Goal: Task Accomplishment & Management: Manage account settings

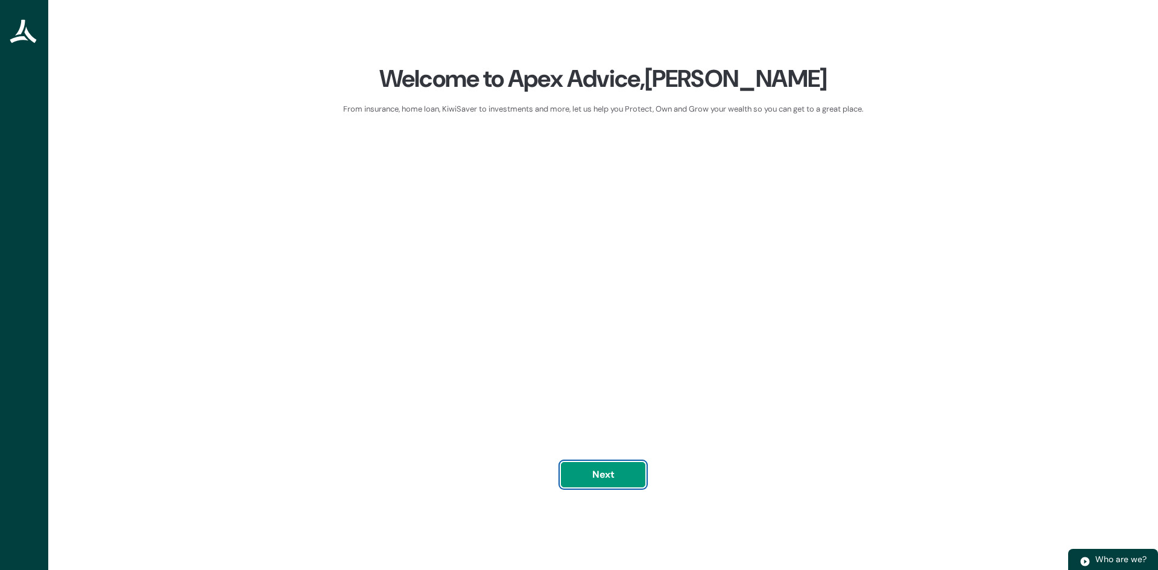
click at [601, 476] on button "Next" at bounding box center [603, 474] width 84 height 25
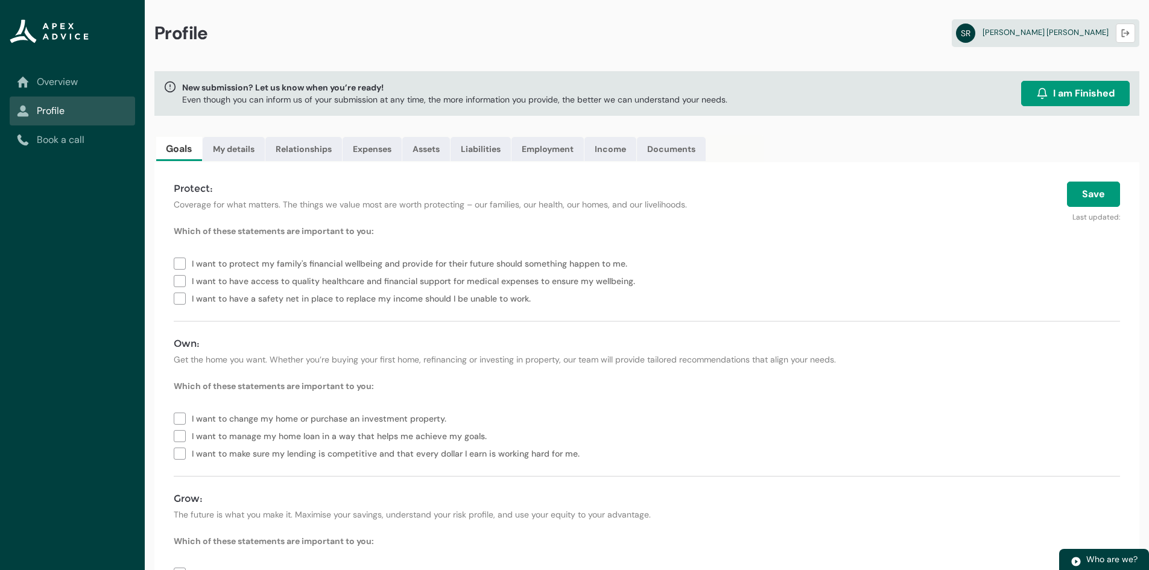
scroll to position [60, 0]
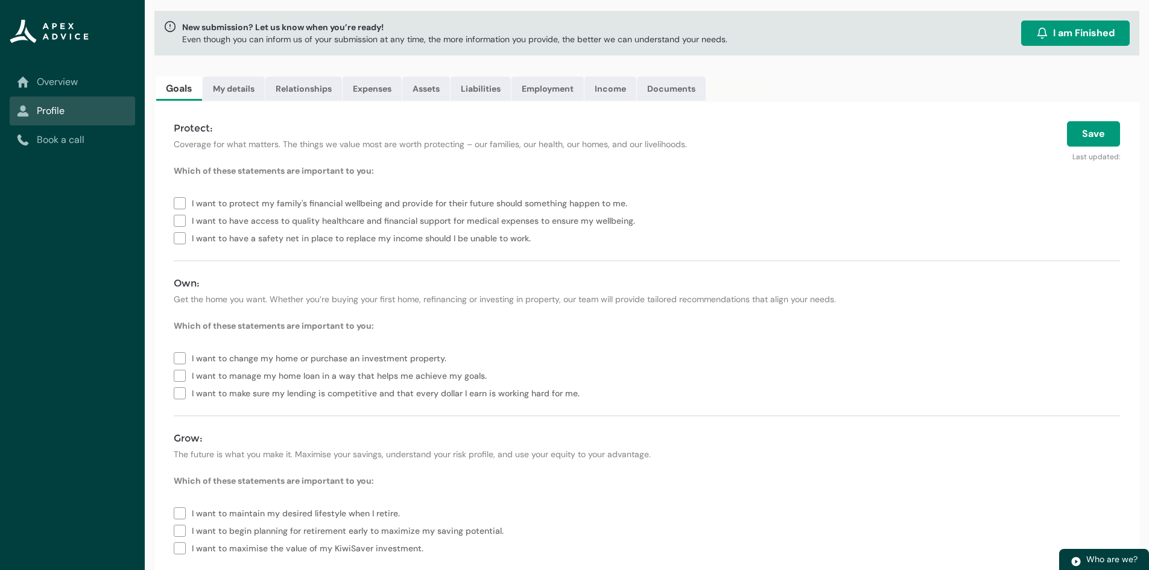
click at [180, 201] on label "I want to protect my family's financial wellbeing and provide for their future …" at bounding box center [403, 202] width 458 height 17
type lightning-checkbox-group "I want to protect my family's financial wellbeing and provide for their future …"
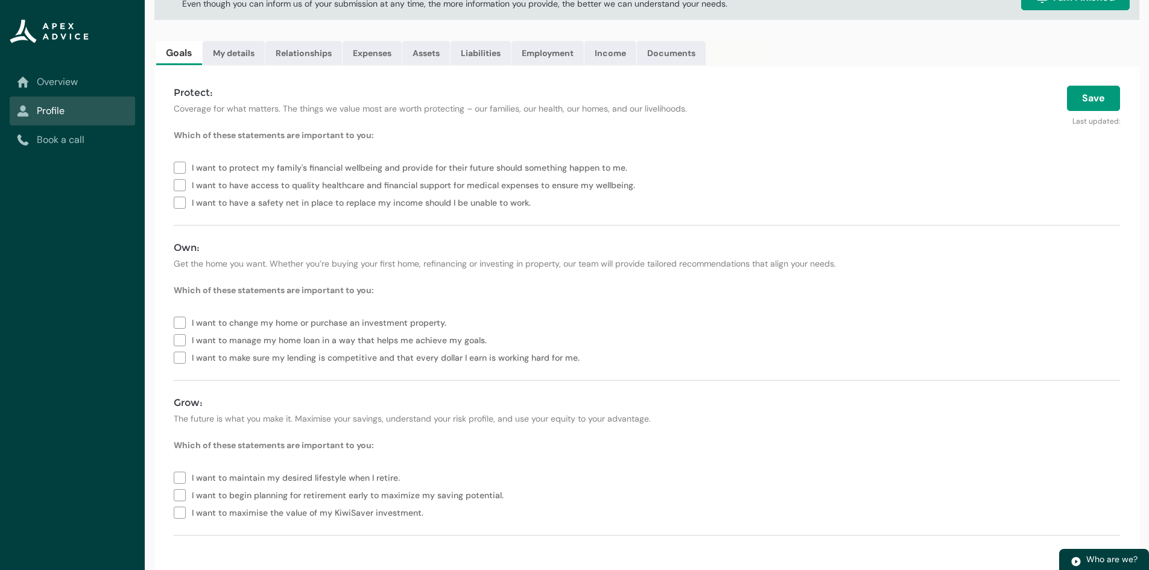
click at [188, 321] on label "I want to change my home or purchase an investment property." at bounding box center [312, 321] width 277 height 17
click at [179, 358] on label "I want to make sure my lending is competitive and that every dollar I earn is w…" at bounding box center [379, 356] width 411 height 17
click at [180, 339] on label "I want to manage my home loan in a way that helps me achieve my goals." at bounding box center [333, 339] width 318 height 17
type lightning-checkbox-group "I want to change my home or purchase an investment property.,I want to manage m…"
click at [180, 479] on label "I want to maintain my desired lifestyle when I retire." at bounding box center [289, 476] width 231 height 17
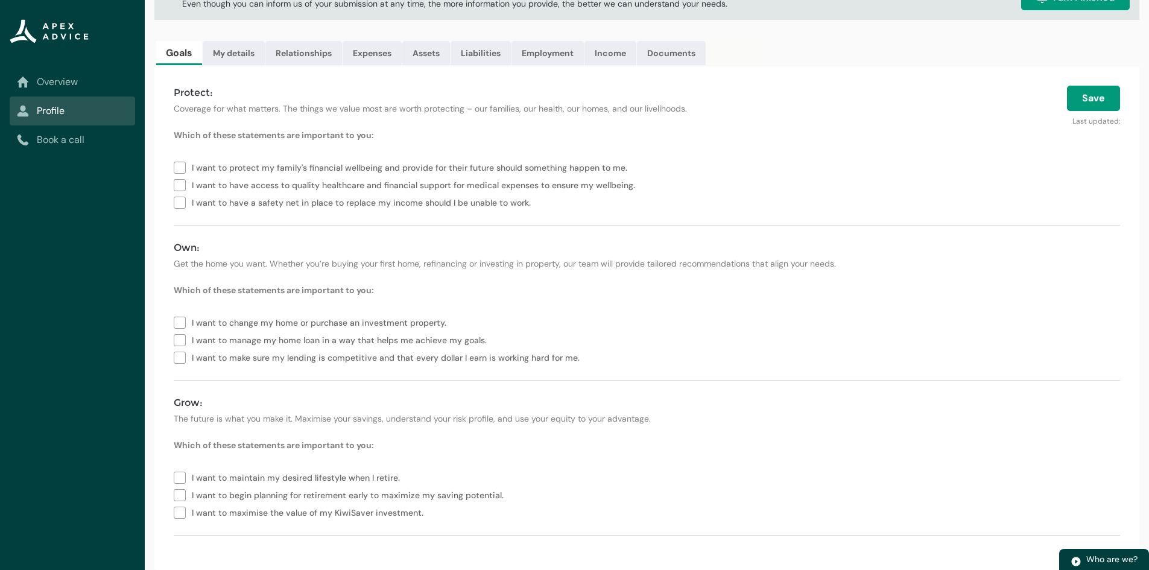
click at [174, 496] on label "I want to begin planning for retirement early to maximize my saving potential." at bounding box center [341, 494] width 335 height 17
type lightning-checkbox-group "I want to maintain my desired lifestyle when I retire.,I want to begin planning…"
click at [1076, 92] on button "Save" at bounding box center [1093, 98] width 53 height 25
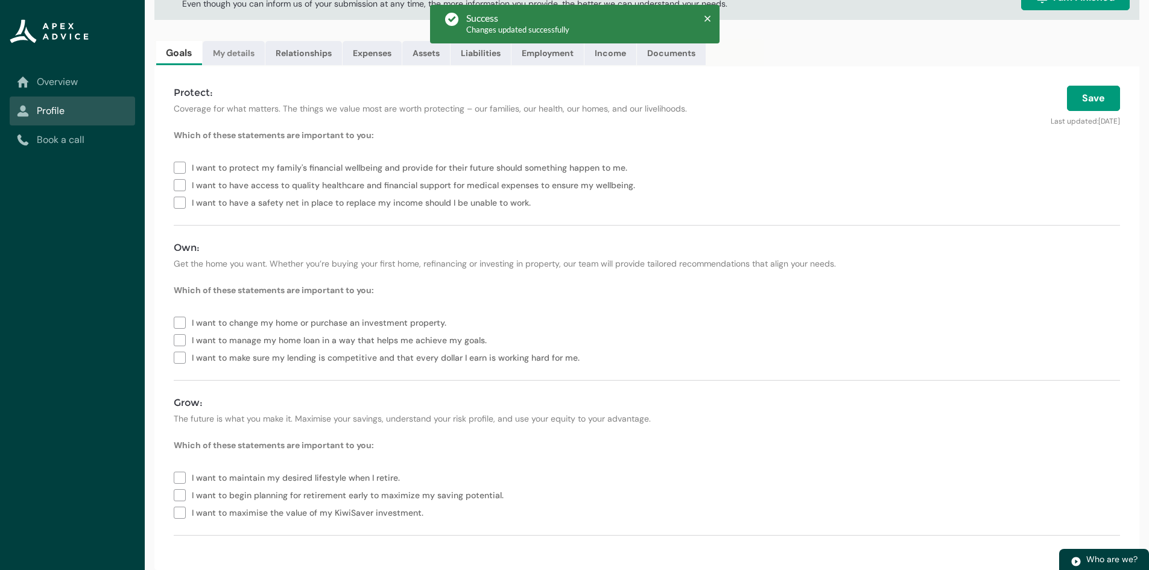
click at [227, 51] on link "My details" at bounding box center [234, 53] width 62 height 24
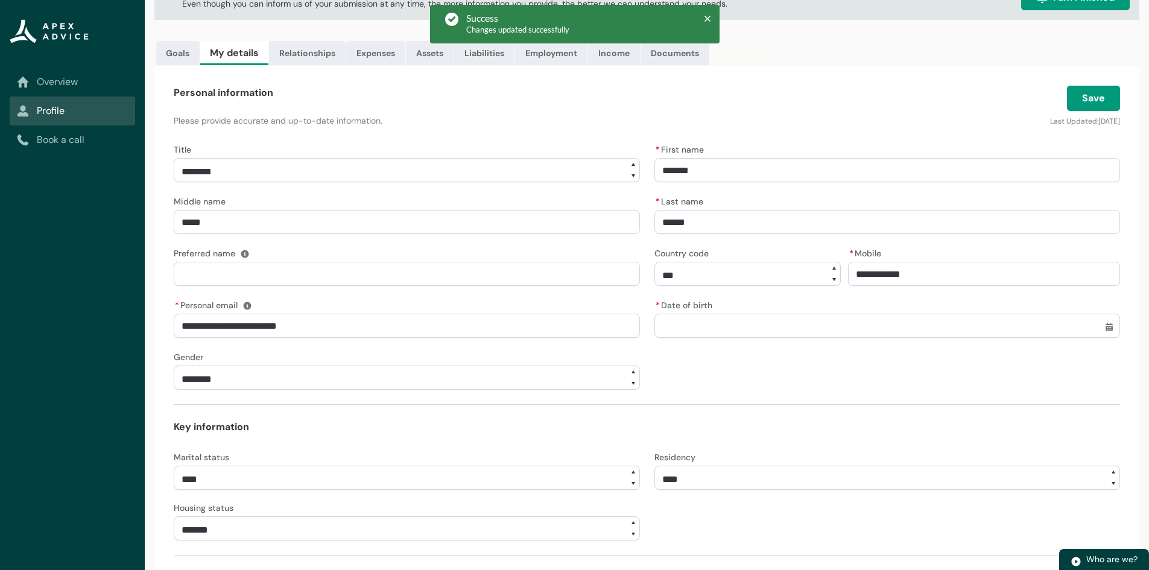
click at [253, 168] on select "**********" at bounding box center [407, 170] width 466 height 24
select select "***"
click at [174, 158] on select "**********" at bounding box center [407, 170] width 466 height 24
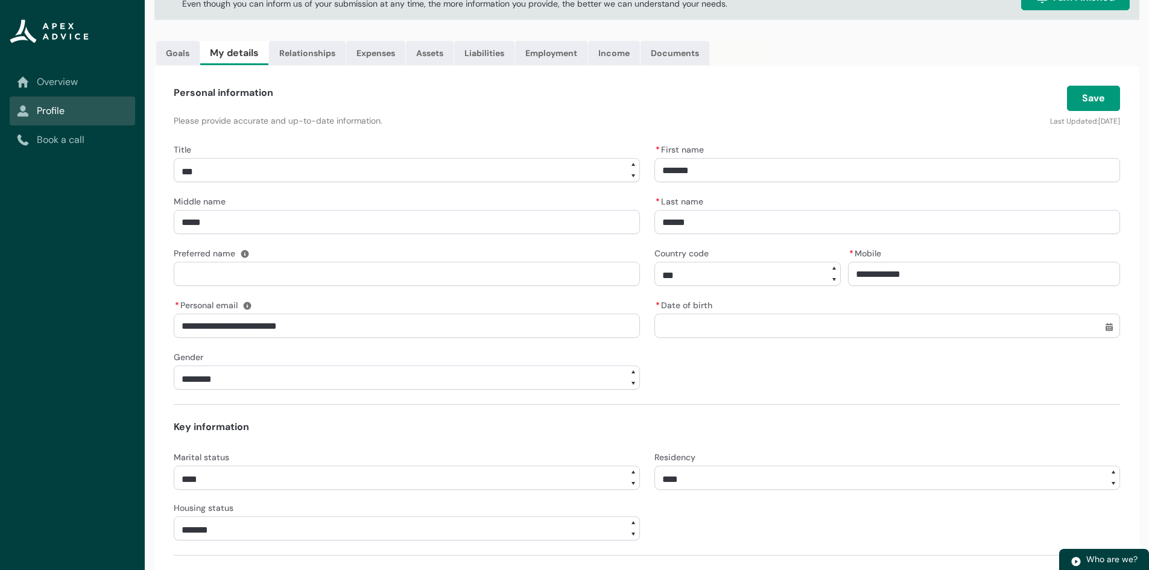
click at [212, 278] on input "Preferred name" at bounding box center [407, 274] width 466 height 24
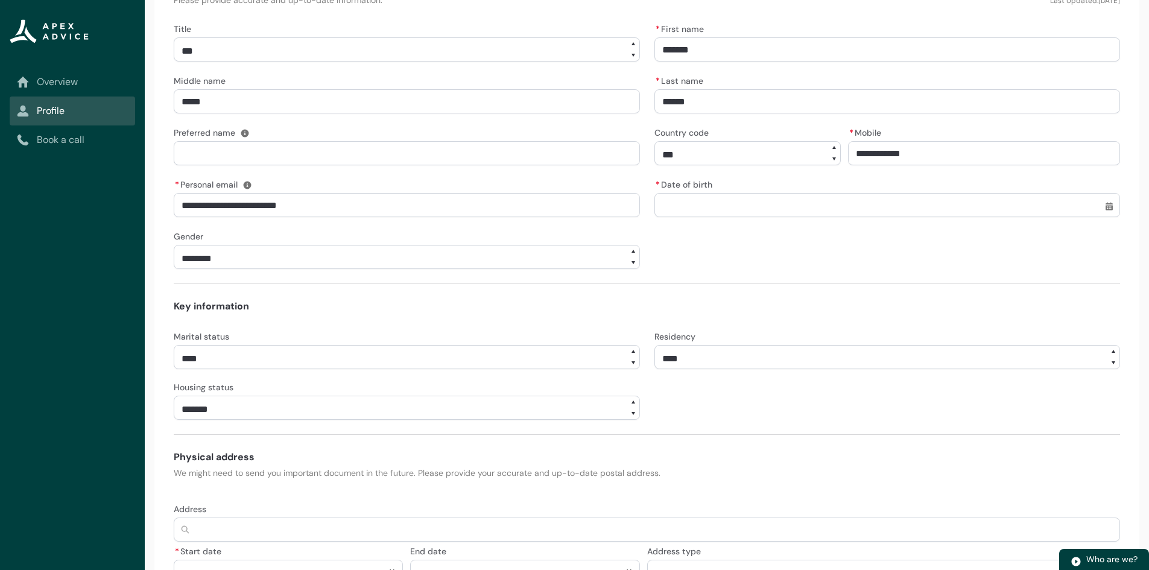
click at [693, 207] on input "* Date of birth" at bounding box center [887, 205] width 466 height 24
select select "Date picker: September"
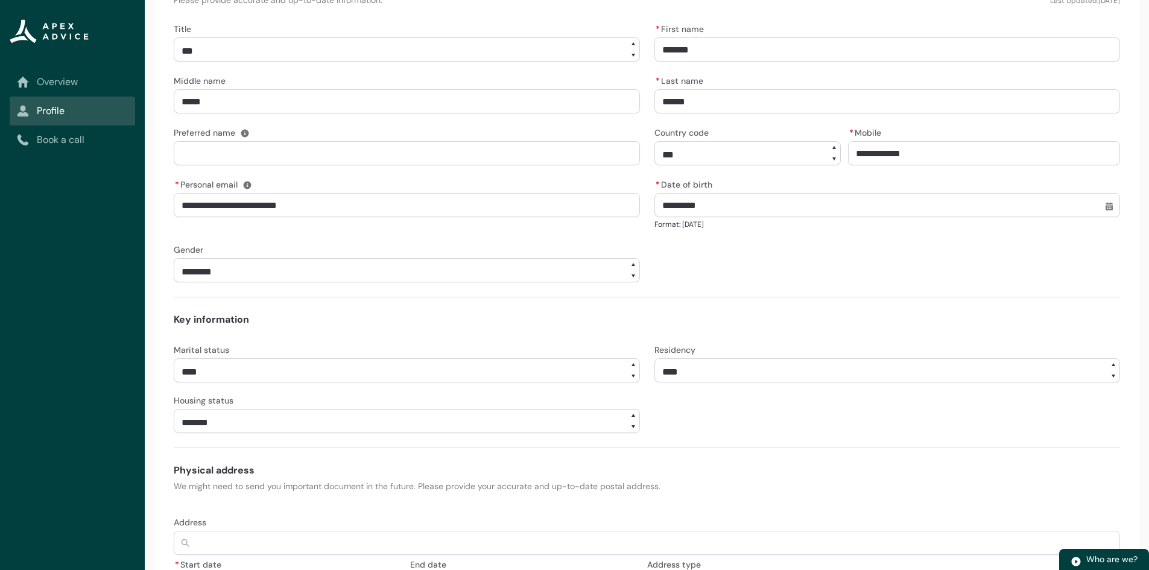
type input "**********"
type lightning-datepicker "1986-04-13"
type lightning-input "1986-04-13"
click at [281, 271] on select "**********" at bounding box center [407, 270] width 466 height 24
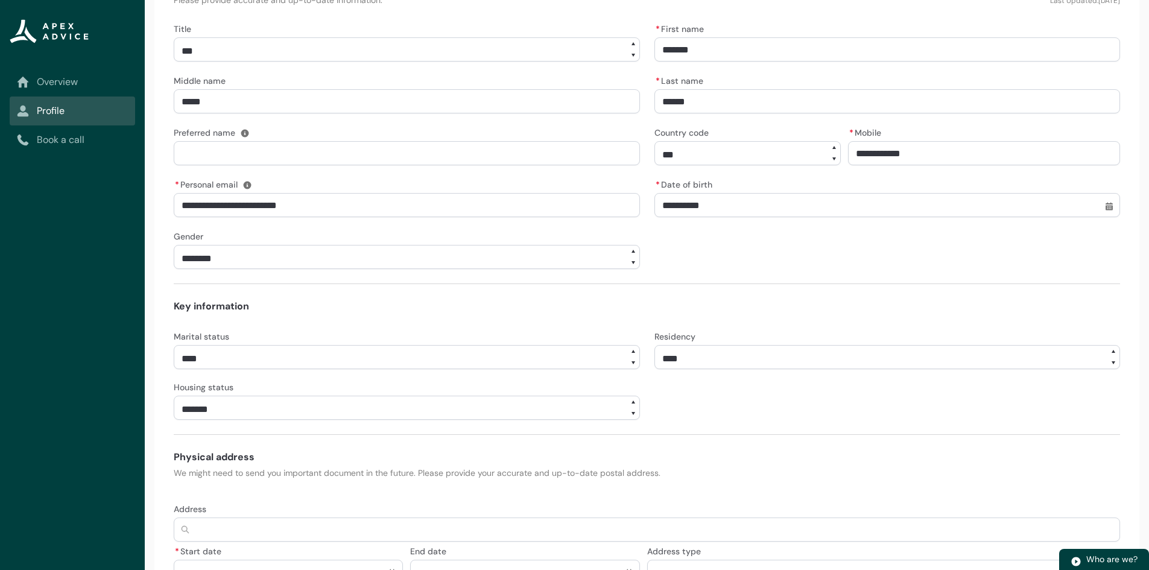
select select "******"
click at [174, 245] on select "**********" at bounding box center [407, 257] width 466 height 24
click at [390, 180] on div "**********" at bounding box center [407, 196] width 466 height 41
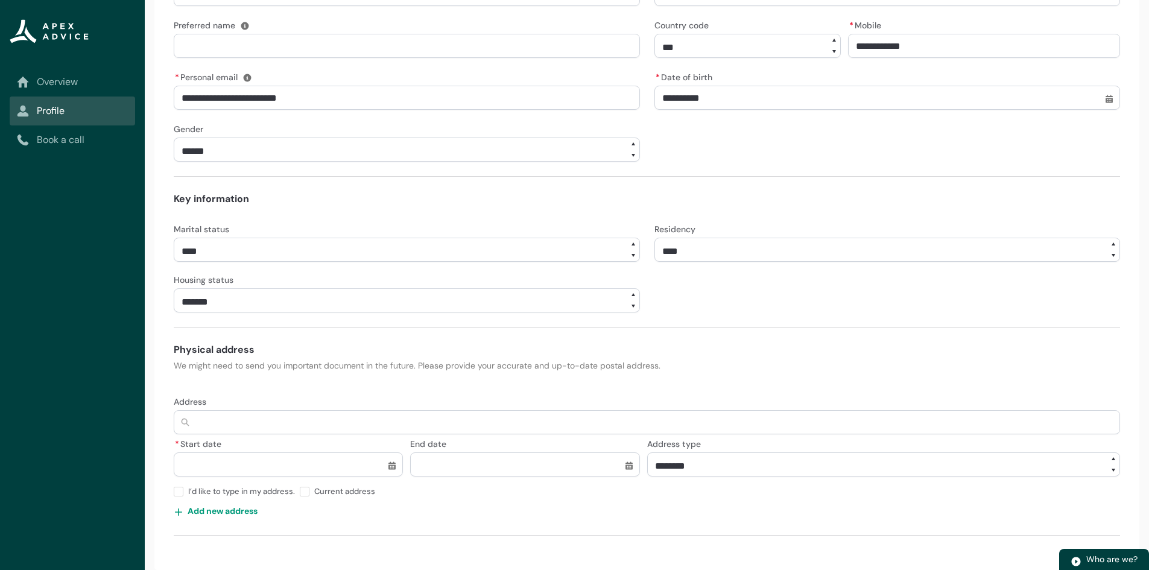
click at [256, 252] on select "**** ******* ****** ******** ******** ********* ******* *******" at bounding box center [407, 250] width 466 height 24
select select "********"
click at [174, 238] on select "**** ******* ****** ******** ******** ********* ******* *******" at bounding box center [407, 250] width 466 height 24
click at [545, 177] on form "**********" at bounding box center [647, 224] width 946 height 623
click at [729, 251] on select "**********" at bounding box center [887, 250] width 466 height 24
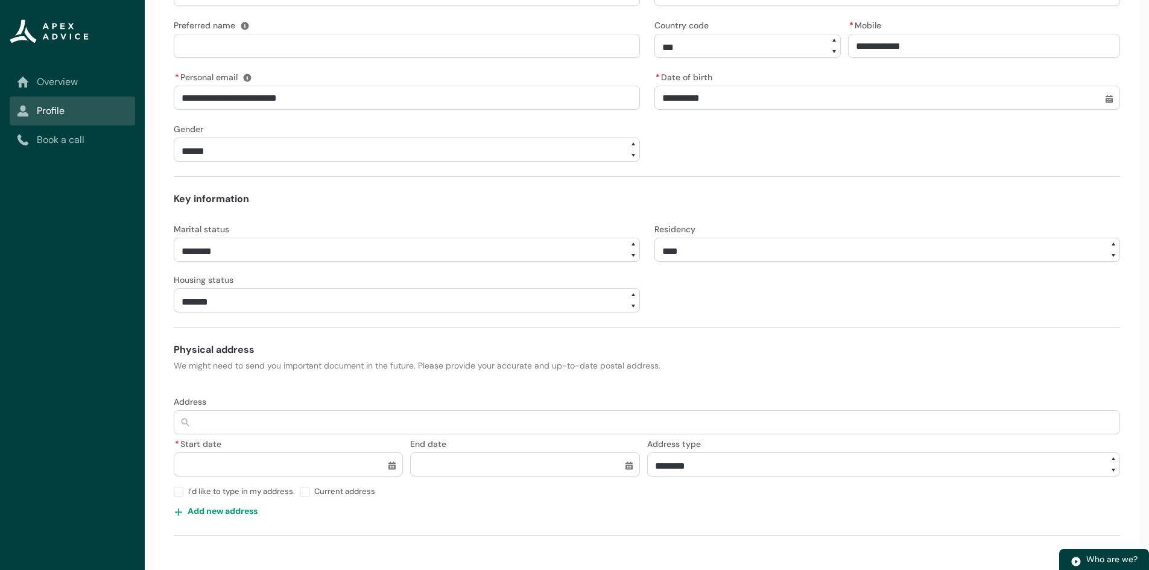
select select "*******"
click at [654, 238] on select "**********" at bounding box center [887, 250] width 466 height 24
click at [761, 244] on select "**********" at bounding box center [887, 250] width 466 height 24
drag, startPoint x: 767, startPoint y: 200, endPoint x: 747, endPoint y: 202, distance: 19.5
click at [767, 200] on h4 "Key information" at bounding box center [647, 199] width 946 height 14
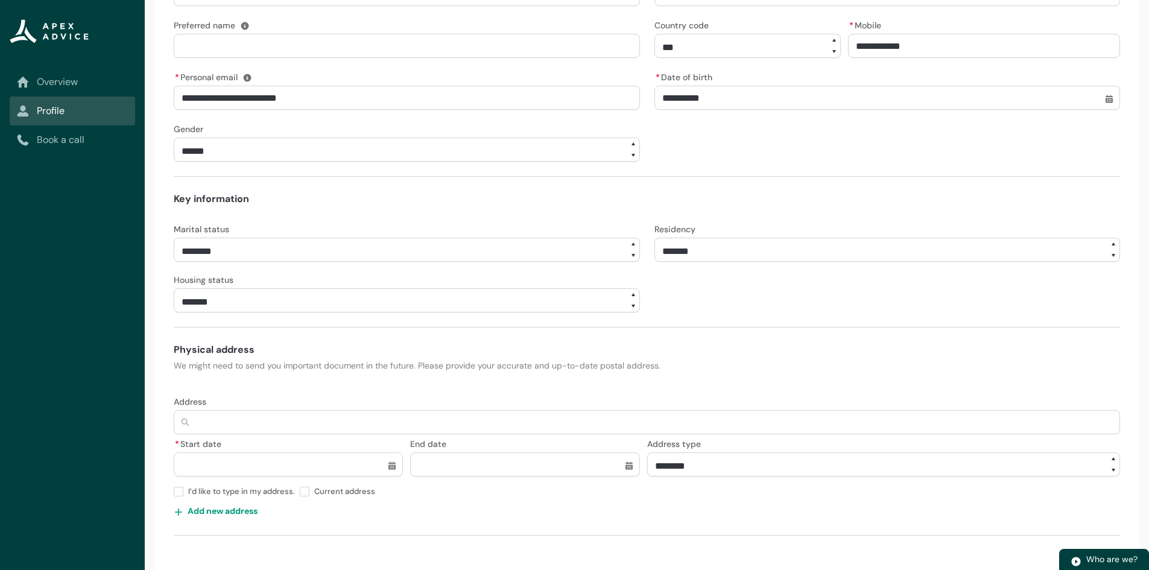
click at [257, 293] on select "**********" at bounding box center [407, 300] width 466 height 24
select select "**********"
click at [174, 288] on select "**********" at bounding box center [407, 300] width 466 height 24
click at [340, 196] on h4 "Key information" at bounding box center [647, 199] width 946 height 14
click at [256, 418] on input "Address" at bounding box center [647, 422] width 946 height 24
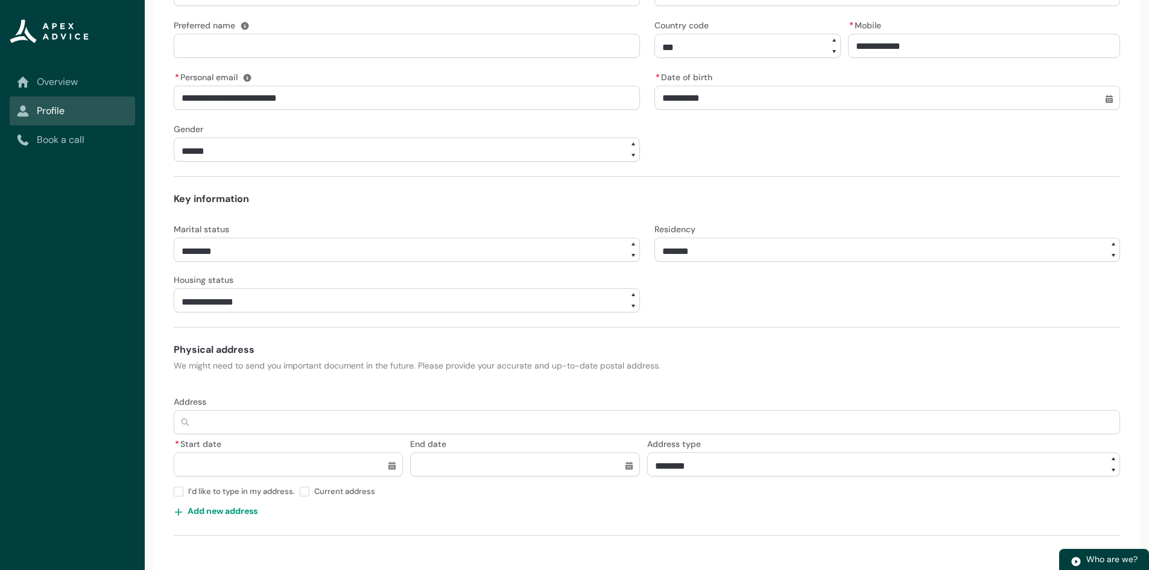
type lightning-primitive-input-simple "4"
type input "*"
type lightning-primitive-input-simple "46"
type input "**"
type lightning-primitive-input-simple "46"
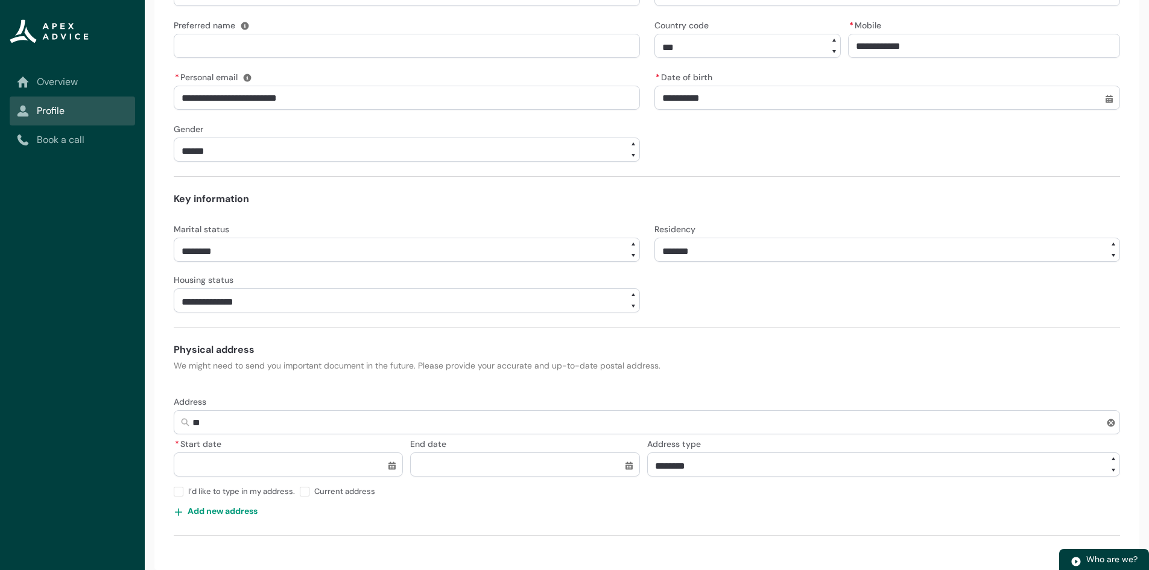
type input "**"
type lightning-primitive-input-simple "46 K"
type input "****"
type lightning-primitive-input-simple "46 Ko"
type input "*****"
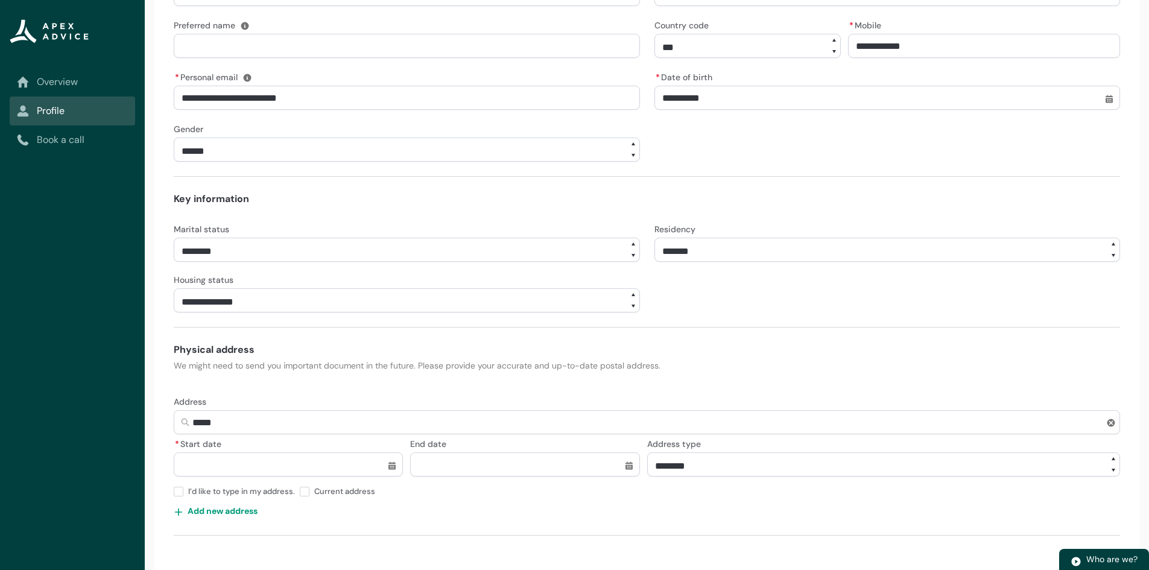
type lightning-primitive-input-simple "46 Kor"
type input "******"
type lightning-primitive-input-simple "46 Koro"
type input "*******"
type lightning-primitive-input-simple "46 Korom"
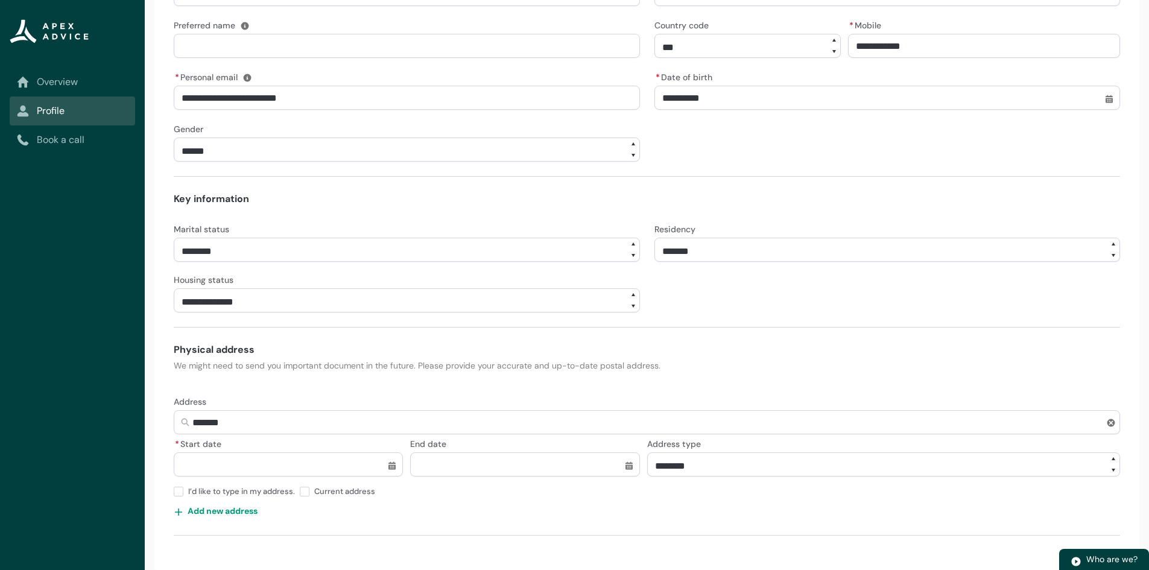
type input "********"
type lightning-primitive-input-simple "46 Koromi"
type input "*********"
type lightning-primitive-input-simple "46 Koromik"
type input "**********"
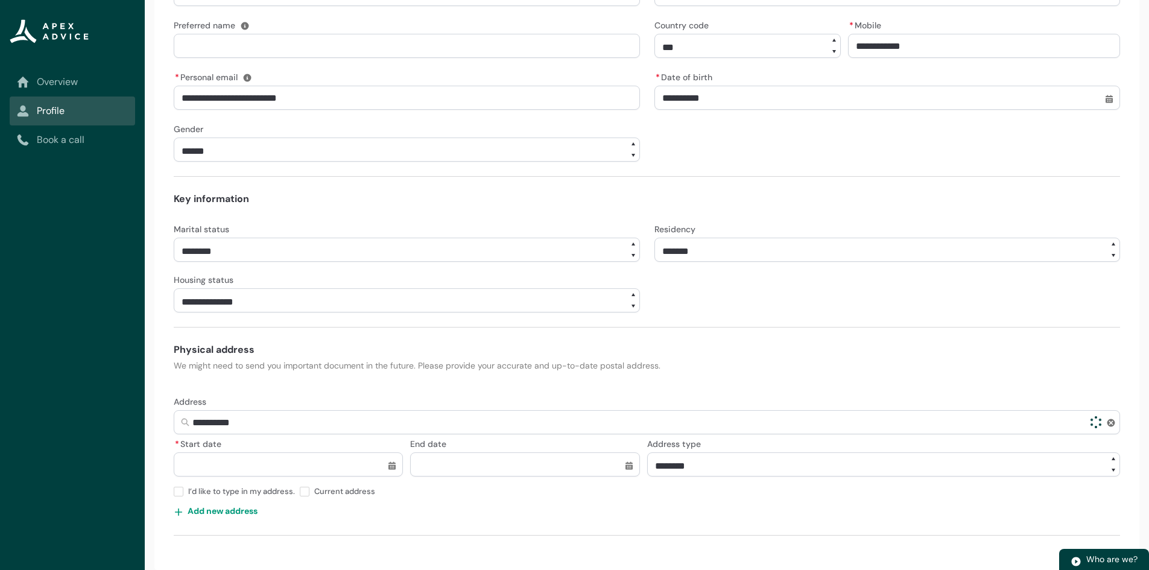
type lightning-primitive-input-simple "46 Koromiko"
type input "**********"
type lightning-primitive-input-simple "46 Koromiko"
type input "**********"
type lightning-primitive-input-simple "46 Koromiko C"
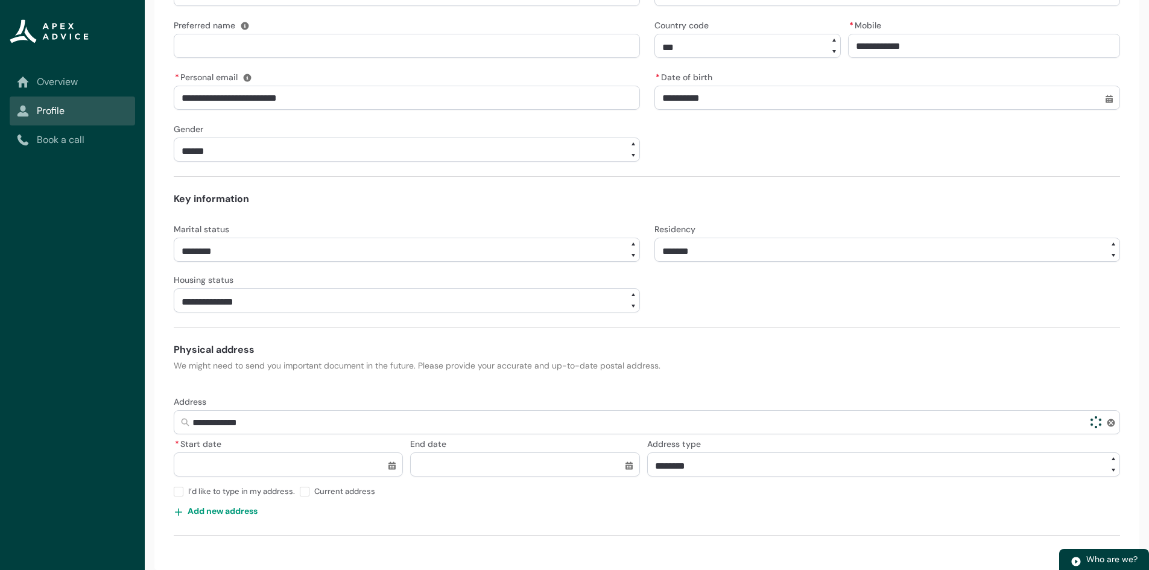
type input "**********"
type lightning-primitive-input-simple "46 Koromiko Cr"
type input "**********"
type lightning-primitive-input-simple "46 Koromiko Cre"
type input "**********"
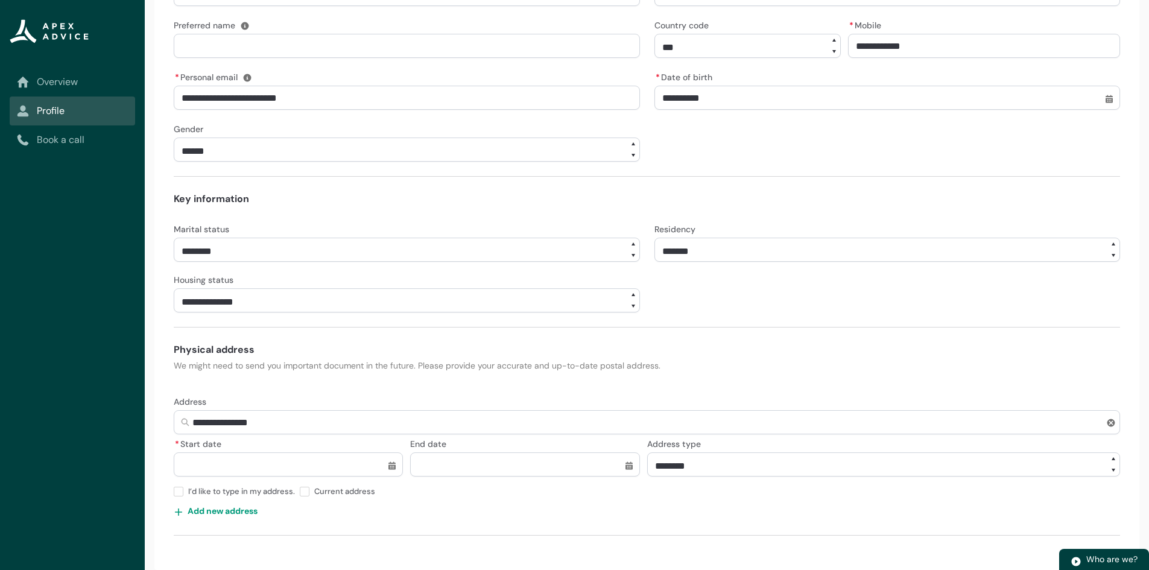
type lightning-primitive-input-simple "46 Koromiko Crec"
type input "**********"
type lightning-primitive-input-simple "46 Koromiko Crece"
type input "**********"
type lightning-primitive-input-simple "46 Koromiko Crecen"
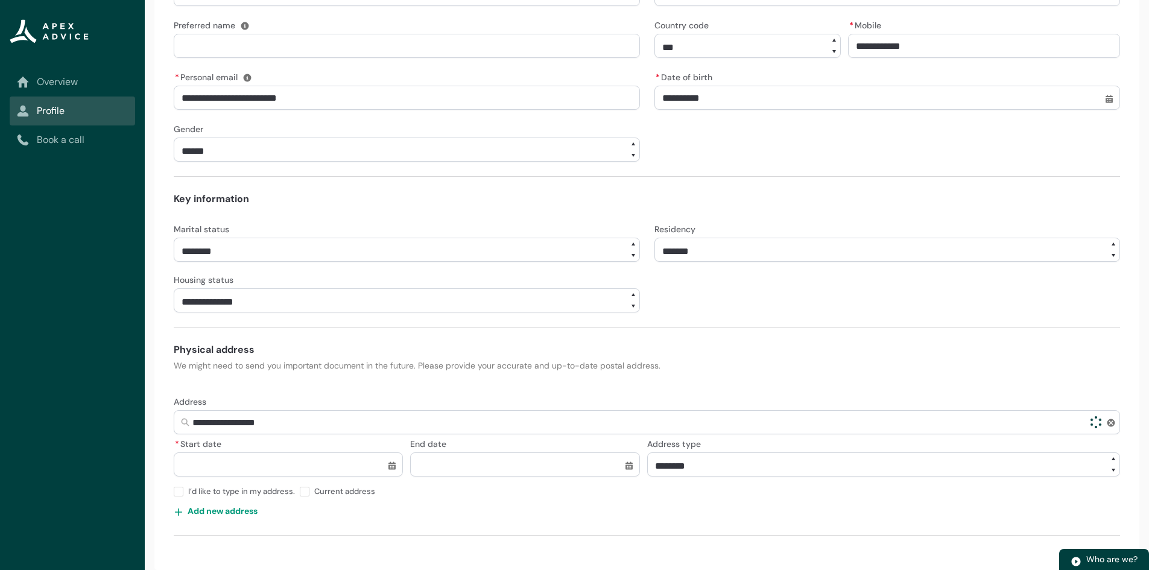
type input "**********"
type lightning-primitive-input-simple "46 Koromiko Crecent"
type input "**********"
click at [265, 426] on input "**********" at bounding box center [647, 422] width 946 height 24
type lightning-primitive-input-simple "46 Koromiko Crescent"
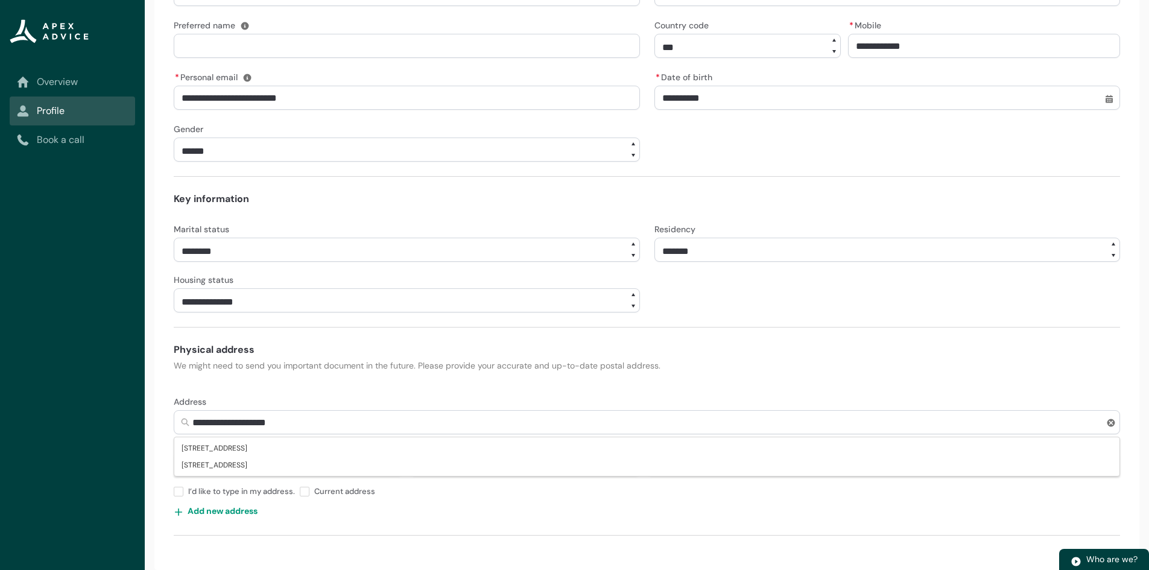
click at [303, 421] on input "**********" at bounding box center [647, 422] width 946 height 24
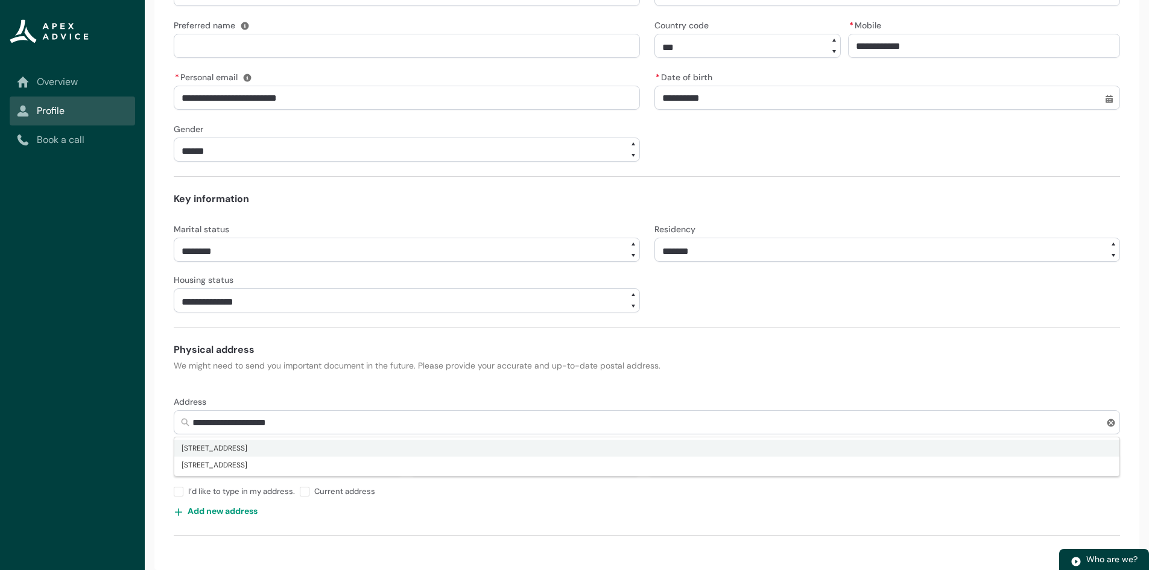
click at [247, 449] on span "46 Koromiko Crescent, Diamond Harbour, Diamond Harbour 8971" at bounding box center [215, 448] width 66 height 12
type input "**********"
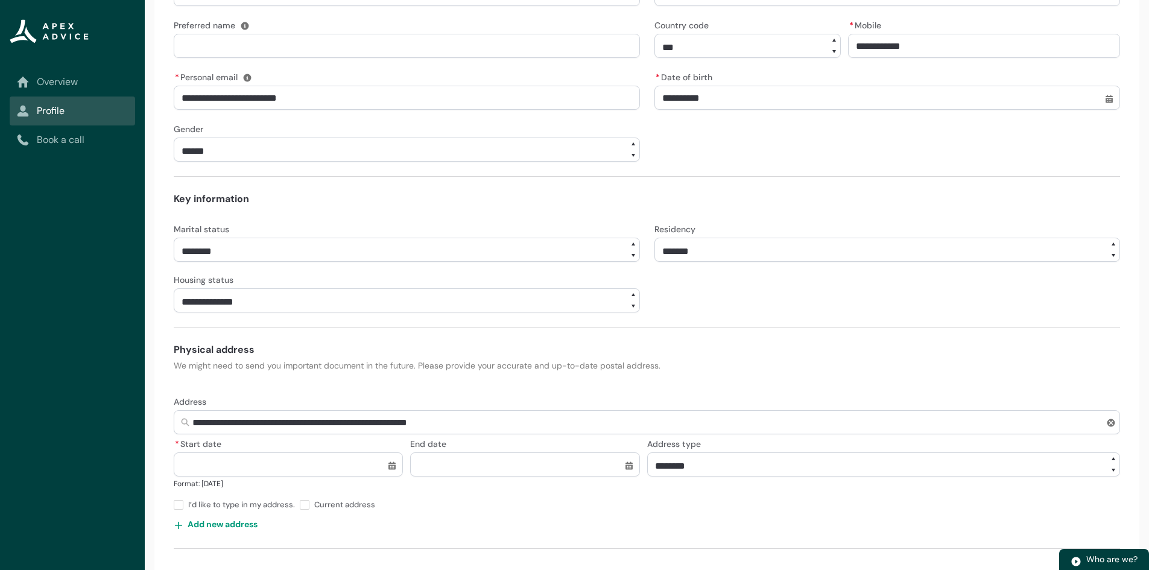
click at [393, 460] on input "* Start date" at bounding box center [288, 464] width 229 height 24
select select "****"
click at [388, 255] on select "**** **** **** **** **** **** **** **** **** **** **** **** **** **** **** ****…" at bounding box center [384, 250] width 31 height 24
type lightning-select "2017"
click at [369, 238] on select "**** **** **** **** **** **** **** **** **** **** **** **** **** **** **** ****…" at bounding box center [384, 250] width 31 height 24
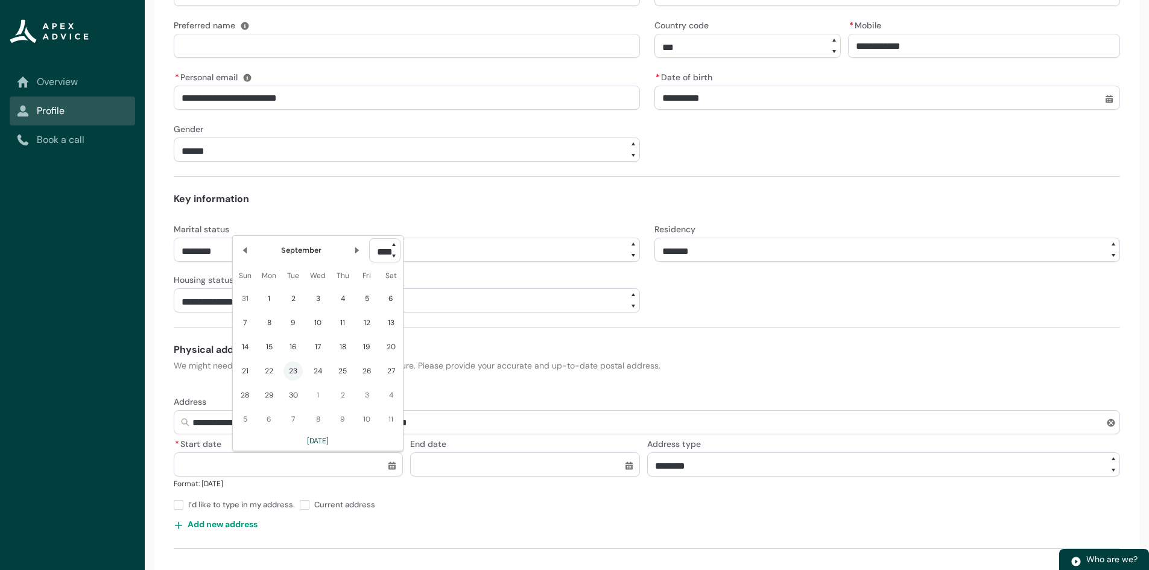
select select "****"
click at [353, 253] on lightning-primitive-icon "Date picker: September" at bounding box center [357, 252] width 8 height 8
click at [353, 253] on lightning-primitive-icon "Date picker: October" at bounding box center [357, 252] width 8 height 8
click at [324, 297] on span "1" at bounding box center [317, 300] width 19 height 19
type lightning-datepicker "2017-11-01"
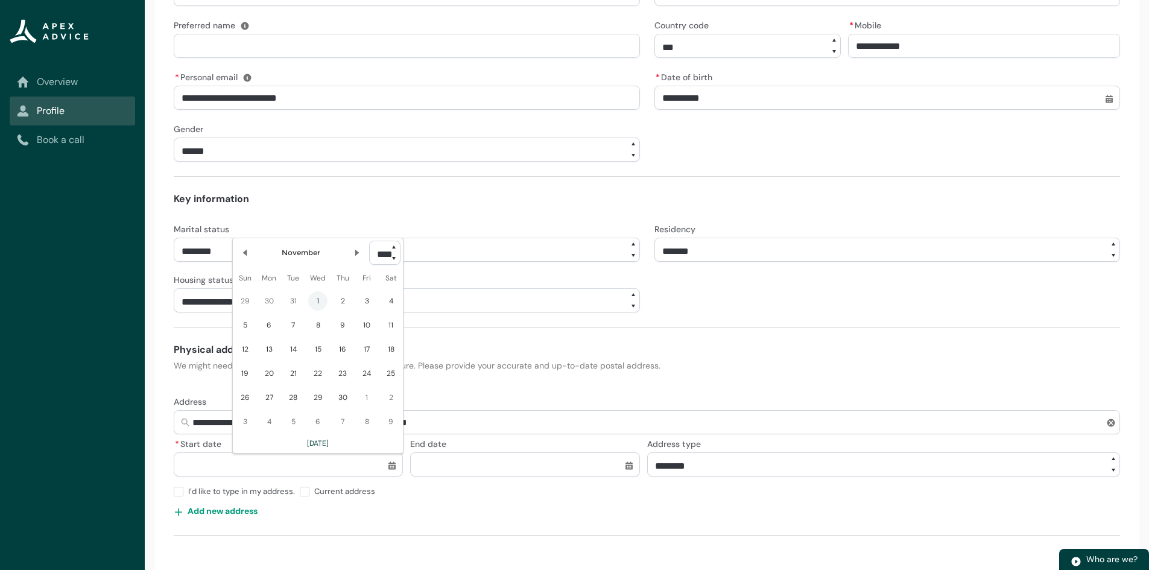
type lightning-input "2017-11-01"
type input "*********"
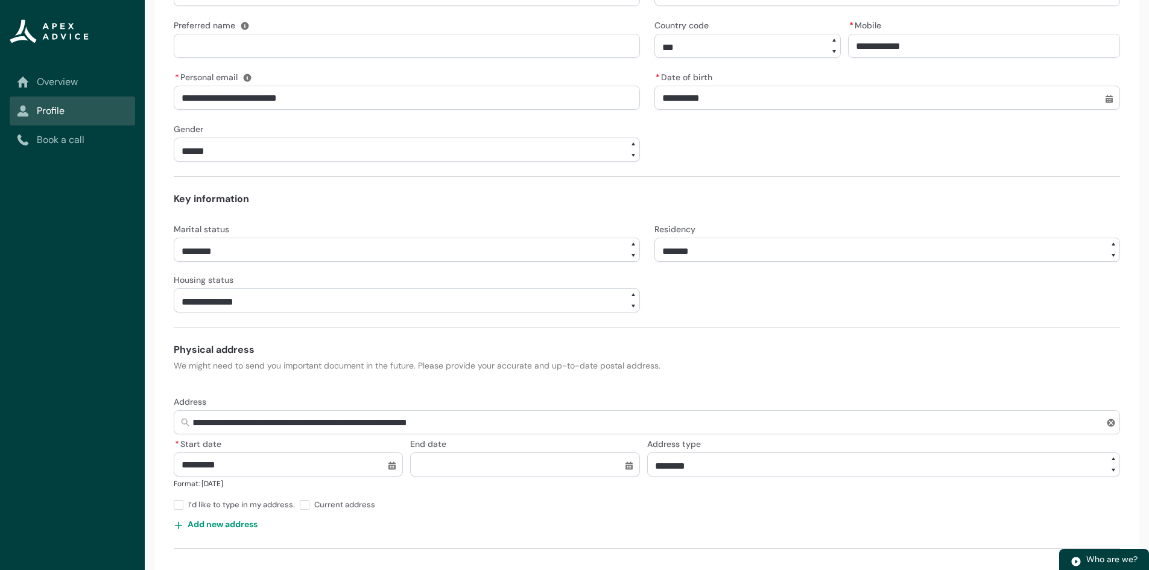
click at [483, 382] on form "**********" at bounding box center [647, 231] width 946 height 636
click at [301, 491] on span at bounding box center [305, 492] width 10 height 10
type lightning-input "true"
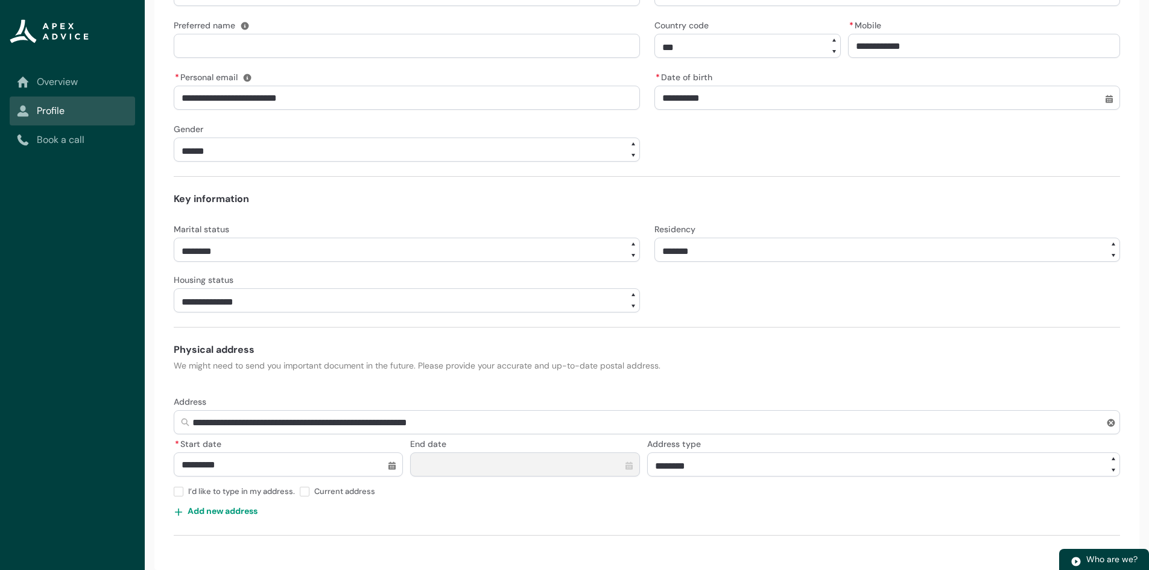
scroll to position [83, 0]
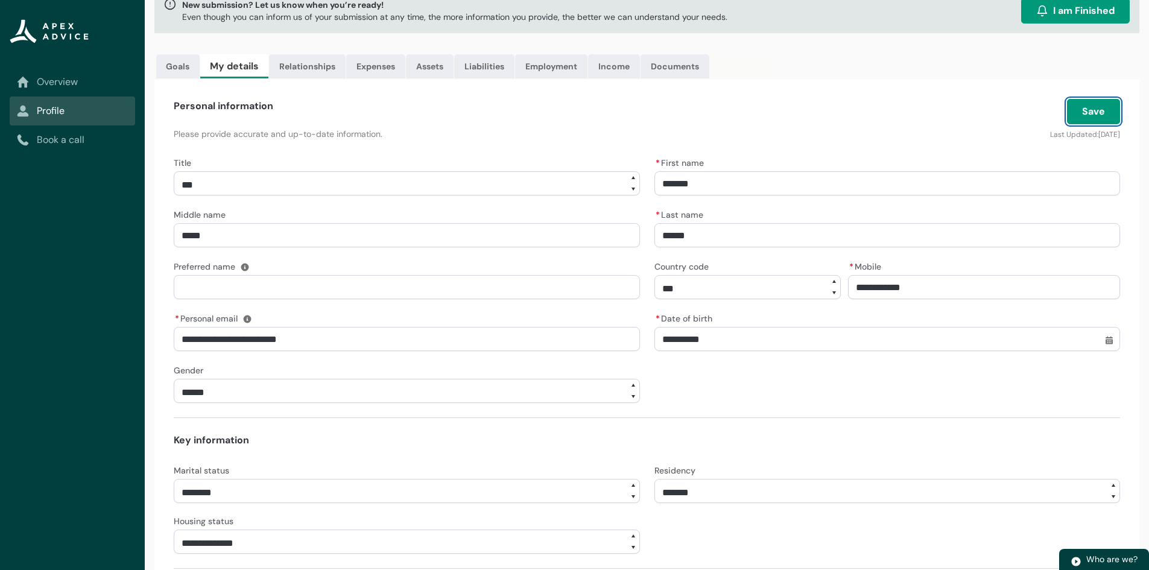
click at [1106, 104] on button "Save" at bounding box center [1093, 111] width 53 height 25
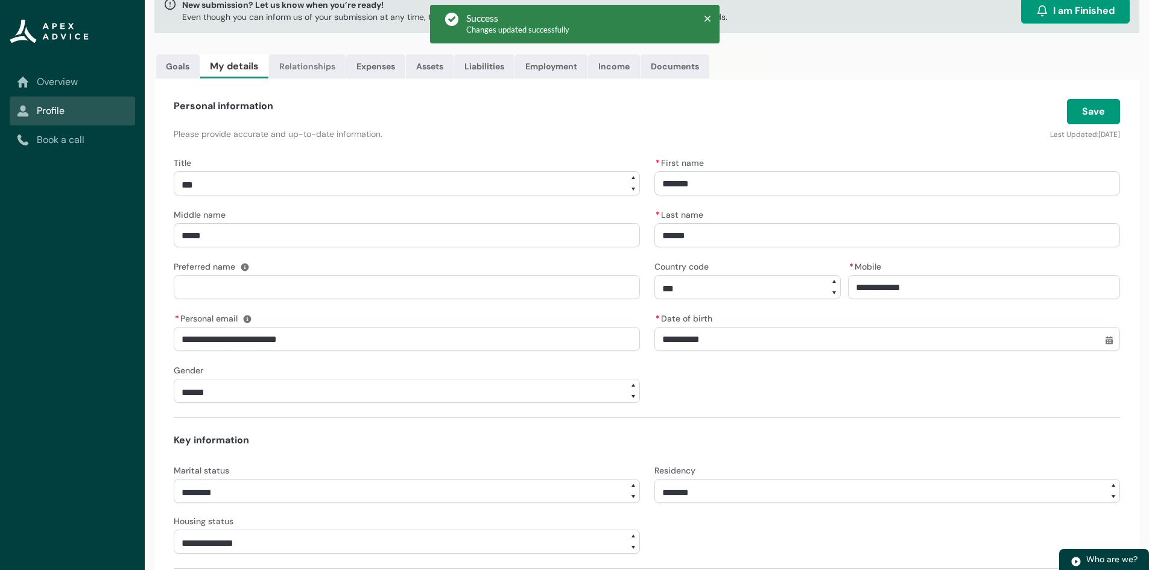
click at [292, 65] on link "Relationships" at bounding box center [307, 66] width 77 height 24
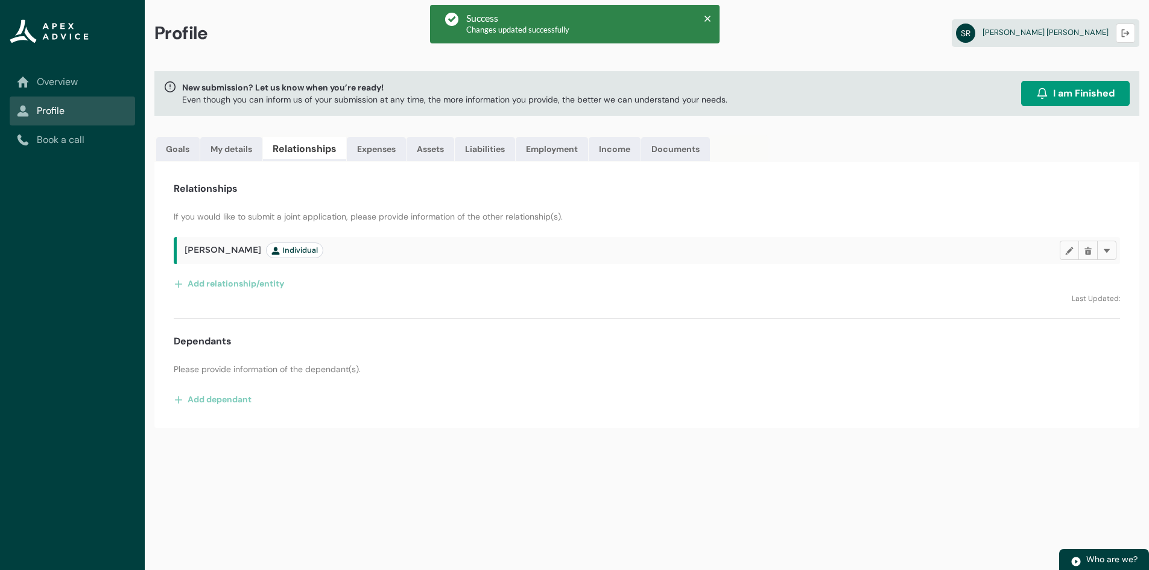
scroll to position [0, 0]
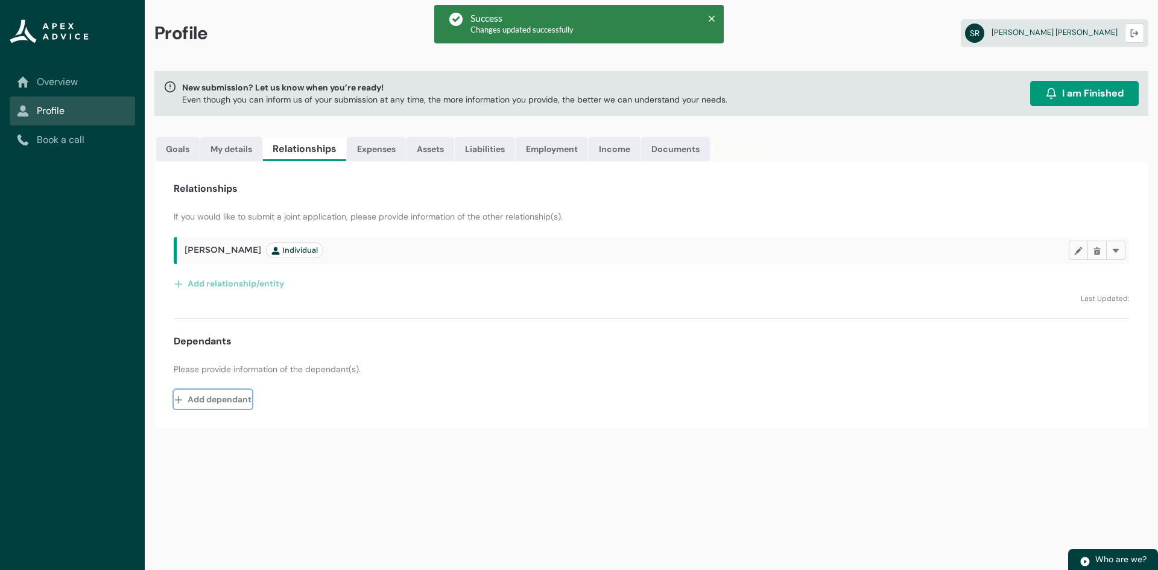
click at [211, 396] on button "Add dependant" at bounding box center [213, 399] width 78 height 19
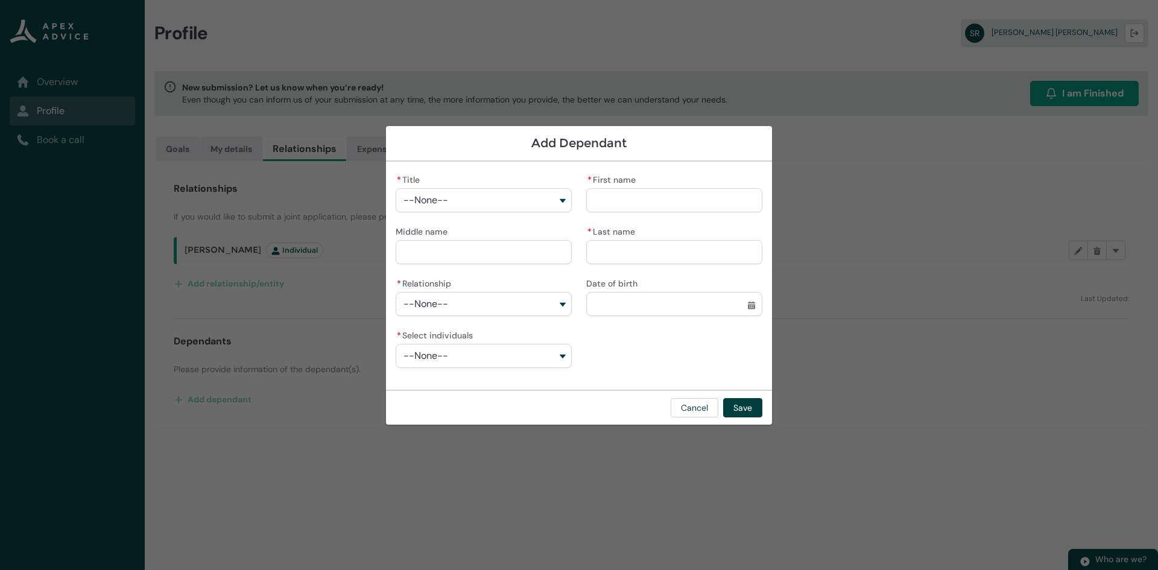
click at [485, 197] on button "--None--" at bounding box center [484, 200] width 176 height 24
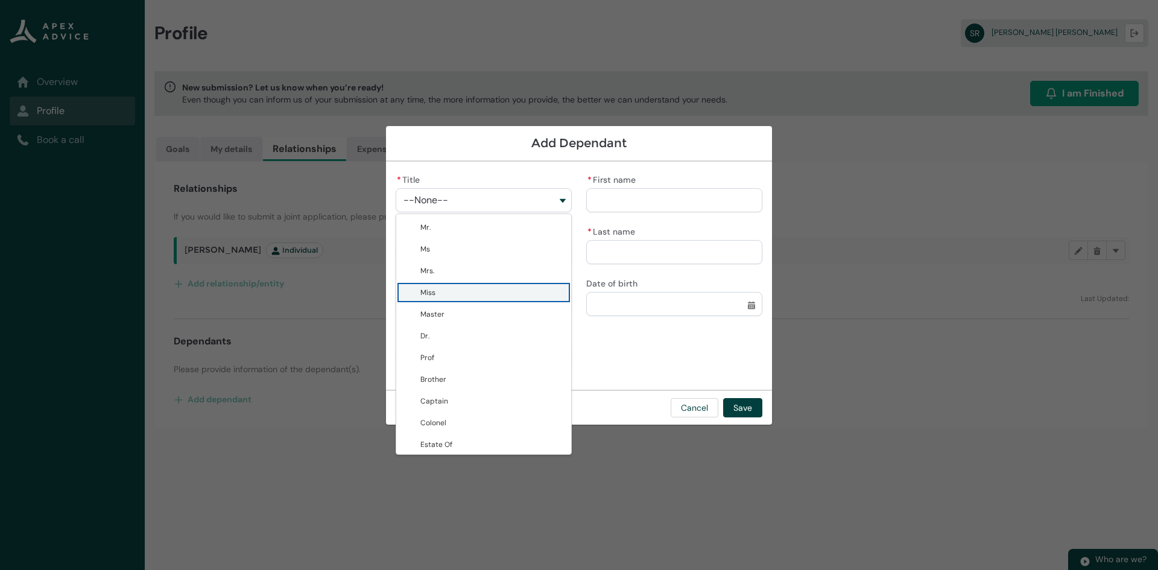
click at [442, 290] on span "Miss" at bounding box center [492, 292] width 144 height 12
type lightning-combobox "Miss"
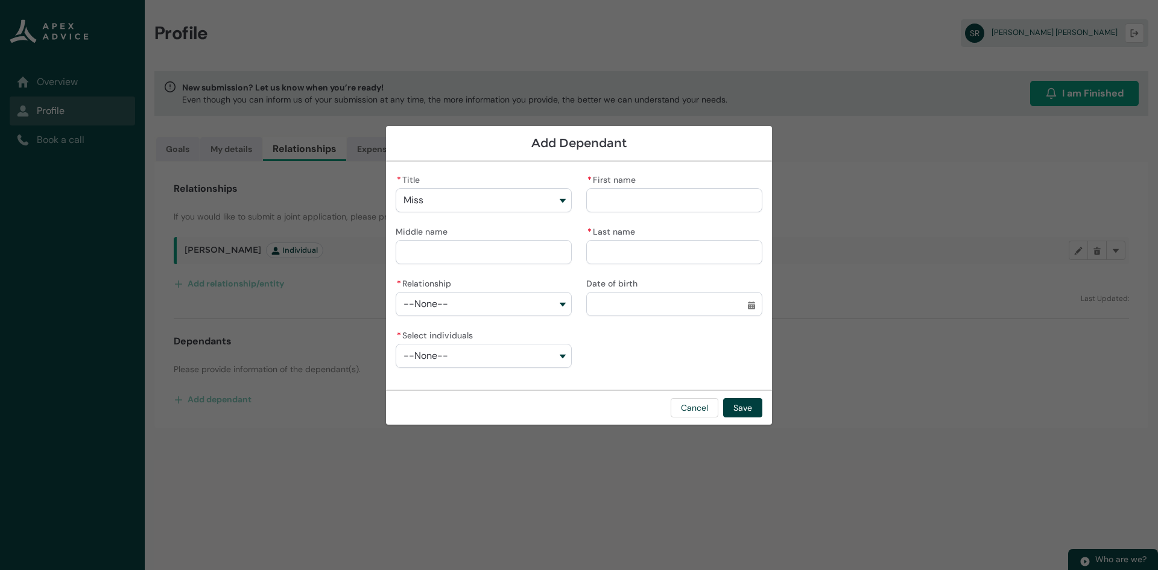
click at [615, 203] on input "* First name" at bounding box center [674, 200] width 176 height 24
type lightning-primitive-input-simple "M"
type input "*"
type lightning-primitive-input-simple "Mo"
type input "**"
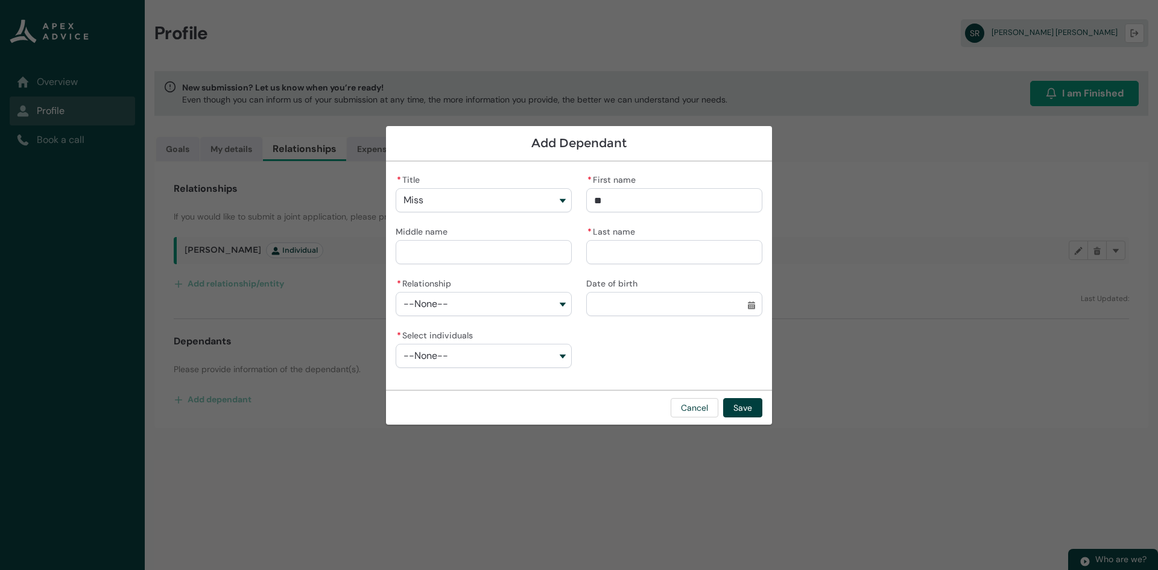
type lightning-primitive-input-simple "Mol"
type input "***"
type lightning-primitive-input-simple "Moll"
type input "****"
type lightning-primitive-input-simple "Molly"
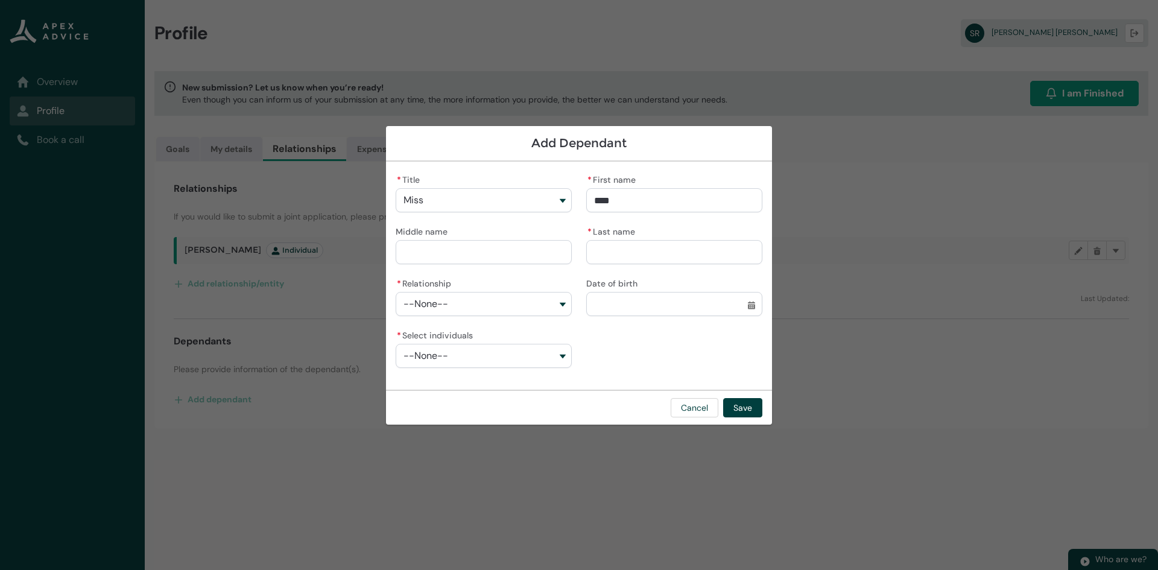
type input "*****"
type lightning-primitive-input-simple "B"
type input "*"
type lightning-primitive-input-simple "Be"
type input "**"
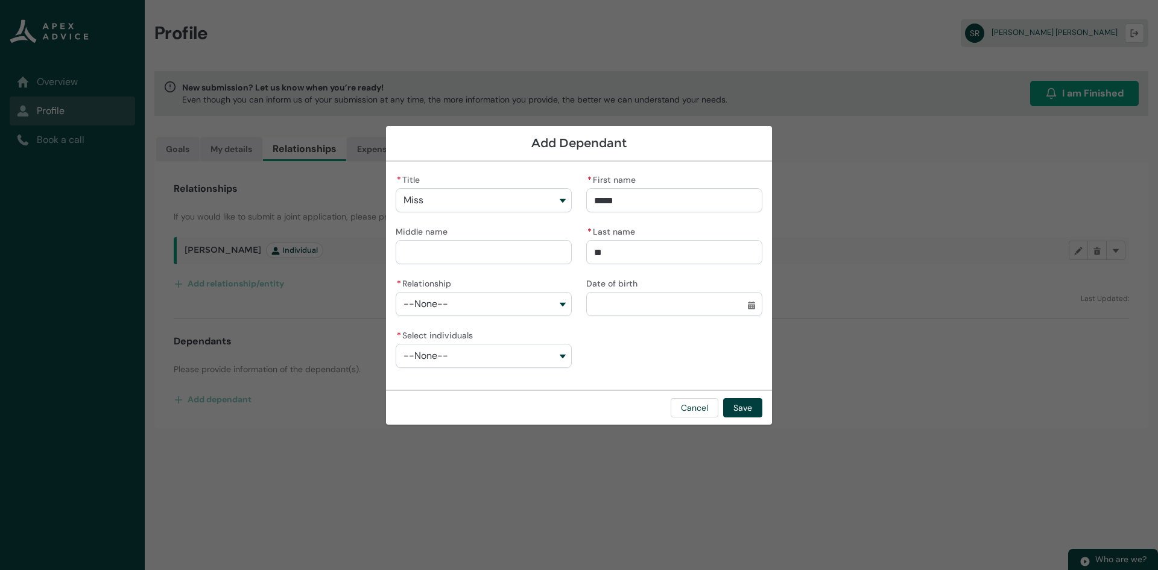
type lightning-primitive-input-simple "Bea"
type input "***"
type lightning-primitive-input-simple "Beau"
type input "****"
type lightning-primitive-input-simple "Beaum"
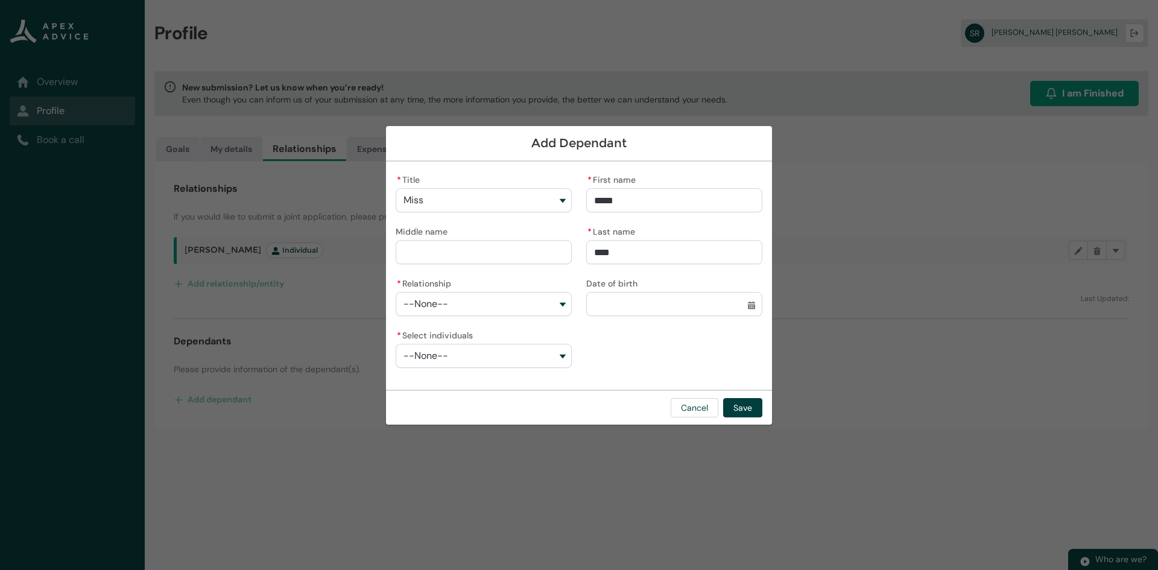
type input "*****"
type lightning-primitive-input-simple "Beaumo"
type input "******"
type lightning-primitive-input-simple "Beaumon"
type input "*******"
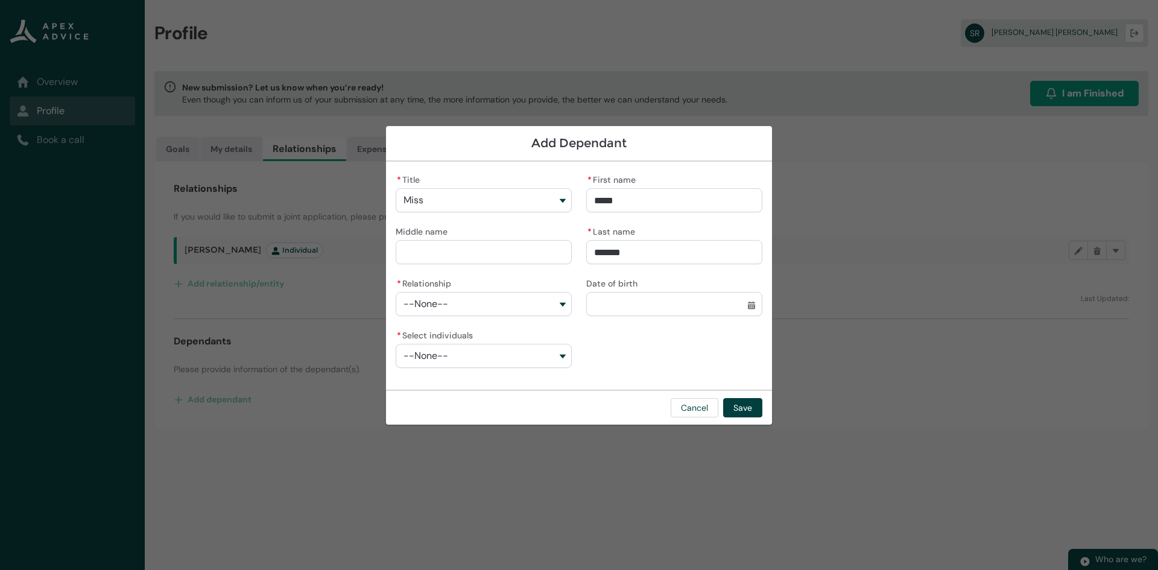
type lightning-primitive-input-simple "Beaumont"
type input "********"
click at [498, 294] on button "--None--" at bounding box center [484, 304] width 176 height 24
drag, startPoint x: 455, startPoint y: 348, endPoint x: 472, endPoint y: 345, distance: 17.2
click at [455, 348] on span "Child" at bounding box center [492, 353] width 144 height 12
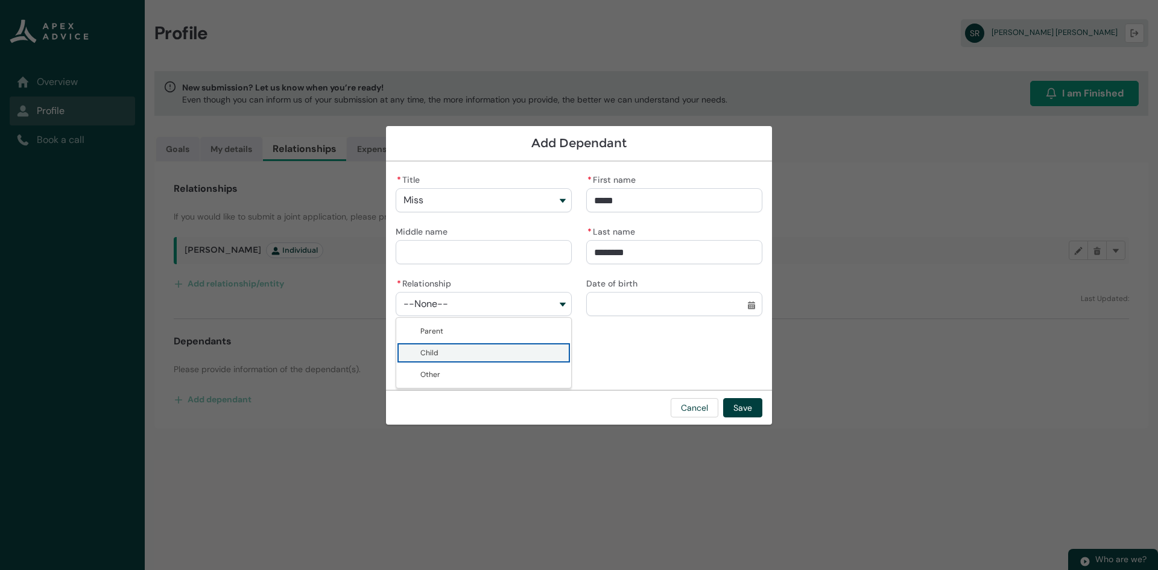
type lightning-combobox "Child"
click at [638, 309] on input "Date of birth" at bounding box center [674, 304] width 176 height 24
select select "****"
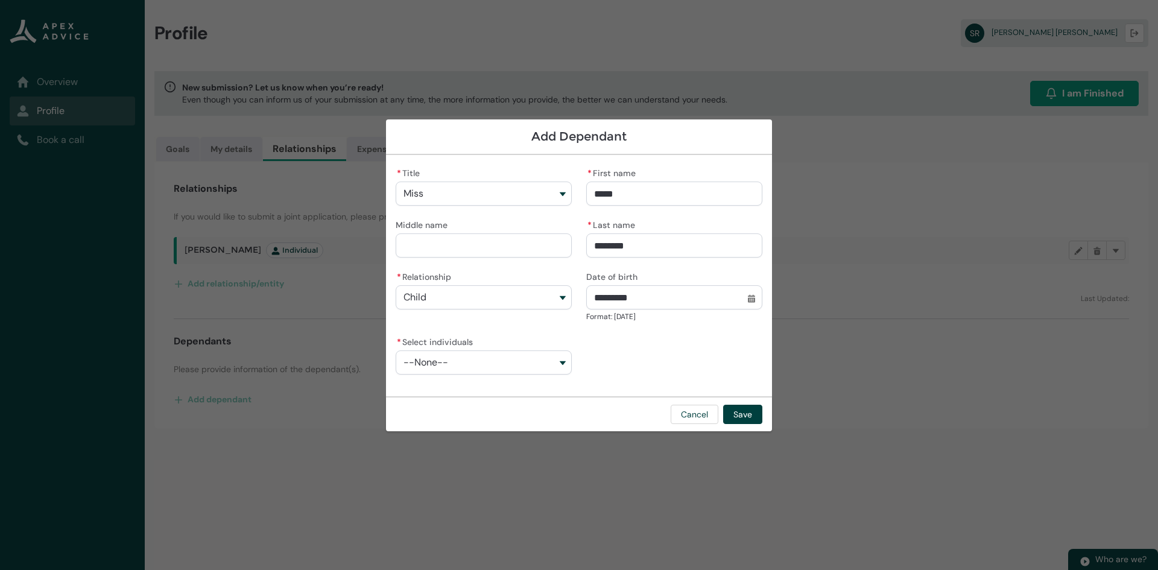
type input "**********"
type lightning-datepicker "2016-05-28"
type lightning-input "2016-05-28"
click at [450, 361] on button "--None--" at bounding box center [484, 362] width 176 height 24
click at [636, 351] on div "**********" at bounding box center [579, 275] width 367 height 221
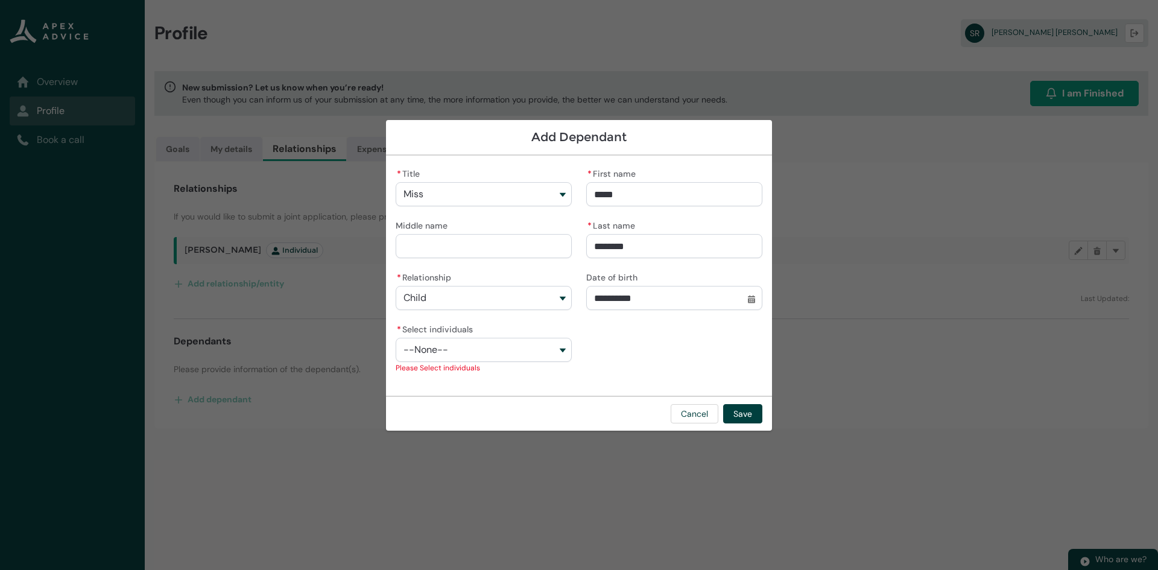
click at [531, 352] on button "--None--" at bounding box center [484, 350] width 176 height 24
click at [449, 378] on span "Shannon Molly Ronald" at bounding box center [477, 377] width 115 height 10
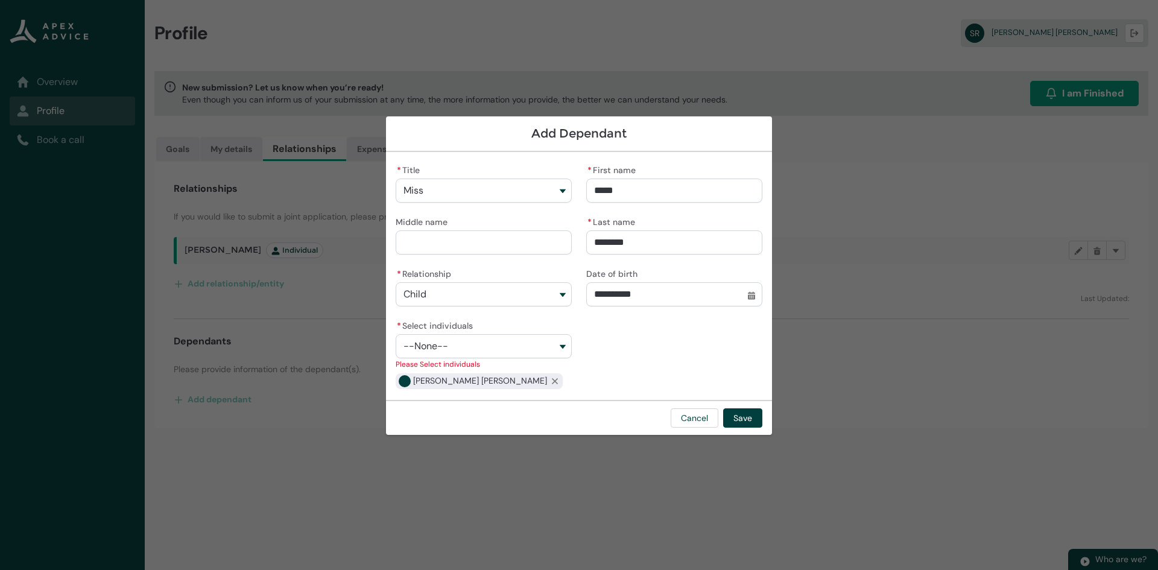
click at [567, 348] on button "--None--" at bounding box center [484, 346] width 176 height 24
click at [453, 391] on span "Troy Kevin Beaumont" at bounding box center [448, 394] width 57 height 10
type lightning-combobox "001Q9000014EzX3IAK"
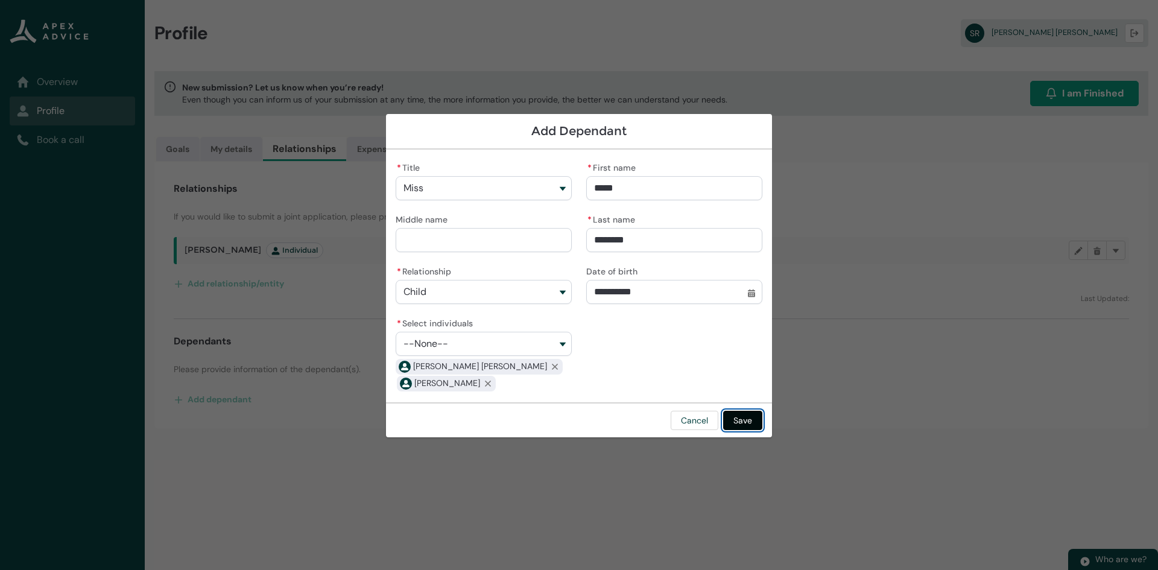
click at [751, 422] on button "Save" at bounding box center [742, 420] width 39 height 19
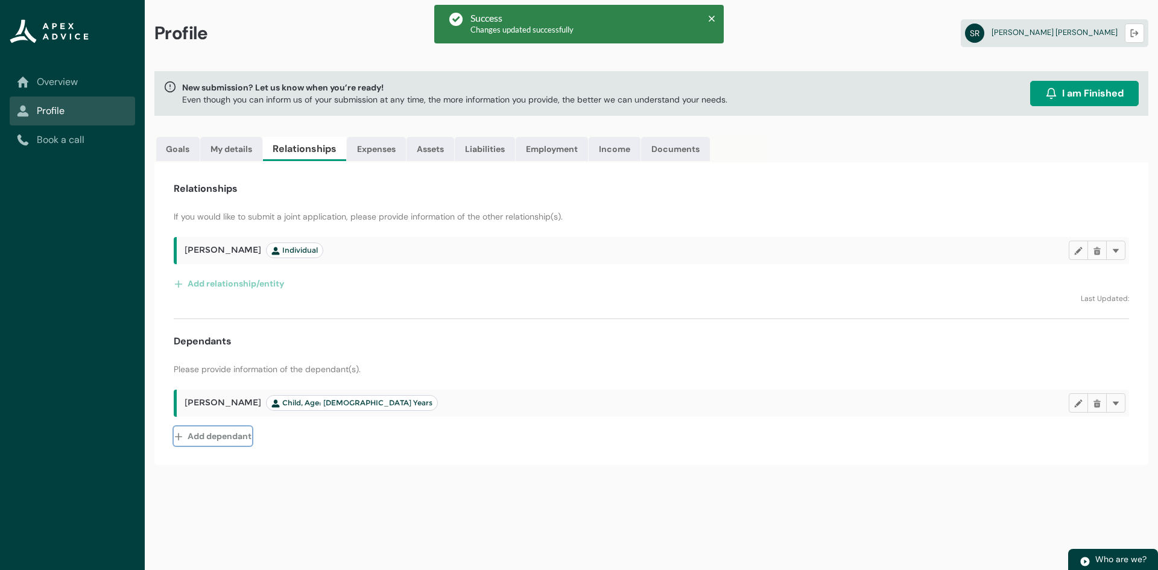
click at [217, 435] on button "Add dependant" at bounding box center [213, 435] width 78 height 19
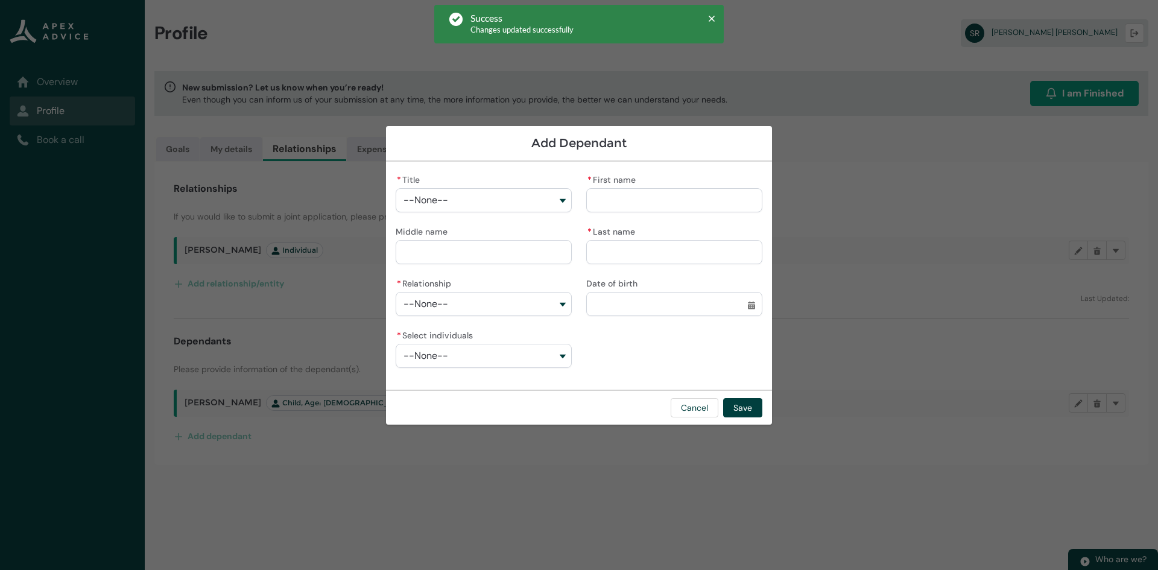
click at [505, 203] on button "--None--" at bounding box center [484, 200] width 176 height 24
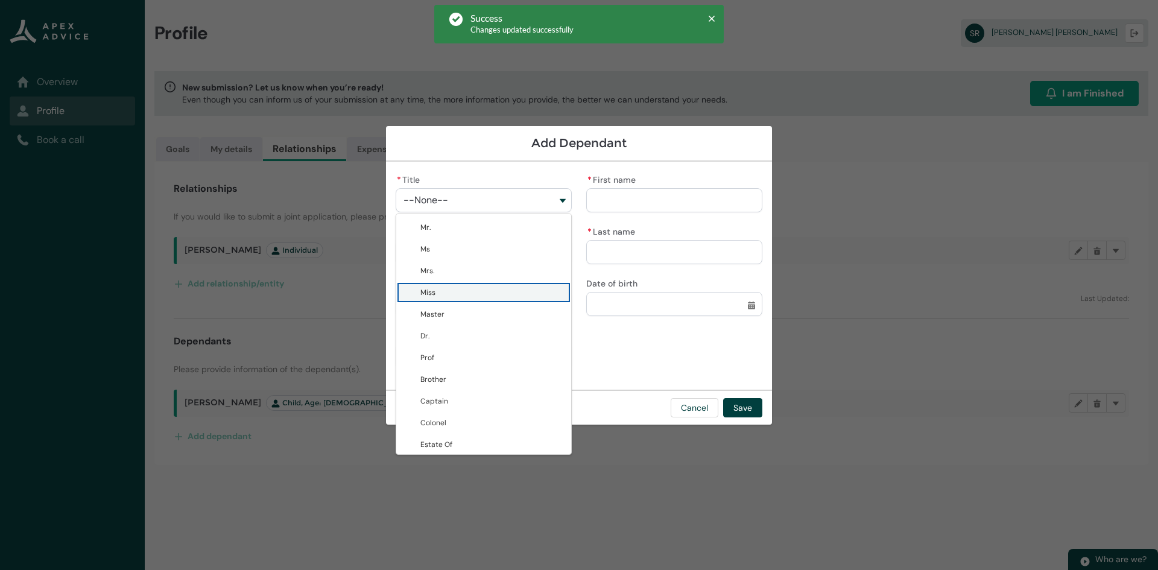
click at [443, 289] on span "Miss" at bounding box center [492, 292] width 144 height 12
type lightning-combobox "Miss"
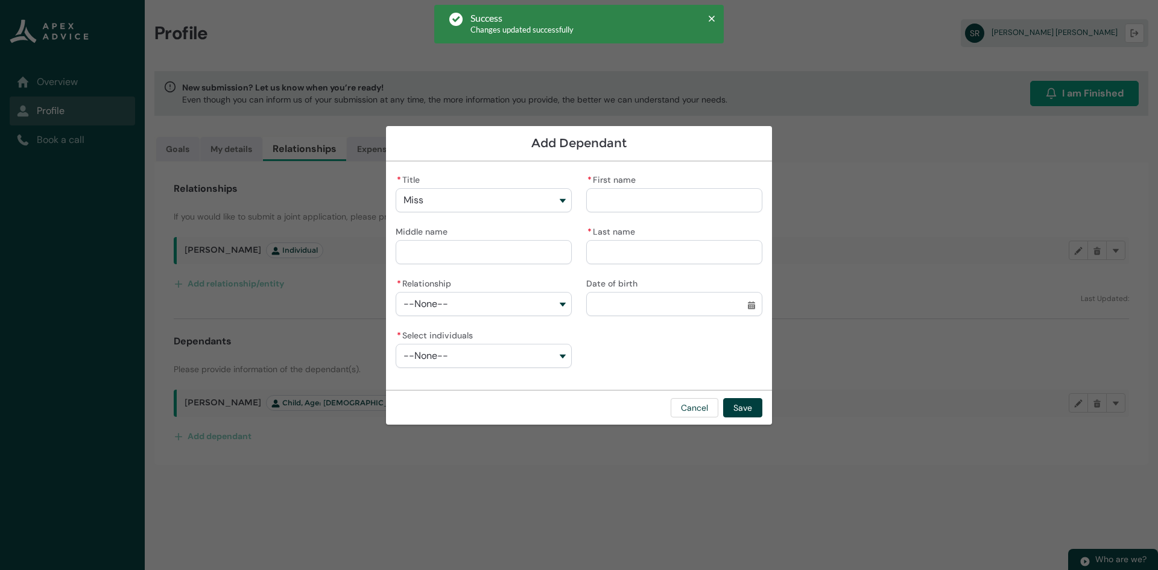
click at [619, 204] on input "* First name" at bounding box center [674, 200] width 176 height 24
type lightning-primitive-input-simple "S"
type input "*"
type lightning-primitive-input-simple "Sa"
type input "**"
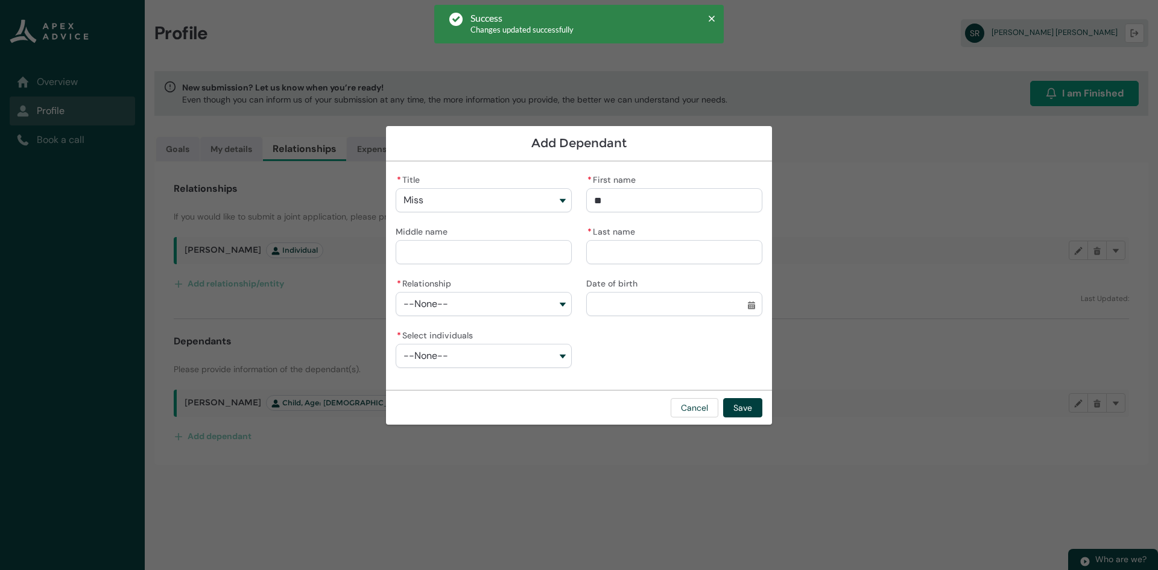
type lightning-primitive-input-simple "Sao"
type input "***"
type lightning-primitive-input-simple "Saoi"
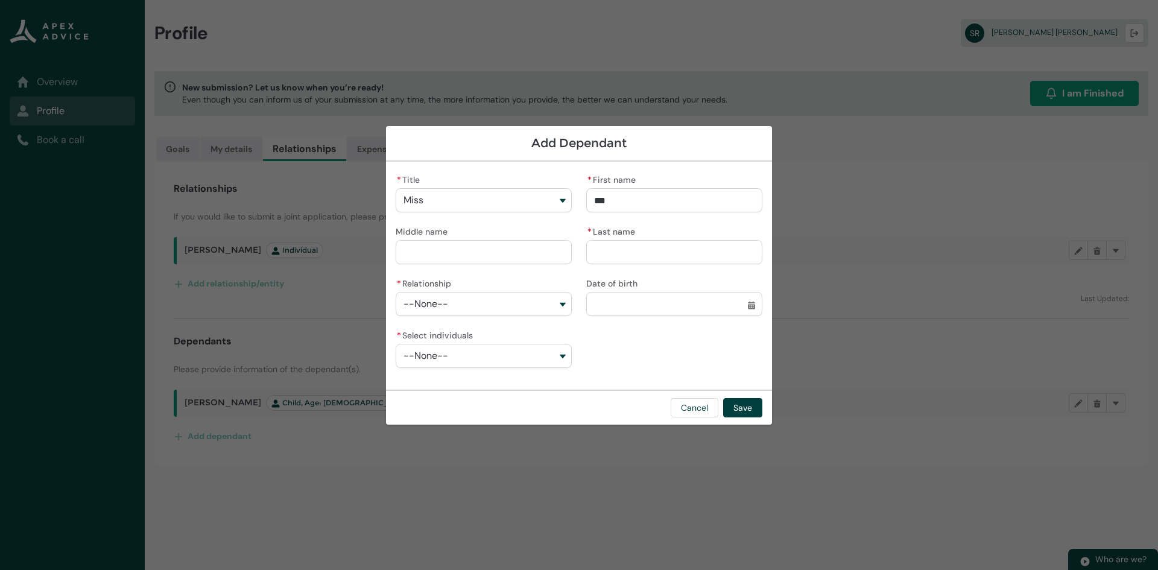
type input "****"
type lightning-primitive-input-simple "Saoir"
type input "*****"
type lightning-primitive-input-simple "Saoirs"
type input "******"
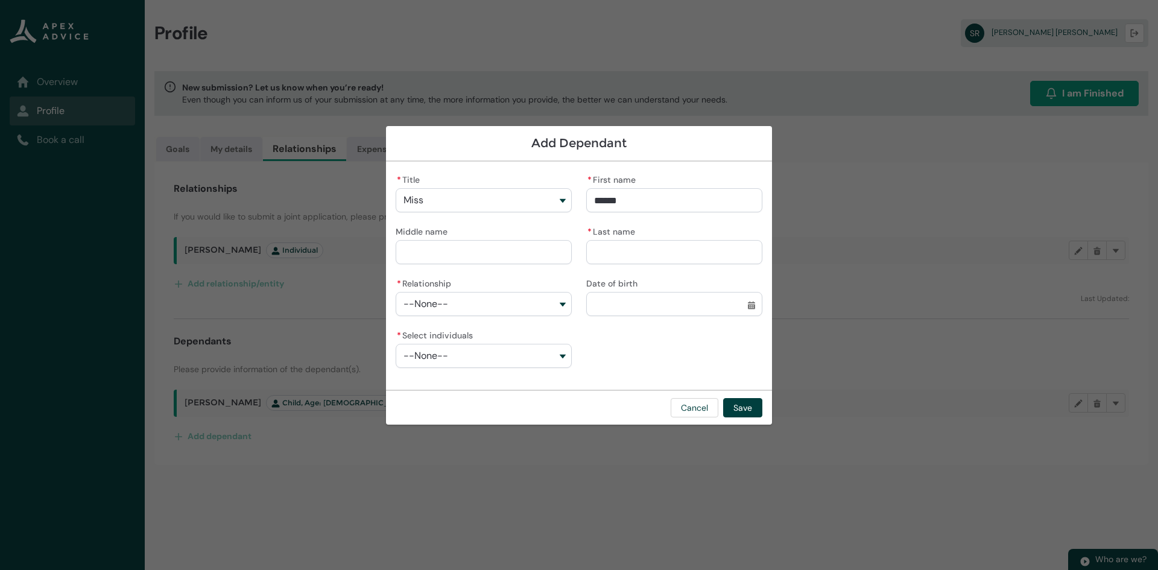
type lightning-primitive-input-simple "Saoirse"
type input "*******"
click at [651, 254] on input "* Last name" at bounding box center [674, 252] width 176 height 24
type lightning-primitive-input-simple "B"
type input "*"
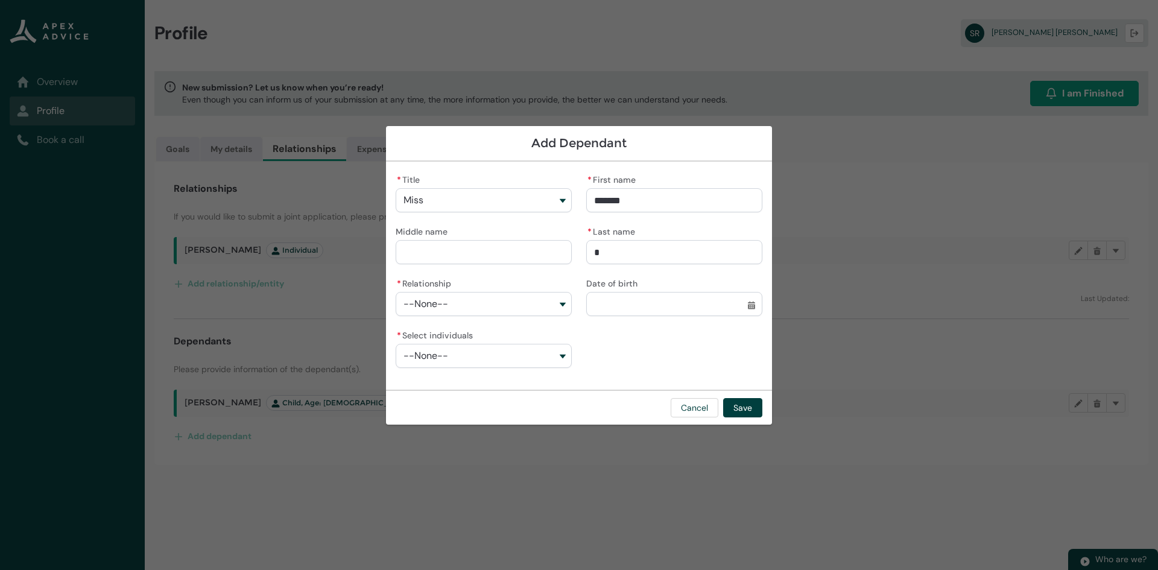
type lightning-primitive-input-simple "Be"
type input "**"
type lightning-primitive-input-simple "Bea"
type input "***"
type lightning-primitive-input-simple "Beau"
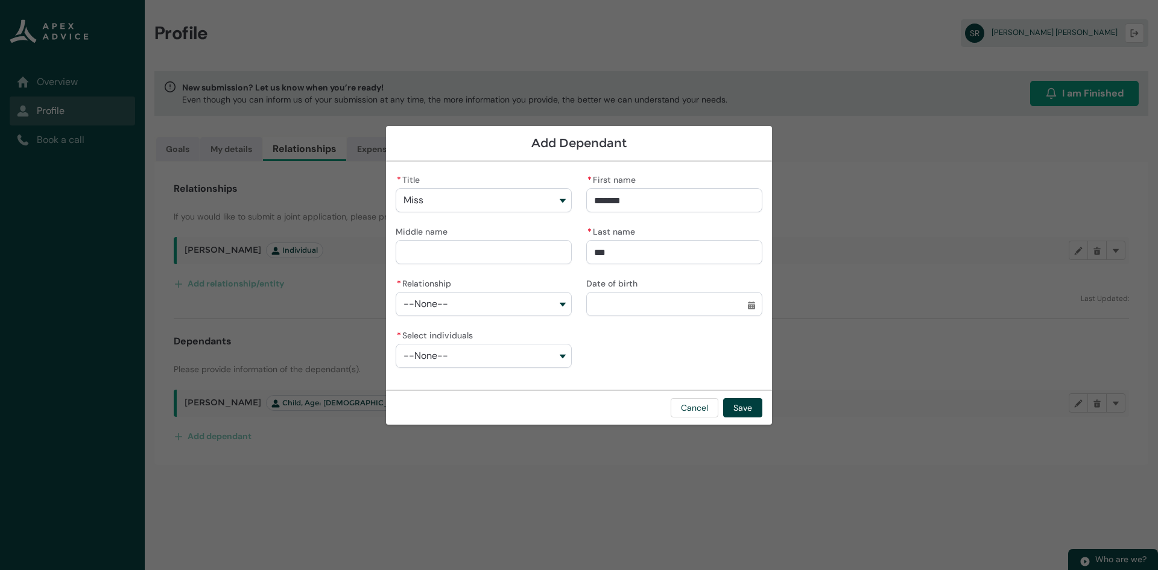
type input "****"
type lightning-primitive-input-simple "Beaum"
type input "*****"
type lightning-primitive-input-simple "Beaumo"
type input "******"
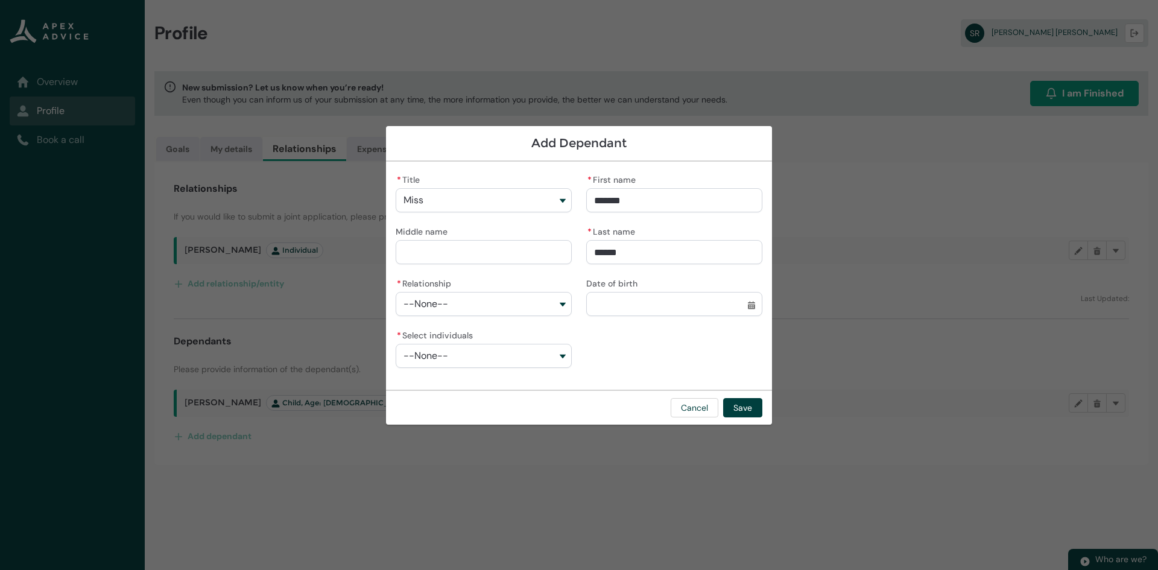
type lightning-primitive-input-simple "Beaumon"
type input "*******"
type lightning-primitive-input-simple "Beaumont"
type input "********"
click at [432, 297] on button "--None--" at bounding box center [484, 304] width 176 height 24
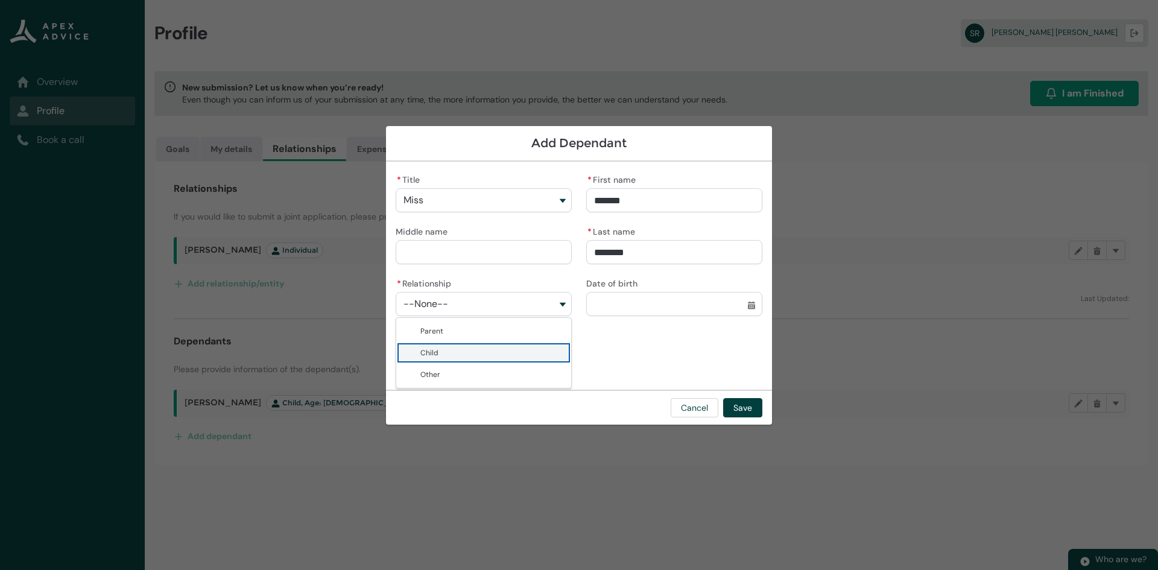
click at [438, 347] on span "Child" at bounding box center [492, 353] width 144 height 12
type lightning-combobox "Child"
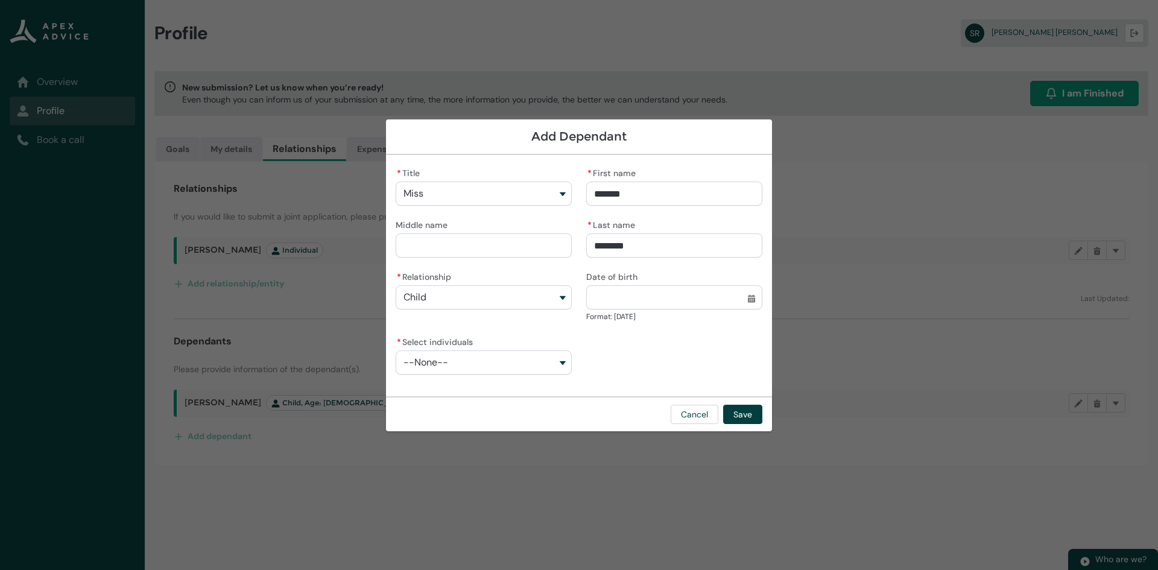
click at [614, 310] on lightning-input "Date of birth Select a date before 23/09/2025 Select a date for Date of birth F…" at bounding box center [674, 295] width 176 height 55
type input "**********"
type lightning-datepicker "2018-01-18"
type lightning-input "2018-01-18"
click at [530, 340] on div "* Select individuals --None--" at bounding box center [484, 354] width 176 height 41
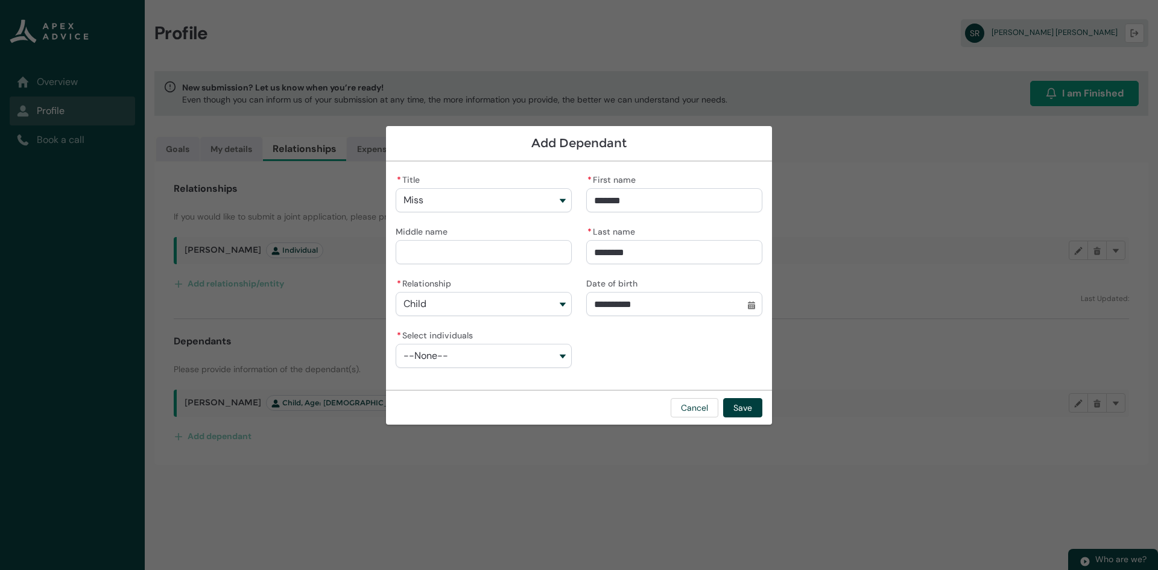
click at [522, 368] on div "* Select individuals --None--" at bounding box center [484, 353] width 176 height 53
click at [426, 349] on button "--None--" at bounding box center [484, 356] width 176 height 24
click at [448, 389] on lightning-base-combobox-item "Shannon Molly Ronald" at bounding box center [483, 383] width 175 height 22
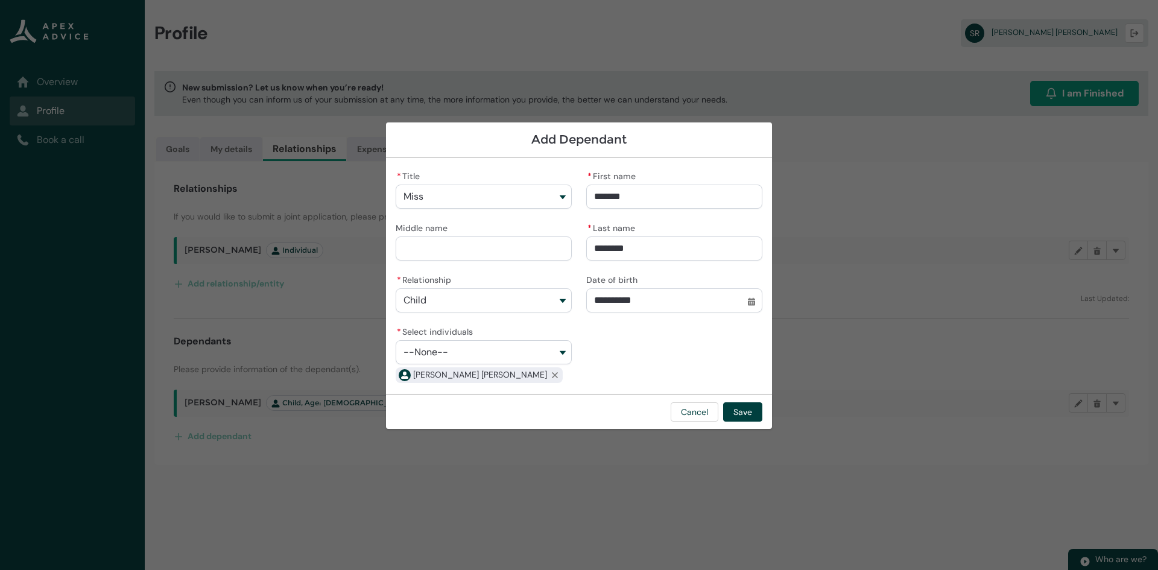
click at [469, 355] on button "--None--" at bounding box center [484, 352] width 176 height 24
click at [446, 402] on span "Troy Kevin Beaumont" at bounding box center [448, 401] width 57 height 10
type lightning-combobox "001Q9000014EzX3IAK"
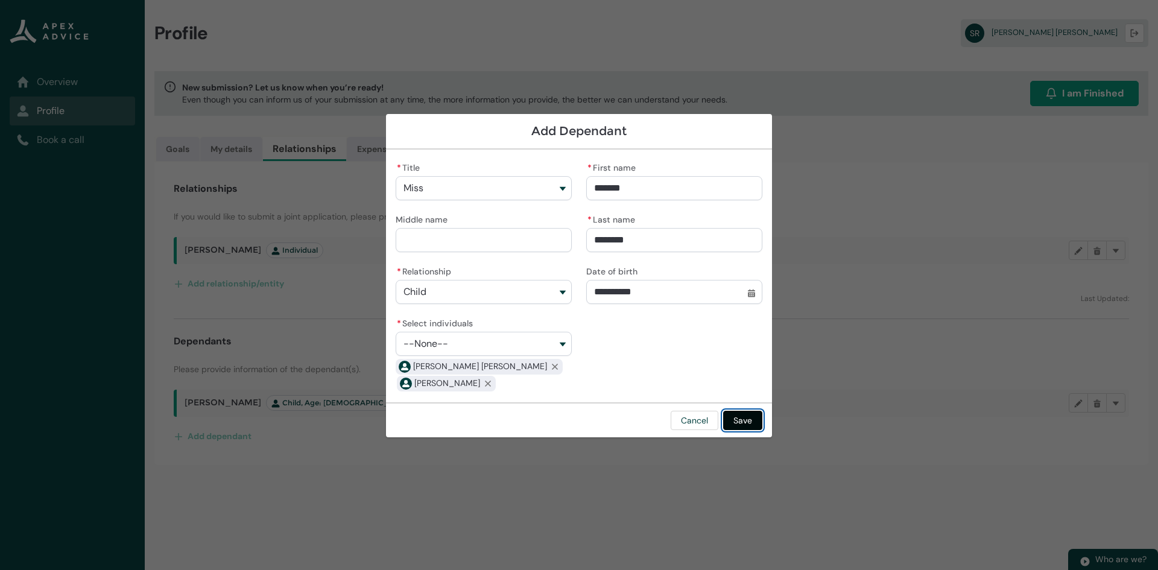
click at [753, 413] on button "Save" at bounding box center [742, 420] width 39 height 19
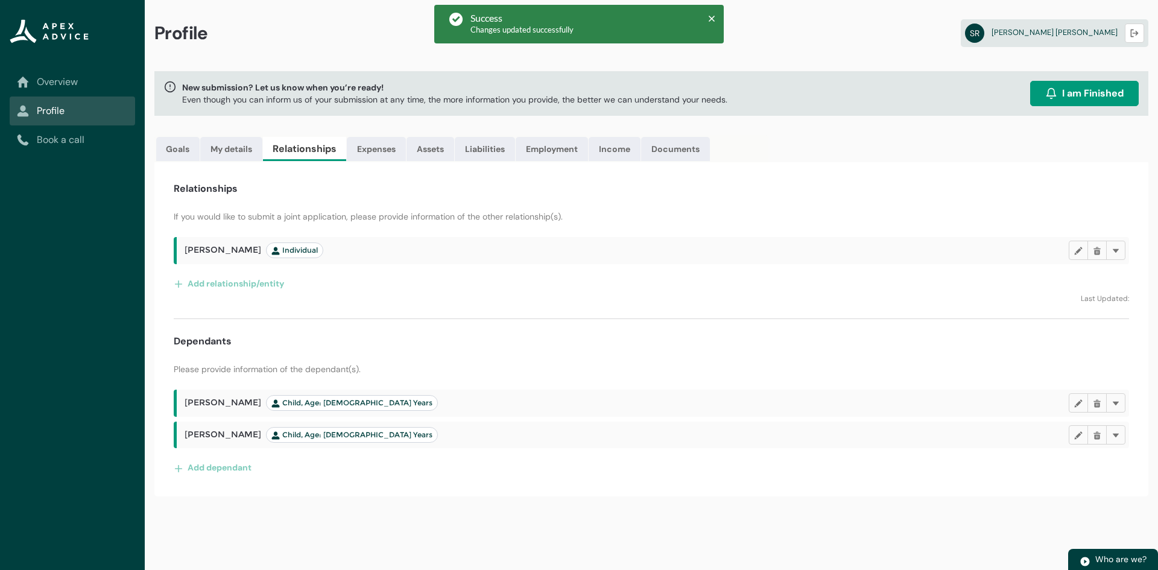
click at [1095, 97] on span "I am Finished" at bounding box center [1093, 93] width 62 height 14
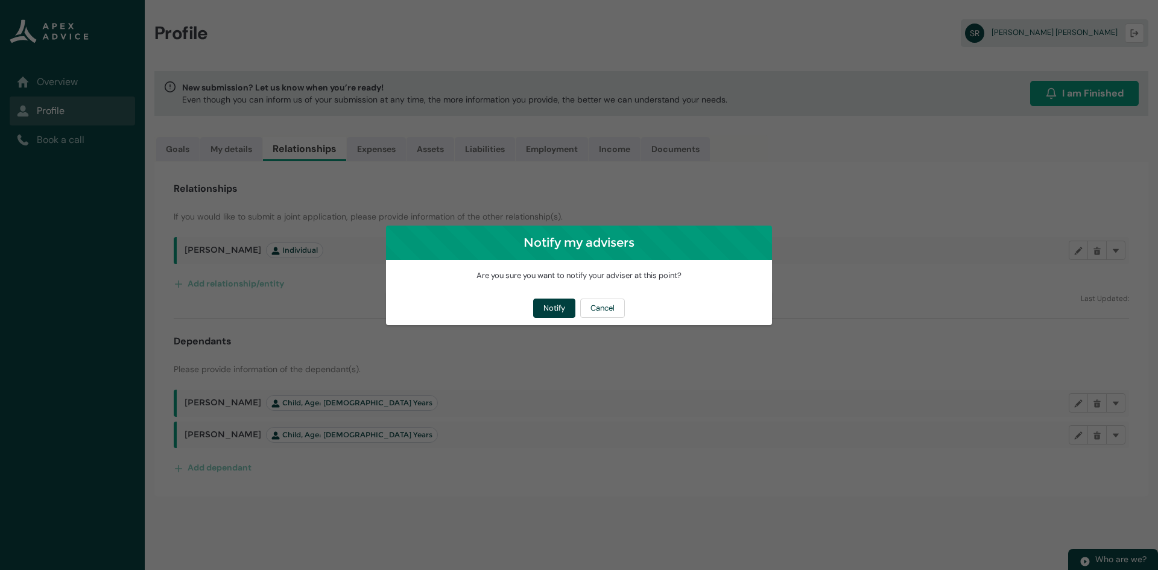
click at [458, 367] on div "Notify my advisers Are you sure you want to notify your adviser at this point? …" at bounding box center [579, 285] width 386 height 570
click at [609, 311] on button "Cancel" at bounding box center [602, 308] width 45 height 19
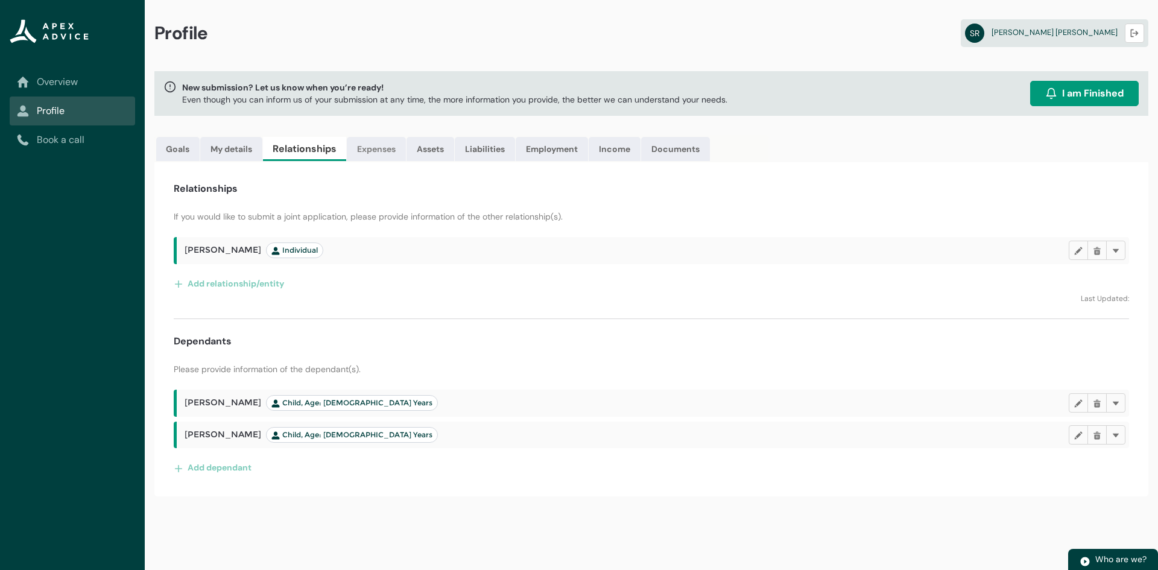
click at [373, 148] on link "Expenses" at bounding box center [376, 149] width 59 height 24
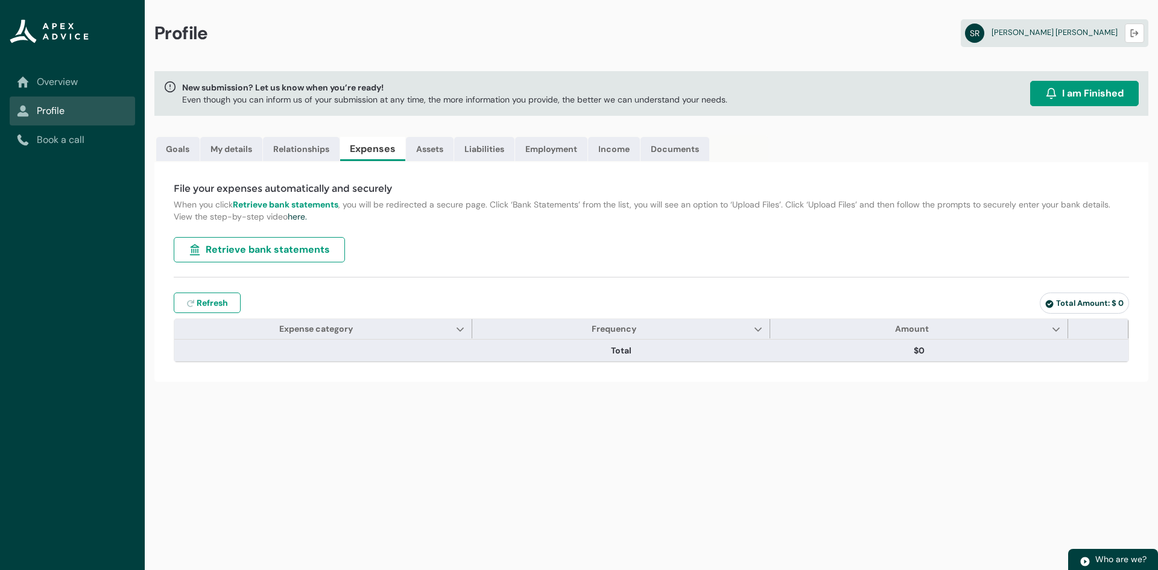
click at [262, 256] on span "Retrieve bank statements" at bounding box center [268, 249] width 124 height 14
click at [209, 247] on span "Retrieve bank statements" at bounding box center [268, 249] width 124 height 14
click at [215, 250] on span "Retrieve bank statements" at bounding box center [268, 249] width 124 height 14
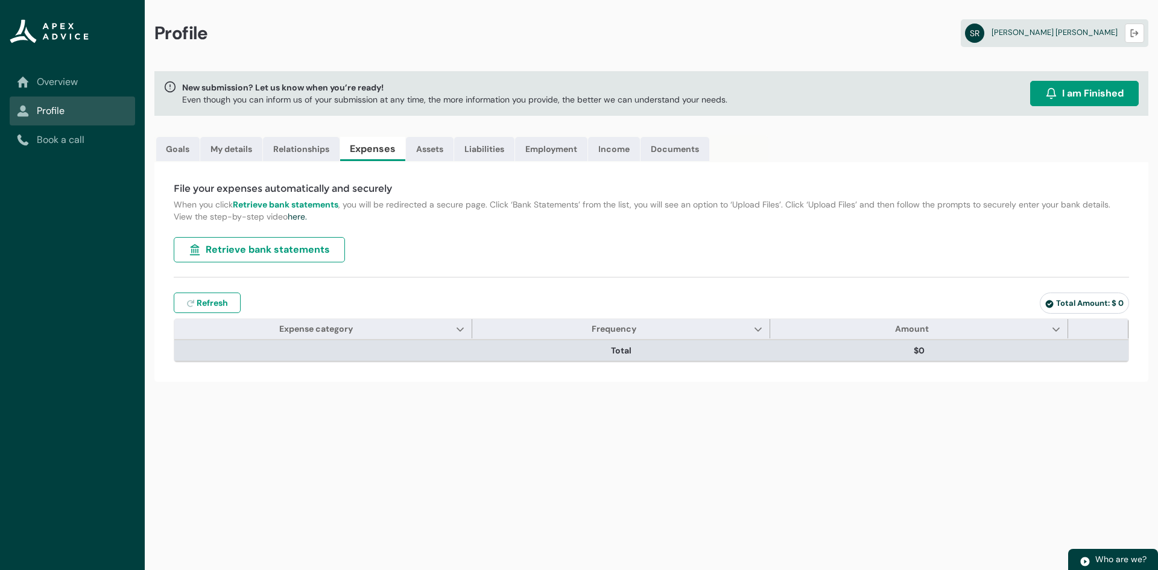
click at [456, 349] on th at bounding box center [323, 351] width 298 height 22
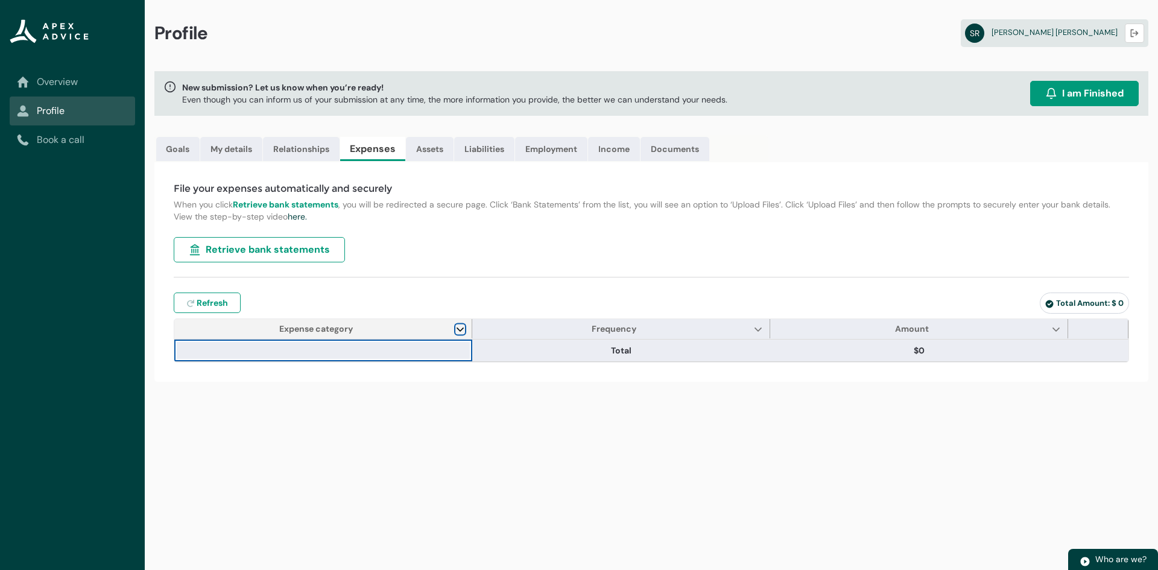
click at [458, 330] on lightning-primitive-icon "Expense category" at bounding box center [460, 328] width 8 height 9
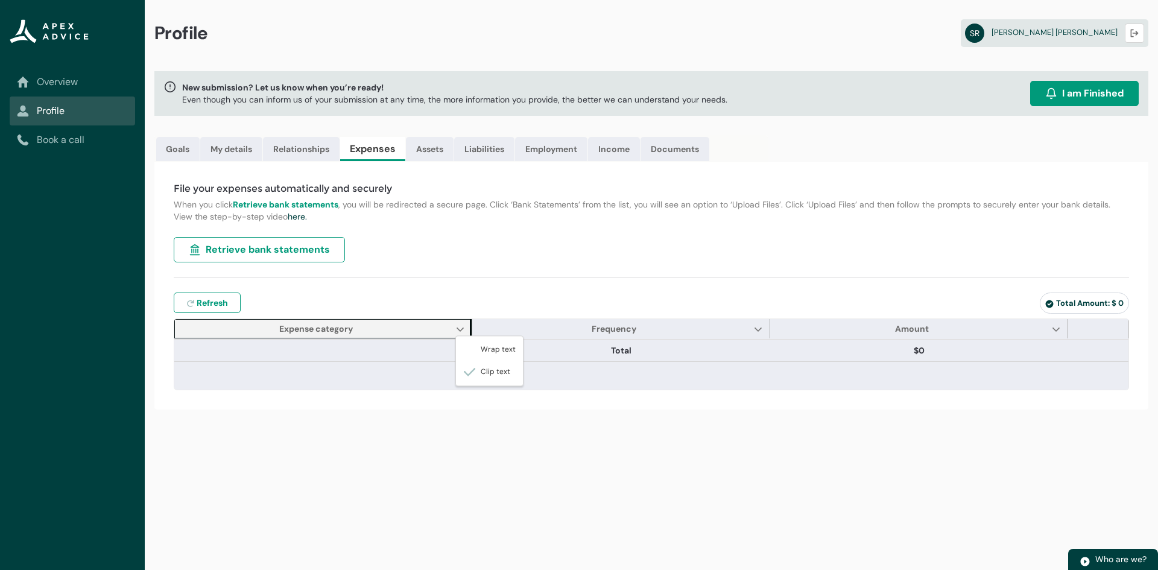
click at [466, 261] on div "File your expenses automatically and securely When you click Retrieve bank stat…" at bounding box center [651, 285] width 994 height 247
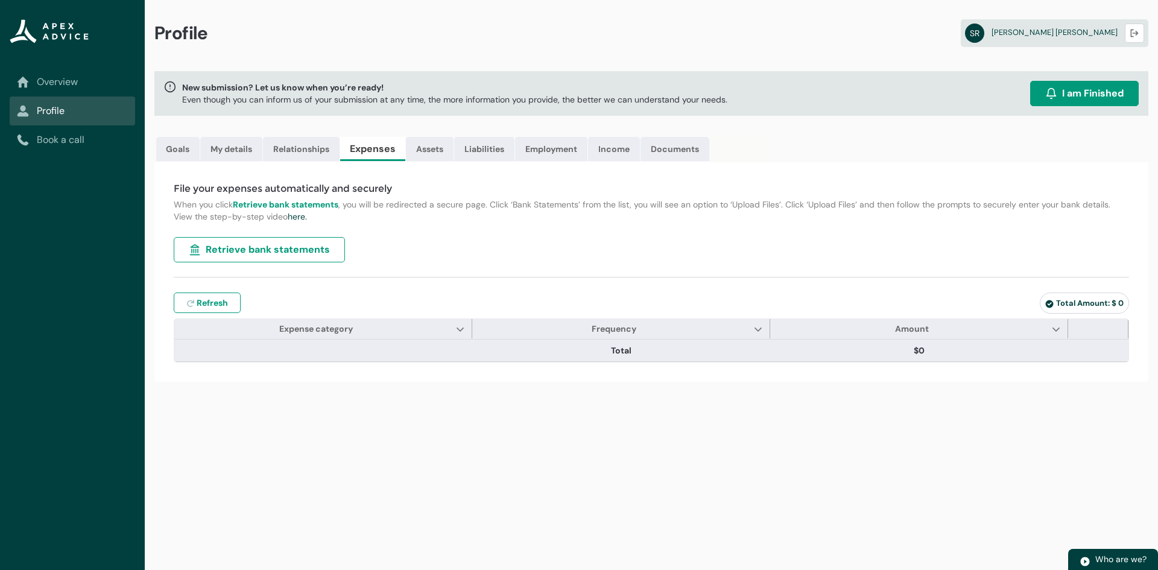
click at [202, 248] on button "Retrieve bank statements" at bounding box center [259, 249] width 171 height 25
click at [238, 250] on span "Retrieve bank statements" at bounding box center [268, 249] width 124 height 14
click at [430, 160] on link "Assets" at bounding box center [430, 149] width 48 height 24
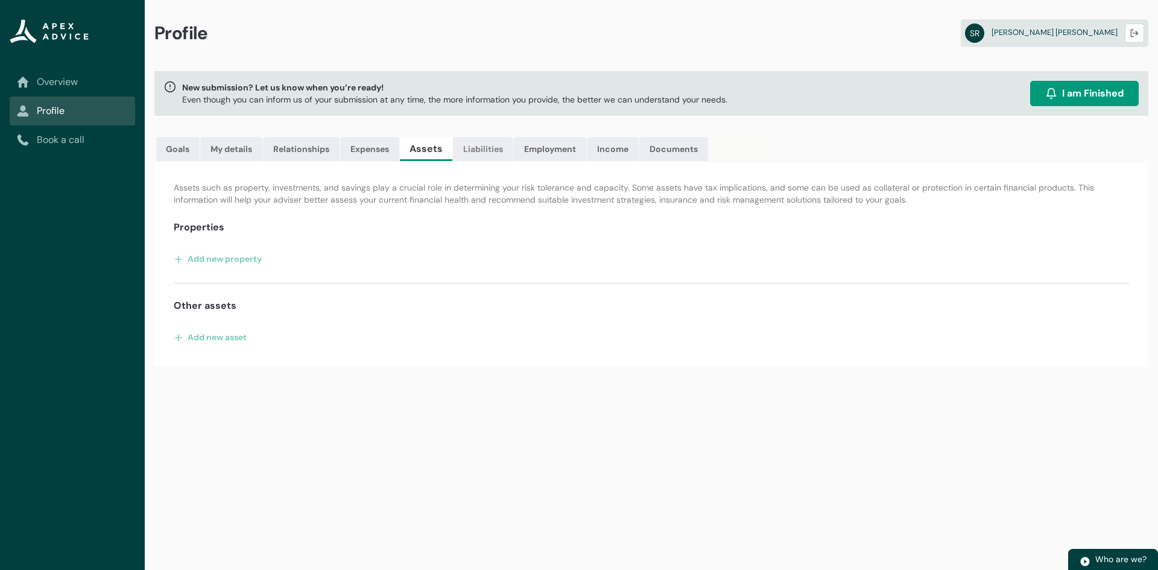
click at [486, 148] on link "Liabilities" at bounding box center [483, 149] width 60 height 24
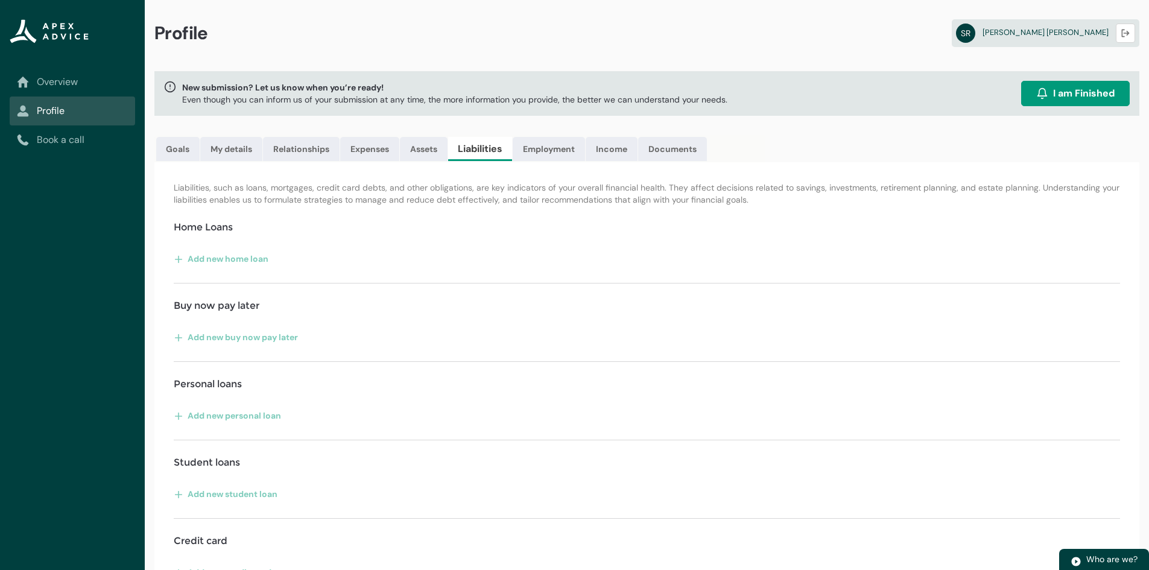
scroll to position [110, 0]
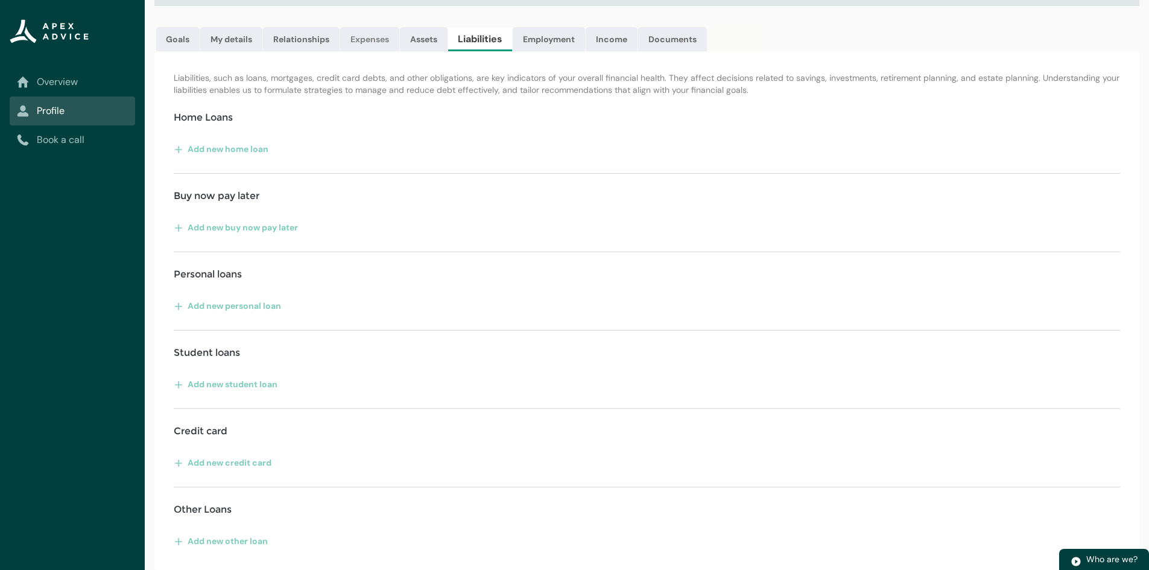
click at [377, 46] on link "Expenses" at bounding box center [369, 39] width 59 height 24
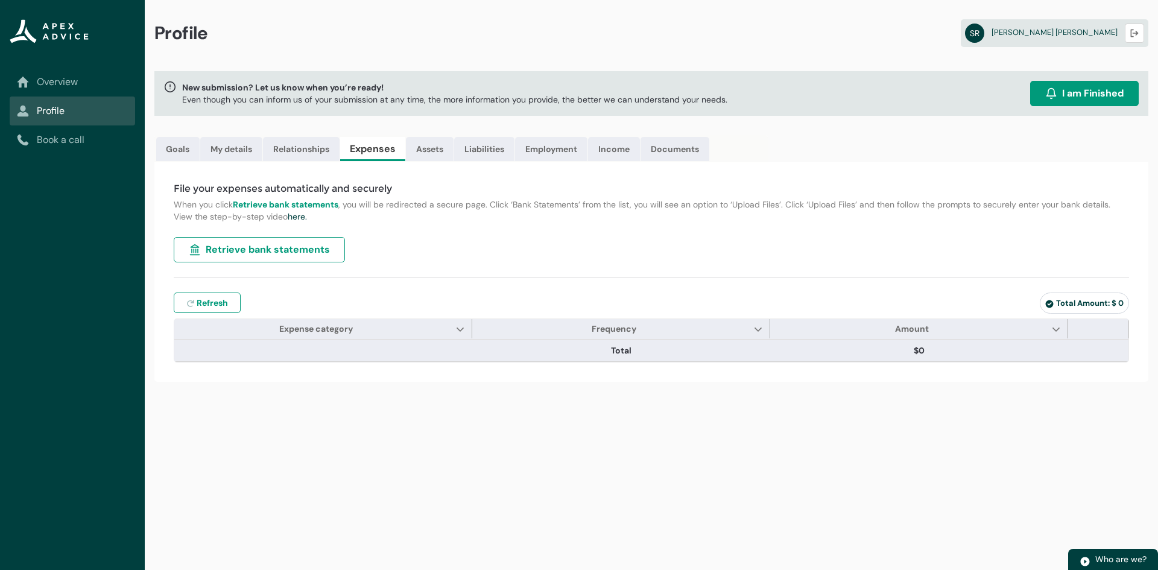
click at [262, 252] on span "Retrieve bank statements" at bounding box center [268, 249] width 124 height 14
click at [281, 201] on strong "Retrieve bank statements" at bounding box center [286, 204] width 106 height 11
click at [451, 236] on div "File your expenses automatically and securely When you click Retrieve bank stat…" at bounding box center [651, 272] width 994 height 220
click at [913, 114] on div "New submission? Let us know when you’re ready! Even though you can inform us of…" at bounding box center [651, 93] width 994 height 45
click at [310, 247] on span "Retrieve bank statements" at bounding box center [268, 249] width 124 height 14
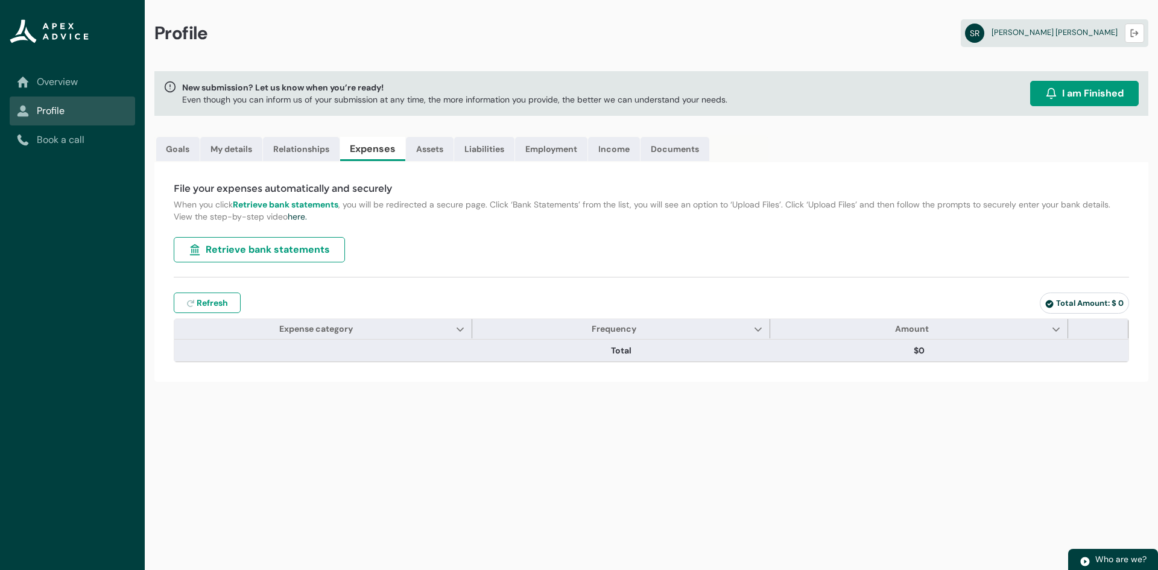
click at [221, 248] on span "Retrieve bank statements" at bounding box center [268, 249] width 124 height 14
click at [419, 148] on link "Assets" at bounding box center [430, 149] width 48 height 24
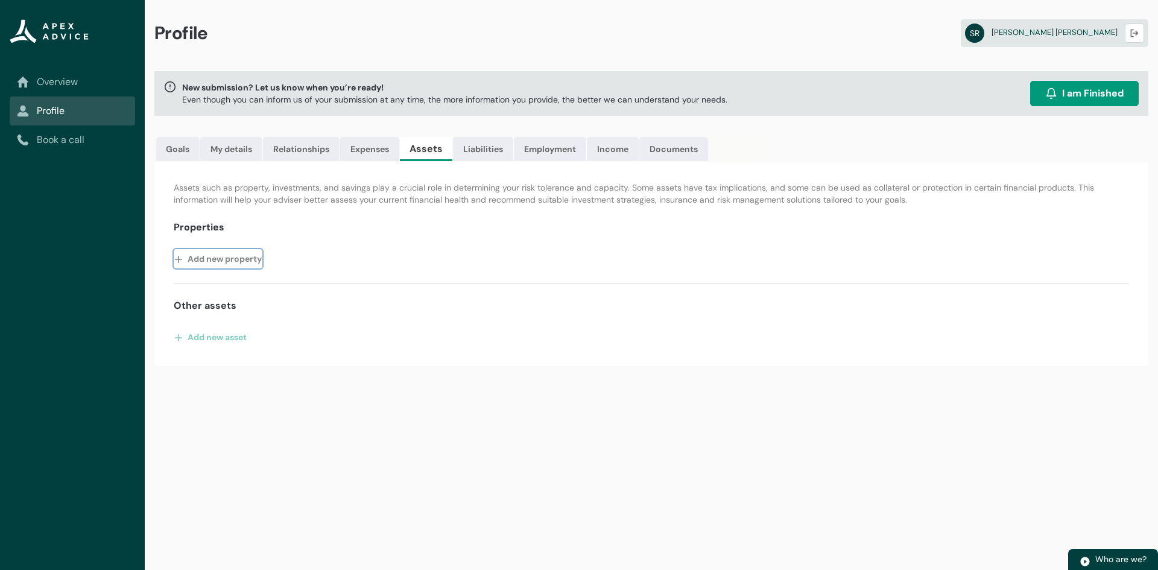
click at [206, 264] on button "Add new property" at bounding box center [218, 258] width 89 height 19
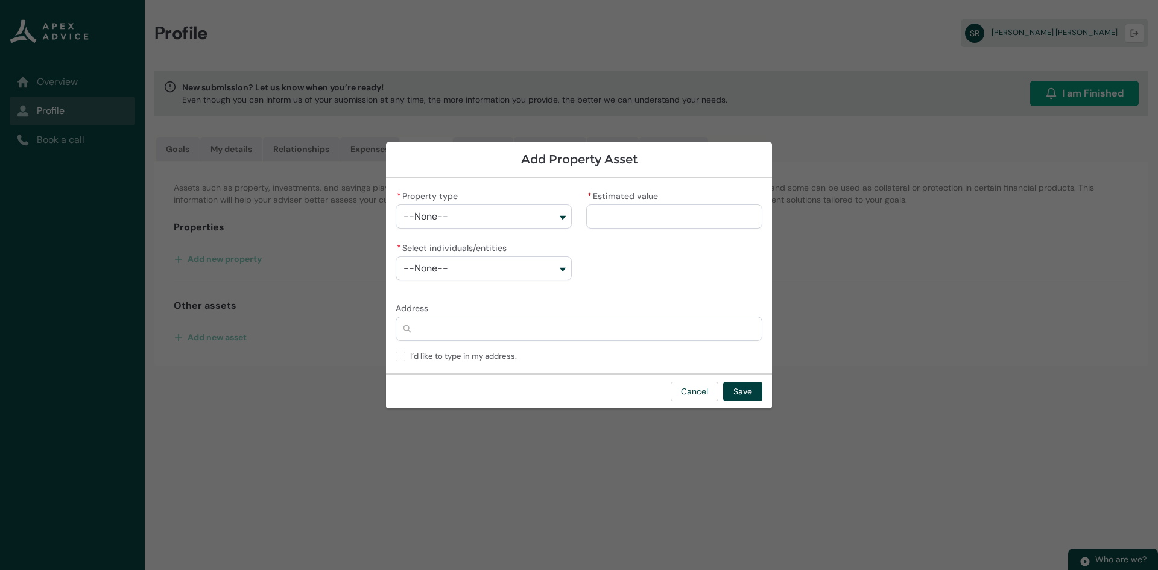
click at [460, 218] on button "--None--" at bounding box center [484, 216] width 176 height 24
click at [448, 249] on span "Primary Residence" at bounding box center [492, 244] width 144 height 12
type lightning-combobox "Real Estate-Primary Residence"
click at [633, 206] on input "* Estimated value" at bounding box center [674, 216] width 176 height 24
type lightning-primitive-input-simple "1"
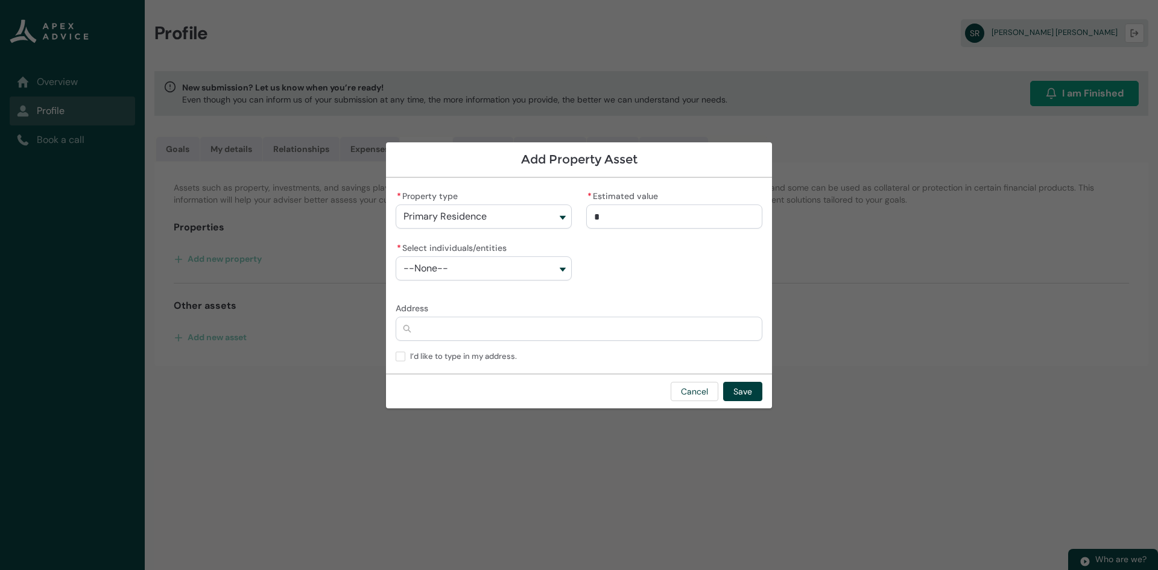
type input "**"
type lightning-primitive-input-simple "12"
type input "***"
type lightning-primitive-input-simple "120"
type input "****"
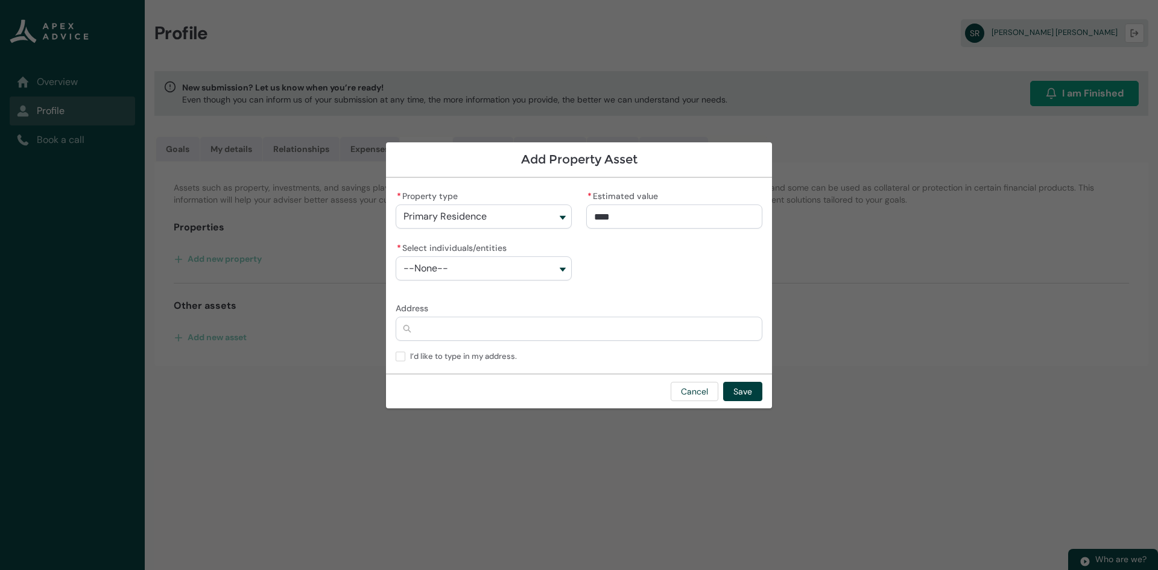
type lightning-primitive-input-simple "1200"
type input "******"
type lightning-primitive-input-simple "12000"
type input "*******"
type lightning-primitive-input-simple "120000"
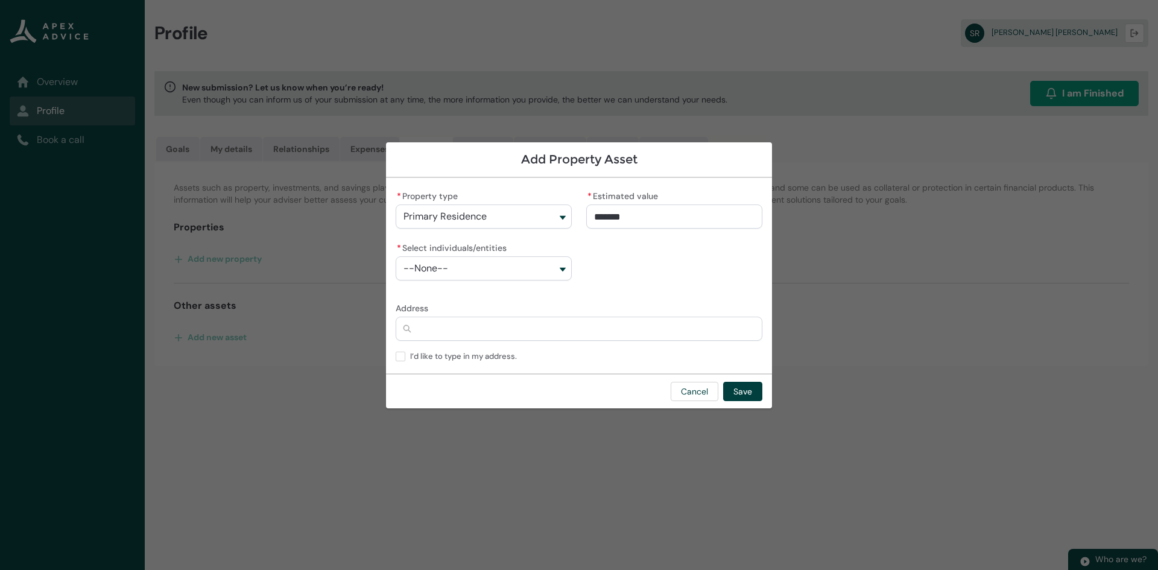
type input "********"
type lightning-primitive-input-simple "1200000"
type input "**********"
click at [466, 276] on button "--None--" at bounding box center [484, 268] width 176 height 24
click at [461, 289] on lightning-base-combobox-item "Troy Kevin Beaumont" at bounding box center [483, 296] width 175 height 22
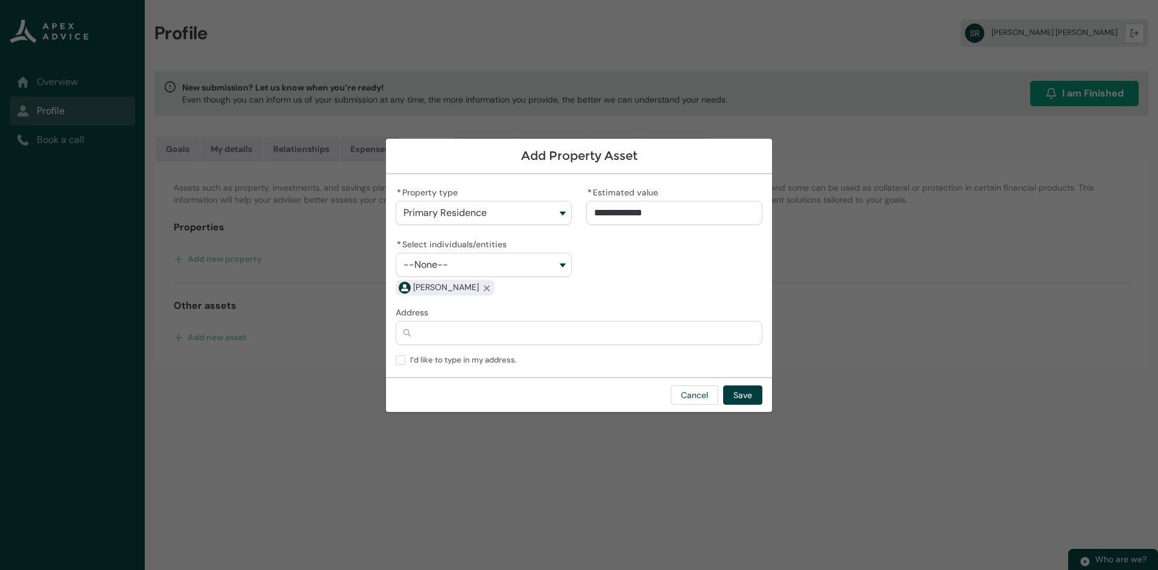
click at [478, 264] on button "--None--" at bounding box center [484, 265] width 176 height 24
click at [457, 309] on span "Shannon Molly Ronald" at bounding box center [477, 313] width 115 height 10
type lightning-combobox "001Q9000014EvZtIAK"
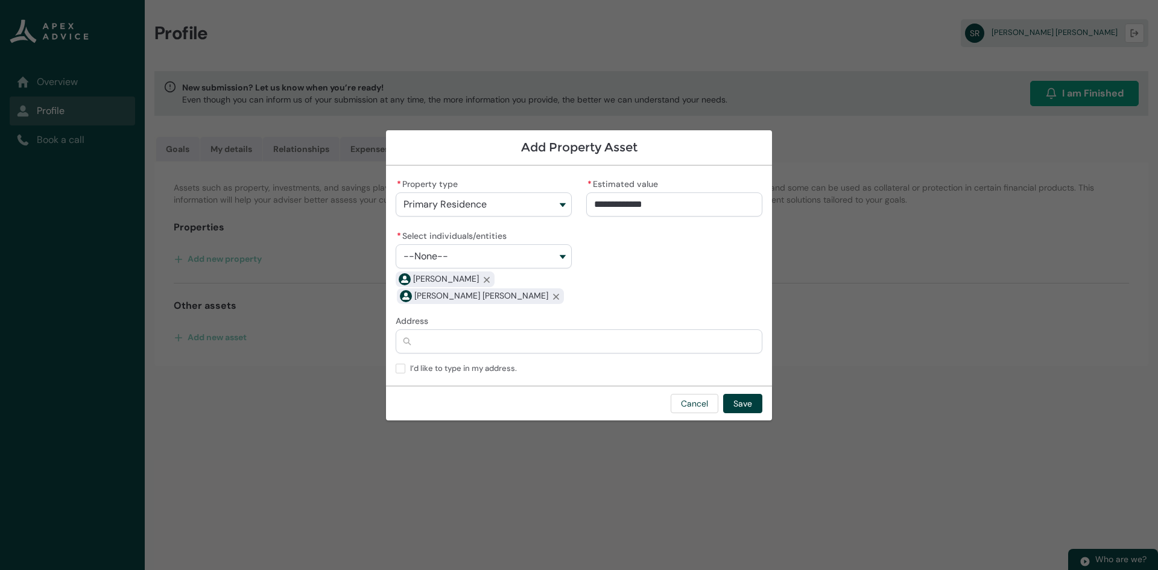
click at [498, 333] on input "Address" at bounding box center [579, 341] width 367 height 24
type lightning-primitive-input-simple "4"
type input "*"
type lightning-primitive-input-simple "46"
type input "**"
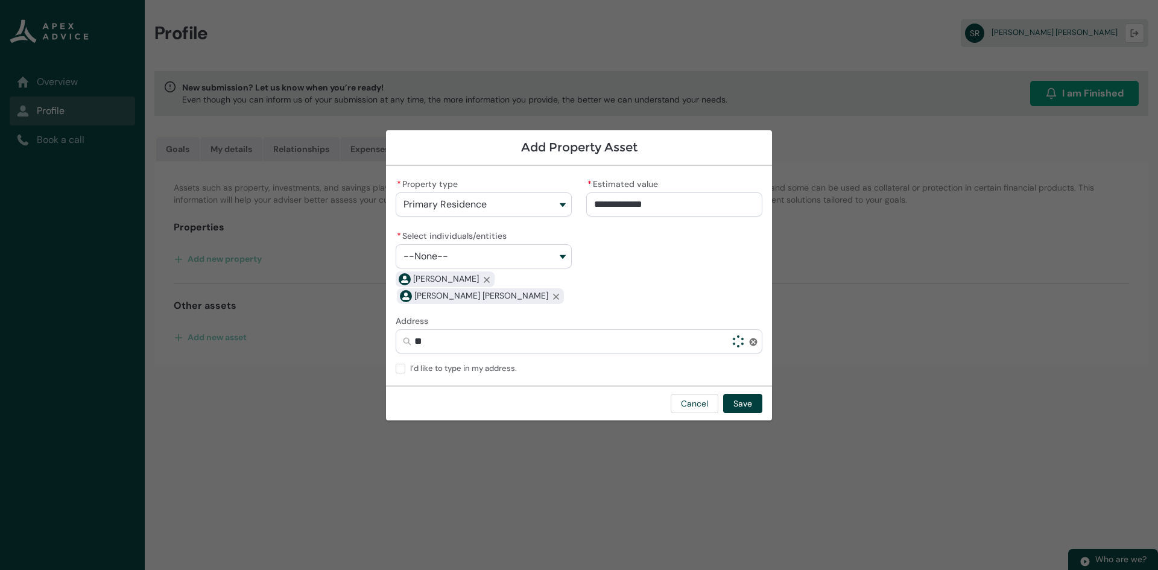
type lightning-primitive-input-simple "46"
type input "**"
type lightning-primitive-input-simple "46 k"
type input "****"
type lightning-primitive-input-simple "46 ko"
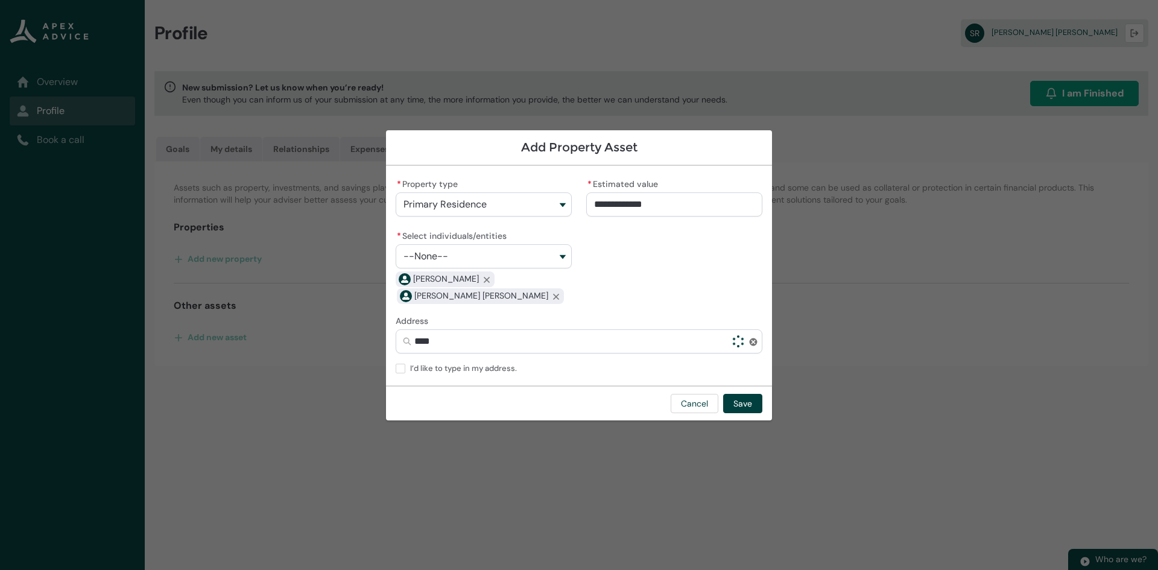
type input "*****"
type lightning-primitive-input-simple "46 kor"
type input "******"
type lightning-primitive-input-simple "46 koro"
type input "*******"
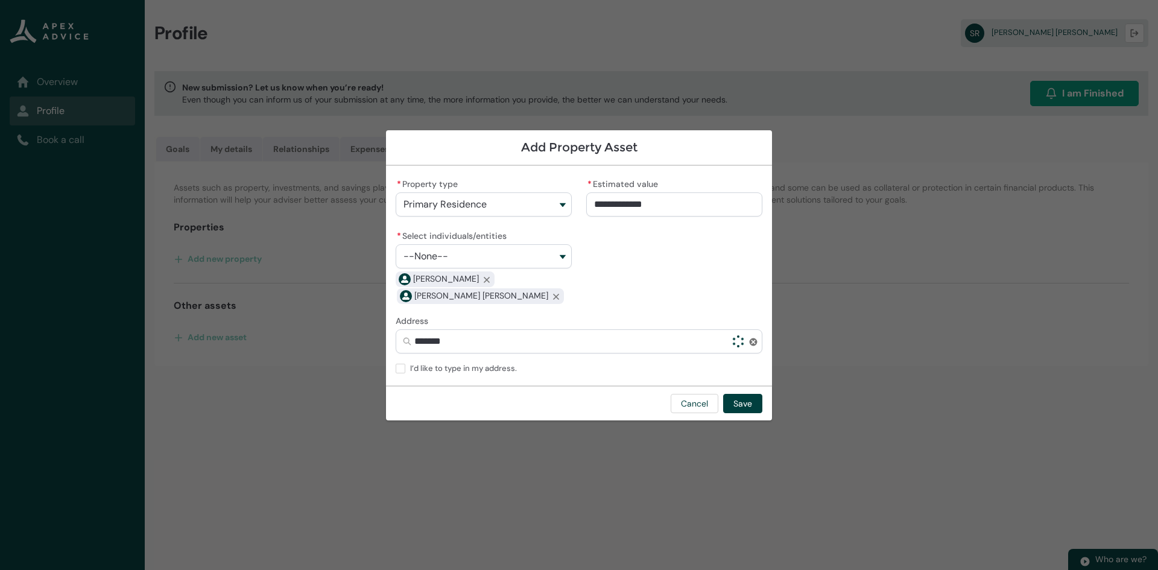
type lightning-primitive-input-simple "46 korom"
type input "********"
type lightning-primitive-input-simple "46 koromi"
type input "*********"
type lightning-primitive-input-simple "46 koromik"
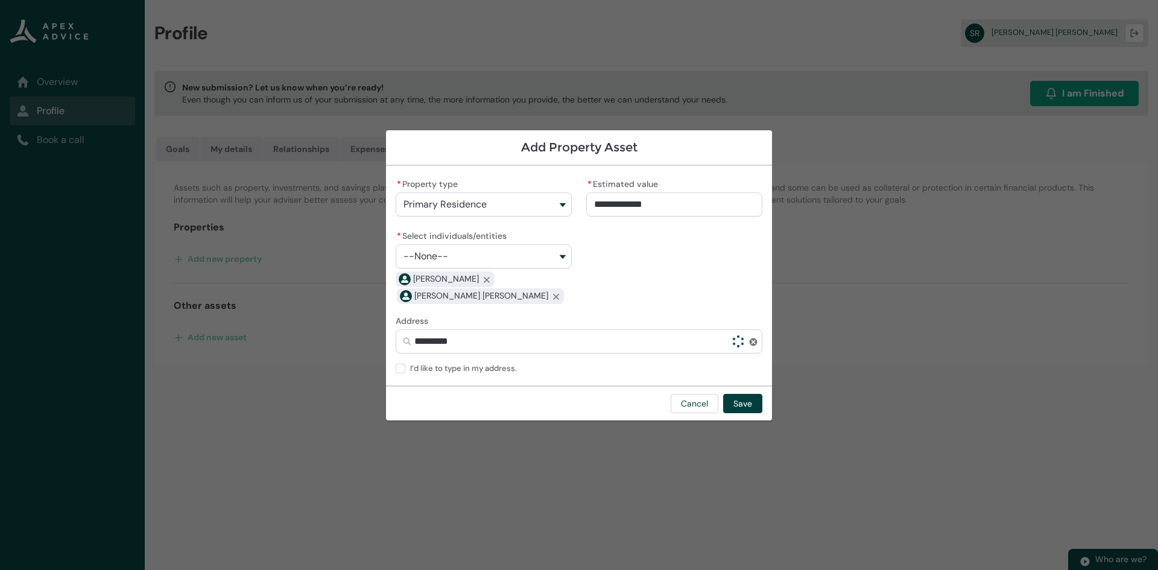
type input "**********"
type lightning-primitive-input-simple "46 koromiko"
type input "**********"
type lightning-primitive-input-simple "46 koromiko"
type input "**********"
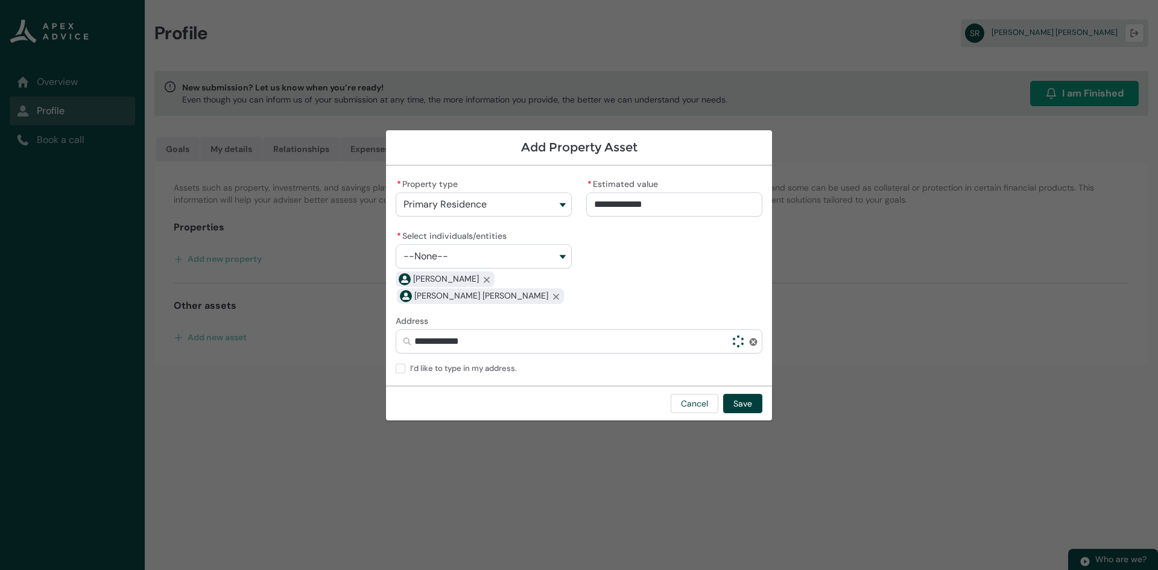
type lightning-primitive-input-simple "46 koromiko c"
type input "**********"
type lightning-primitive-input-simple "46 koromiko cr"
type input "**********"
type lightning-primitive-input-simple "46 koromiko cre"
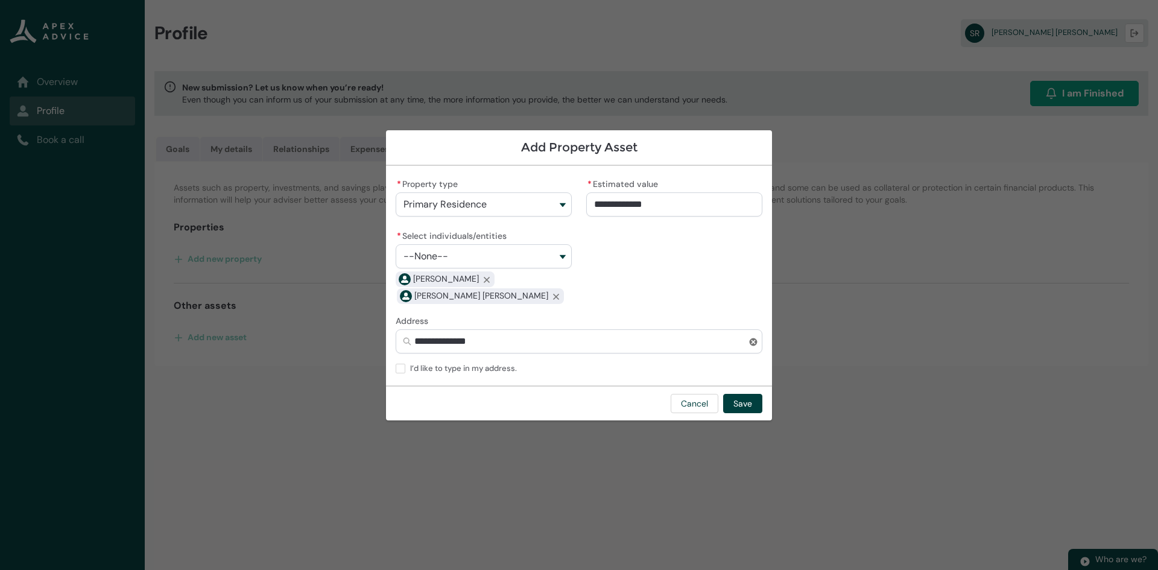
type input "**********"
type lightning-primitive-input-simple "46 koromiko cres"
click at [469, 366] on span "46 Koromiko Crescent, Diamond Harbour, Diamond Harbour 8971" at bounding box center [437, 367] width 66 height 12
type input "**********"
click at [743, 407] on button "Save" at bounding box center [742, 403] width 39 height 19
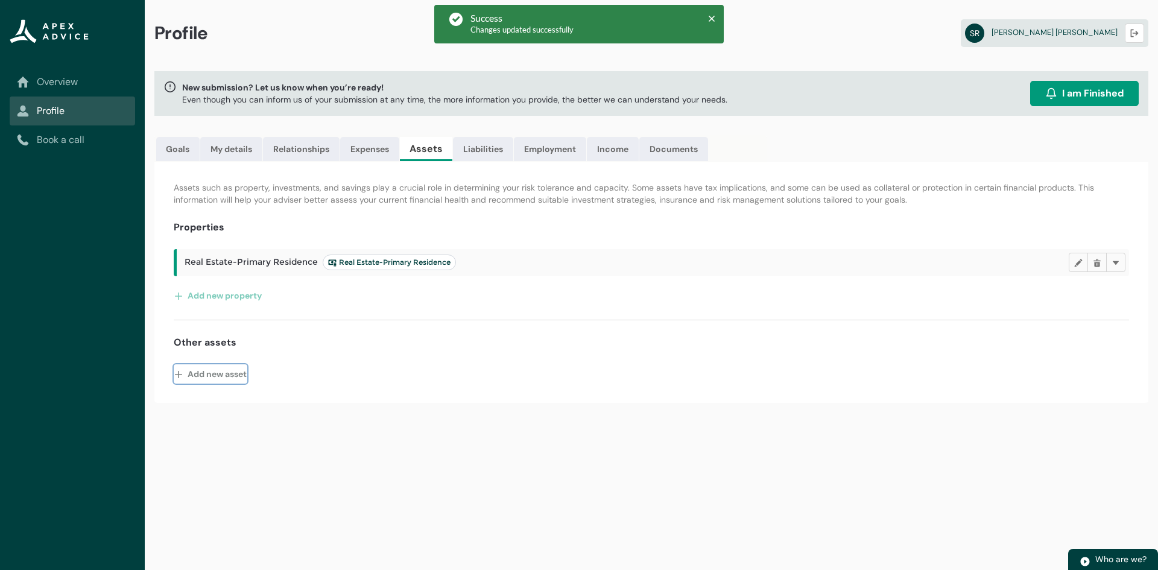
click at [209, 377] on button "Add new asset" at bounding box center [211, 373] width 74 height 19
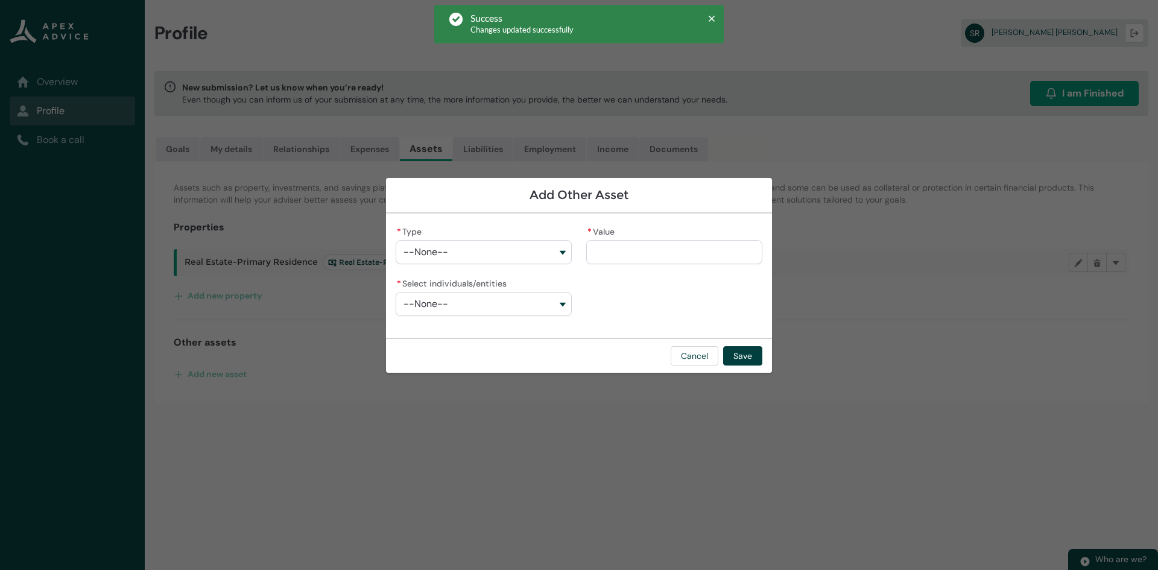
click at [530, 255] on button "--None--" at bounding box center [484, 252] width 176 height 24
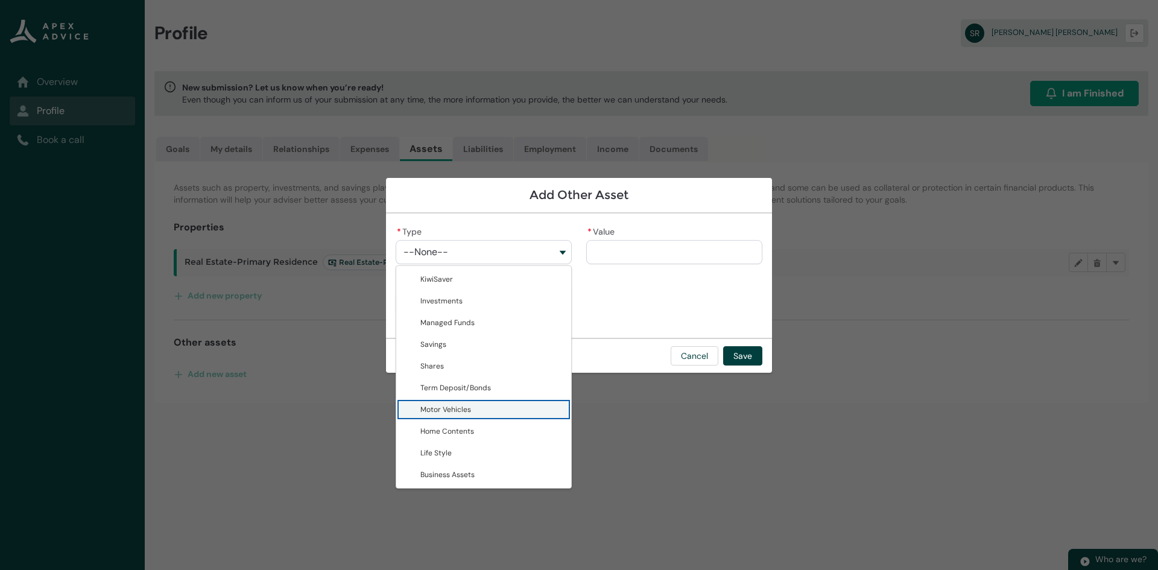
click at [475, 405] on span "Motor Vehicles" at bounding box center [492, 410] width 144 height 12
type lightning-combobox "Motor Vehicles"
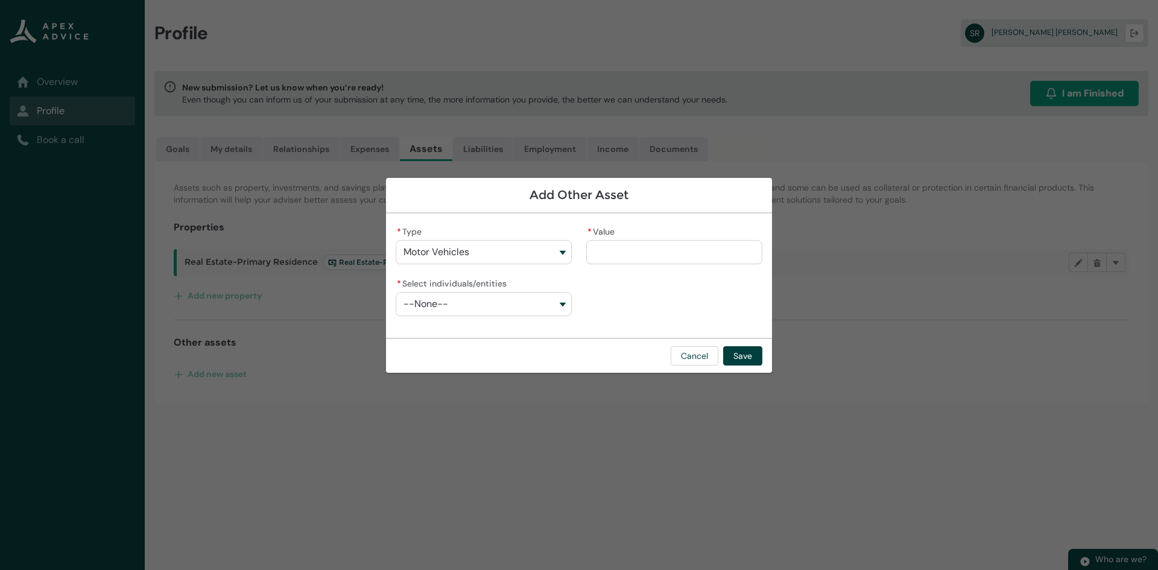
click at [627, 258] on input "* Value" at bounding box center [674, 252] width 176 height 24
click at [419, 303] on button "--None--" at bounding box center [484, 304] width 176 height 24
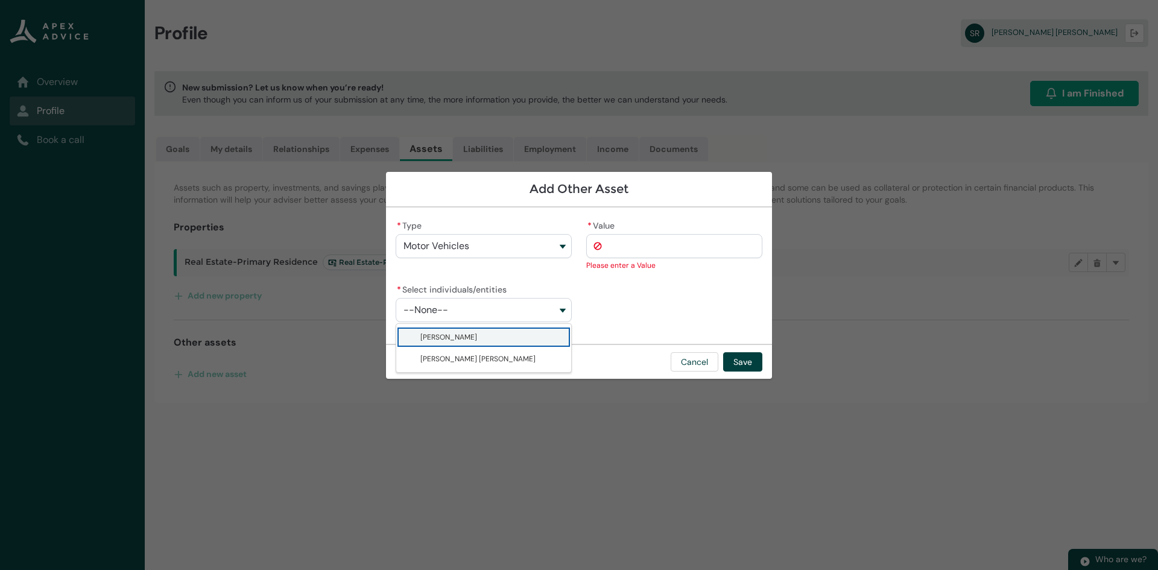
click at [437, 338] on span "Troy Kevin Beaumont" at bounding box center [448, 337] width 57 height 10
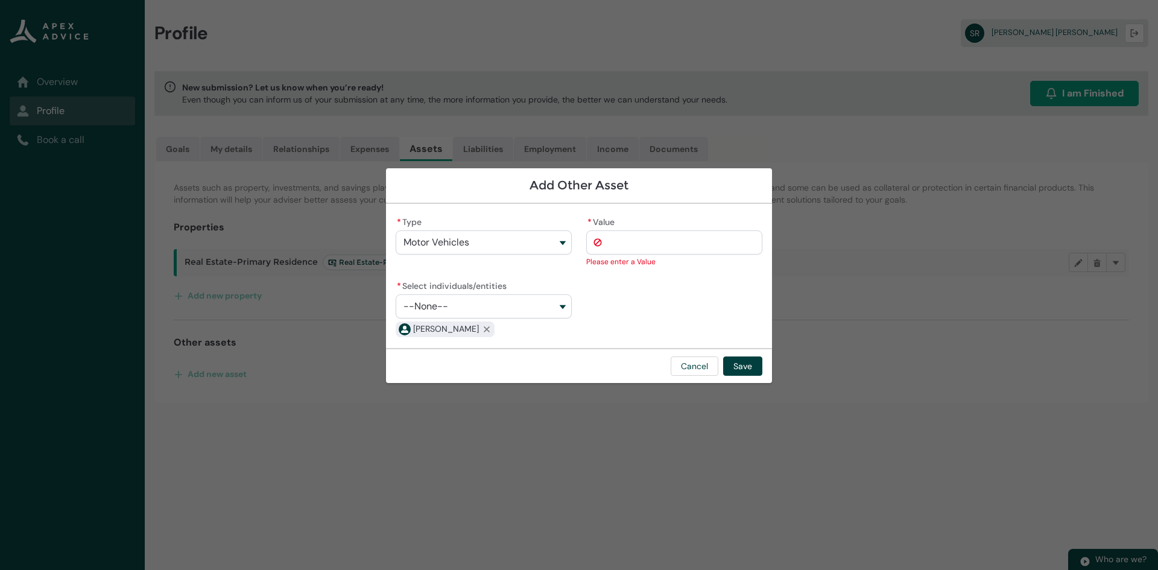
click at [448, 306] on button "--None--" at bounding box center [484, 306] width 176 height 24
click at [453, 353] on span "Shannon Molly Ronald" at bounding box center [477, 355] width 115 height 10
type lightning-combobox "001Q9000014EvZtIAK"
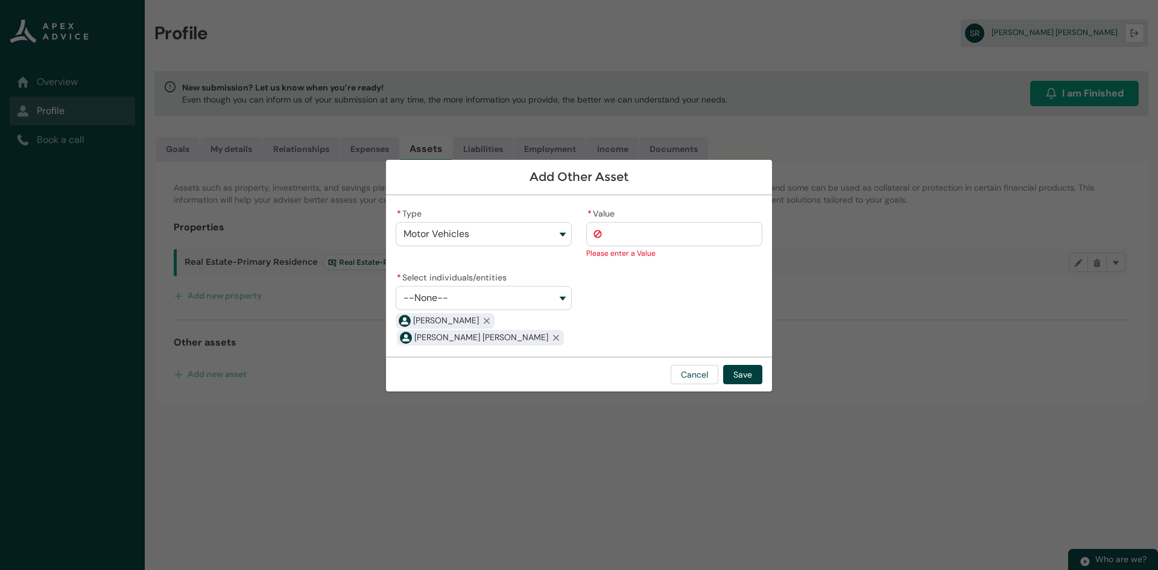
click at [631, 238] on input "* Value" at bounding box center [674, 234] width 176 height 24
click at [668, 237] on input "* Value" at bounding box center [674, 234] width 176 height 24
type lightning-primitive-input-simple "4"
type input "*"
type lightning-primitive-input-simple "45"
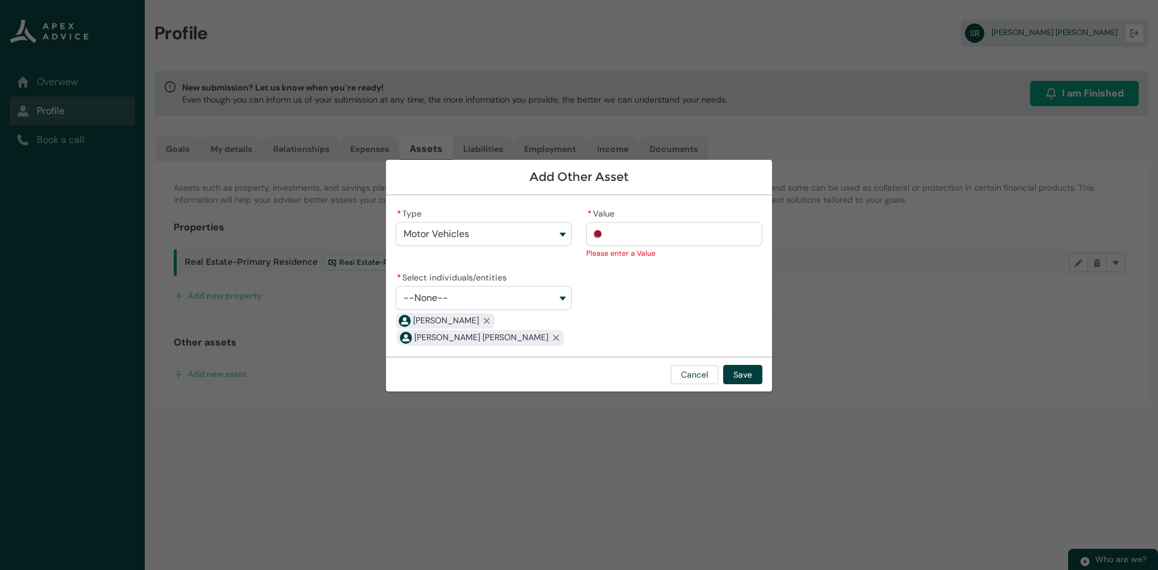
type input "***"
type lightning-primitive-input-simple "450"
type input "****"
type lightning-primitive-input-simple "4500"
type input "*****"
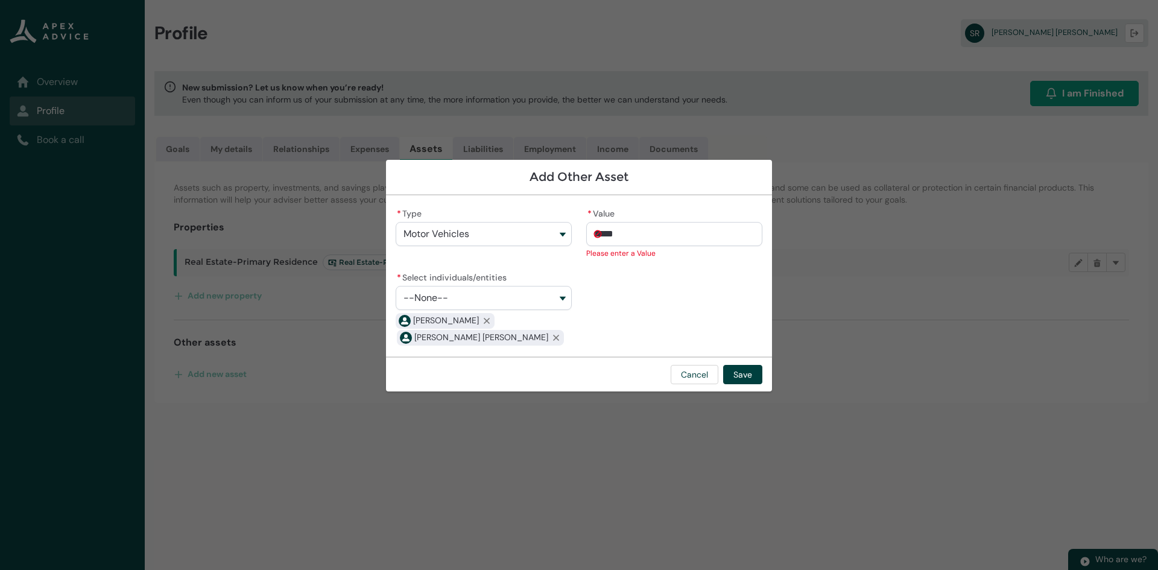
type lightning-primitive-input-simple "45000"
type input "**********"
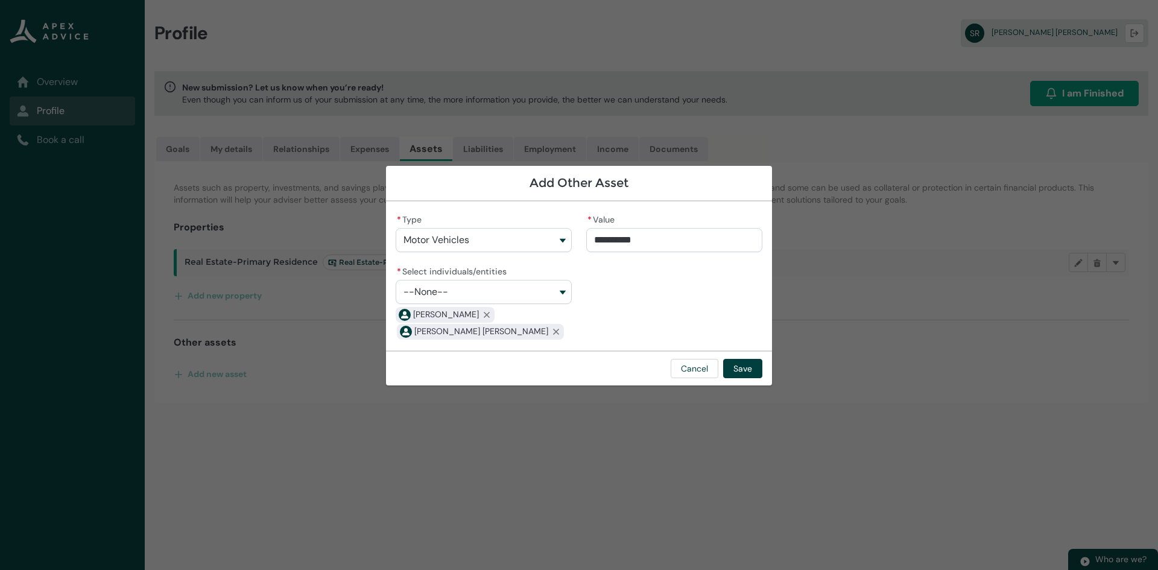
click at [709, 294] on div "**********" at bounding box center [579, 276] width 367 height 130
click at [755, 360] on button "Save" at bounding box center [742, 368] width 39 height 19
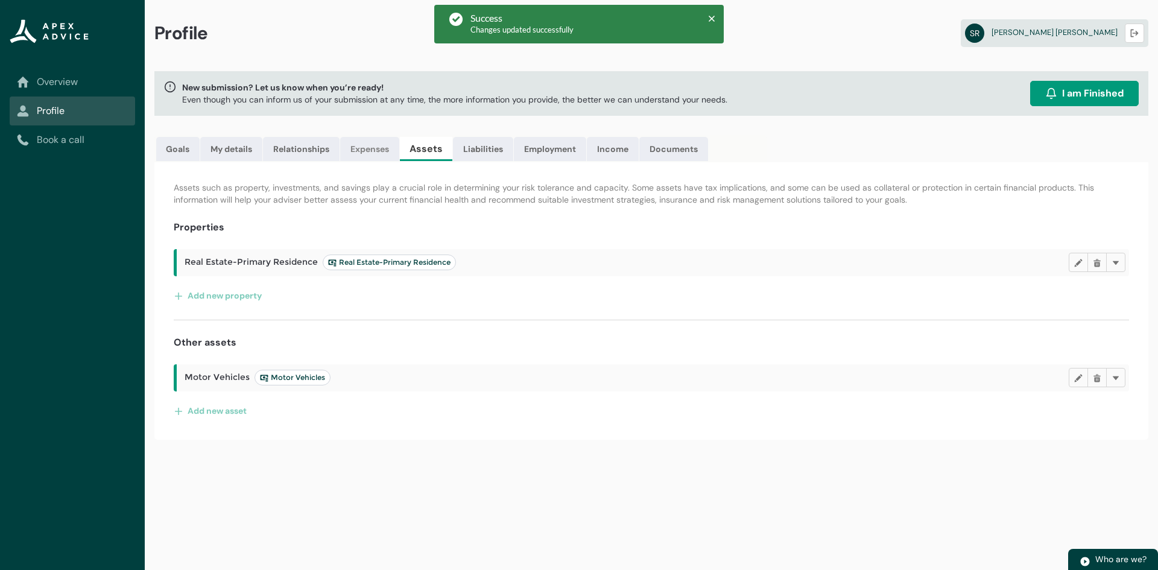
click at [368, 150] on link "Expenses" at bounding box center [369, 149] width 59 height 24
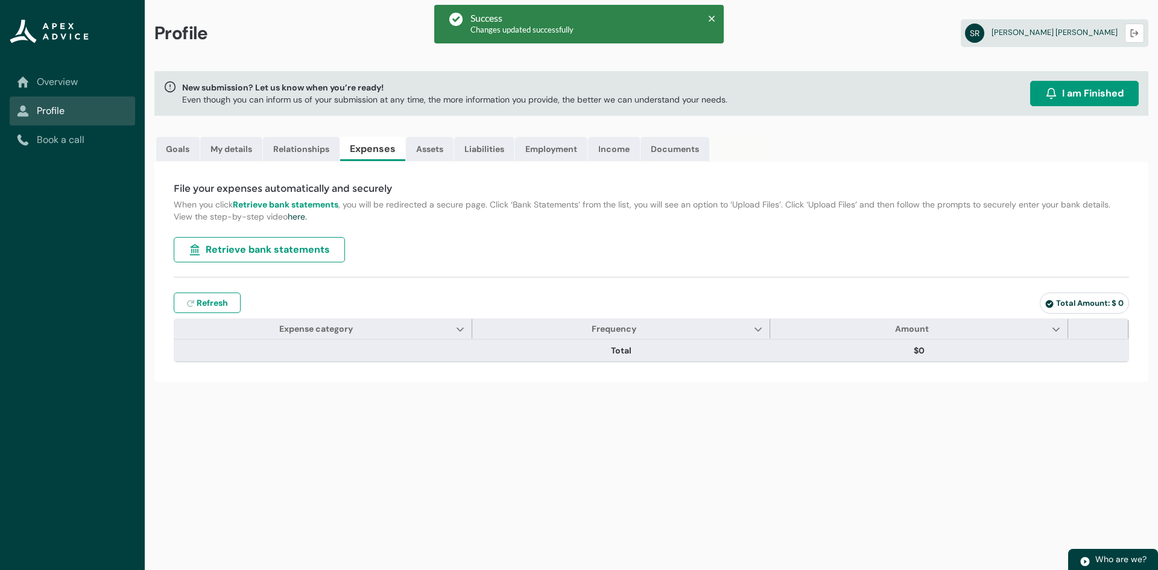
click at [285, 247] on span "Retrieve bank statements" at bounding box center [268, 249] width 124 height 14
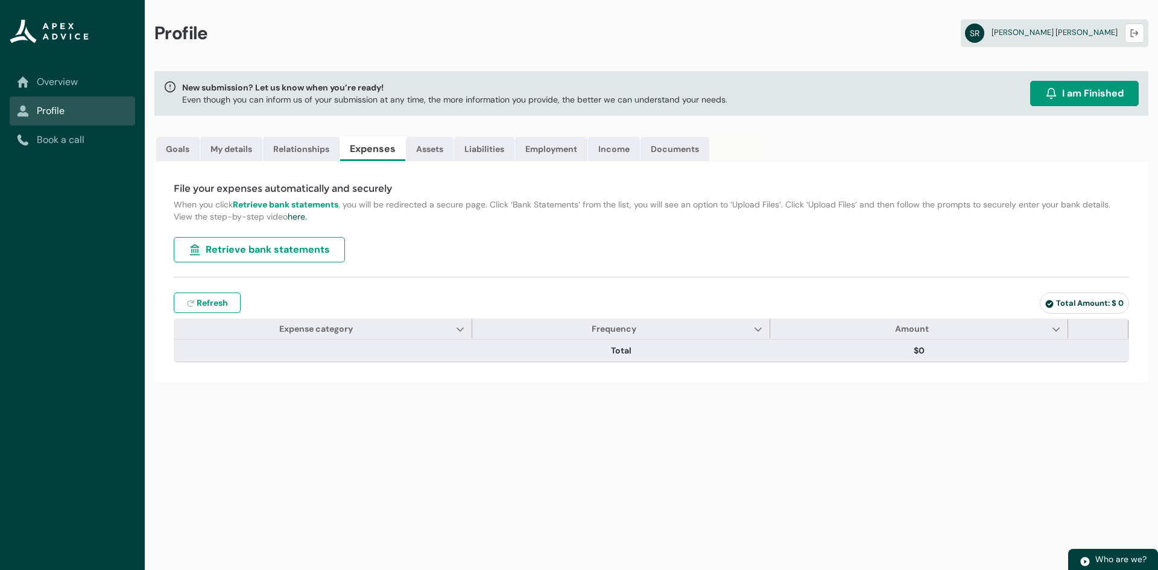
click at [453, 222] on p "When you click Retrieve bank statements , you will be redirected a secure page.…" at bounding box center [651, 210] width 955 height 24
click at [270, 252] on span "Retrieve bank statements" at bounding box center [268, 249] width 124 height 14
click at [245, 253] on span "Retrieve bank statements" at bounding box center [268, 249] width 124 height 14
click at [273, 199] on strong "Retrieve bank statements" at bounding box center [286, 204] width 106 height 11
click at [300, 201] on strong "Retrieve bank statements" at bounding box center [286, 204] width 106 height 11
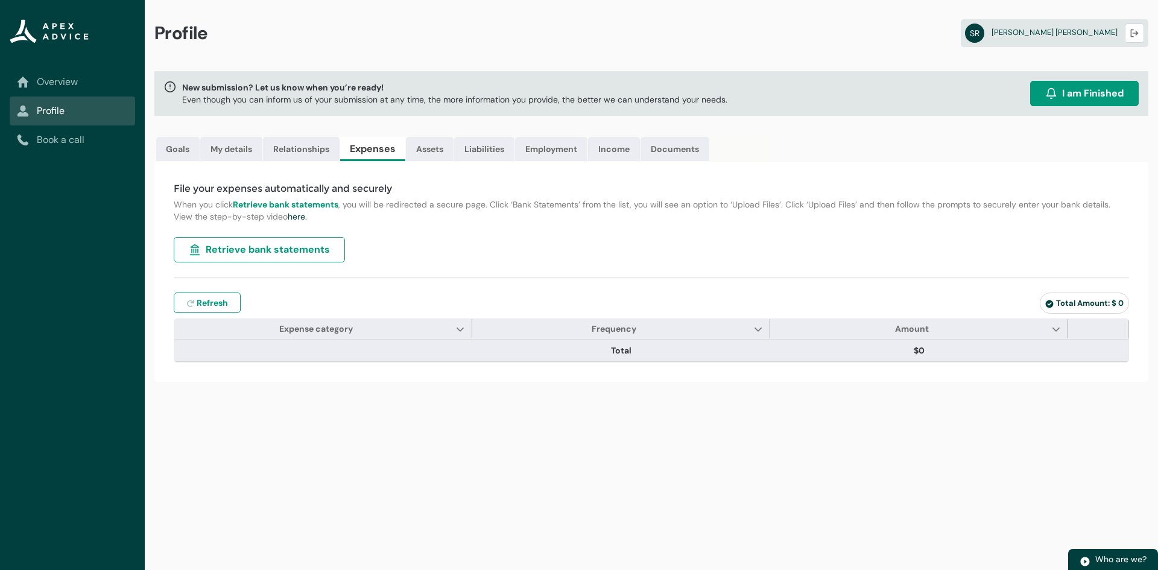
click at [434, 209] on p "When you click Retrieve bank statements , you will be redirected a secure page.…" at bounding box center [651, 210] width 955 height 24
click at [469, 205] on p "When you click Retrieve bank statements , you will be redirected a secure page.…" at bounding box center [651, 210] width 955 height 24
click at [575, 204] on p "When you click Retrieve bank statements , you will be redirected a secure page.…" at bounding box center [651, 210] width 955 height 24
click at [292, 238] on button "Retrieve bank statements" at bounding box center [259, 249] width 171 height 25
click at [423, 141] on link "Assets" at bounding box center [430, 149] width 48 height 24
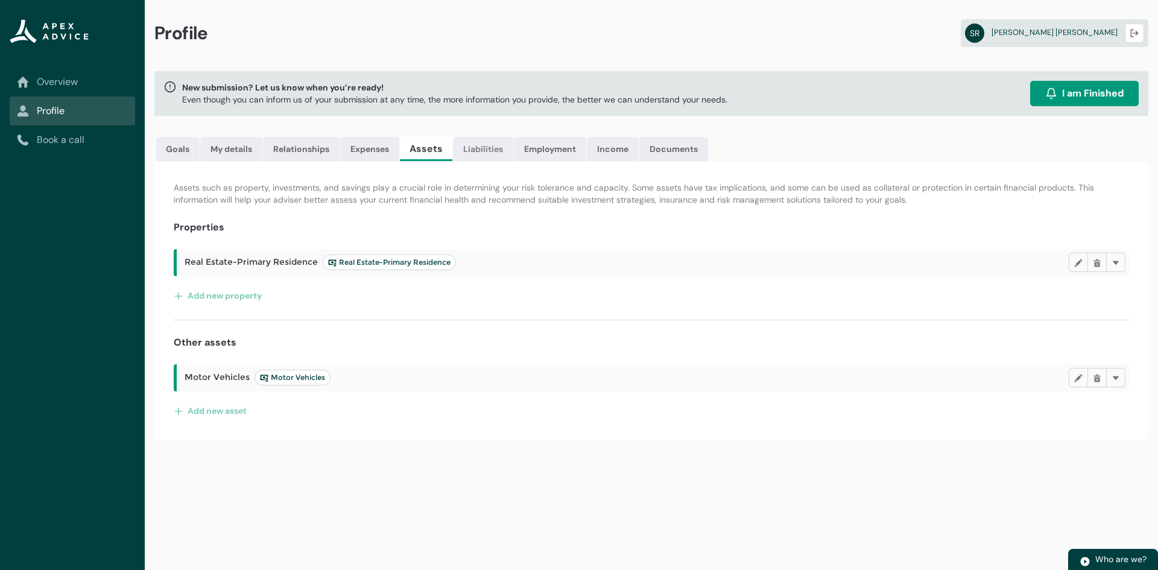
click at [487, 151] on link "Liabilities" at bounding box center [483, 149] width 60 height 24
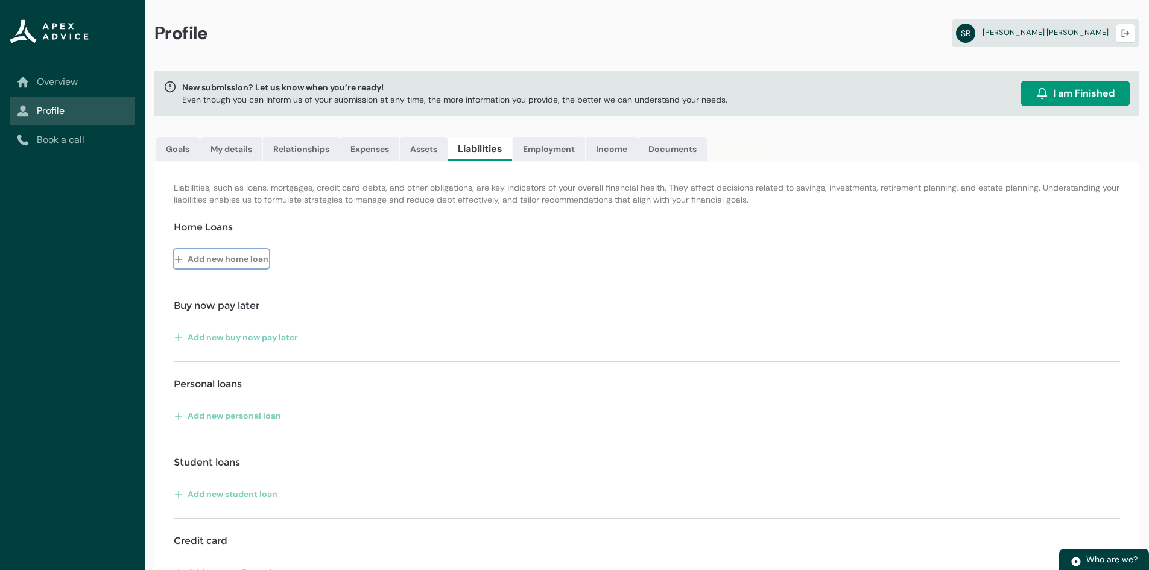
click at [194, 255] on button "Add new home loan" at bounding box center [221, 258] width 95 height 19
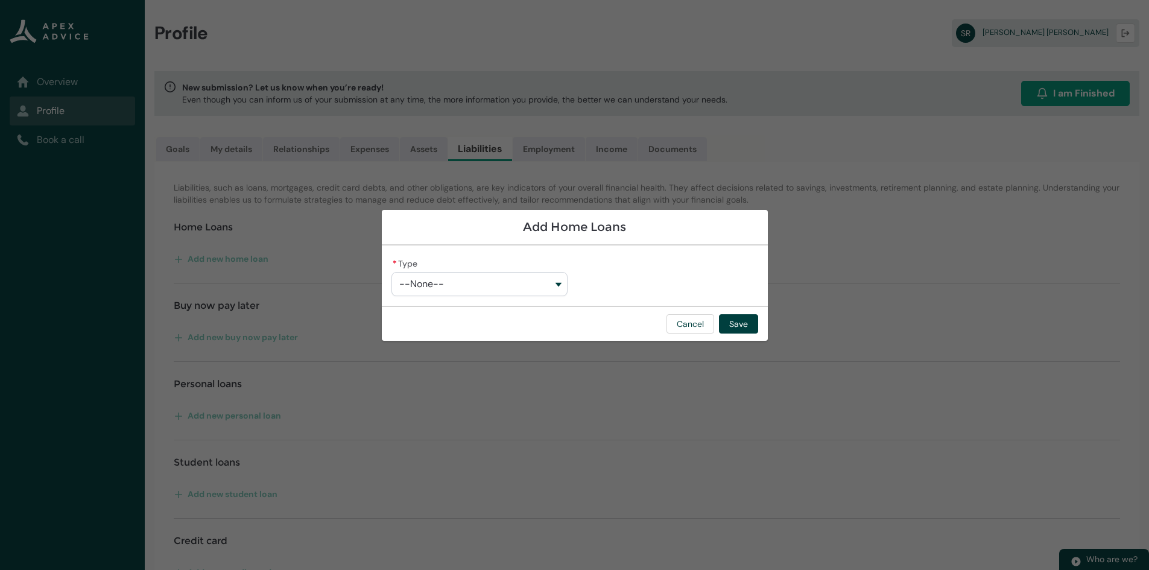
click at [489, 287] on button "--None--" at bounding box center [479, 284] width 176 height 24
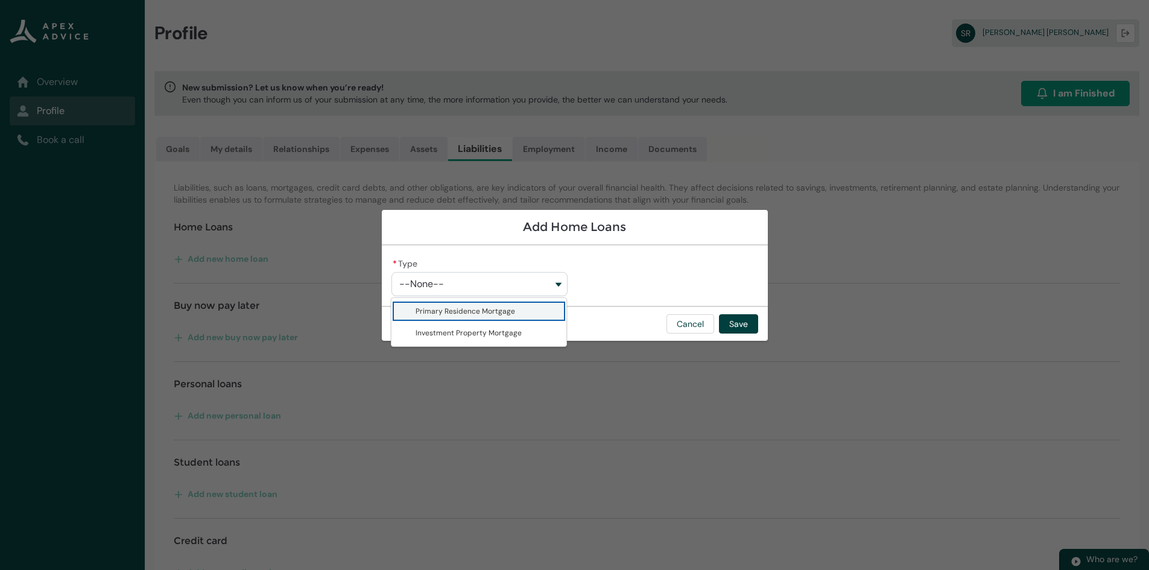
click at [474, 312] on span "Primary Residence Mortgage" at bounding box center [466, 311] width 100 height 10
type lightning-combobox "Primary Residence Mortgage"
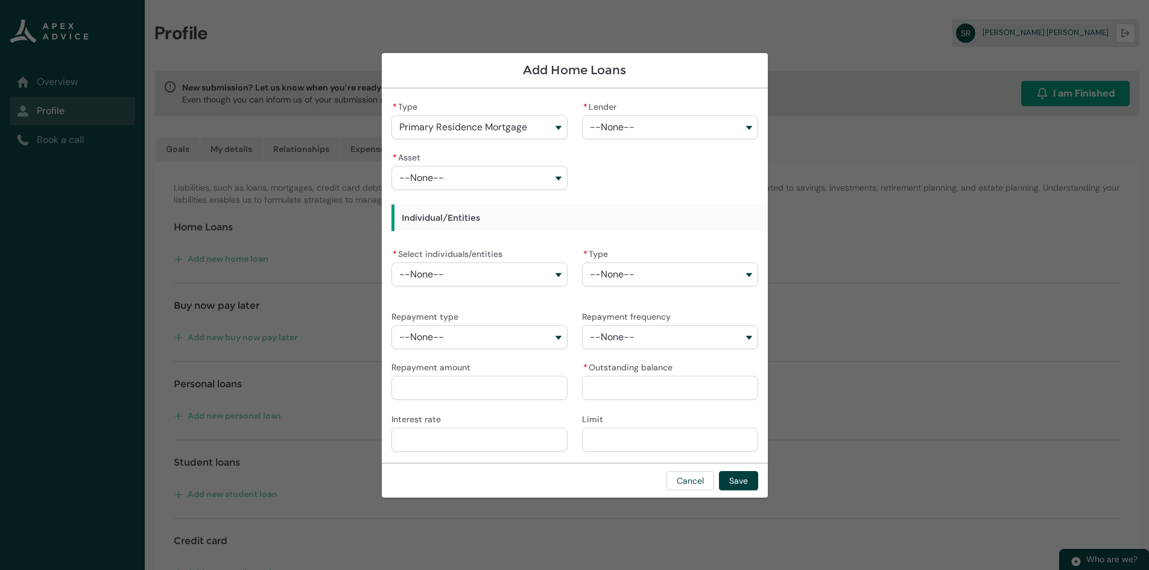
click at [647, 130] on button "--None--" at bounding box center [670, 127] width 176 height 24
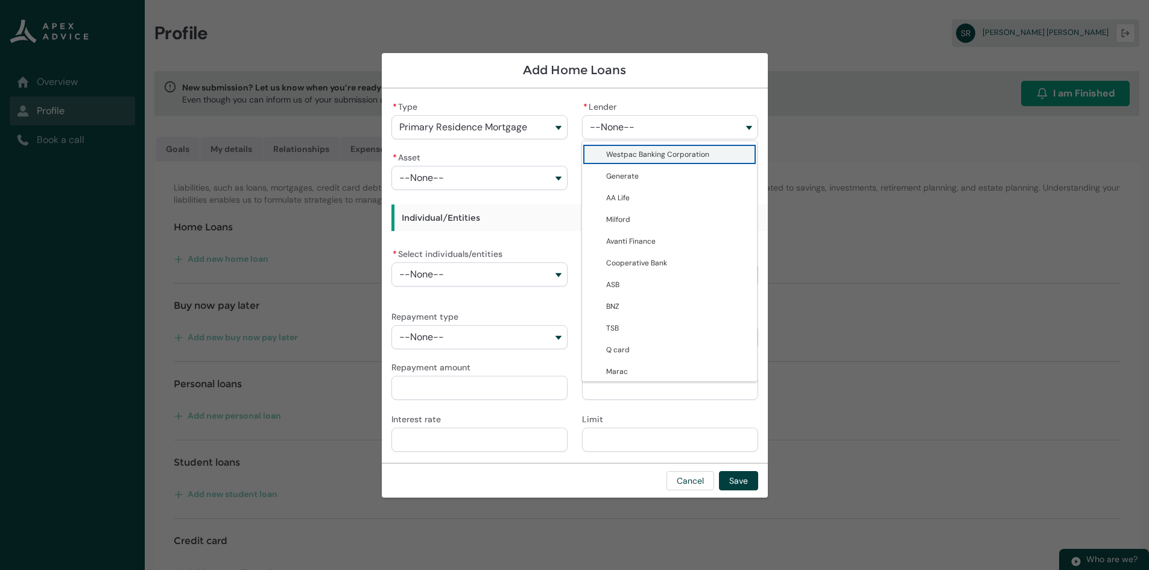
click at [637, 160] on lightning-base-combobox-item "Westpac Banking Corporation" at bounding box center [669, 155] width 175 height 22
type lightning-combobox "0017F00000tNx2cQAC"
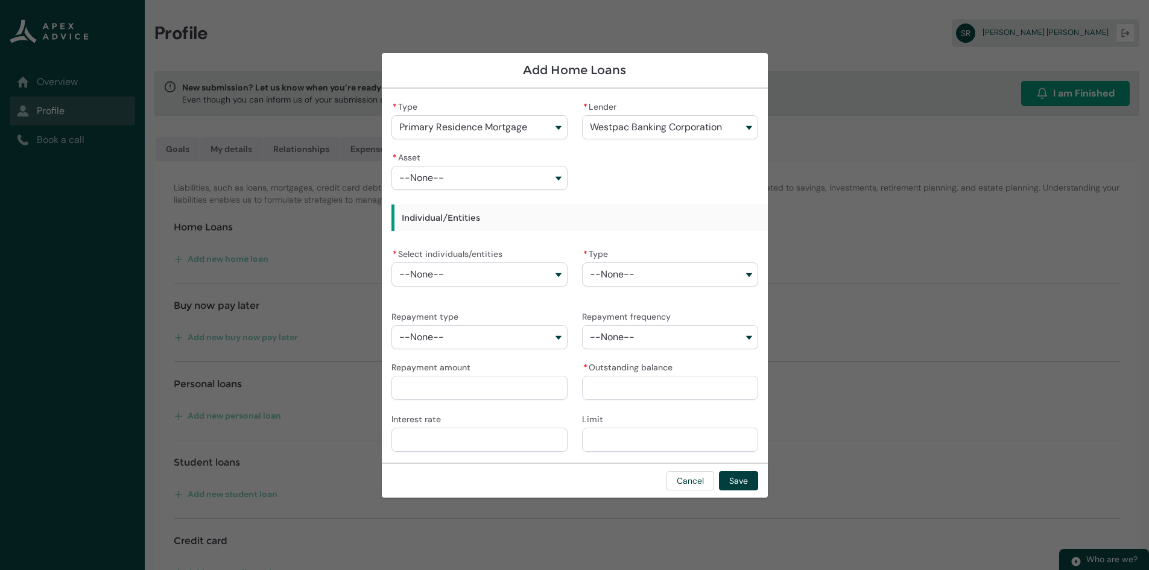
click at [421, 177] on span "--None--" at bounding box center [421, 177] width 45 height 11
click at [438, 203] on span "Real Estate-Primary Residence" at bounding box center [469, 205] width 107 height 10
type lightning-combobox "a08Q9000017113xIAA"
click at [457, 278] on button "--None--" at bounding box center [479, 274] width 176 height 24
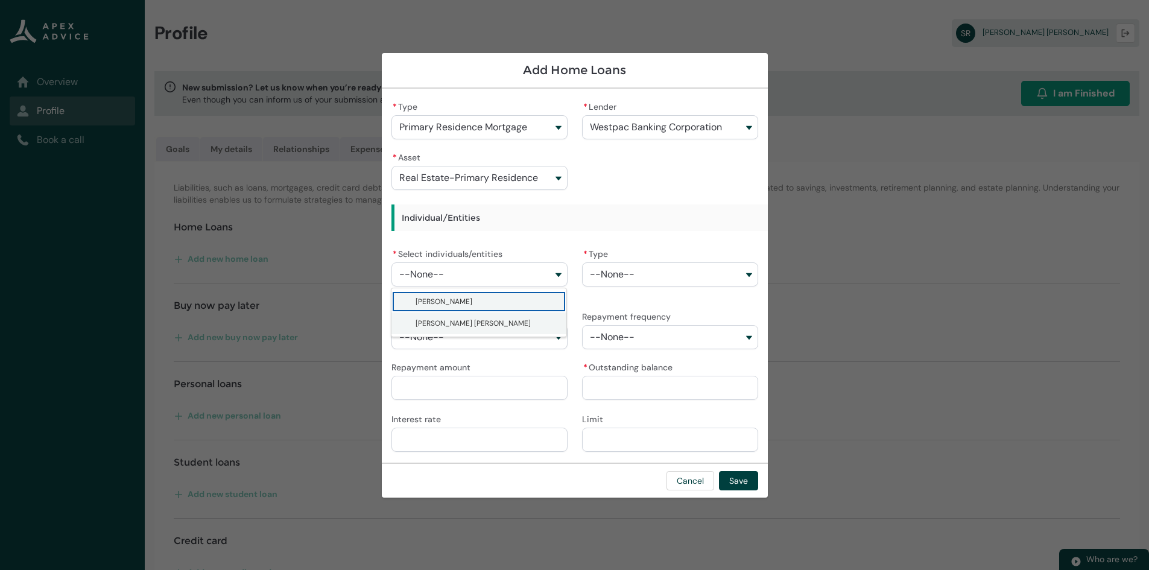
click at [452, 314] on lightning-base-combobox-item "Shannon Molly Ronald" at bounding box center [478, 323] width 175 height 22
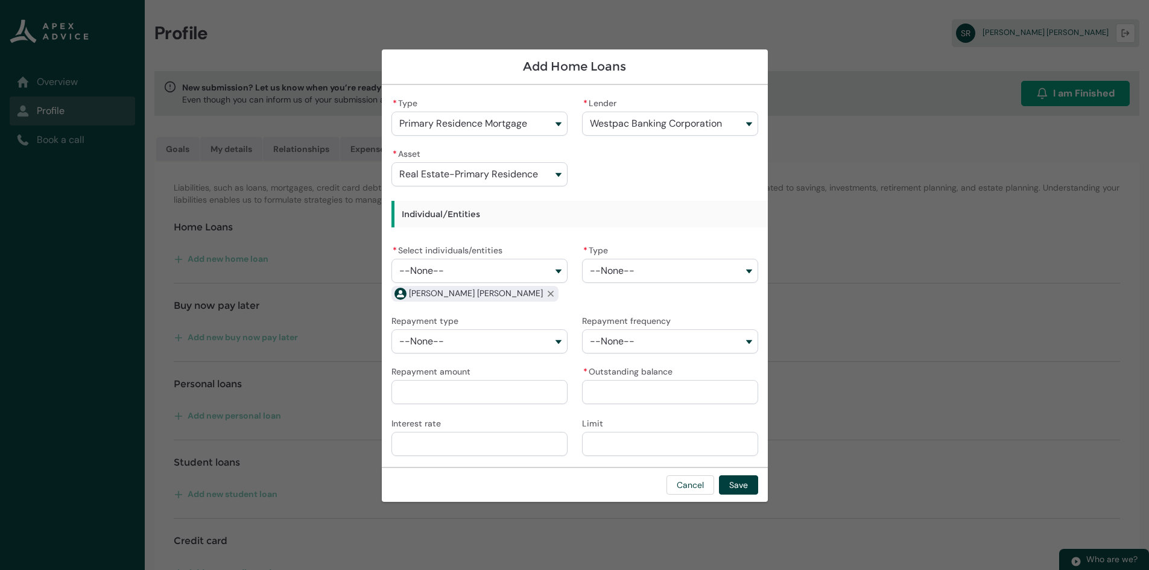
click at [452, 314] on label "Repayment type" at bounding box center [427, 319] width 72 height 14
click at [452, 329] on button "--None--" at bounding box center [479, 341] width 176 height 24
click at [445, 259] on button "--None--" at bounding box center [479, 271] width 176 height 24
click at [446, 323] on span "Shannon Molly Ronald" at bounding box center [473, 319] width 115 height 10
click at [499, 264] on button "--None--" at bounding box center [479, 271] width 176 height 24
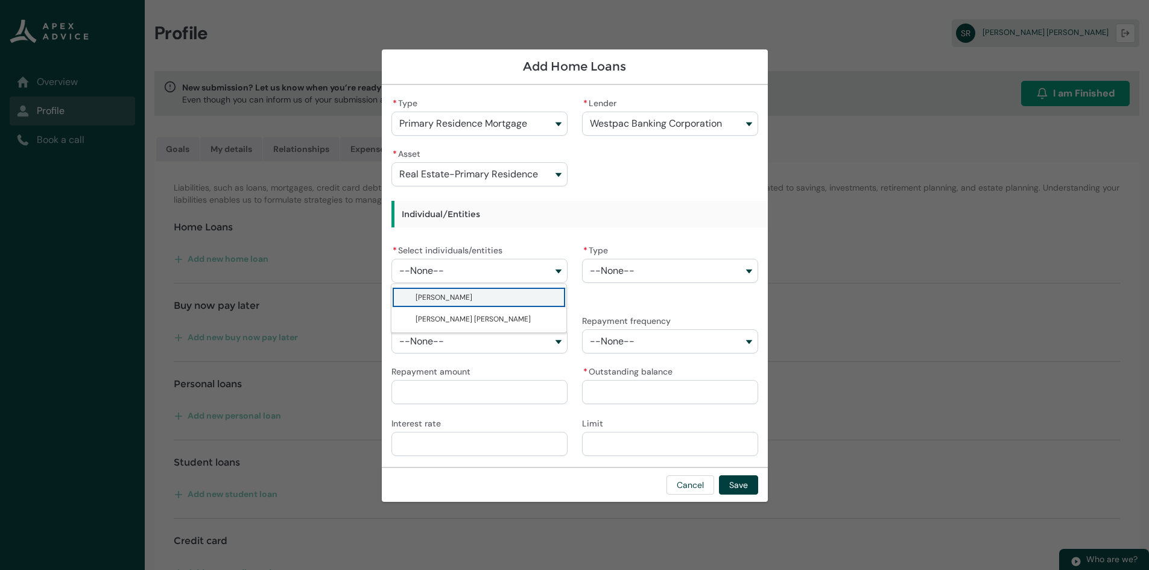
click at [439, 299] on span "Troy Kevin Beaumont" at bounding box center [444, 298] width 57 height 10
type lightning-combobox "001Q9000014EzX3IAK"
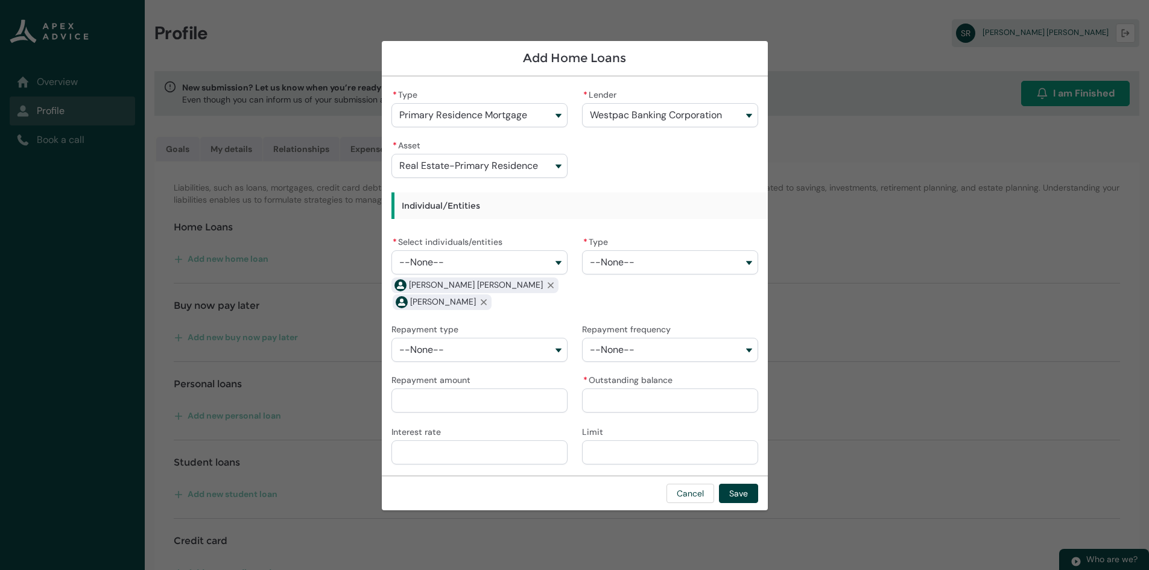
click at [625, 263] on span "--None--" at bounding box center [612, 262] width 45 height 11
click at [612, 286] on span "Fixed" at bounding box center [615, 289] width 18 height 10
type lightning-combobox "Fixed"
click at [480, 351] on button "--None--" at bounding box center [479, 350] width 176 height 24
click at [463, 376] on span "Principle & Interest" at bounding box center [449, 377] width 66 height 10
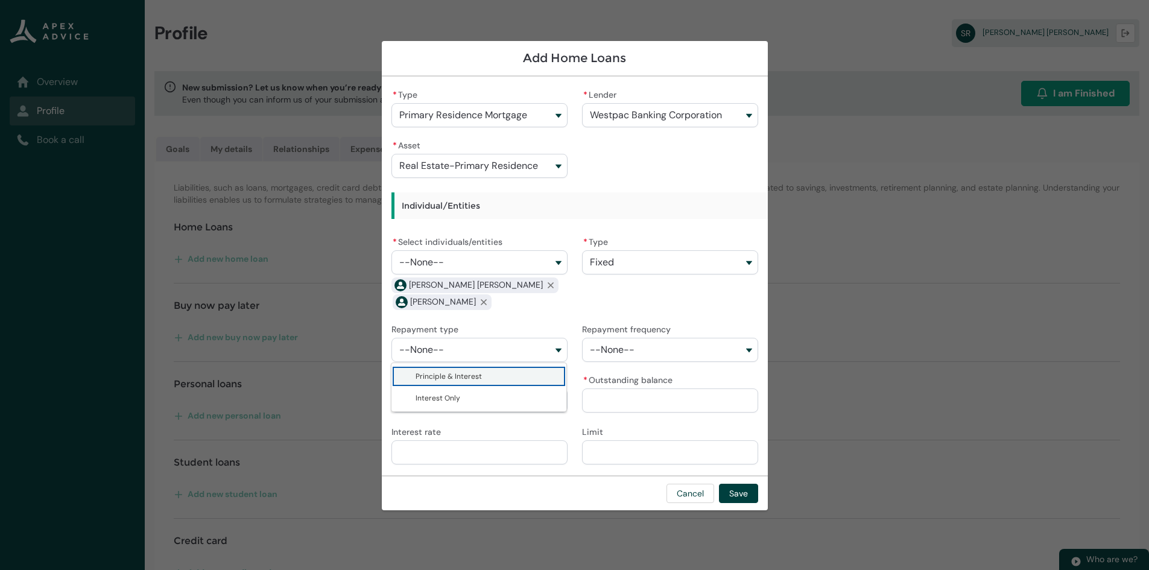
type lightning-combobox "Principle & Interest"
click at [641, 347] on button "--None--" at bounding box center [670, 350] width 176 height 24
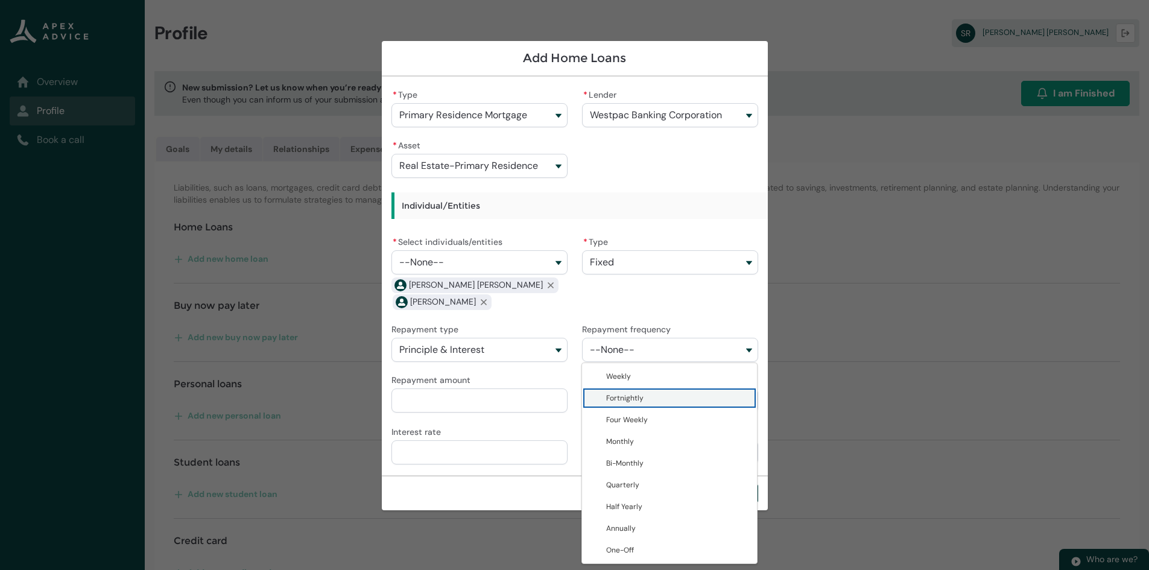
click at [638, 401] on span "Fortnightly" at bounding box center [624, 398] width 37 height 10
type lightning-combobox "Fortnightly"
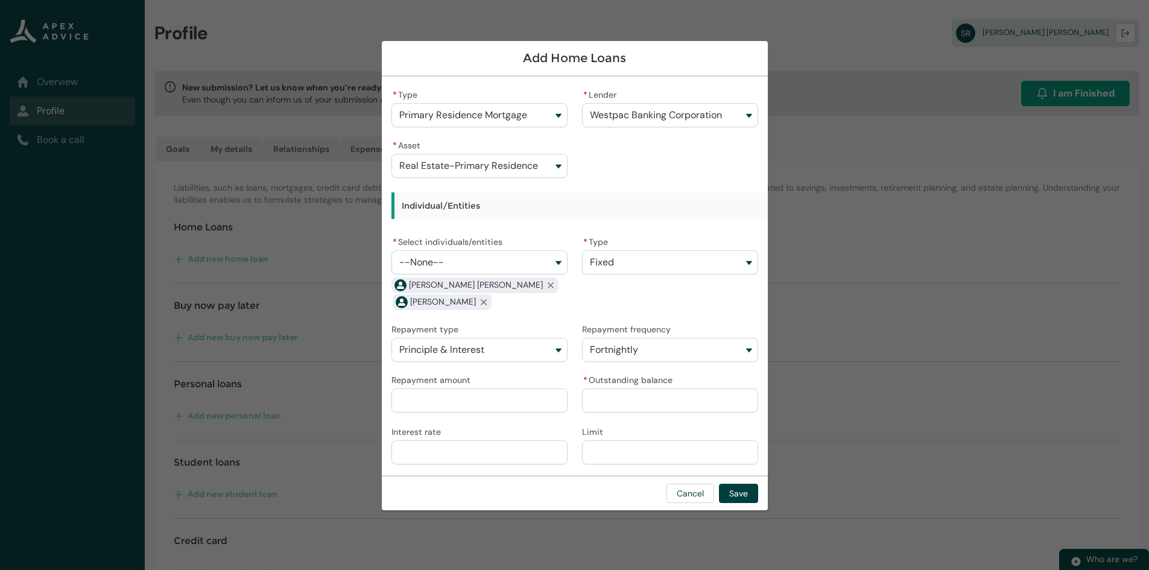
click at [440, 396] on input "Repayment amount" at bounding box center [479, 400] width 176 height 24
type lightning-primitive-input-simple "7"
type input "*"
type lightning-primitive-input-simple "71"
type input "**"
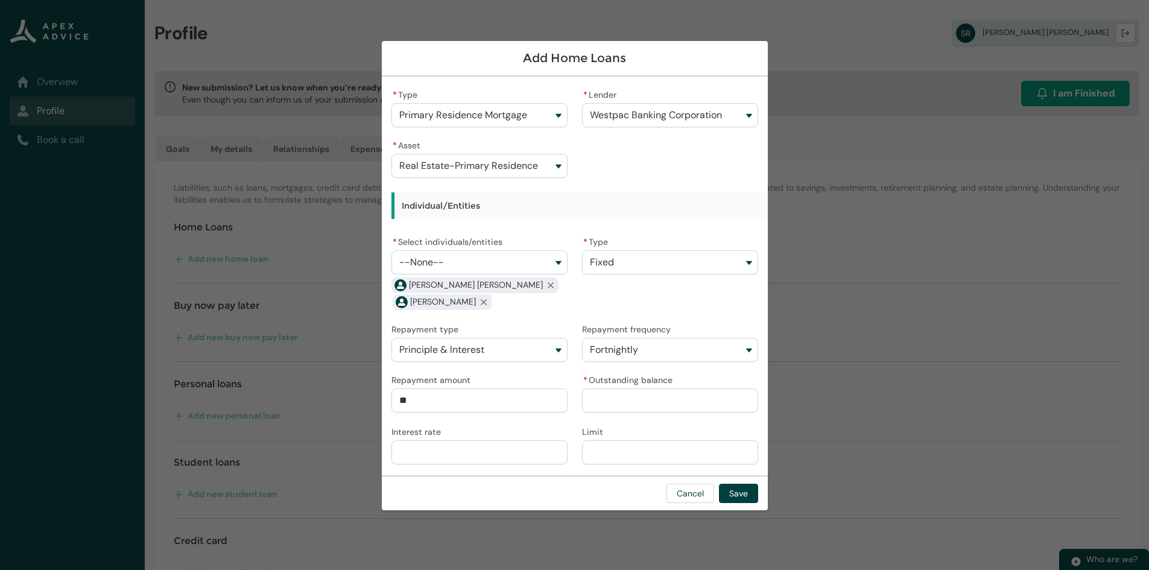
type lightning-primitive-input-simple "715"
click at [533, 446] on input "Interest rate" at bounding box center [479, 452] width 176 height 24
click at [606, 396] on input "* Outstanding balance" at bounding box center [670, 400] width 176 height 24
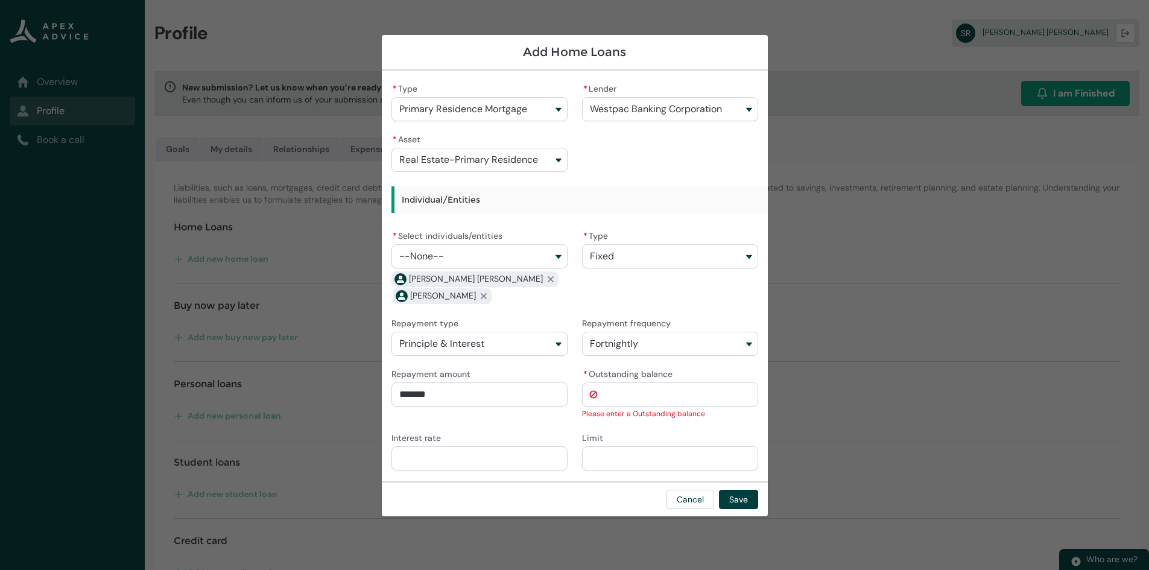
paste input "**********"
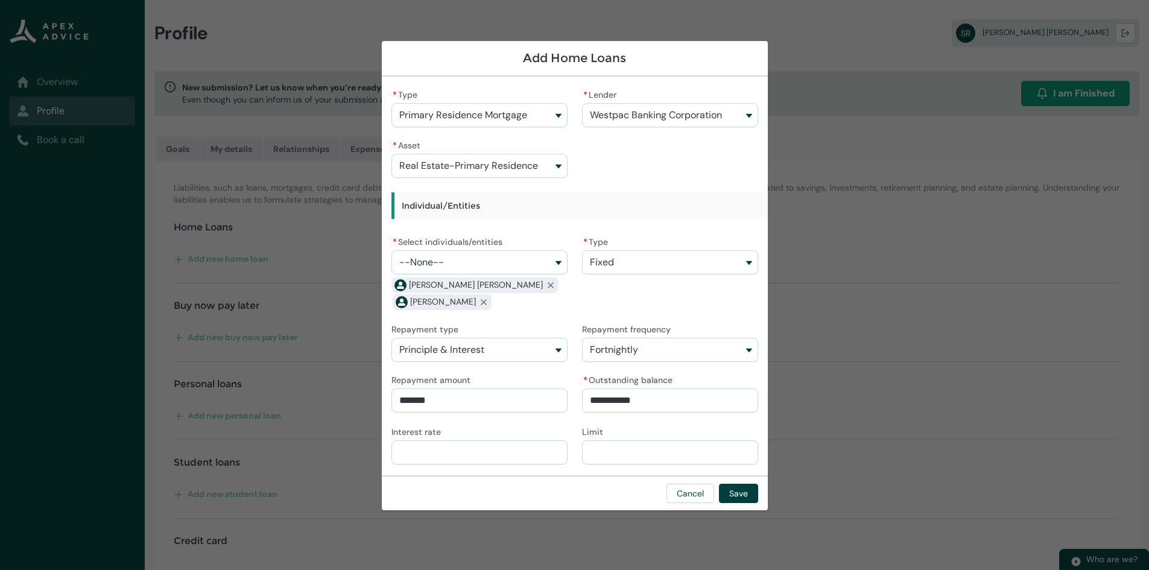
click at [566, 368] on div "* Type Primary Residence Mortgage Primary Residence Mortgage Investment Propert…" at bounding box center [574, 275] width 367 height 379
click at [483, 451] on input "Interest rate" at bounding box center [479, 452] width 176 height 24
click at [552, 431] on div "Interest rate ****" at bounding box center [479, 443] width 176 height 41
click at [613, 448] on input "Limit" at bounding box center [670, 452] width 176 height 24
click at [749, 494] on button "Save" at bounding box center [738, 493] width 39 height 19
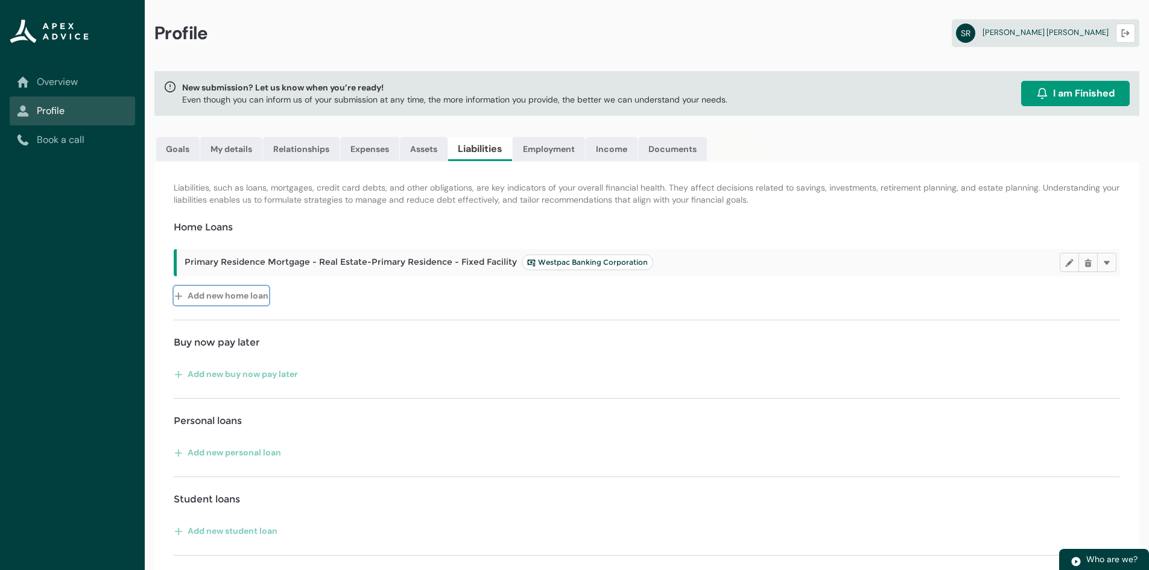
click at [212, 299] on button "Add new home loan" at bounding box center [221, 295] width 95 height 19
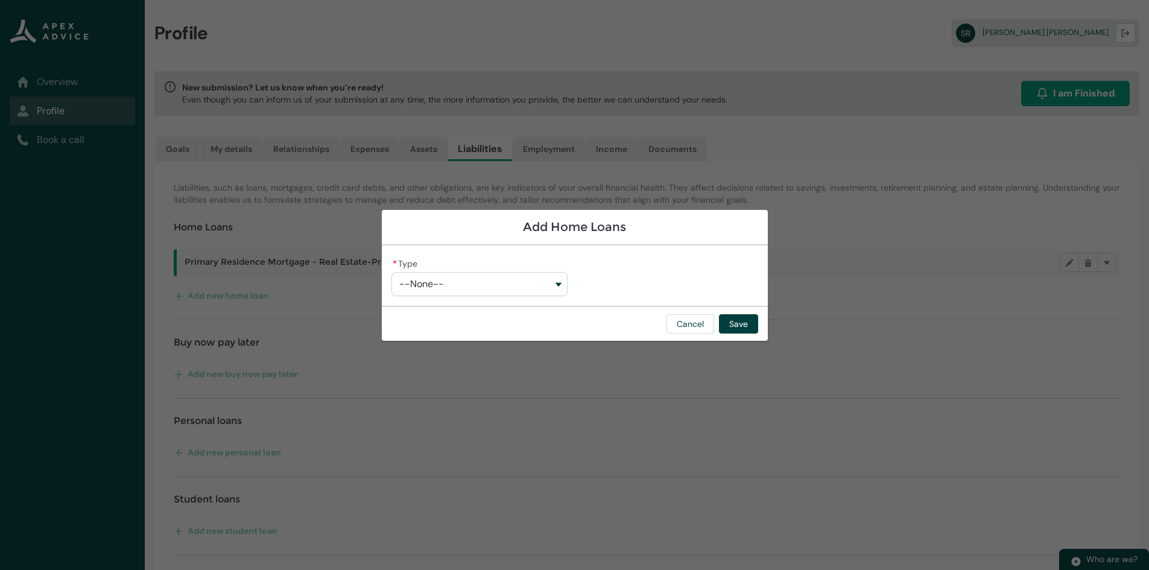
click at [474, 288] on button "--None--" at bounding box center [479, 284] width 176 height 24
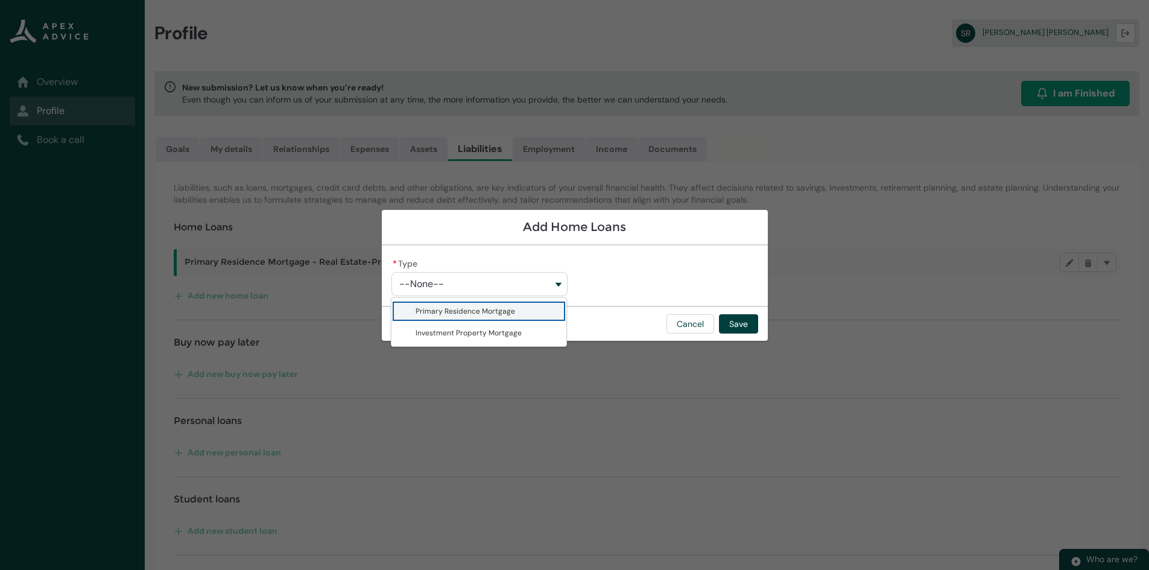
click at [478, 307] on span "Primary Residence Mortgage" at bounding box center [466, 311] width 100 height 10
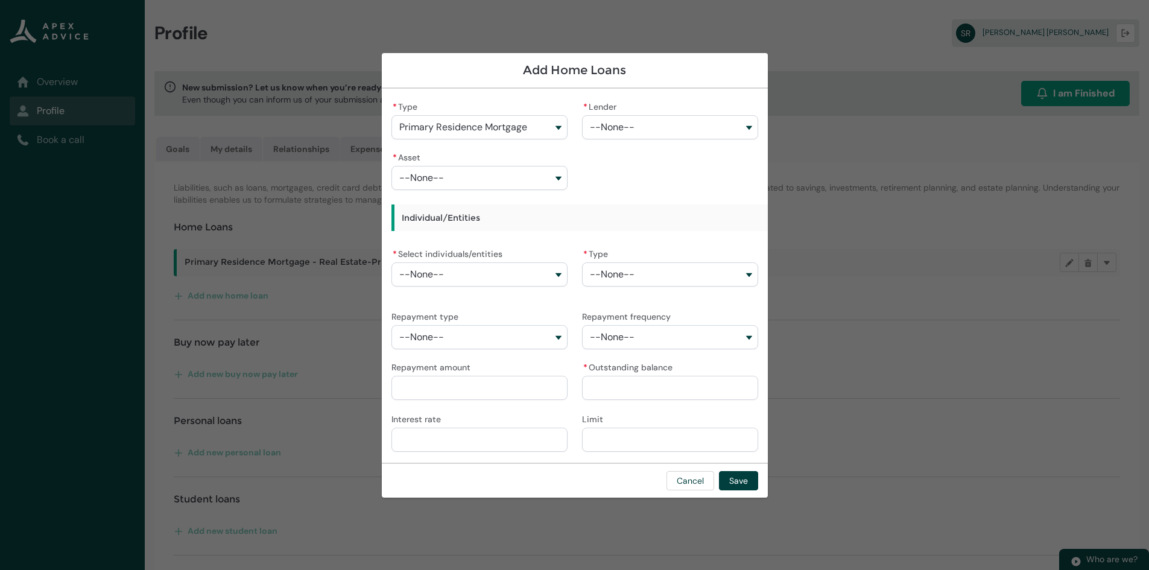
click at [651, 118] on button "--None--" at bounding box center [670, 127] width 176 height 24
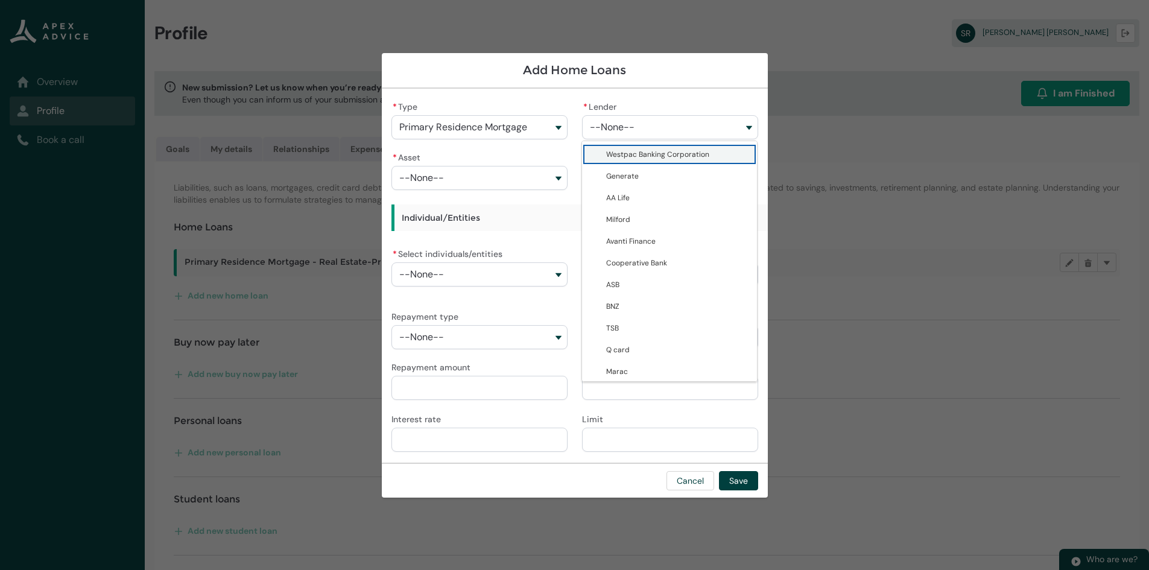
click at [647, 156] on span "Westpac Banking Corporation" at bounding box center [657, 155] width 103 height 10
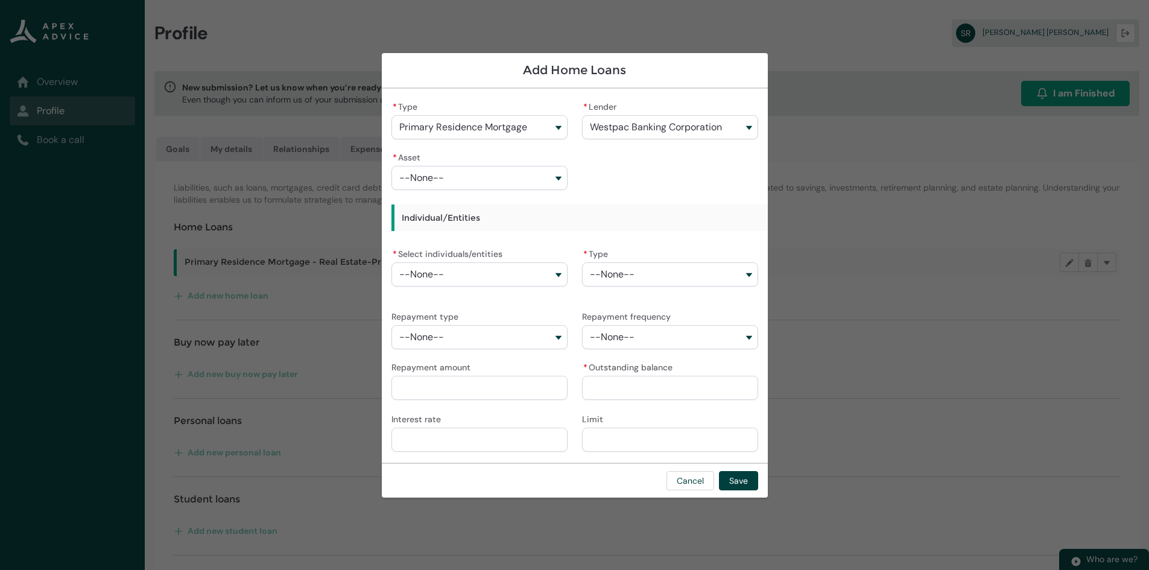
click at [479, 188] on button "--None--" at bounding box center [479, 178] width 176 height 24
click at [446, 200] on span "Real Estate-Primary Residence" at bounding box center [469, 205] width 107 height 10
click at [461, 268] on button "--None--" at bounding box center [479, 274] width 176 height 24
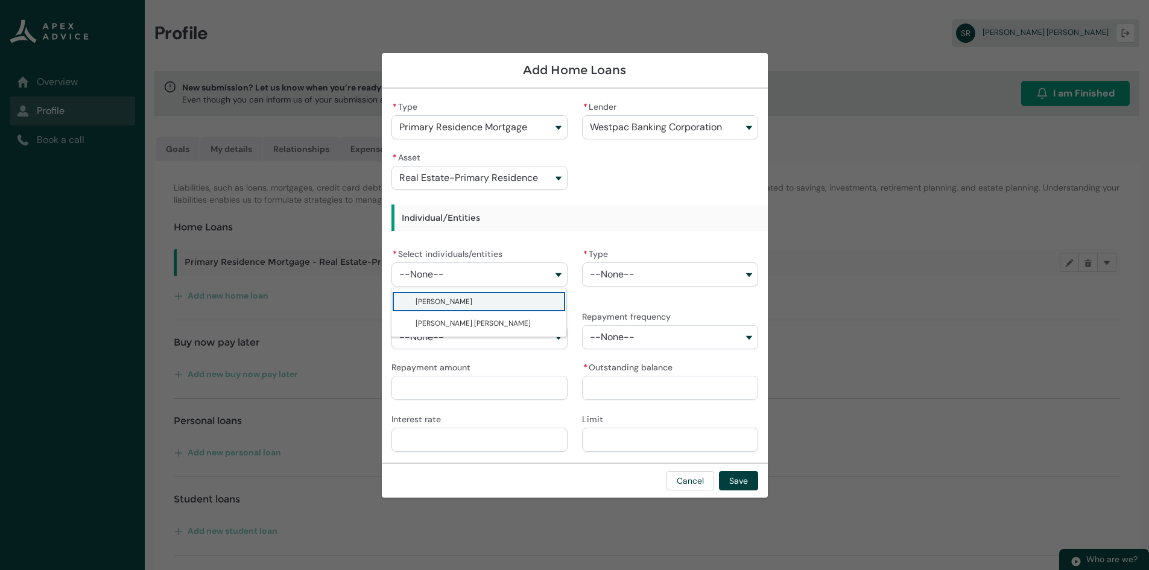
click at [443, 300] on span "Troy Kevin Beaumont" at bounding box center [444, 302] width 57 height 10
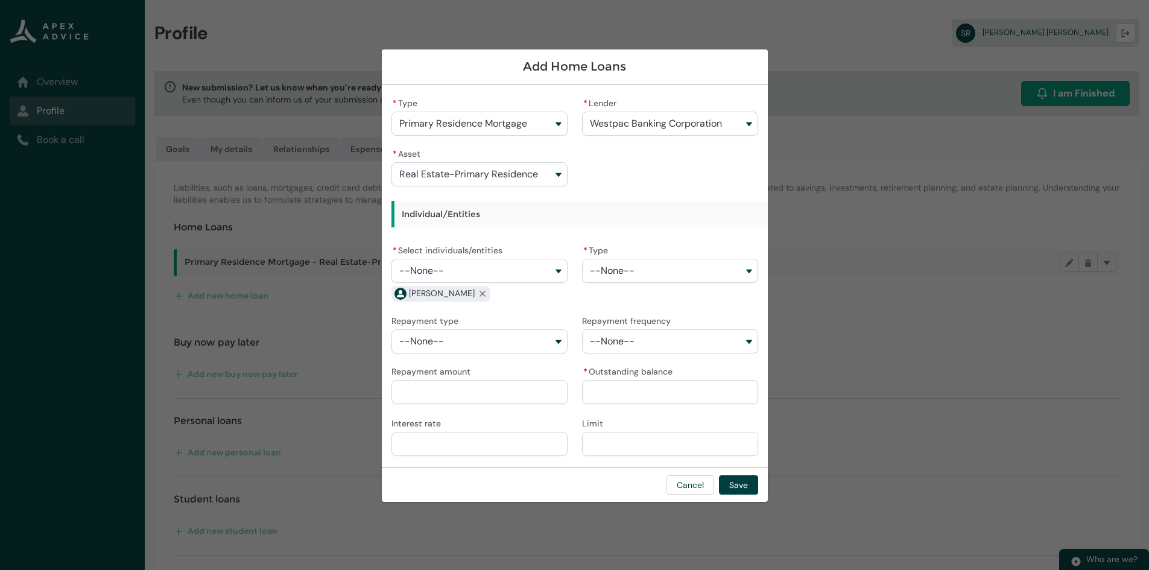
click at [461, 270] on button "--None--" at bounding box center [479, 271] width 176 height 24
click at [445, 317] on span "Shannon Molly Ronald" at bounding box center [473, 319] width 115 height 10
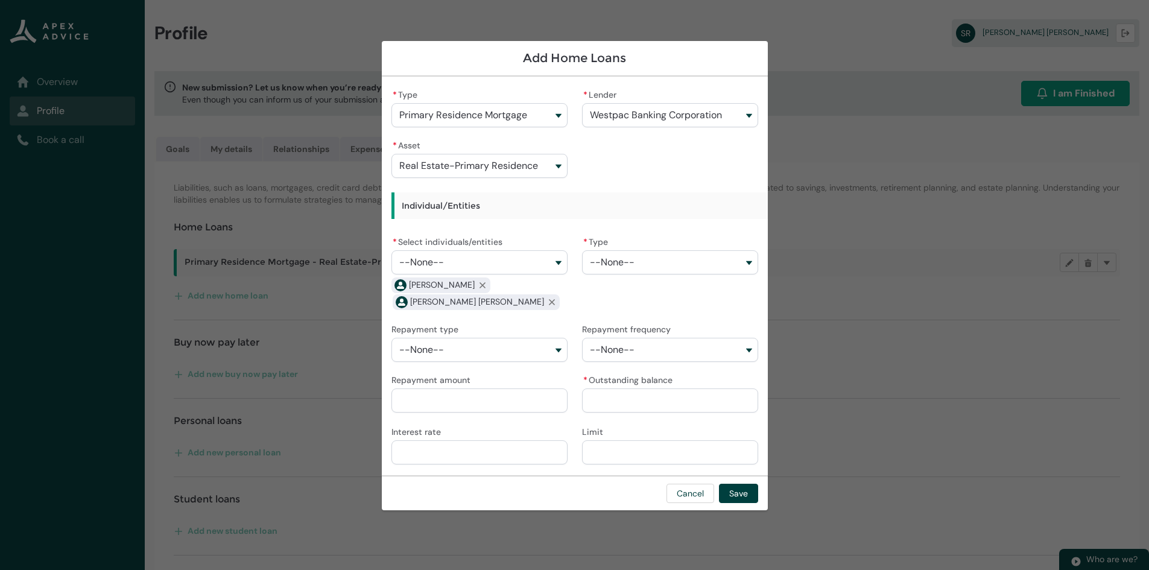
click at [638, 253] on button "--None--" at bounding box center [670, 262] width 176 height 24
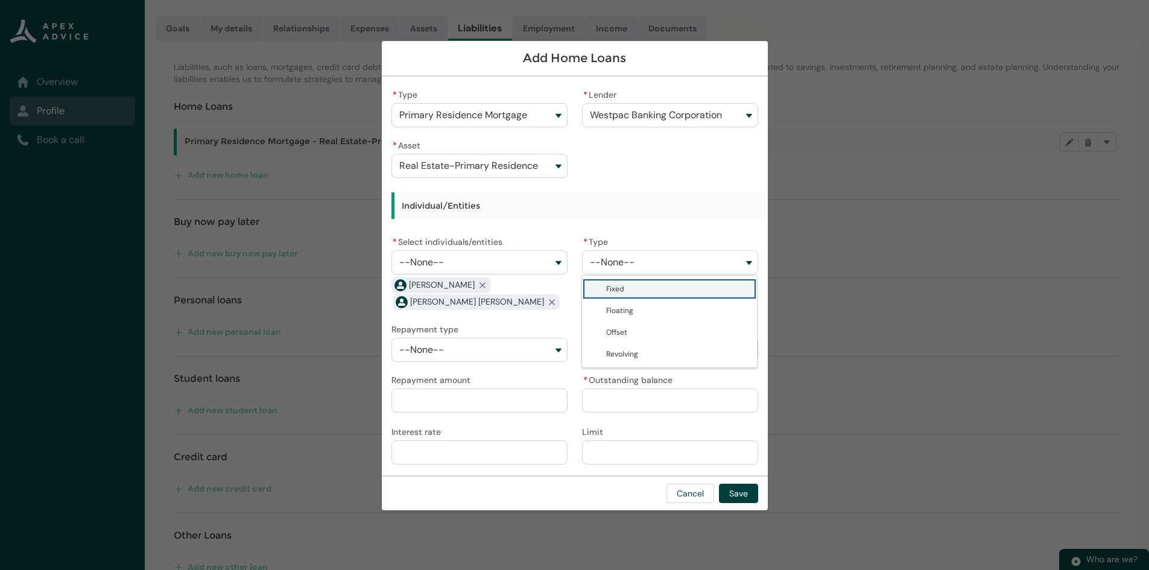
click at [625, 294] on span "Fixed" at bounding box center [678, 289] width 144 height 12
click at [504, 350] on button "--None--" at bounding box center [479, 350] width 176 height 24
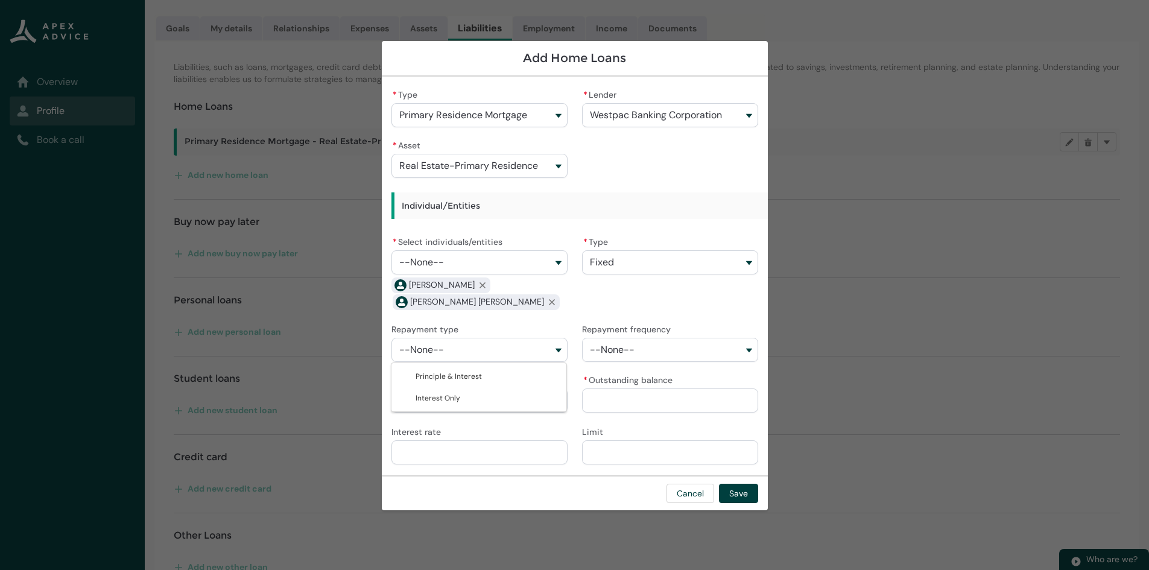
click at [560, 295] on div "Troy Kevin Beaumont Remove Troy Kevin Beaumont Shannon Molly Ronald Remove Shan…" at bounding box center [479, 294] width 176 height 34
click at [633, 266] on button "Fixed" at bounding box center [670, 262] width 176 height 24
click at [639, 311] on span "Floating" at bounding box center [678, 311] width 144 height 12
click at [572, 300] on div "* Type Primary Residence Mortgage Primary Residence Mortgage Investment Propert…" at bounding box center [574, 275] width 367 height 379
click at [516, 354] on button "--None--" at bounding box center [479, 350] width 176 height 24
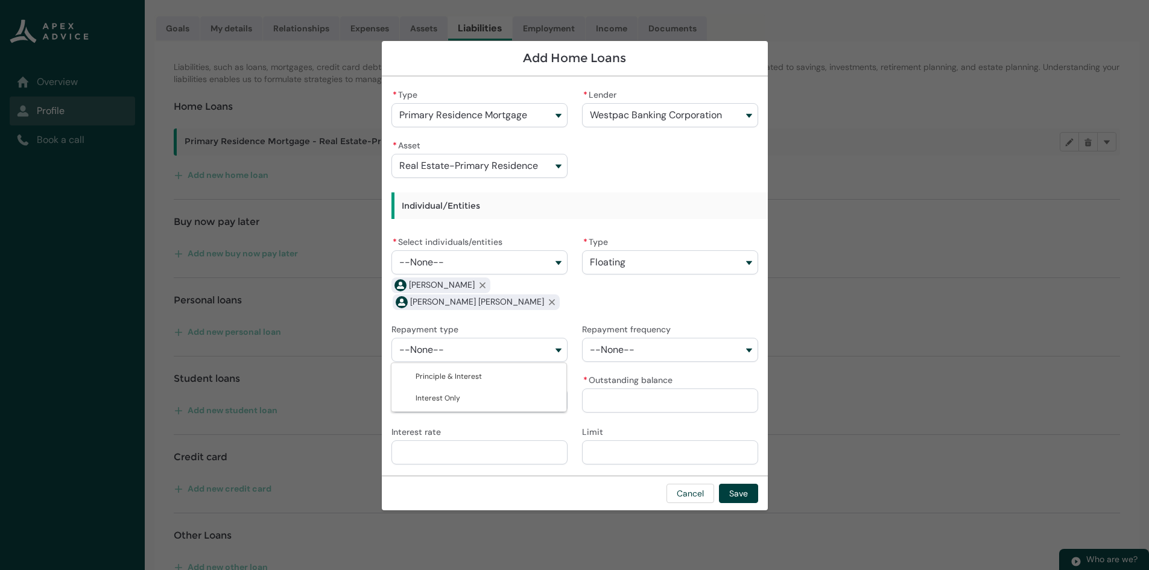
click at [578, 298] on div "* Type Primary Residence Mortgage Primary Residence Mortgage Investment Propert…" at bounding box center [574, 275] width 367 height 379
click at [510, 349] on button "--None--" at bounding box center [479, 350] width 176 height 24
click at [582, 293] on lightning-combobox "* Type Floating Fixed Floating Offset Revolving" at bounding box center [670, 272] width 176 height 78
click at [482, 350] on button "--None--" at bounding box center [479, 350] width 176 height 24
click at [448, 378] on span "Principle & Interest" at bounding box center [449, 377] width 66 height 10
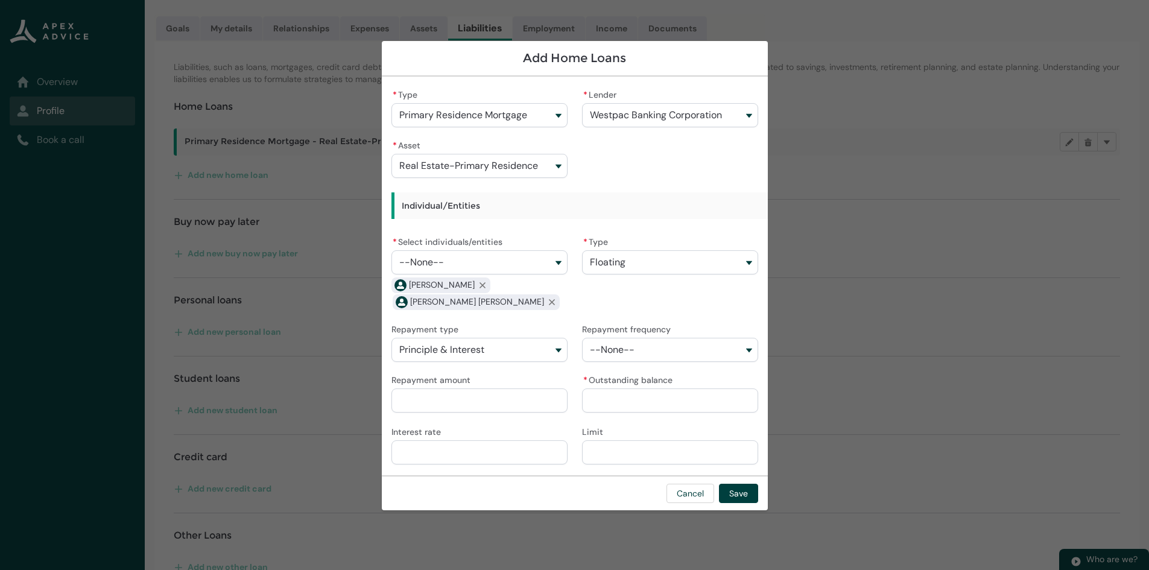
click at [648, 341] on button "--None--" at bounding box center [670, 350] width 176 height 24
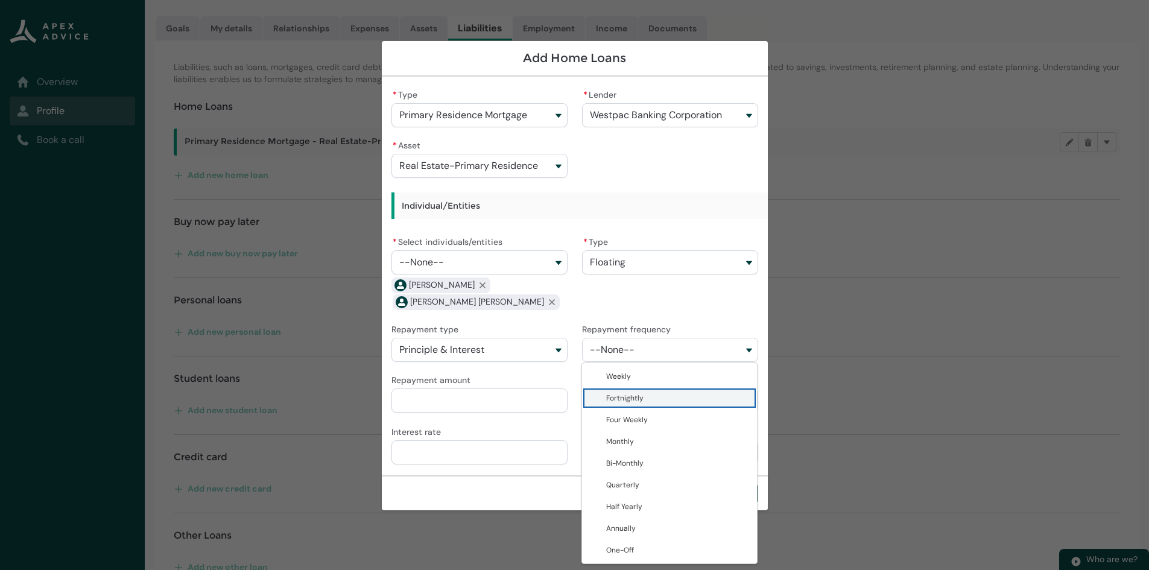
click at [644, 393] on span "Fortnightly" at bounding box center [678, 398] width 144 height 12
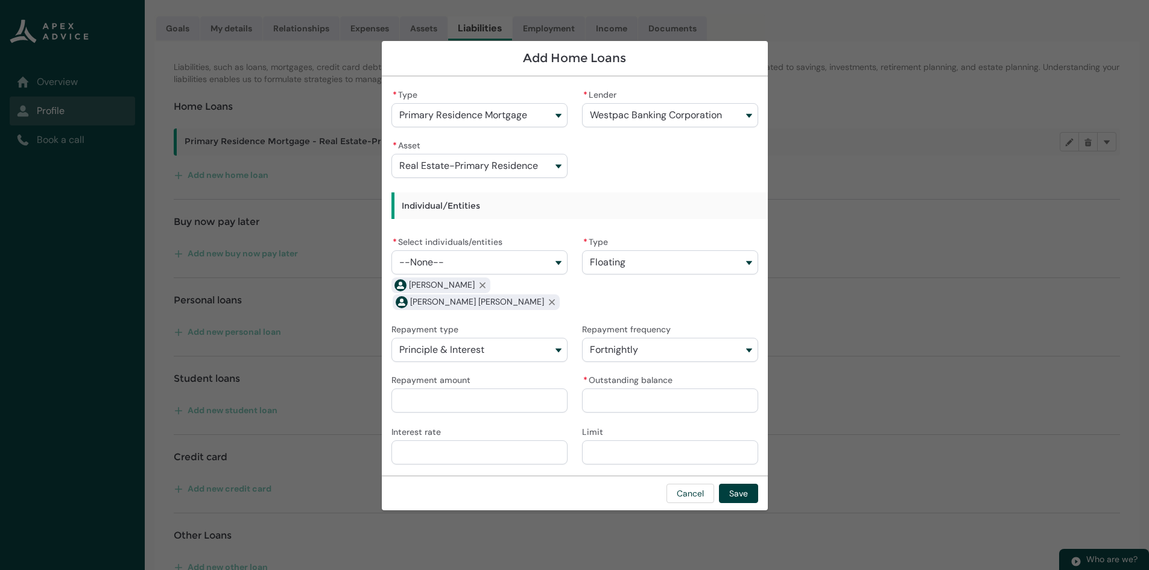
click at [495, 394] on input "Repayment amount" at bounding box center [479, 400] width 176 height 24
click at [644, 399] on input "* Outstanding balance" at bounding box center [670, 400] width 176 height 24
click at [507, 397] on input "Repayment amount" at bounding box center [479, 400] width 176 height 24
click at [438, 449] on input "Interest rate" at bounding box center [479, 452] width 176 height 24
click at [606, 450] on input "Limit" at bounding box center [670, 452] width 176 height 24
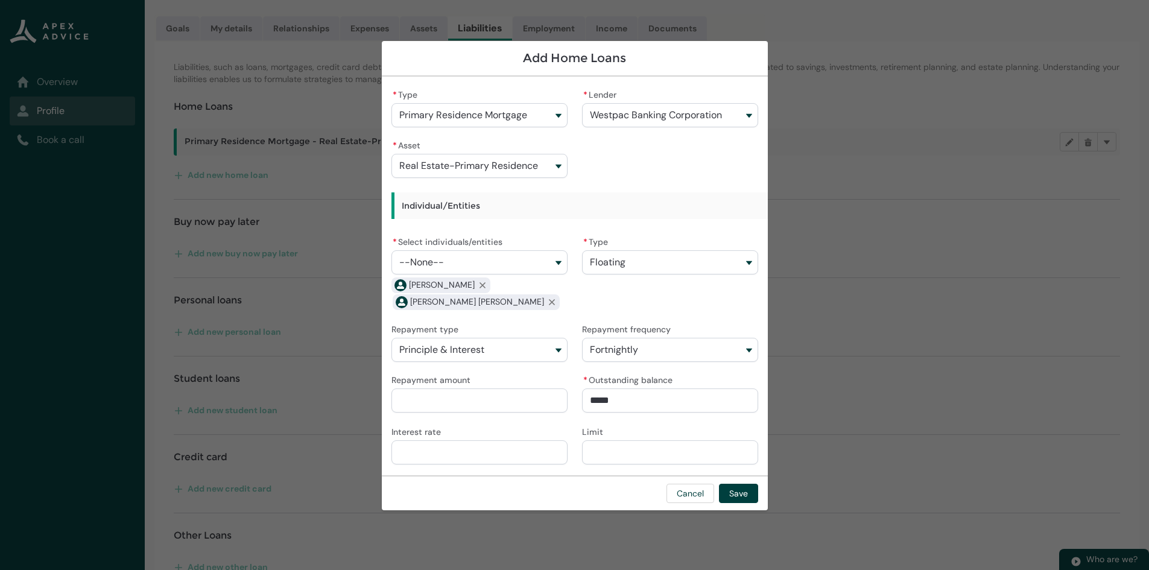
paste input "*********"
click at [427, 457] on input "Interest rate" at bounding box center [479, 452] width 176 height 24
click at [549, 313] on div "* Type Primary Residence Mortgage Primary Residence Mortgage Investment Propert…" at bounding box center [574, 275] width 367 height 379
click at [738, 489] on button "Save" at bounding box center [738, 493] width 39 height 19
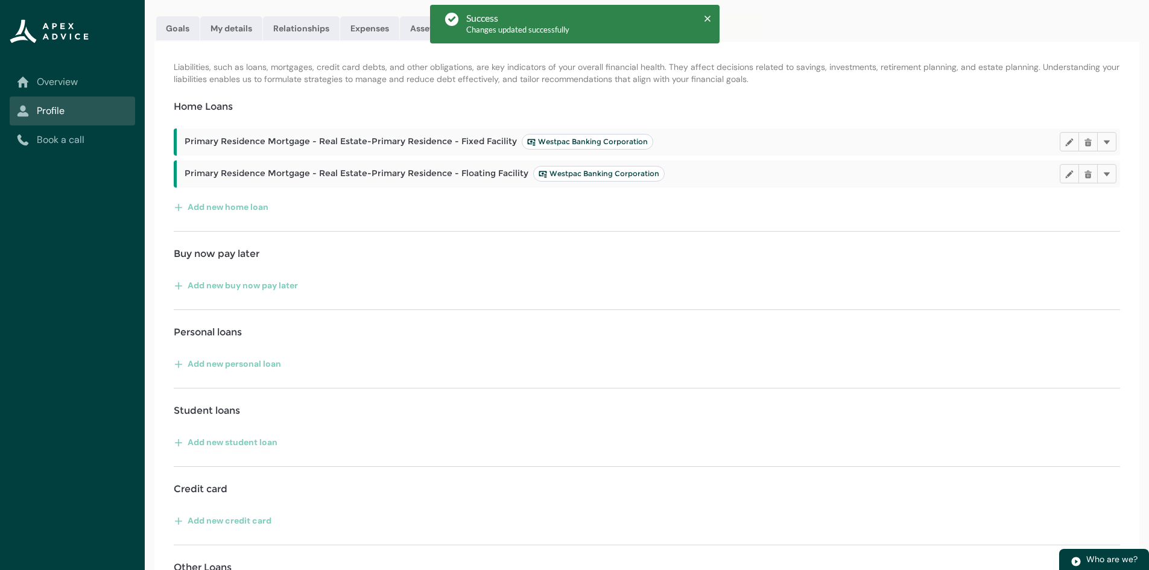
scroll to position [179, 0]
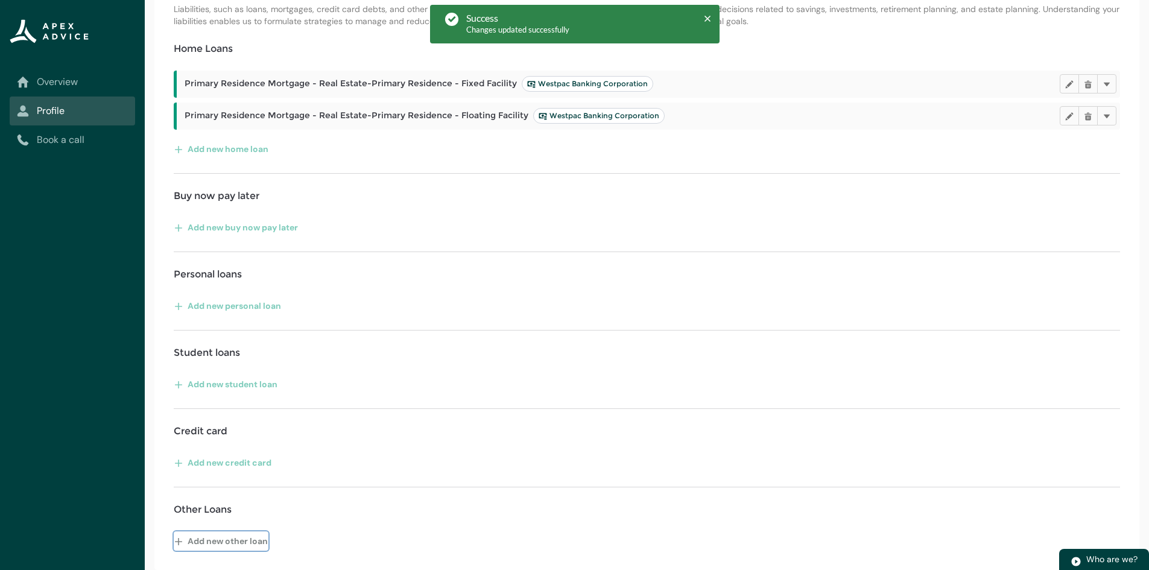
click at [237, 544] on button "Add new other loan" at bounding box center [221, 540] width 95 height 19
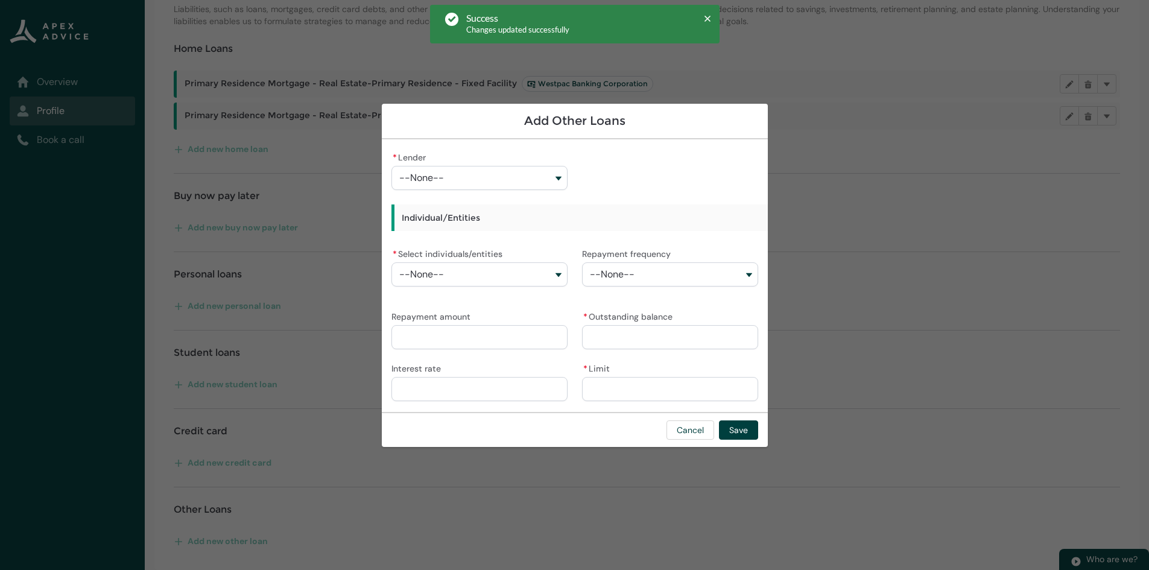
click at [438, 171] on button "--None--" at bounding box center [479, 178] width 176 height 24
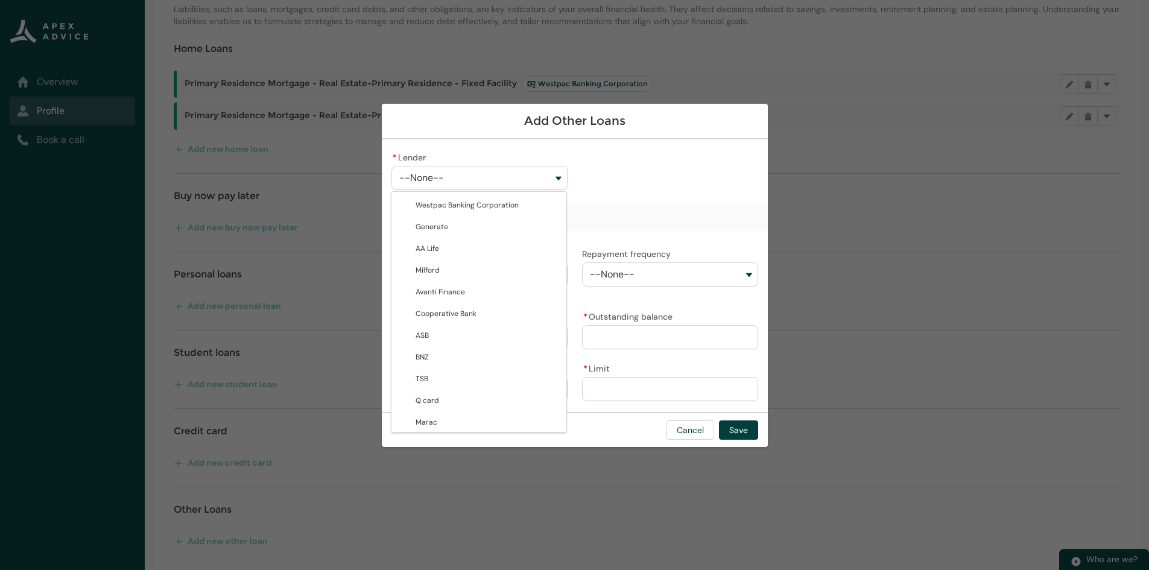
click at [442, 455] on lightning-base-combobox-item "UDC" at bounding box center [478, 466] width 175 height 22
click at [610, 203] on div "* Lender UDC Westpac Banking Corporation Generate AA Life Milford Avanti Financ…" at bounding box center [574, 275] width 367 height 253
click at [484, 282] on button "--None--" at bounding box center [479, 274] width 176 height 24
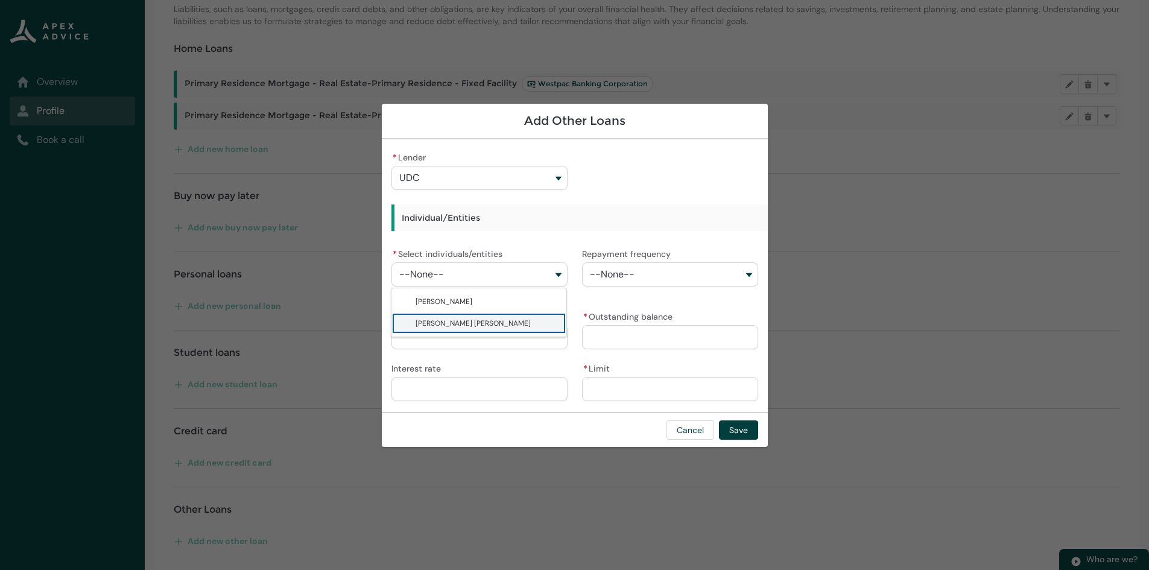
click at [453, 320] on span "Shannon Molly Ronald" at bounding box center [473, 323] width 115 height 10
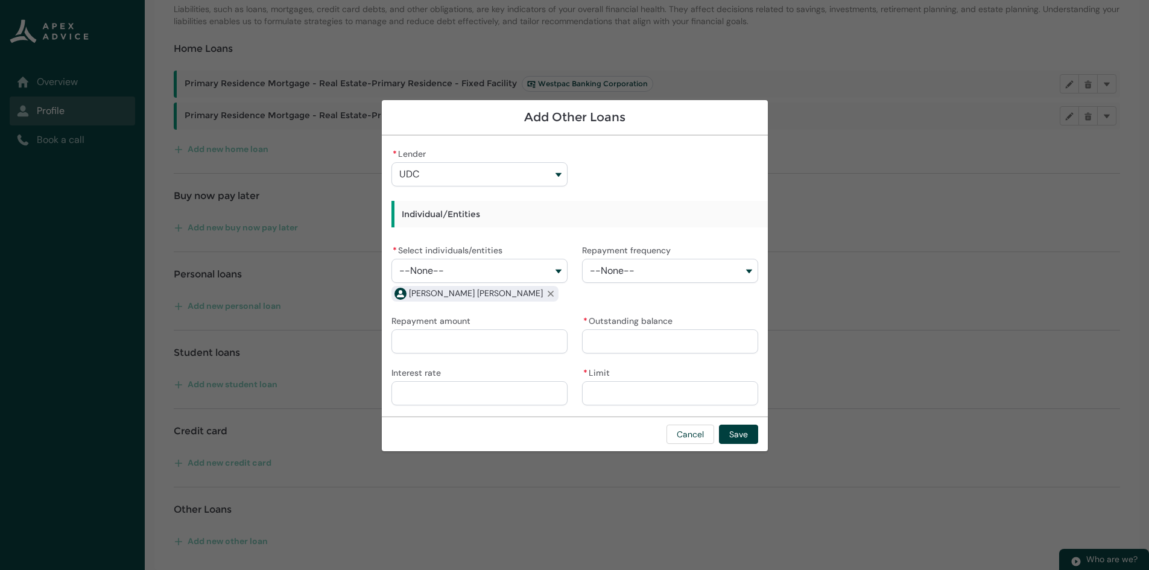
click at [452, 264] on button "--None--" at bounding box center [479, 271] width 176 height 24
click at [441, 296] on span "Troy Kevin Beaumont" at bounding box center [444, 298] width 57 height 10
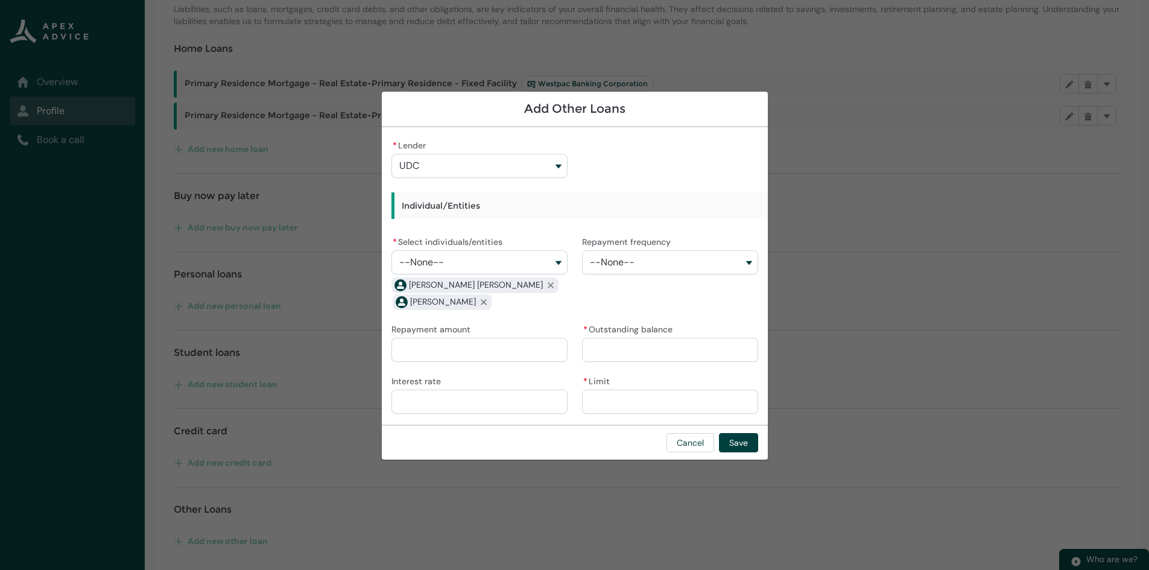
click at [686, 256] on button "--None--" at bounding box center [670, 262] width 176 height 24
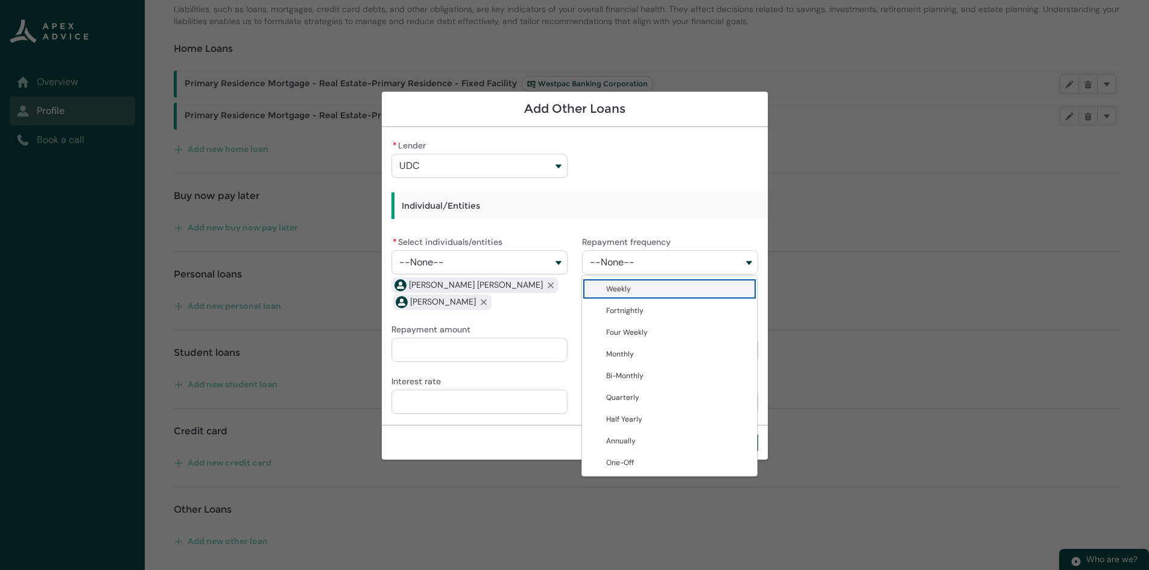
click at [636, 286] on span "Weekly" at bounding box center [678, 289] width 144 height 12
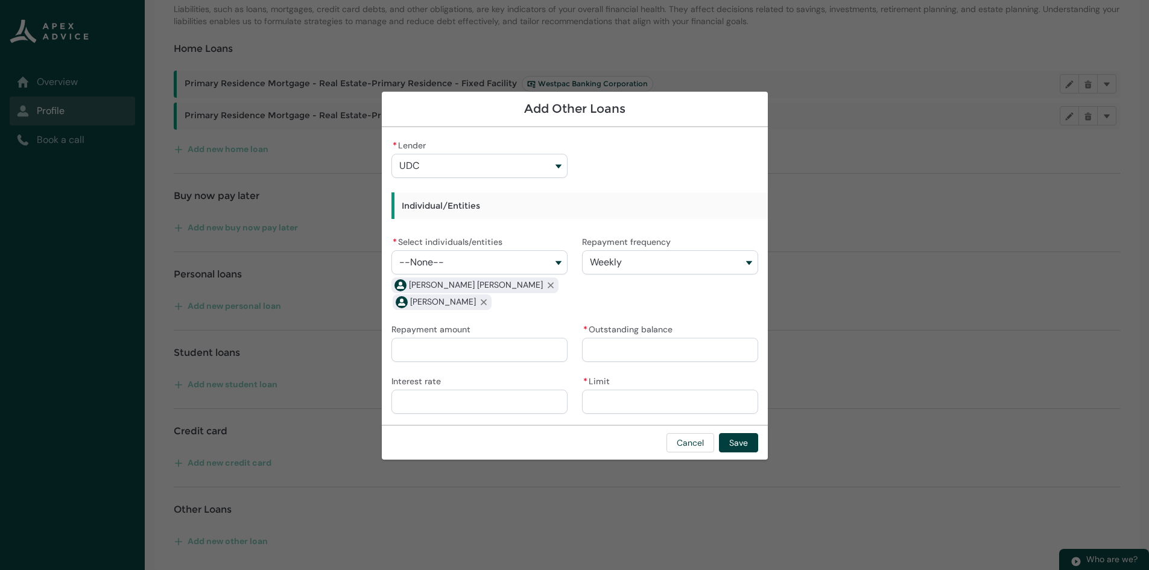
click at [417, 346] on input "Repayment amount" at bounding box center [479, 350] width 176 height 24
click at [610, 350] on input "* Outstanding balance" at bounding box center [670, 350] width 176 height 24
click at [600, 401] on input "* Limit" at bounding box center [670, 402] width 176 height 24
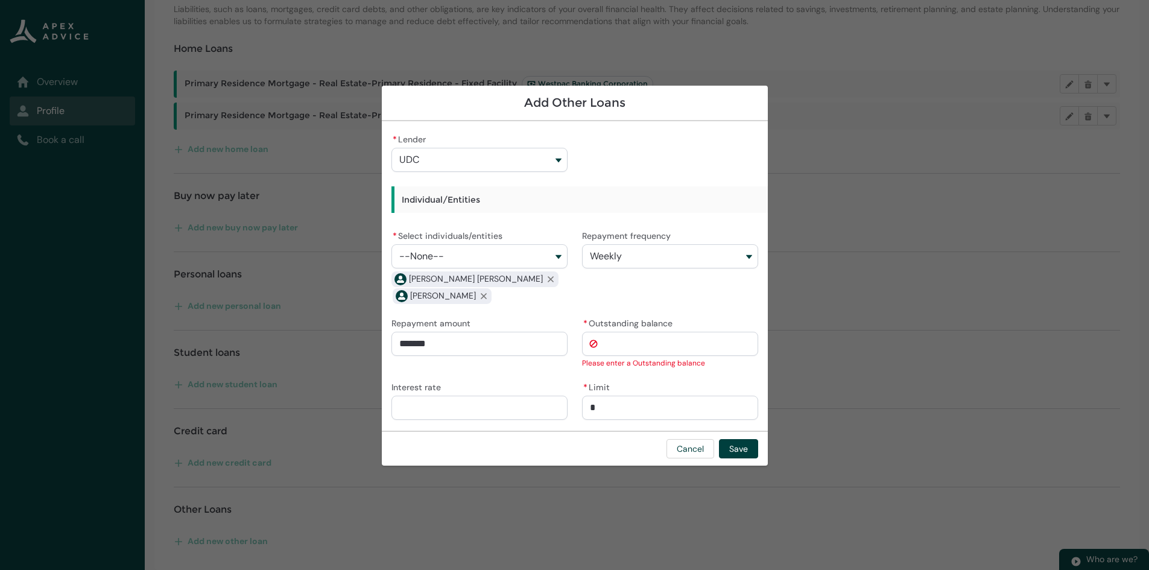
click at [537, 384] on div "Interest rate" at bounding box center [479, 399] width 176 height 41
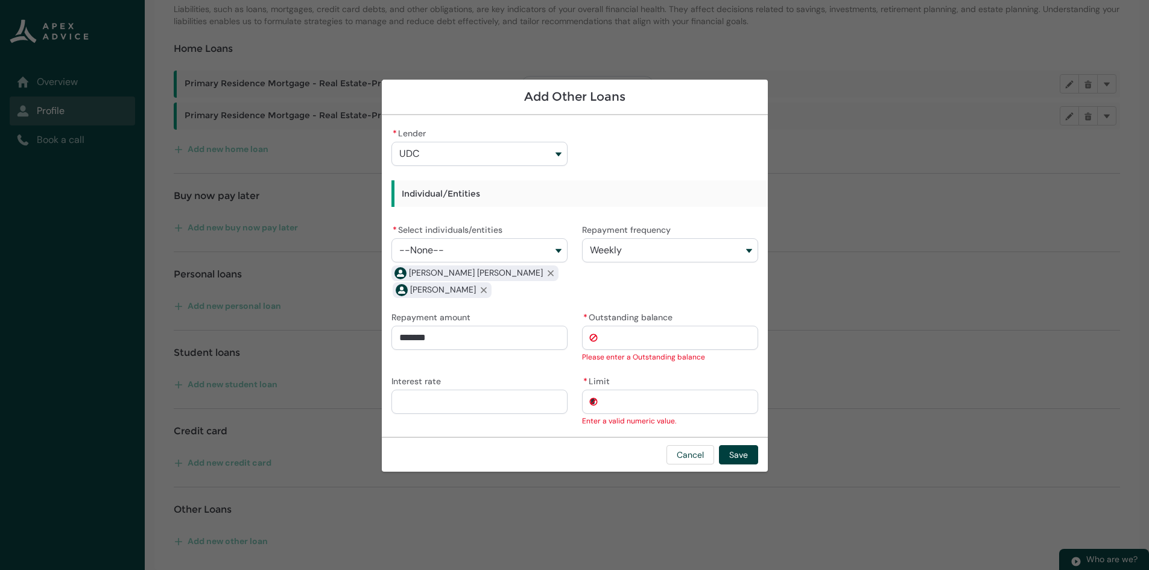
click at [692, 400] on input "*" at bounding box center [670, 402] width 176 height 24
click at [485, 367] on div "* Lender UDC Westpac Banking Corporation Generate AA Life Milford Avanti Financ…" at bounding box center [574, 276] width 367 height 302
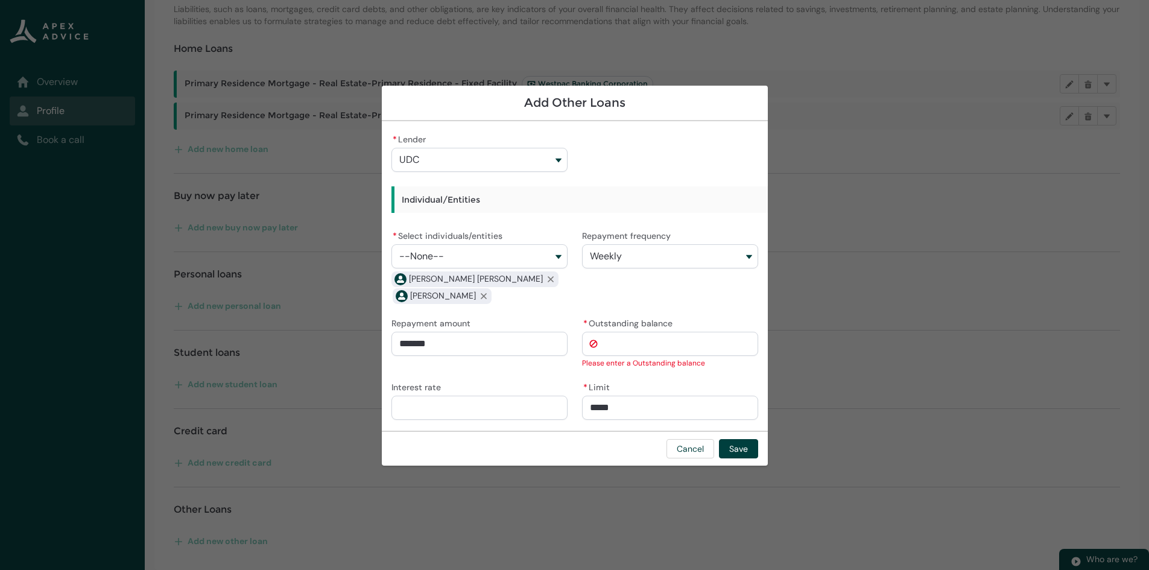
click at [440, 404] on input "Interest rate" at bounding box center [479, 408] width 176 height 24
click at [618, 338] on input "* Outstanding balance" at bounding box center [670, 344] width 176 height 24
click at [454, 406] on input "Interest rate" at bounding box center [479, 408] width 176 height 24
click at [503, 373] on div "* Lender UDC Westpac Banking Corporation Generate AA Life Milford Avanti Financ…" at bounding box center [574, 276] width 367 height 290
click at [645, 335] on input "* Outstanding balance" at bounding box center [670, 344] width 176 height 24
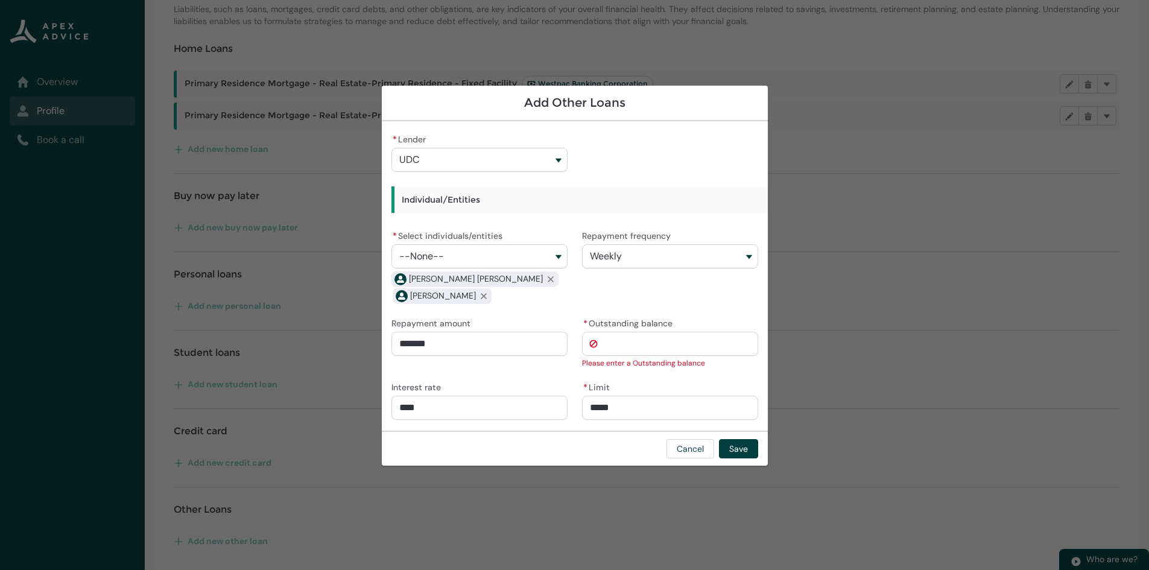
click at [613, 346] on input "* Outstanding balance" at bounding box center [670, 344] width 176 height 24
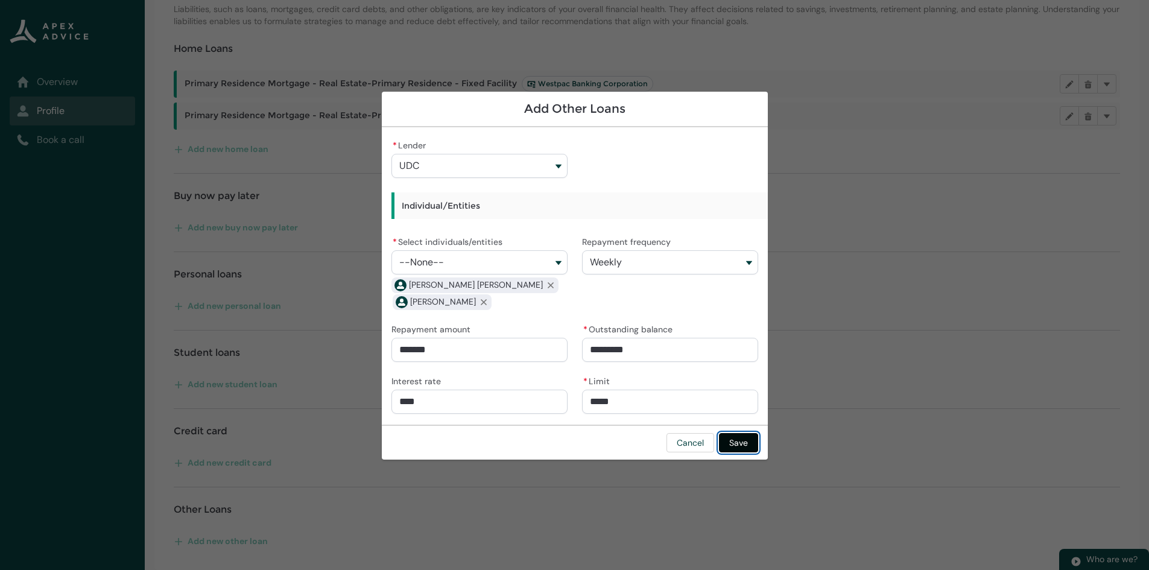
click at [749, 444] on button "Save" at bounding box center [738, 442] width 39 height 19
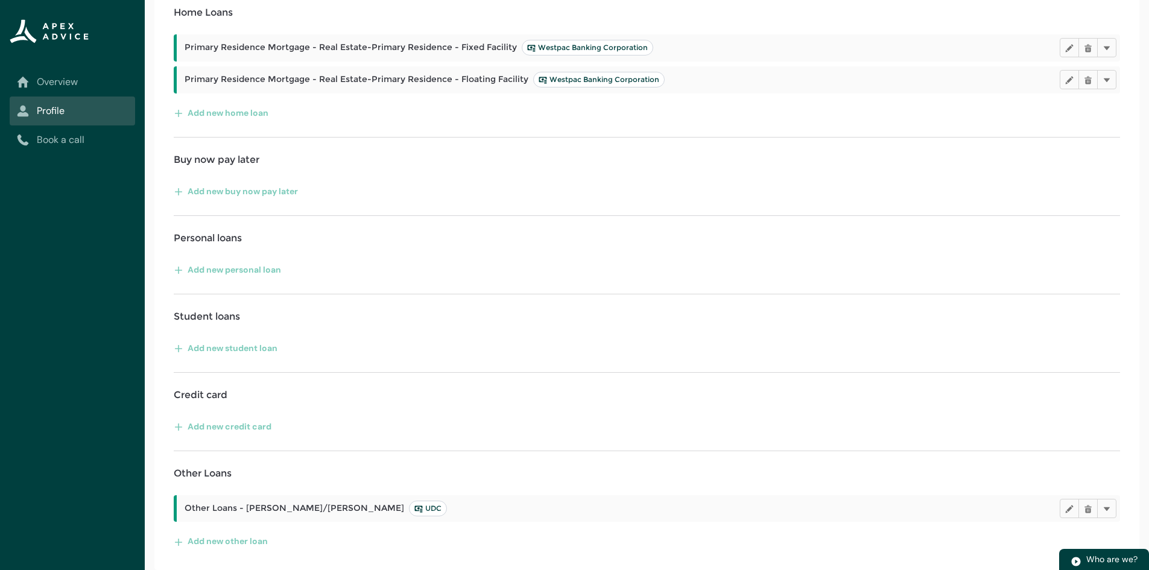
scroll to position [0, 0]
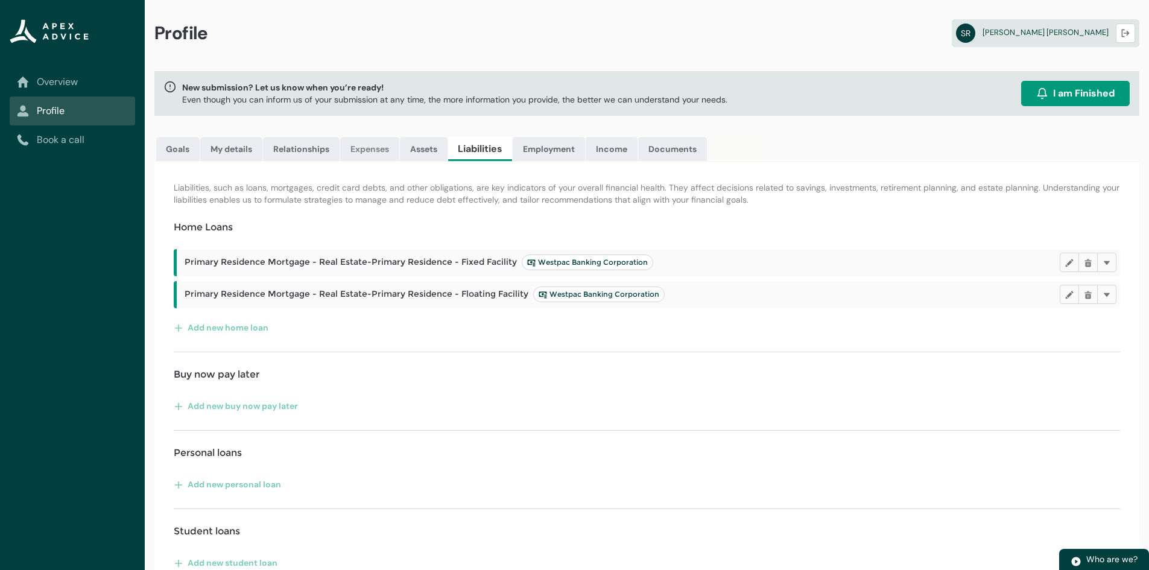
click at [379, 154] on link "Expenses" at bounding box center [369, 149] width 59 height 24
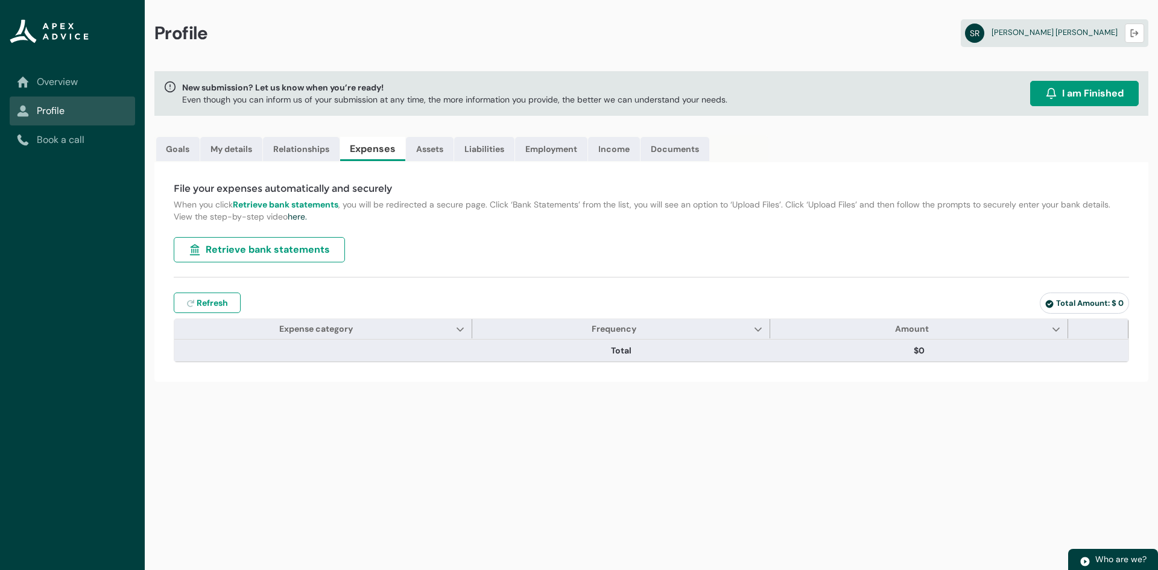
click at [273, 252] on span "Retrieve bank statements" at bounding box center [268, 249] width 124 height 14
click at [218, 248] on span "Retrieve bank statements" at bounding box center [268, 249] width 124 height 14
click at [274, 253] on span "Retrieve bank statements" at bounding box center [268, 249] width 124 height 14
drag, startPoint x: 251, startPoint y: 253, endPoint x: 220, endPoint y: 248, distance: 31.1
click at [220, 248] on span "Retrieve bank statements" at bounding box center [268, 249] width 124 height 14
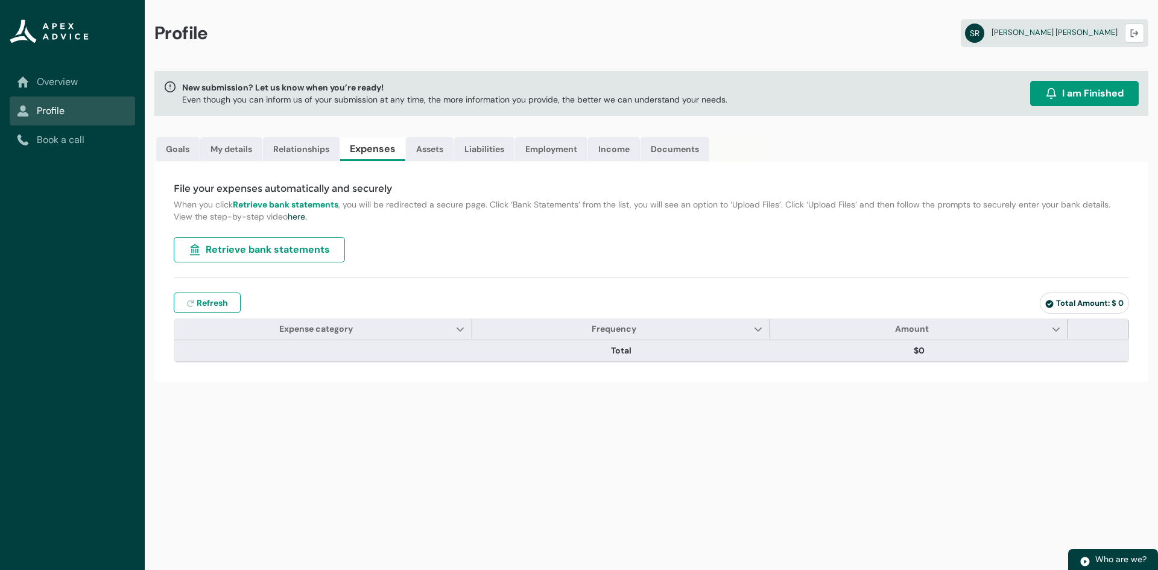
click at [302, 252] on span "Retrieve bank statements" at bounding box center [268, 249] width 124 height 14
click at [509, 222] on p "When you click Retrieve bank statements , you will be redirected a secure page.…" at bounding box center [651, 210] width 955 height 24
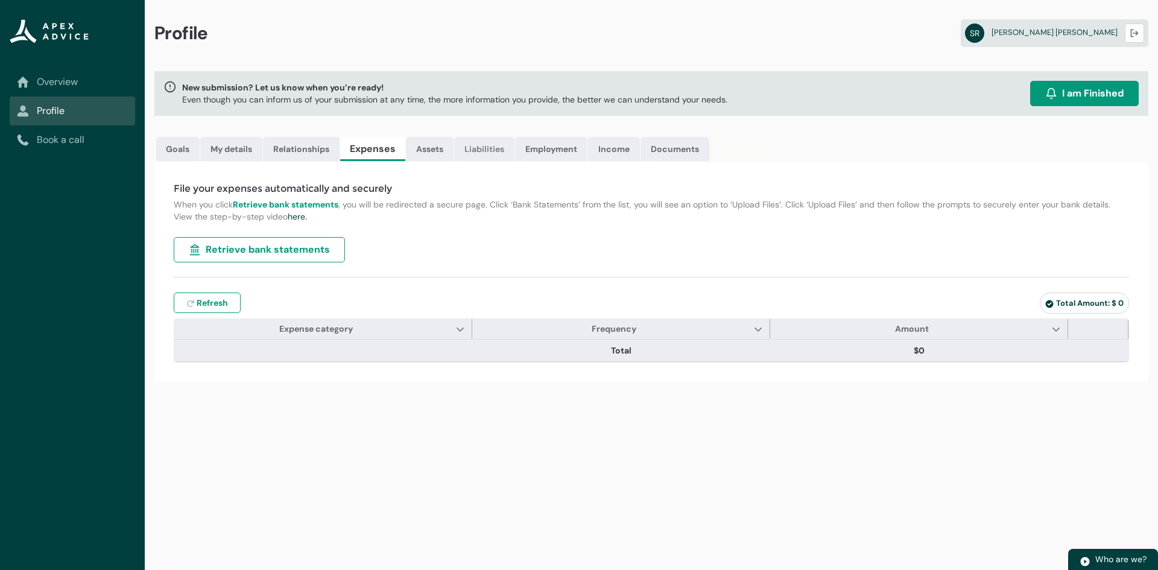
click at [487, 152] on link "Liabilities" at bounding box center [484, 149] width 60 height 24
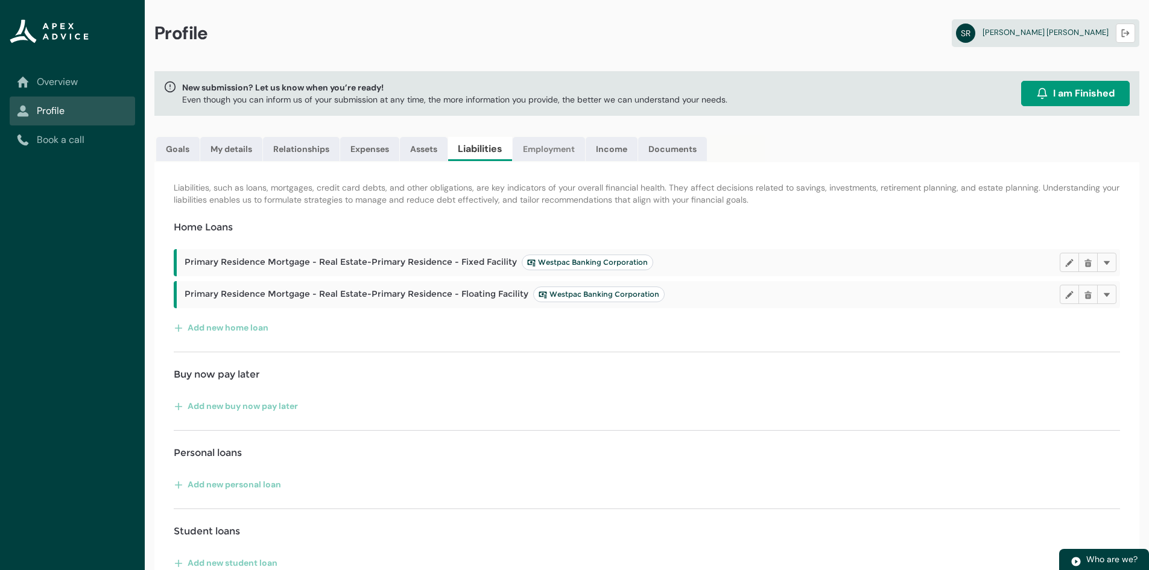
click at [548, 156] on link "Employment" at bounding box center [549, 149] width 72 height 24
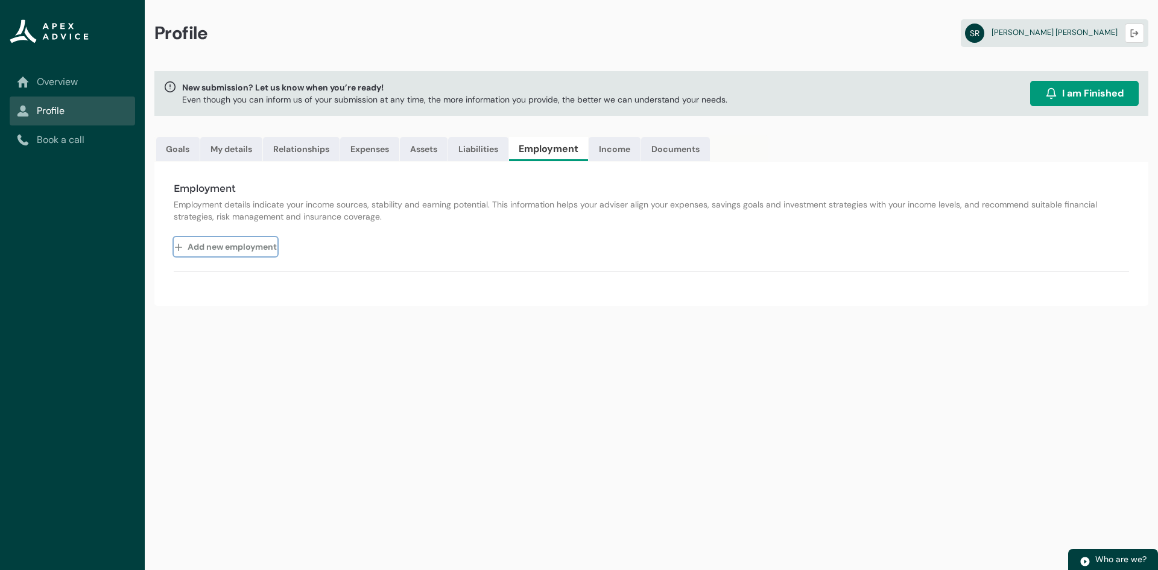
click at [233, 242] on button "Add new employment" at bounding box center [226, 246] width 104 height 19
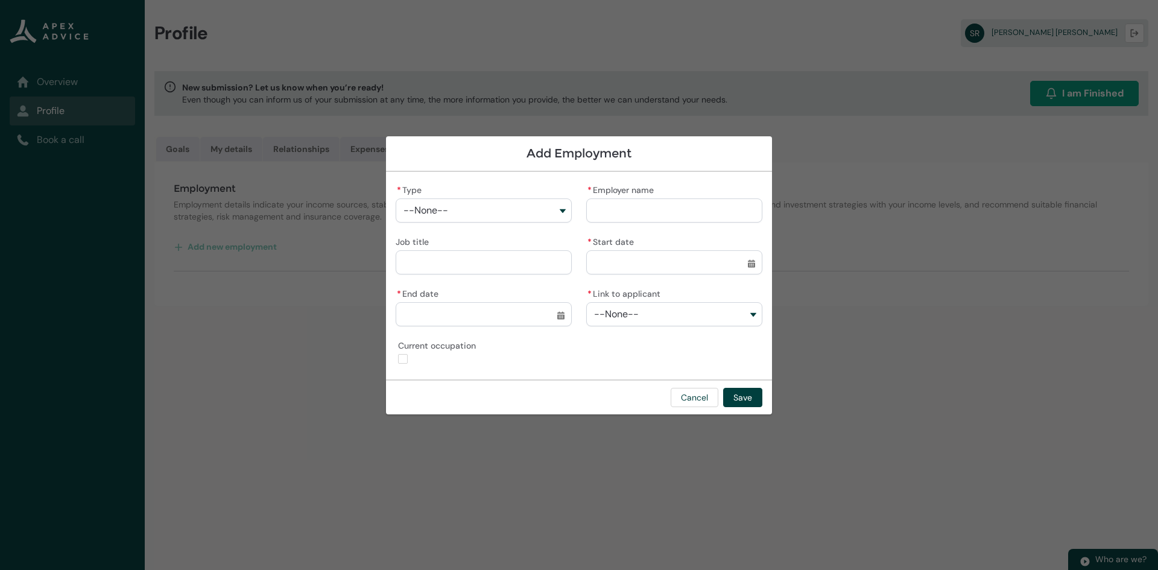
click at [473, 205] on button "--None--" at bounding box center [484, 210] width 176 height 24
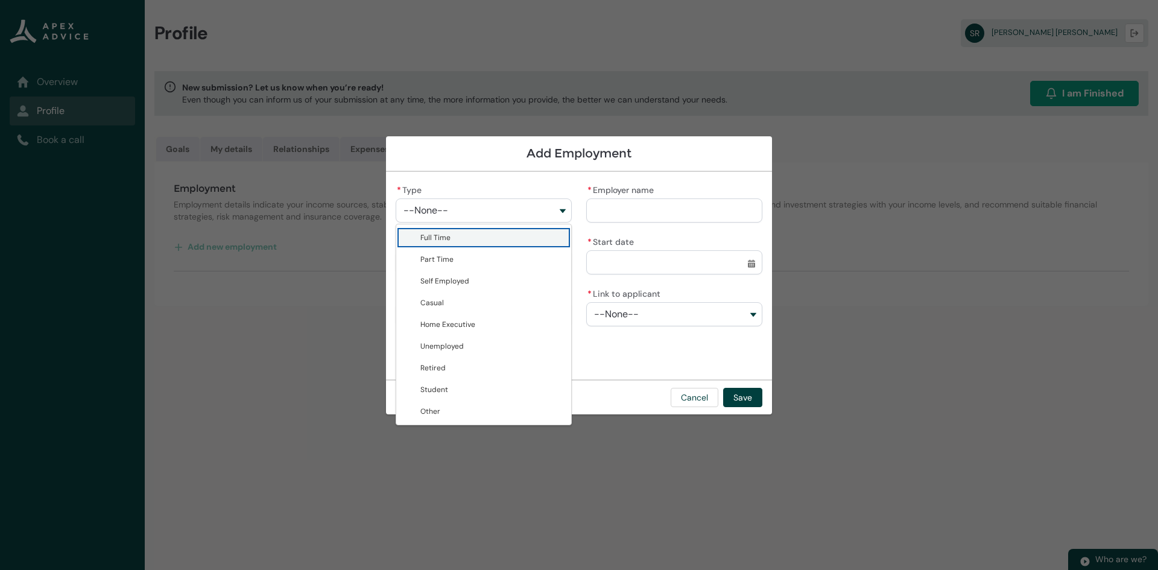
click at [446, 238] on span "Full Time" at bounding box center [435, 238] width 30 height 10
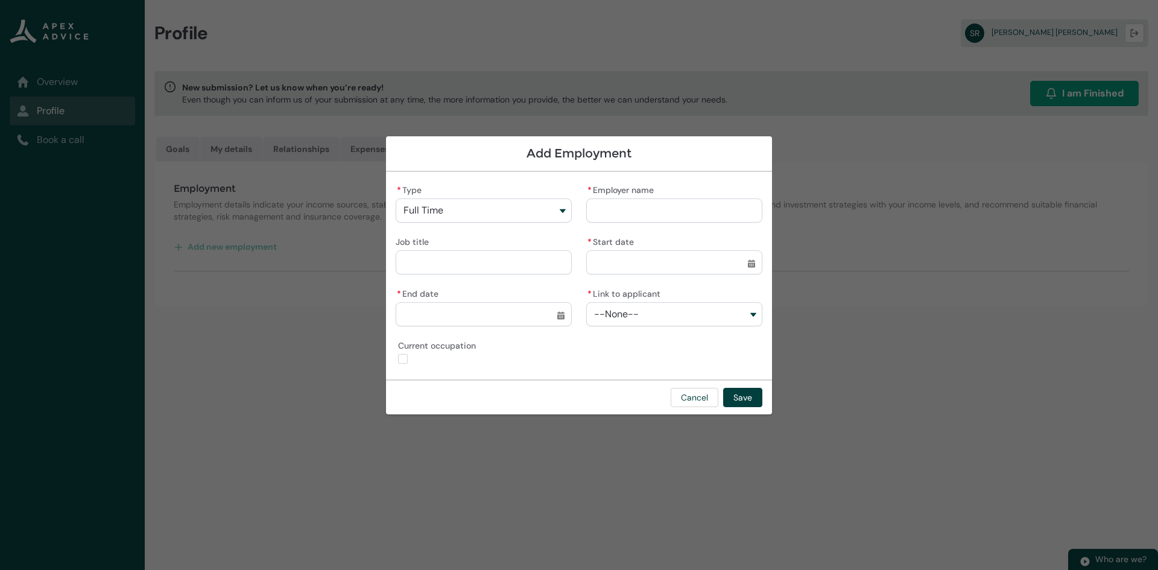
click at [644, 209] on input "* Employer name" at bounding box center [674, 210] width 176 height 24
click at [489, 255] on input "Job title" at bounding box center [484, 262] width 176 height 24
click at [616, 249] on div "* Start date Select a date for Start date" at bounding box center [674, 253] width 176 height 41
click at [625, 256] on input "* Start date" at bounding box center [674, 262] width 176 height 24
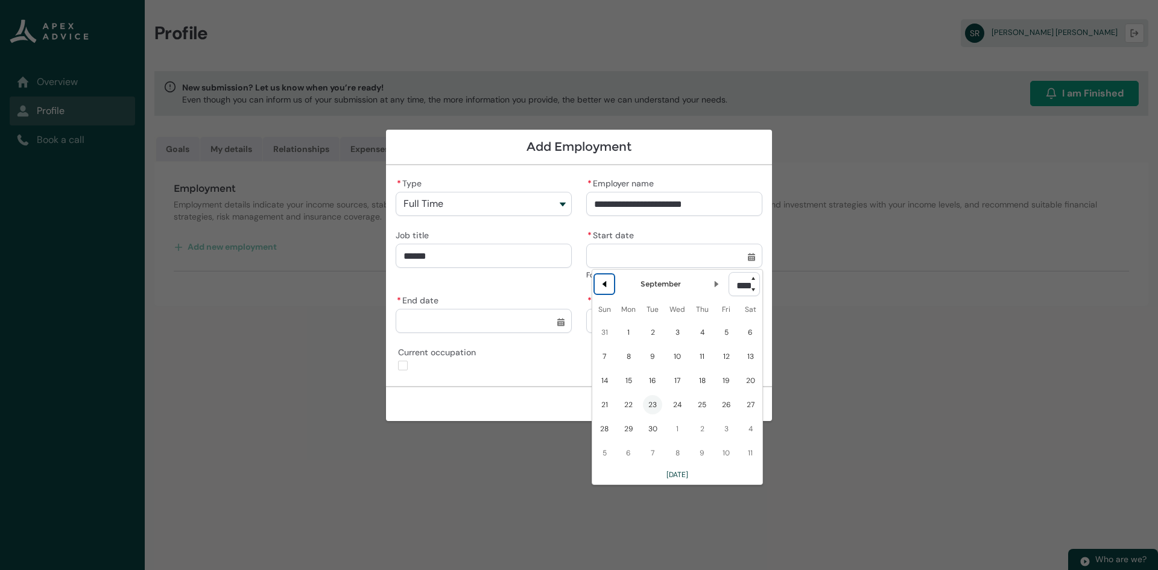
click at [603, 284] on lightning-primitive-icon "Date picker: September" at bounding box center [604, 284] width 8 height 8
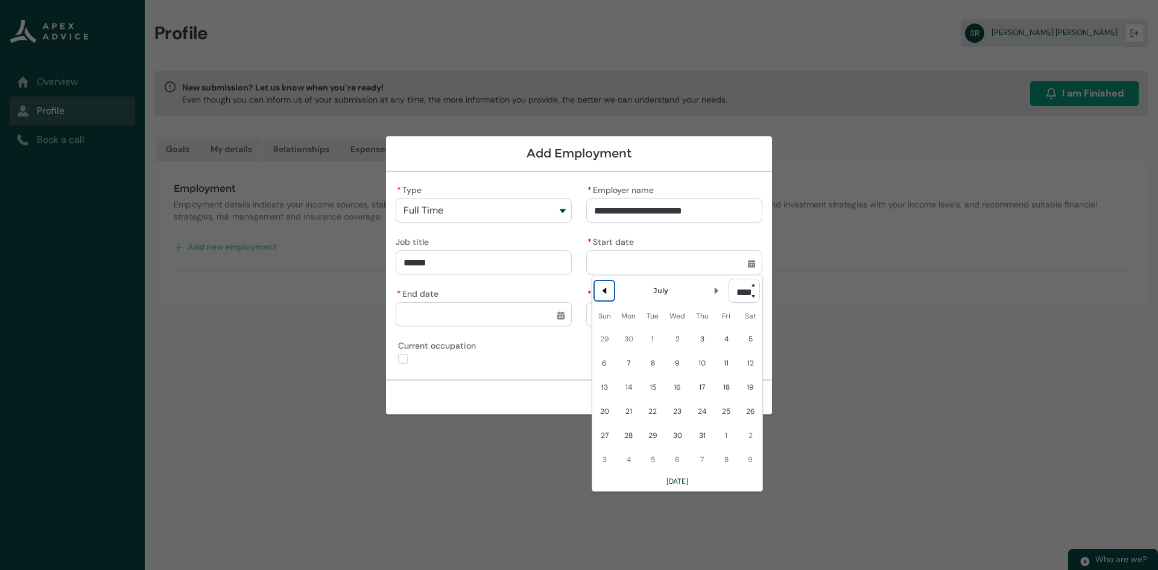
click at [603, 284] on button "Previous Month" at bounding box center [604, 290] width 19 height 19
click at [603, 285] on button "Previous Month" at bounding box center [604, 290] width 19 height 19
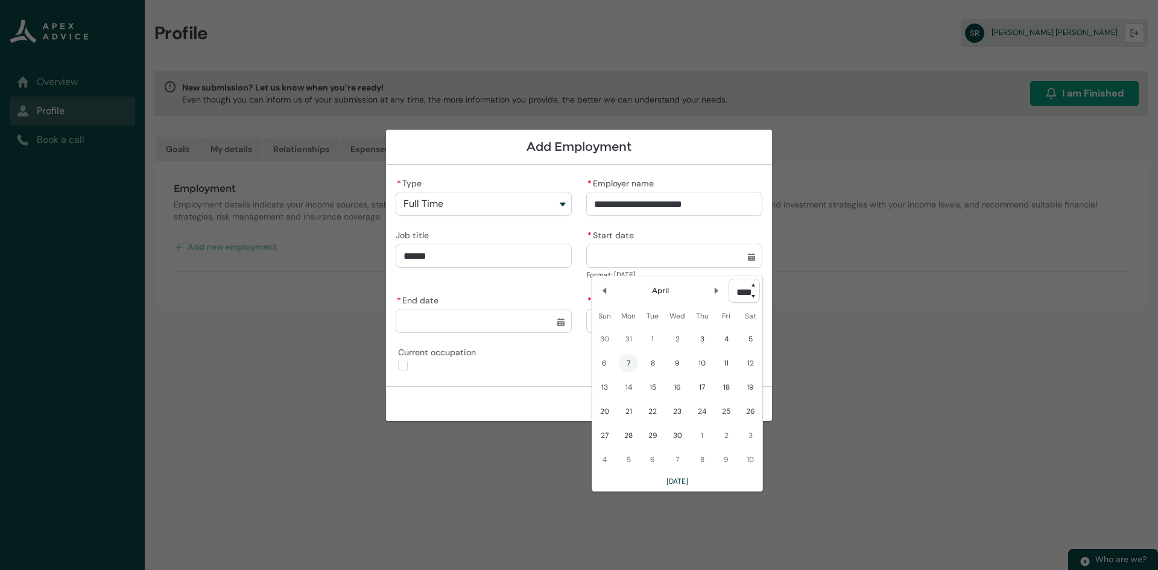
click at [632, 364] on span "7" at bounding box center [628, 362] width 19 height 19
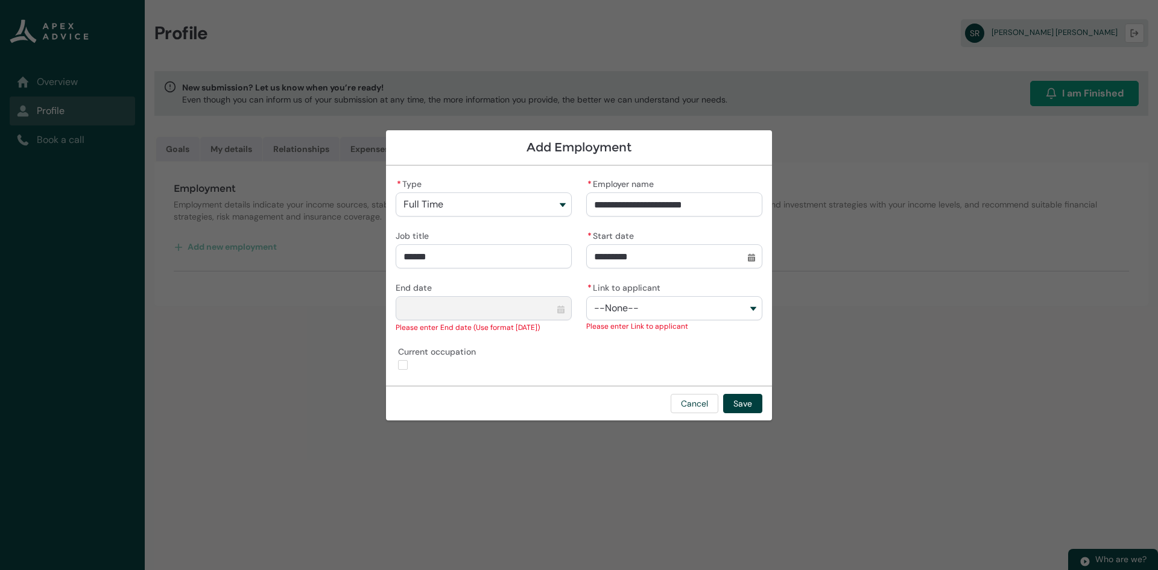
click at [617, 313] on span "--None--" at bounding box center [616, 308] width 45 height 11
click at [631, 356] on span "Shannon Molly Ronald" at bounding box center [668, 357] width 115 height 10
click at [740, 404] on button "Save" at bounding box center [742, 403] width 39 height 19
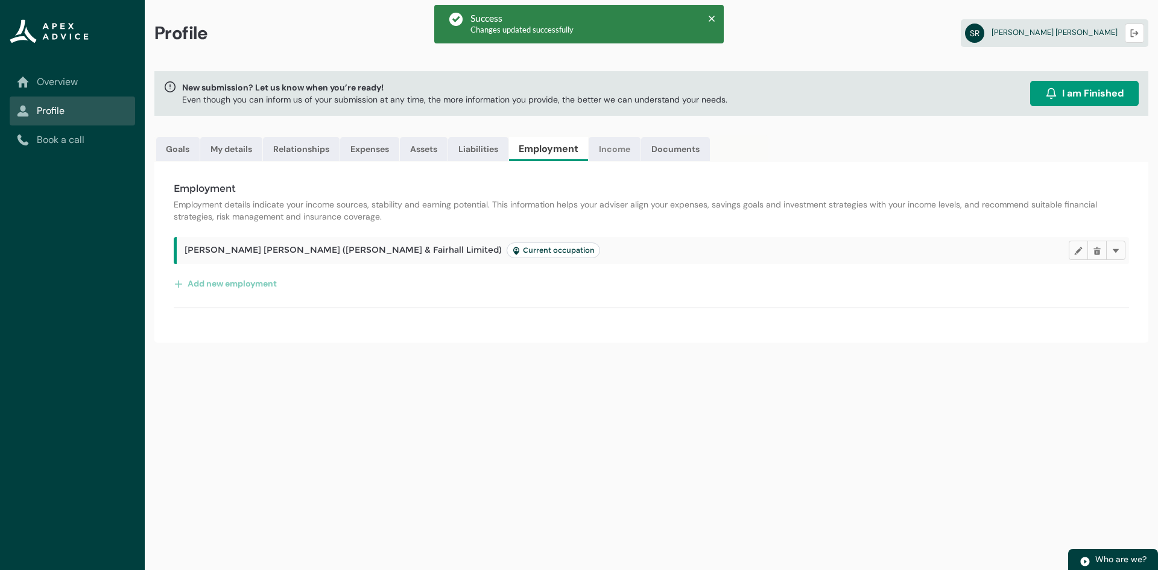
click at [617, 147] on link "Income" at bounding box center [615, 149] width 52 height 24
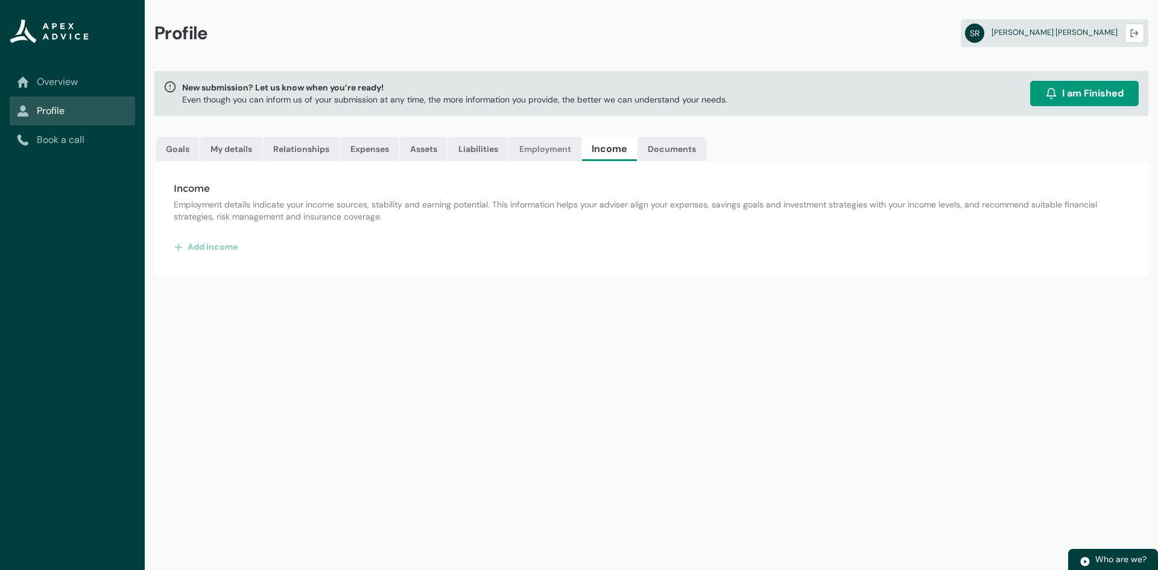
click at [569, 143] on link "Employment" at bounding box center [545, 149] width 72 height 24
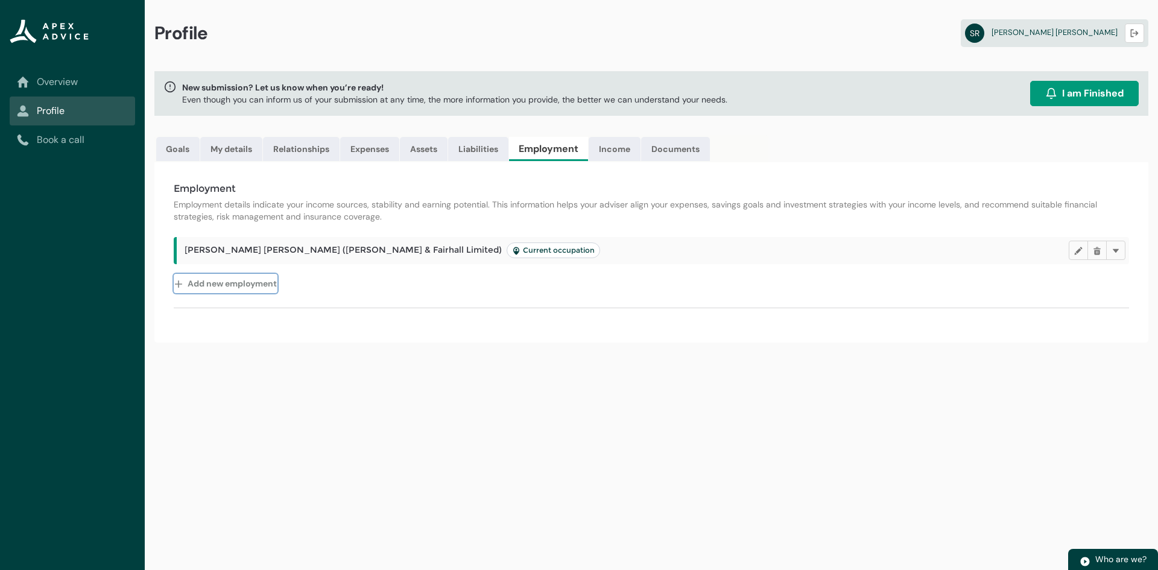
click at [226, 288] on button "Add new employment" at bounding box center [226, 283] width 104 height 19
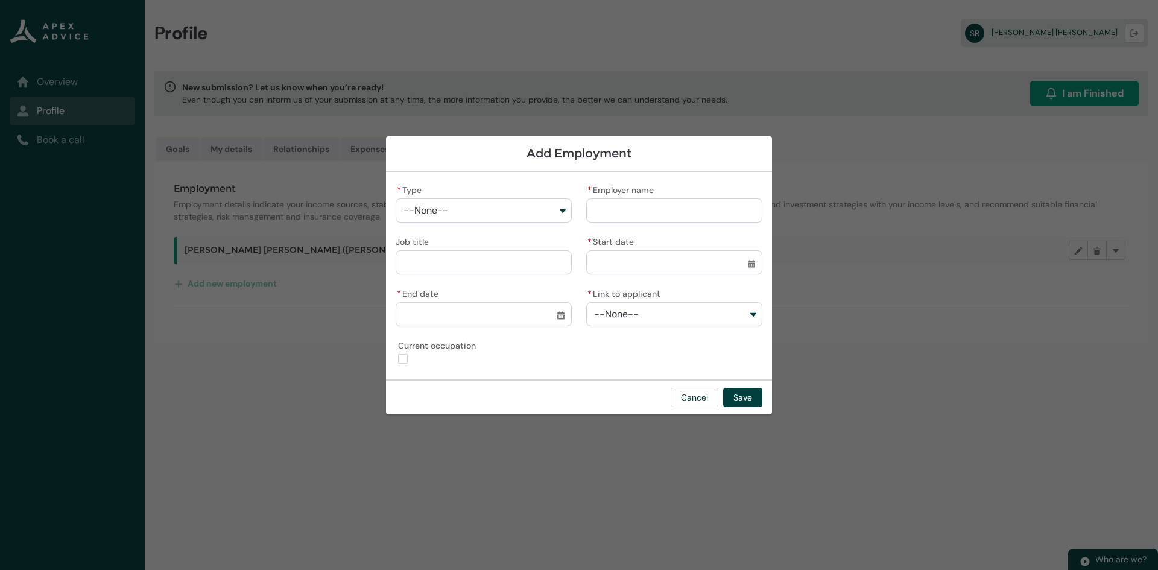
click at [499, 210] on button "--None--" at bounding box center [484, 210] width 176 height 24
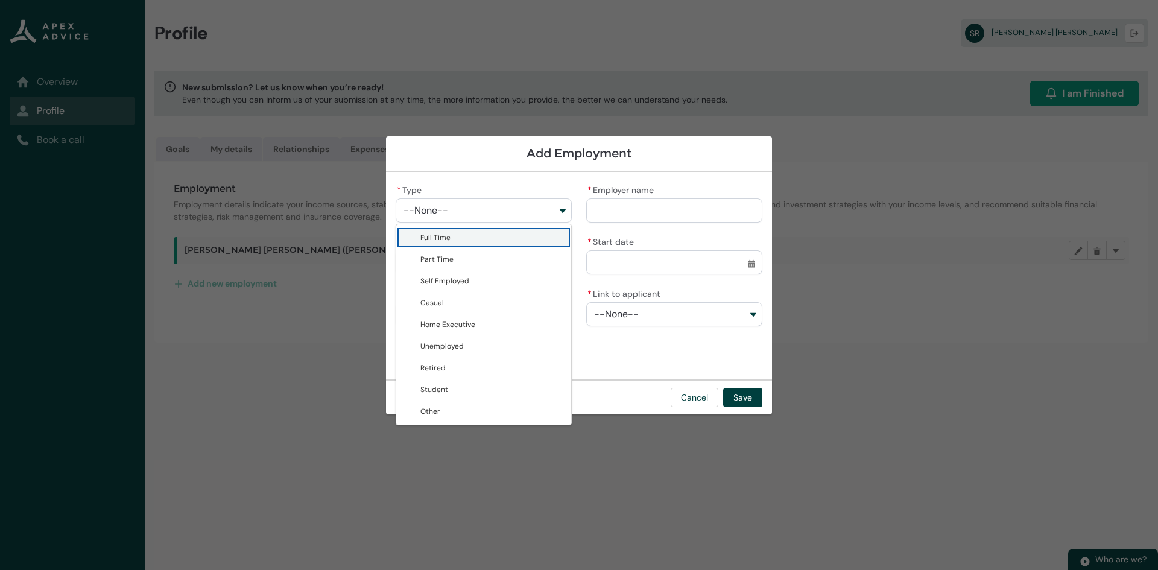
click at [451, 241] on span "Full Time" at bounding box center [492, 238] width 144 height 12
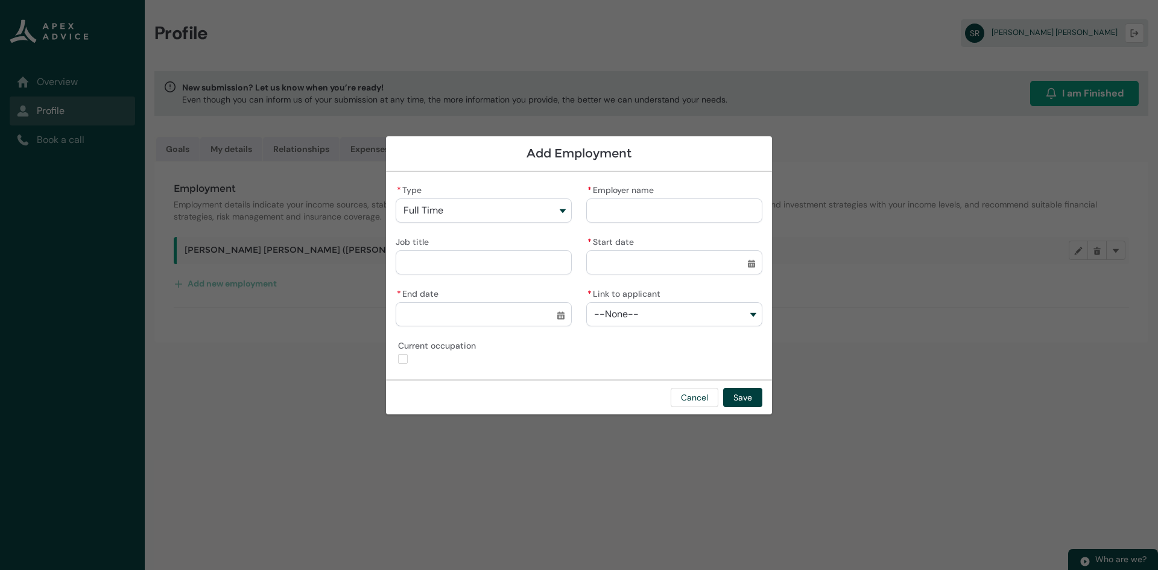
click at [610, 201] on input "* Employer name" at bounding box center [674, 210] width 176 height 24
click at [467, 266] on input "Job title" at bounding box center [484, 262] width 176 height 24
click at [645, 259] on input "* Start date" at bounding box center [674, 262] width 176 height 24
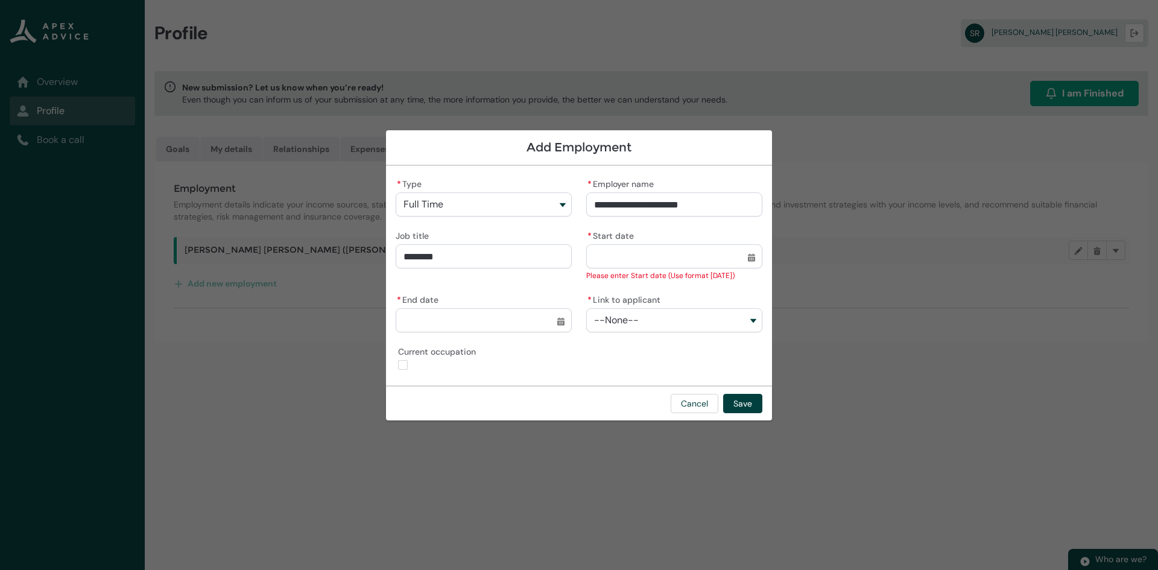
click at [749, 252] on input "* Start date" at bounding box center [674, 256] width 176 height 24
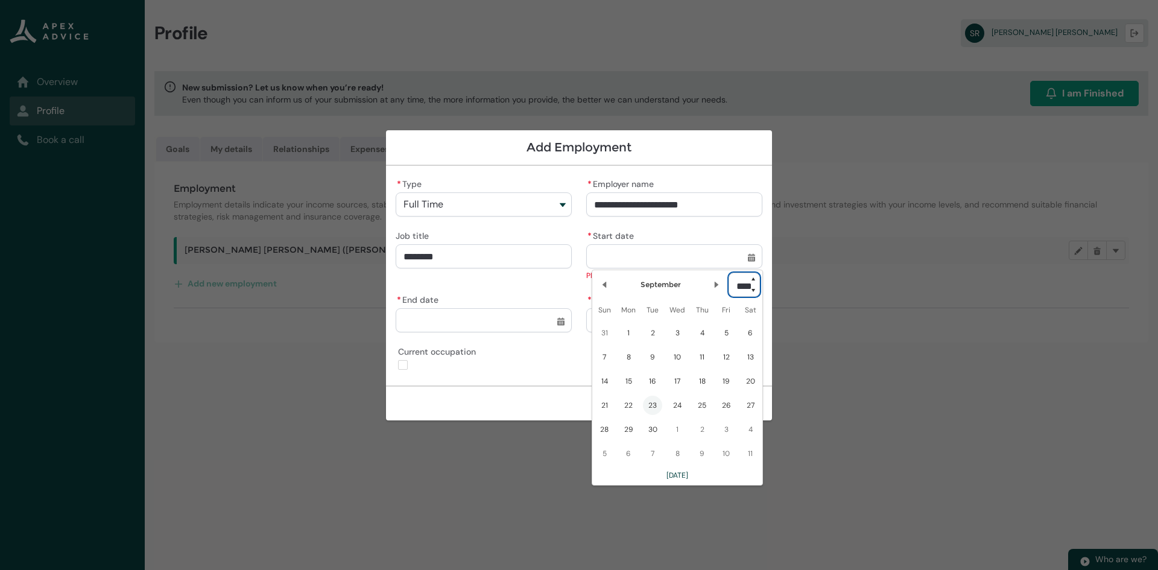
click at [755, 288] on select "**** **** **** **** **** **** **** **** **** **** **** **** **** **** **** ****…" at bounding box center [744, 285] width 31 height 24
click at [729, 273] on select "**** **** **** **** **** **** **** **** **** **** **** **** **** **** **** ****…" at bounding box center [744, 285] width 31 height 24
click at [712, 286] on lightning-primitive-icon "Date picker: September" at bounding box center [716, 284] width 8 height 8
click at [723, 335] on span "6" at bounding box center [726, 332] width 19 height 19
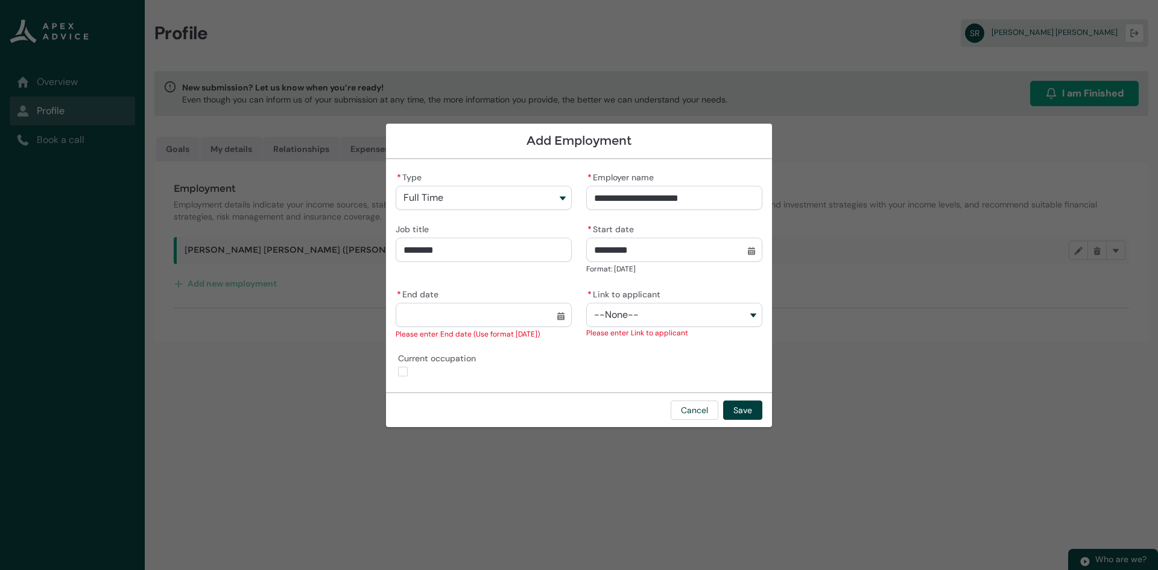
click at [483, 321] on input "* End date" at bounding box center [484, 315] width 176 height 24
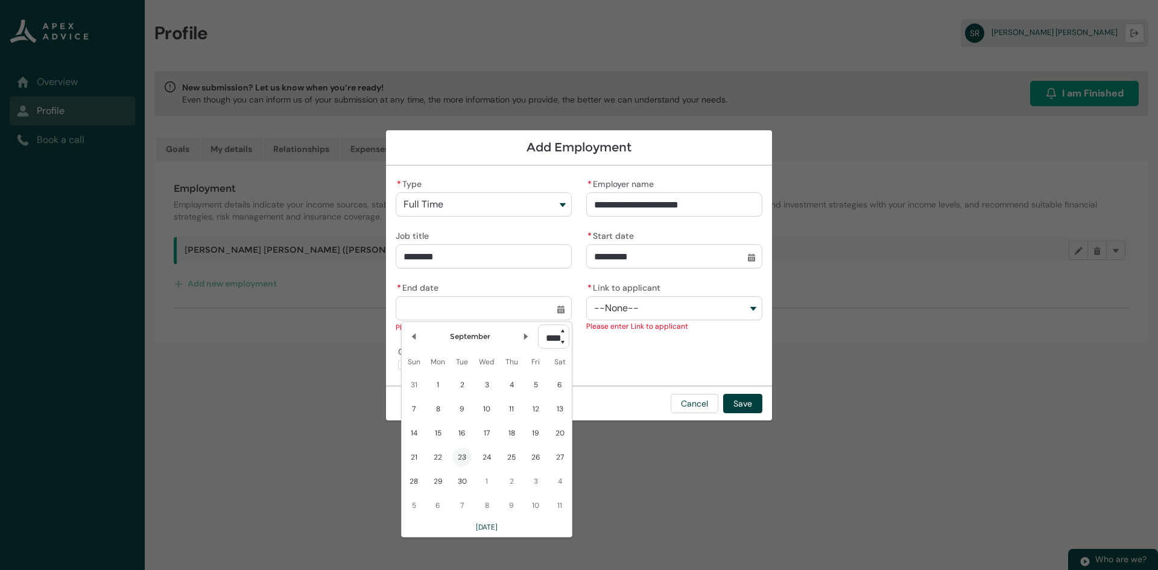
click at [396, 366] on lightning-input "Current occupation" at bounding box center [484, 357] width 176 height 28
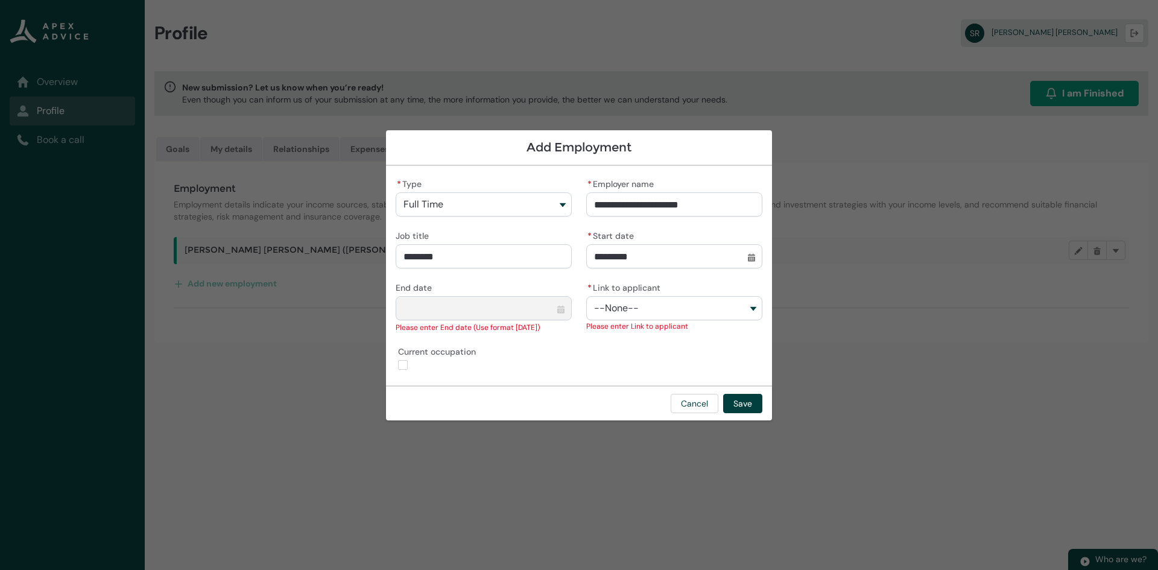
click at [638, 310] on span "--None--" at bounding box center [616, 308] width 45 height 11
click at [644, 335] on span "Troy Kevin Beaumont" at bounding box center [639, 336] width 57 height 10
click at [755, 410] on button "Save" at bounding box center [742, 403] width 39 height 19
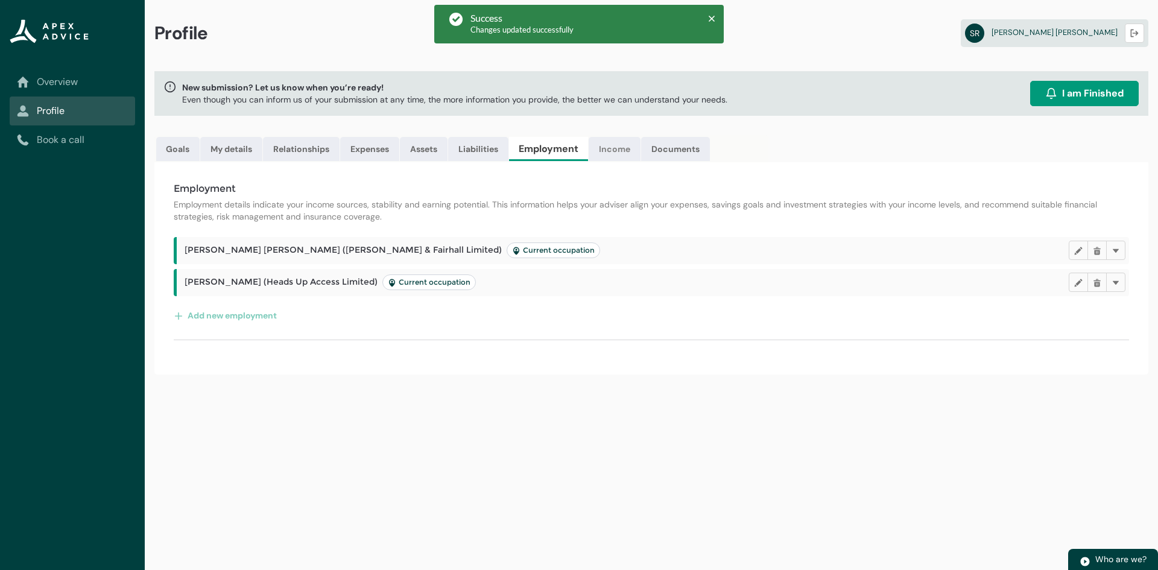
click at [616, 156] on link "Income" at bounding box center [615, 149] width 52 height 24
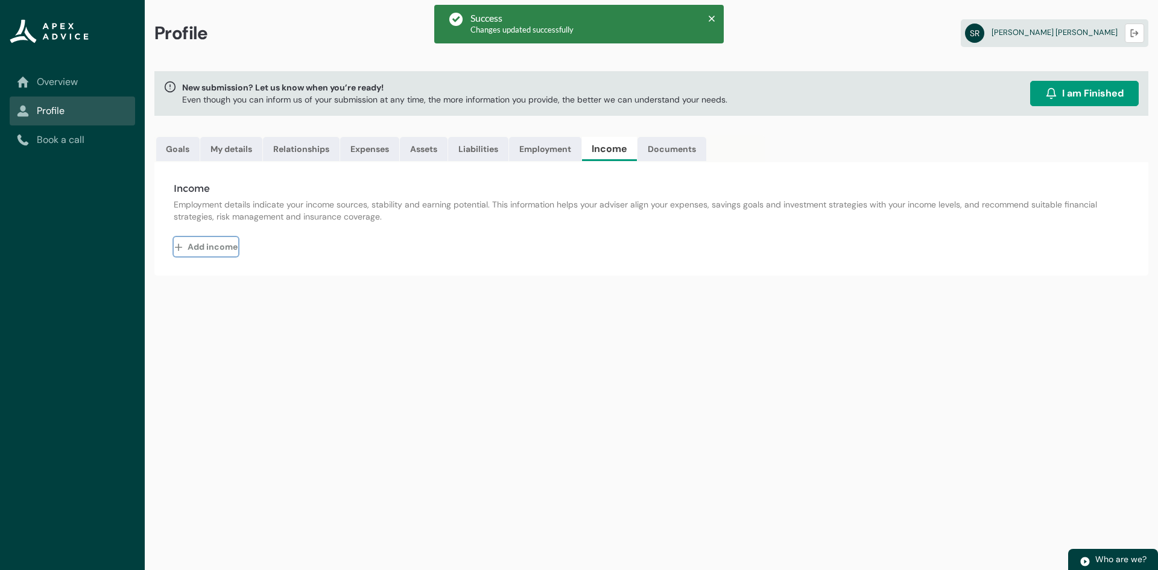
click at [202, 248] on button "Add income" at bounding box center [206, 246] width 65 height 19
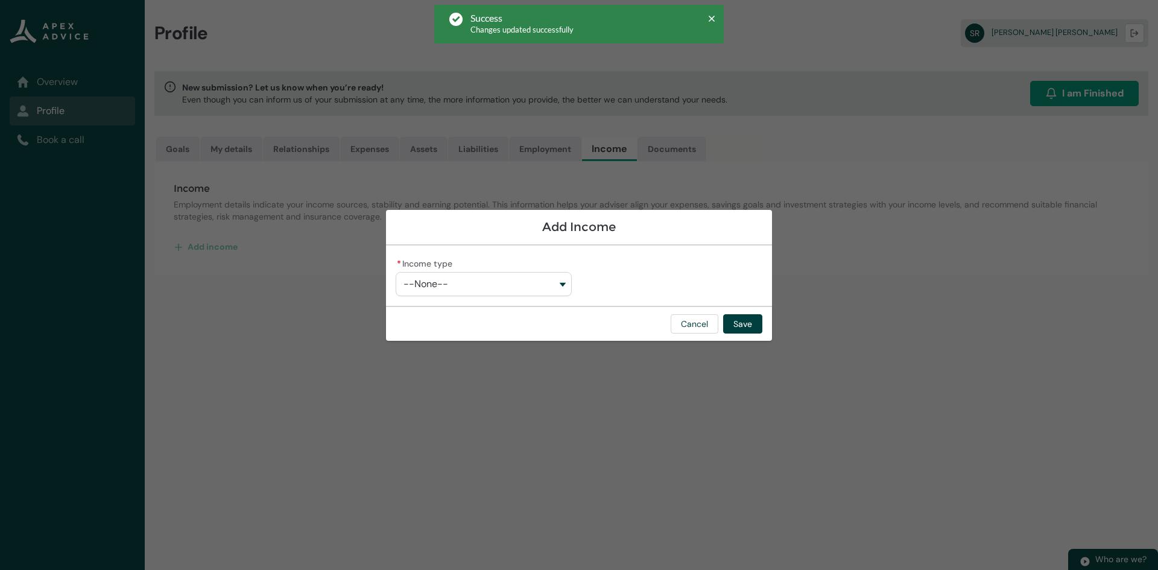
click at [457, 291] on button "--None--" at bounding box center [484, 284] width 176 height 24
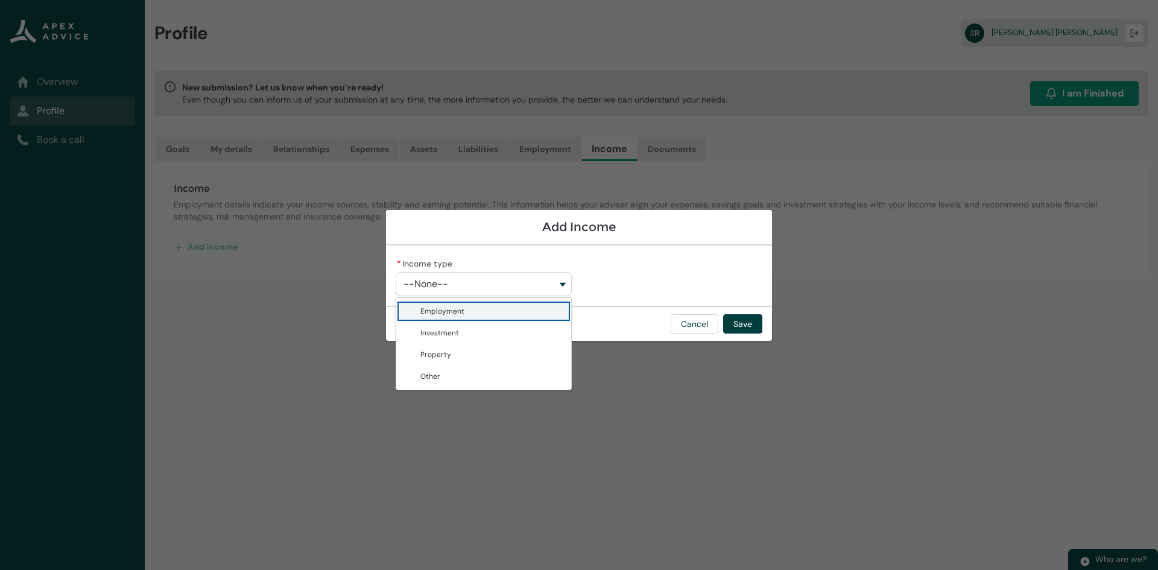
click at [446, 311] on span "Employment" at bounding box center [442, 311] width 44 height 10
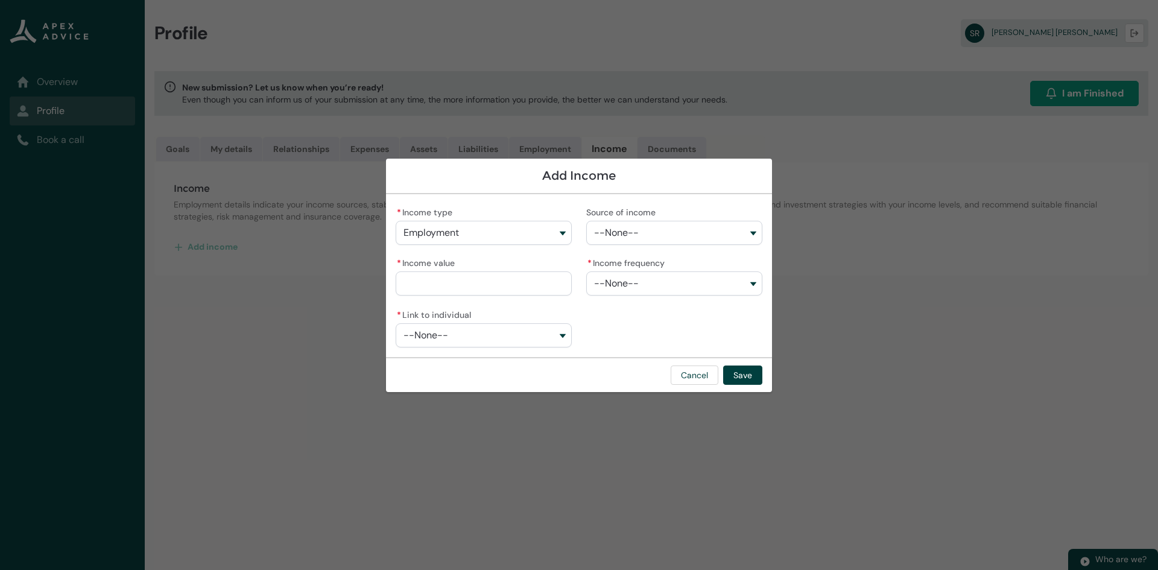
click at [633, 241] on button "--None--" at bounding box center [674, 233] width 176 height 24
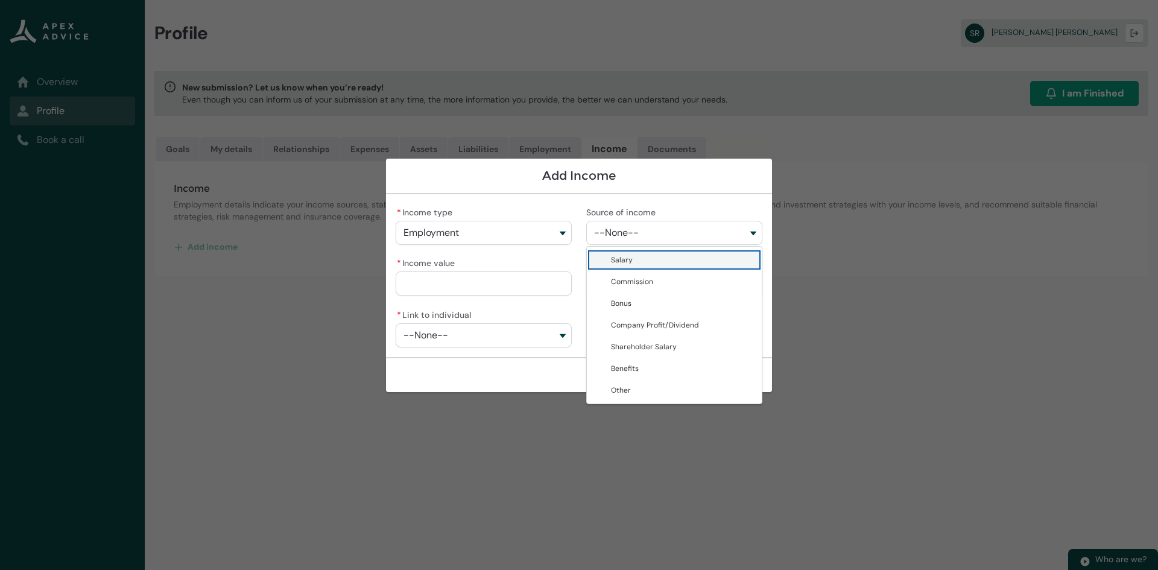
click at [628, 264] on span "Salary" at bounding box center [622, 260] width 22 height 10
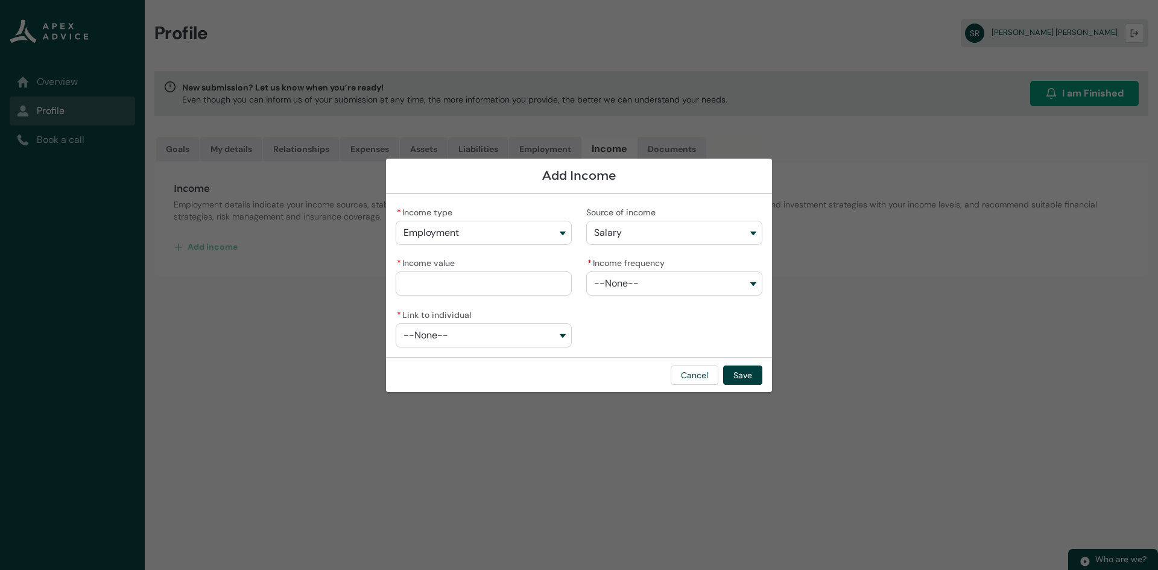
click at [462, 283] on input "* Income value" at bounding box center [484, 283] width 176 height 24
click at [656, 274] on button "--None--" at bounding box center [674, 283] width 176 height 24
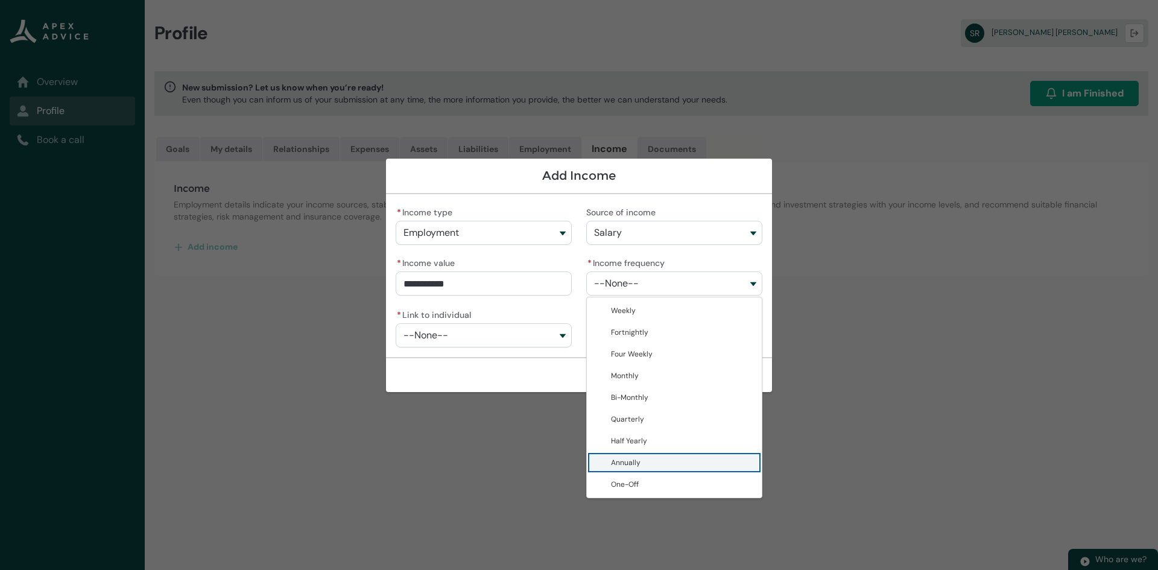
click at [636, 469] on lightning-base-combobox-item "Annually" at bounding box center [674, 463] width 175 height 22
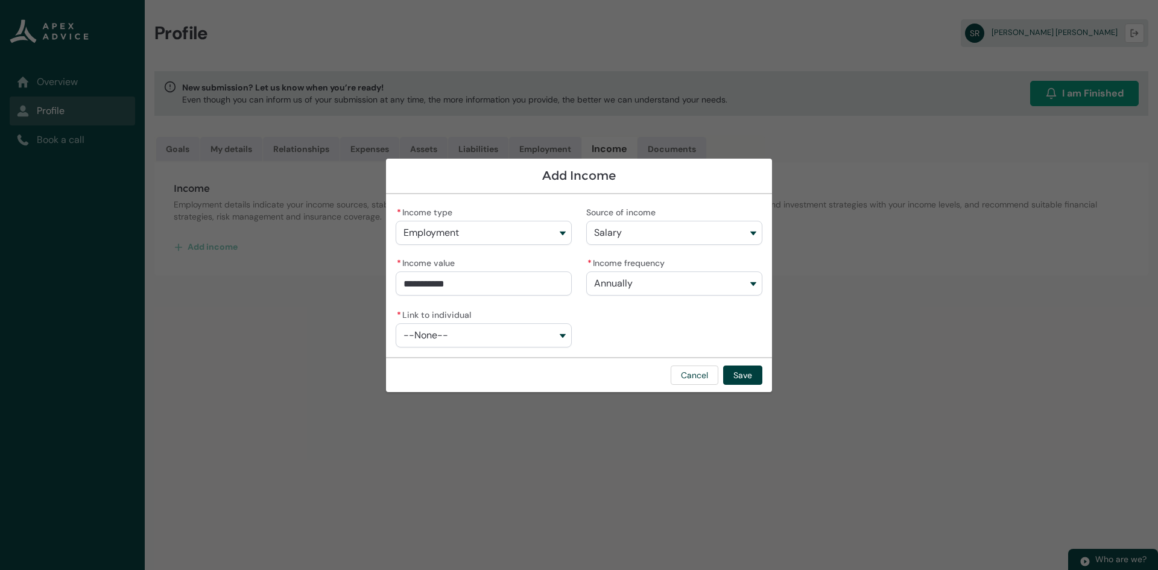
click at [478, 337] on button "--None--" at bounding box center [484, 335] width 176 height 24
click at [432, 378] on lightning-base-combobox-item "Shannon Molly Ronald" at bounding box center [483, 384] width 175 height 22
click at [748, 374] on button "Save" at bounding box center [742, 375] width 39 height 19
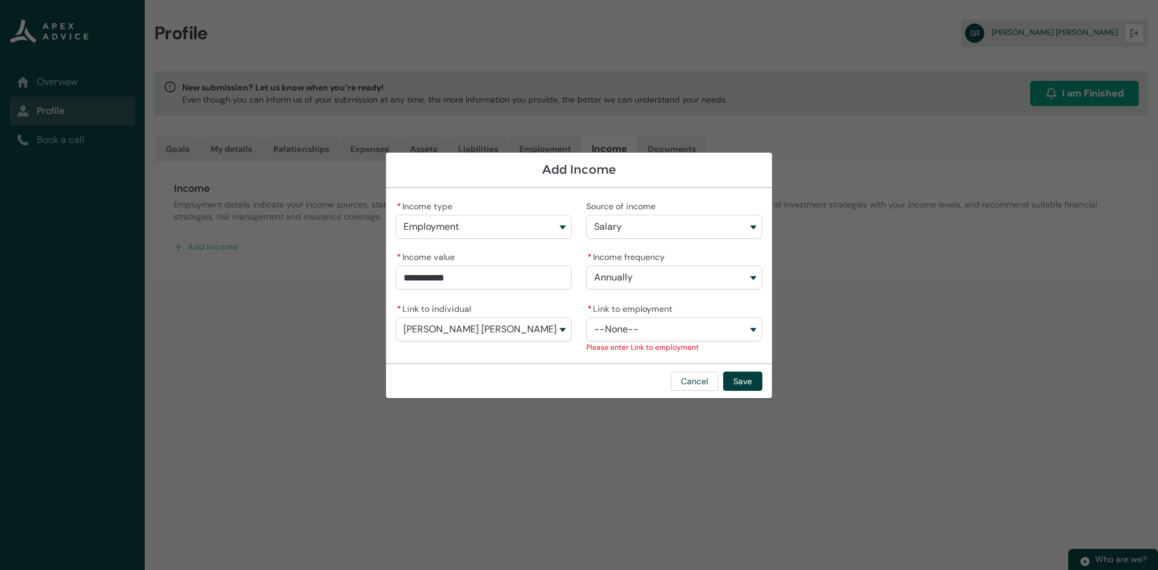
click at [681, 335] on button "--None--" at bounding box center [674, 329] width 176 height 24
click at [665, 352] on span "Myles & Fairhall Limited" at bounding box center [670, 356] width 118 height 10
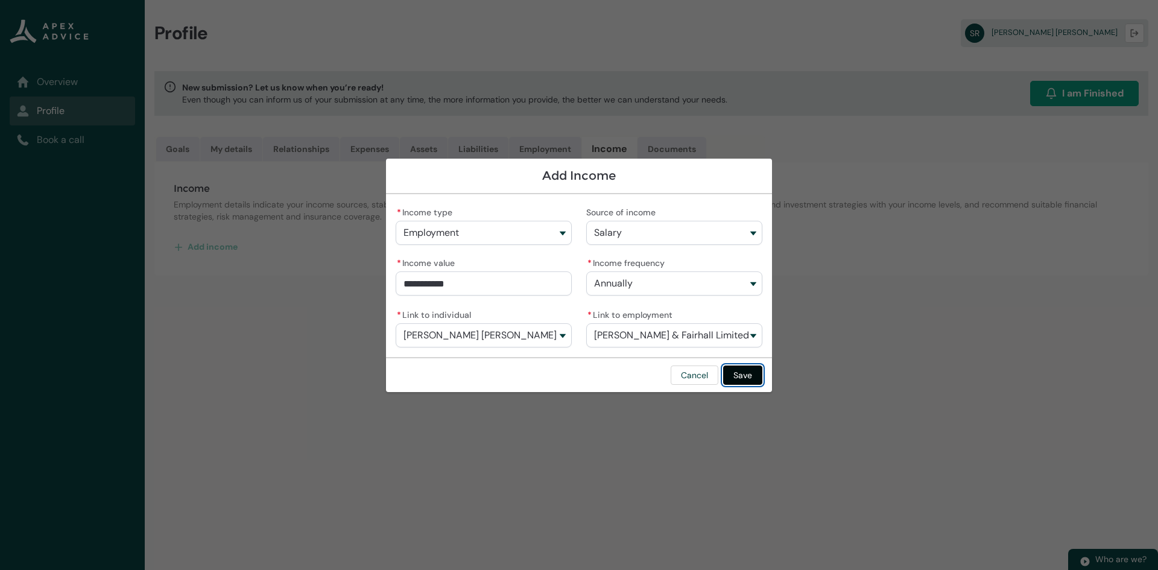
click at [743, 379] on button "Save" at bounding box center [742, 375] width 39 height 19
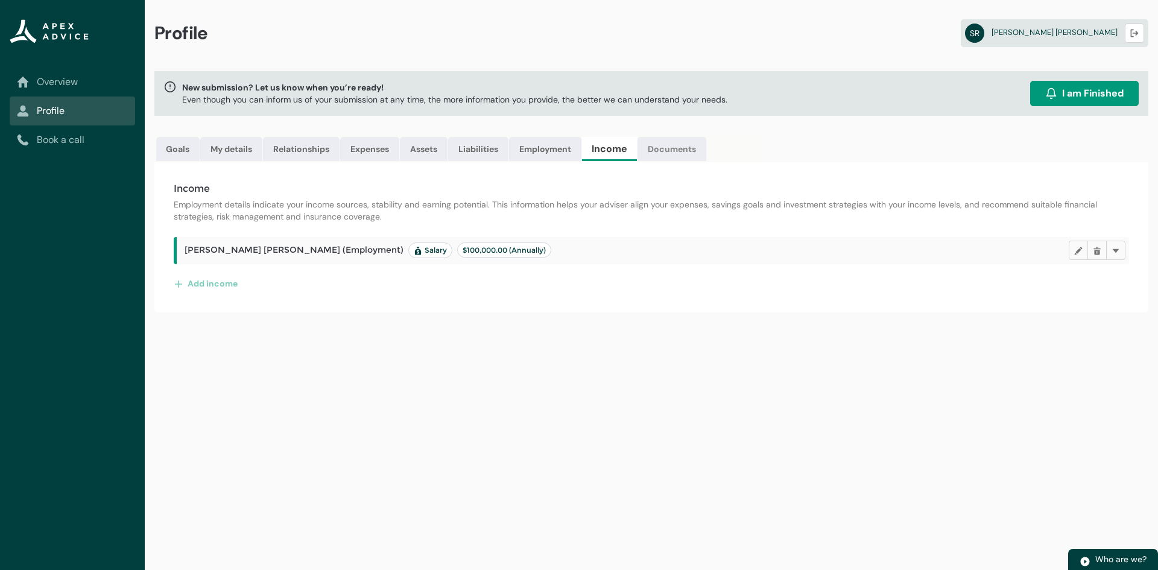
click at [706, 148] on link "Documents" at bounding box center [672, 149] width 69 height 24
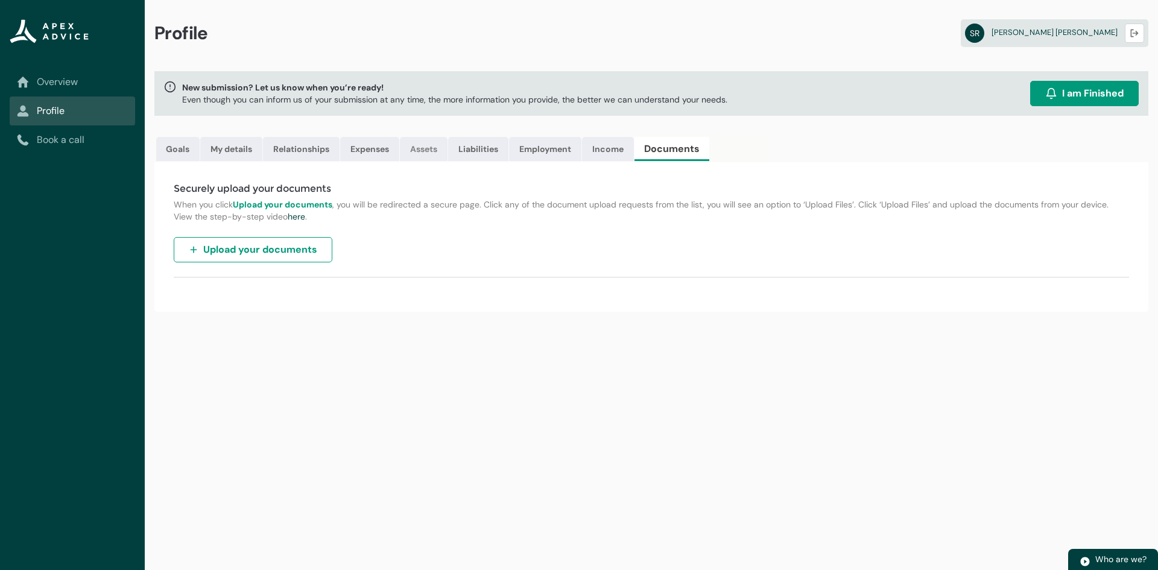
click at [414, 153] on link "Assets" at bounding box center [424, 149] width 48 height 24
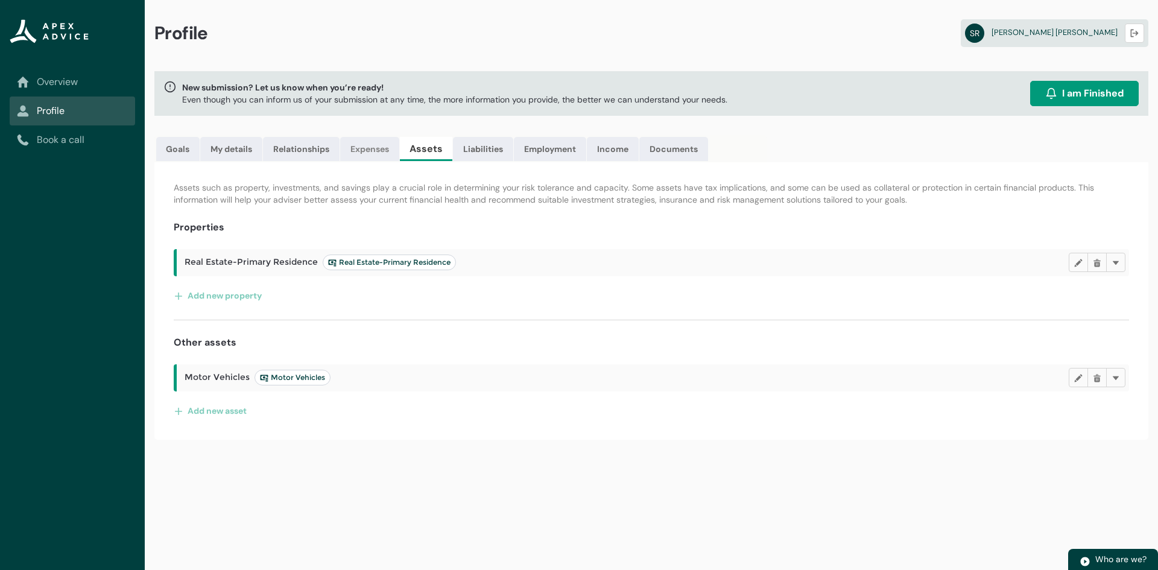
click at [361, 154] on link "Expenses" at bounding box center [369, 149] width 59 height 24
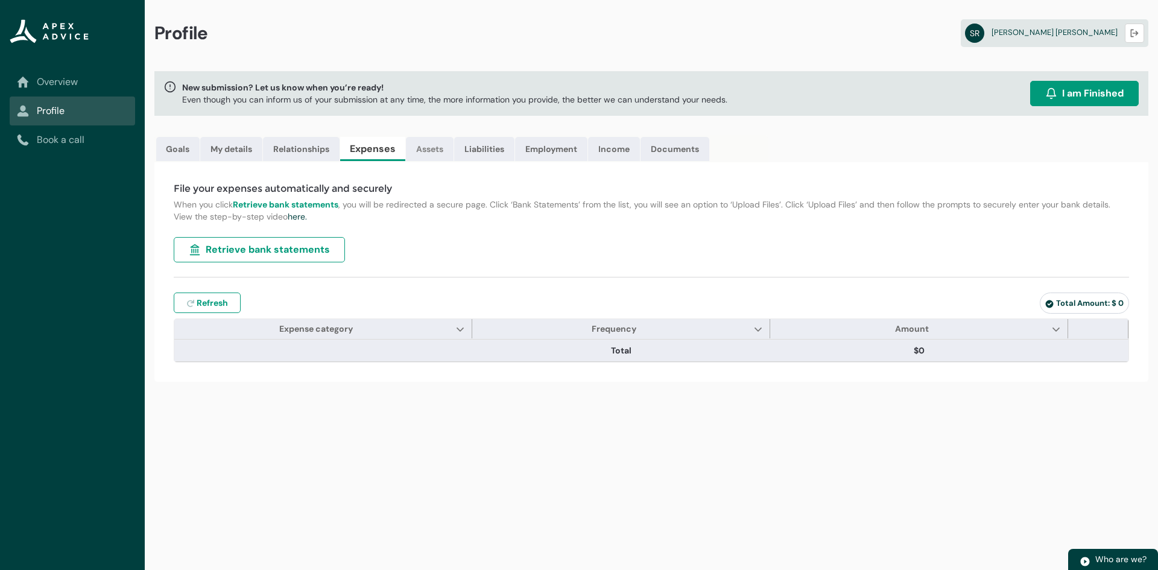
click at [428, 148] on link "Assets" at bounding box center [430, 149] width 48 height 24
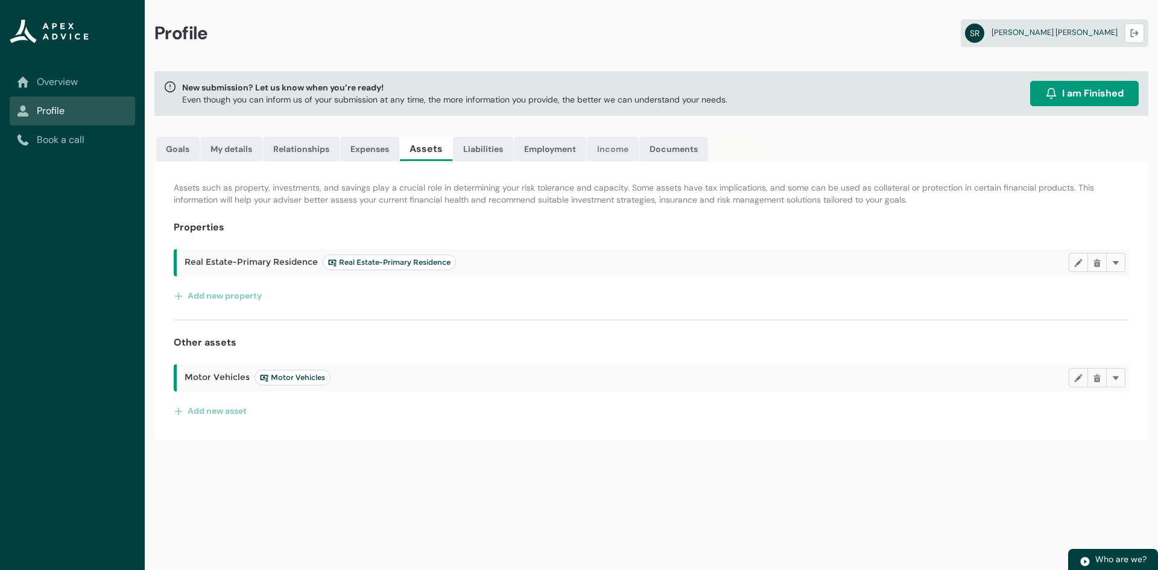
click at [613, 151] on link "Income" at bounding box center [613, 149] width 52 height 24
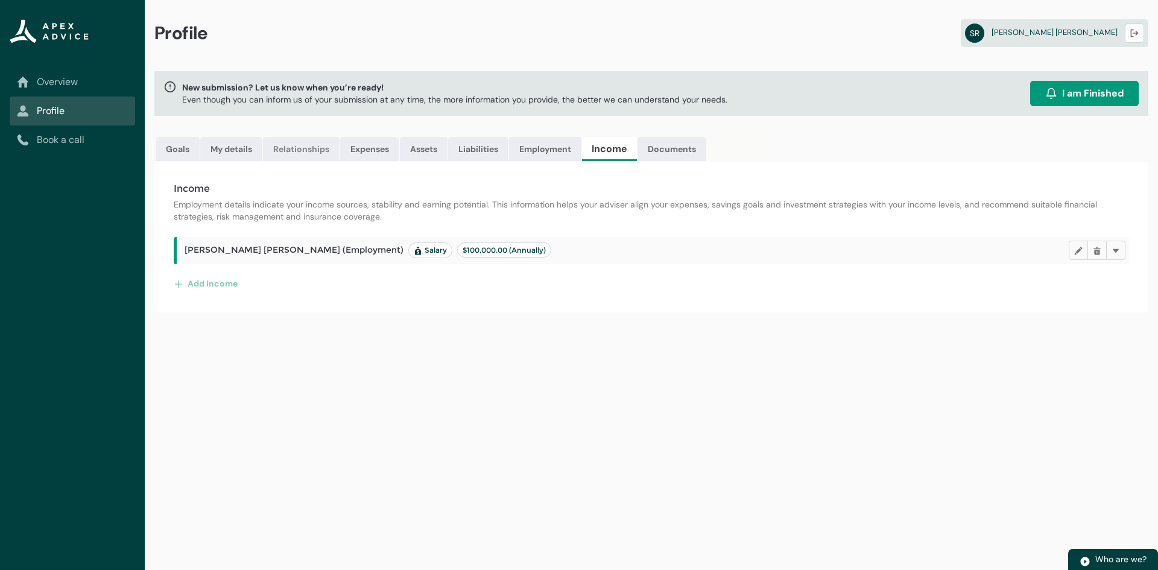
click at [310, 147] on link "Relationships" at bounding box center [301, 149] width 77 height 24
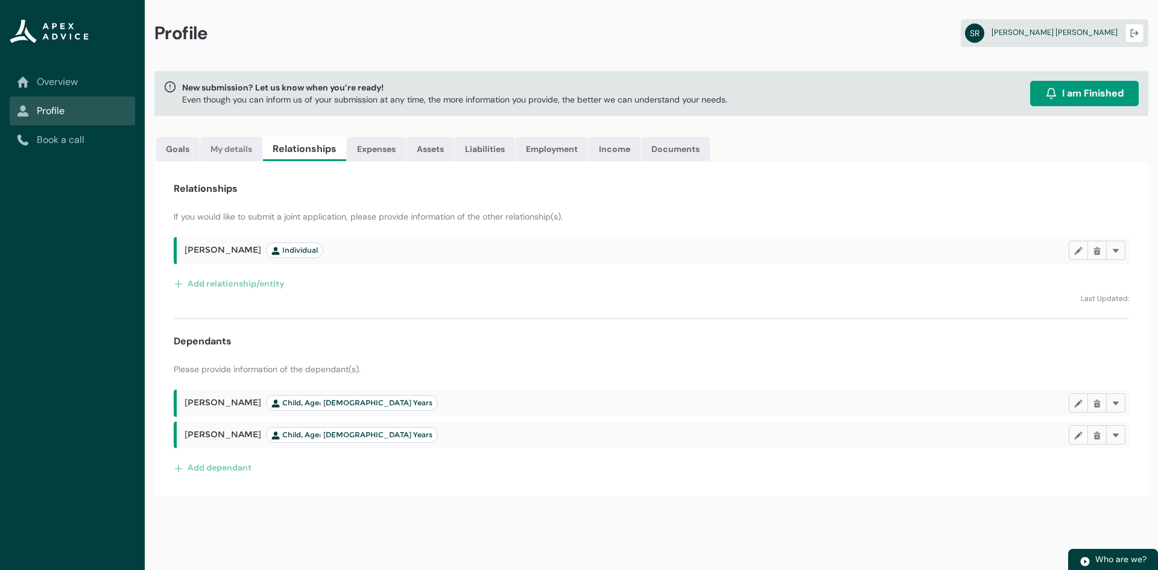
click at [246, 148] on link "My details" at bounding box center [231, 149] width 62 height 24
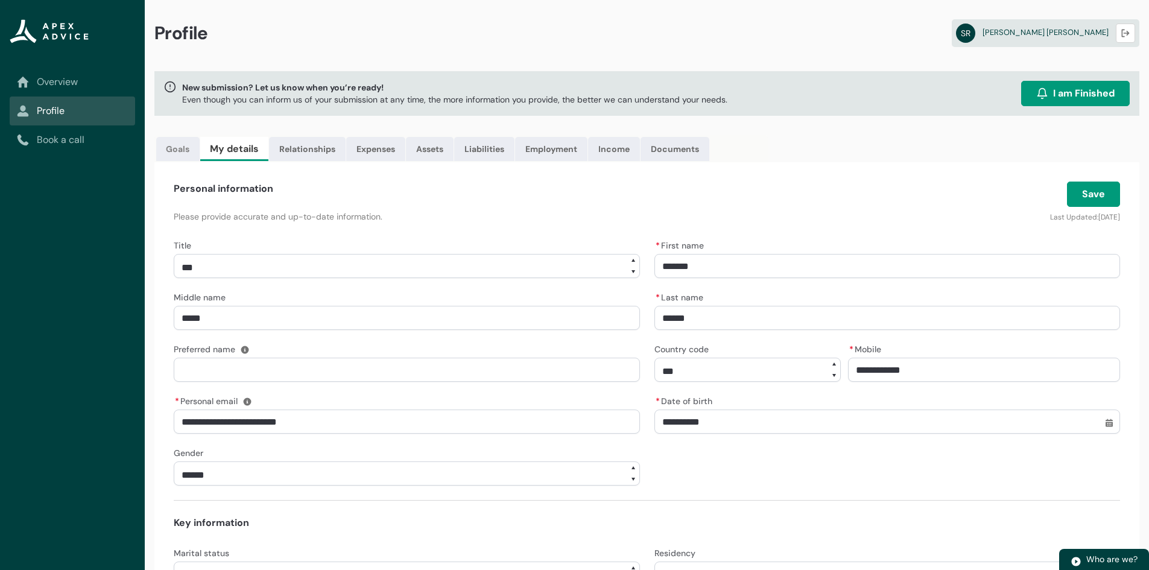
click at [176, 147] on link "Goals" at bounding box center [177, 149] width 43 height 24
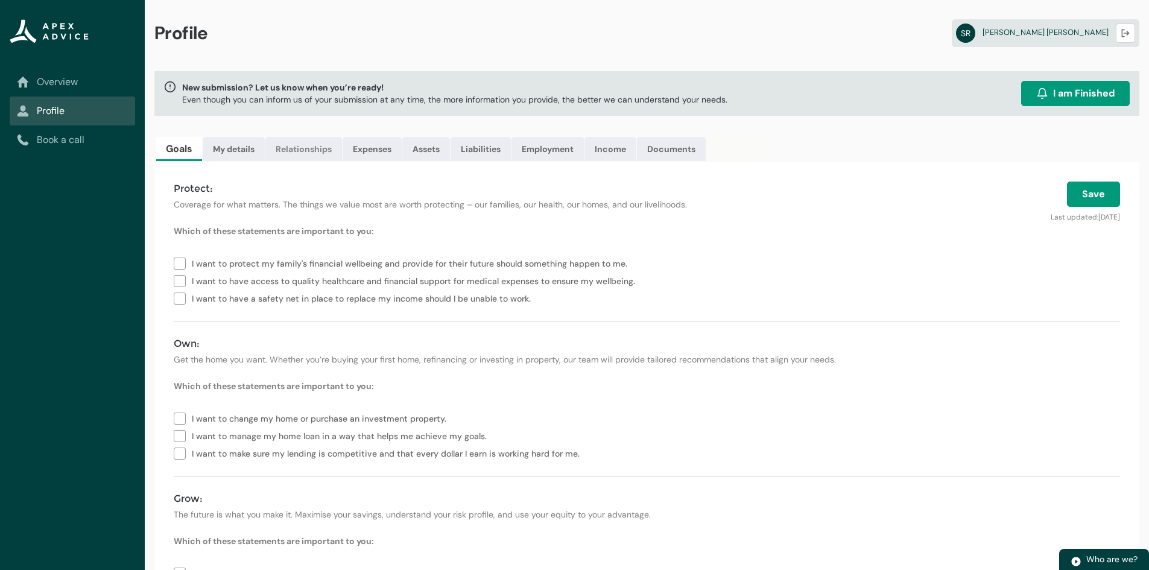
click at [294, 153] on link "Relationships" at bounding box center [303, 149] width 77 height 24
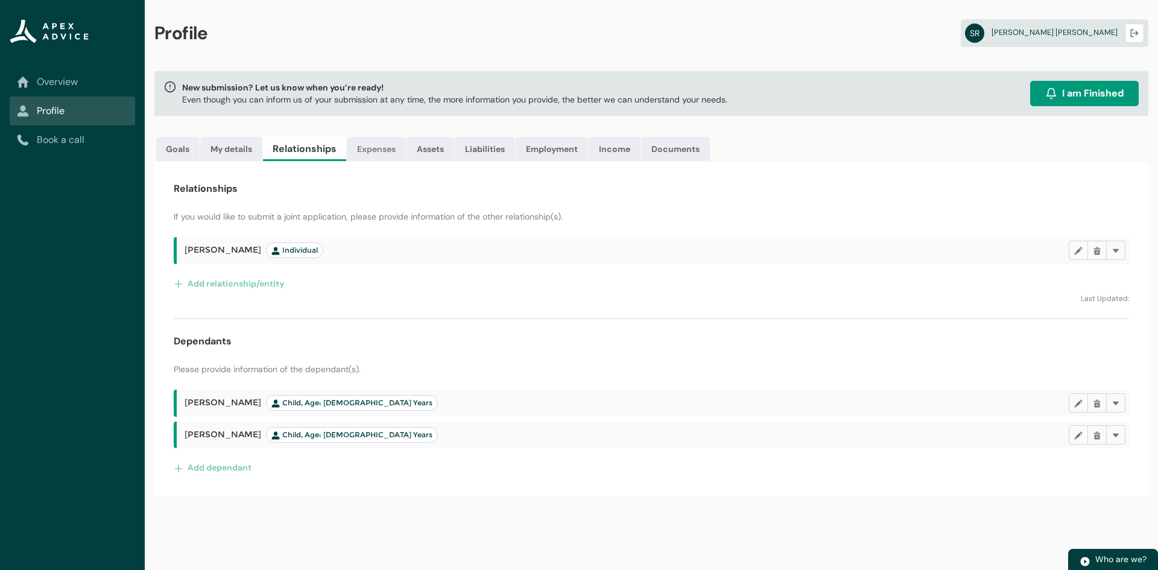
click at [380, 152] on link "Expenses" at bounding box center [376, 149] width 59 height 24
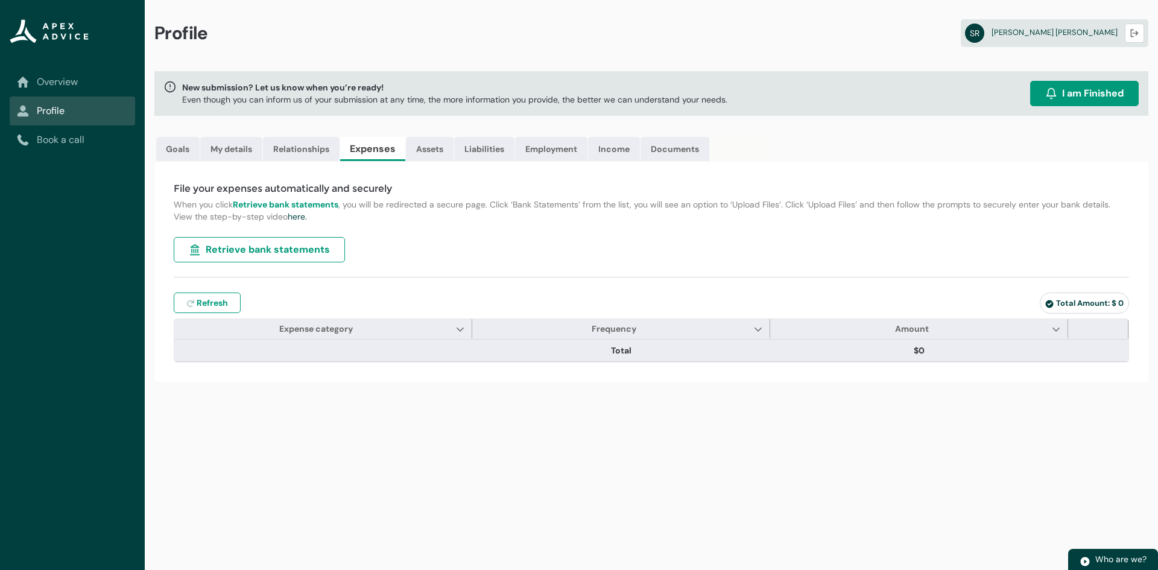
click at [265, 252] on span "Retrieve bank statements" at bounding box center [268, 249] width 124 height 14
click at [209, 247] on span "Retrieve bank statements" at bounding box center [268, 249] width 124 height 14
click at [177, 247] on button "Retrieve bank statements" at bounding box center [259, 249] width 171 height 25
click at [300, 254] on span "Retrieve bank statements" at bounding box center [268, 249] width 124 height 14
click at [441, 242] on div "File your expenses automatically and securely When you click Retrieve bank stat…" at bounding box center [651, 272] width 994 height 220
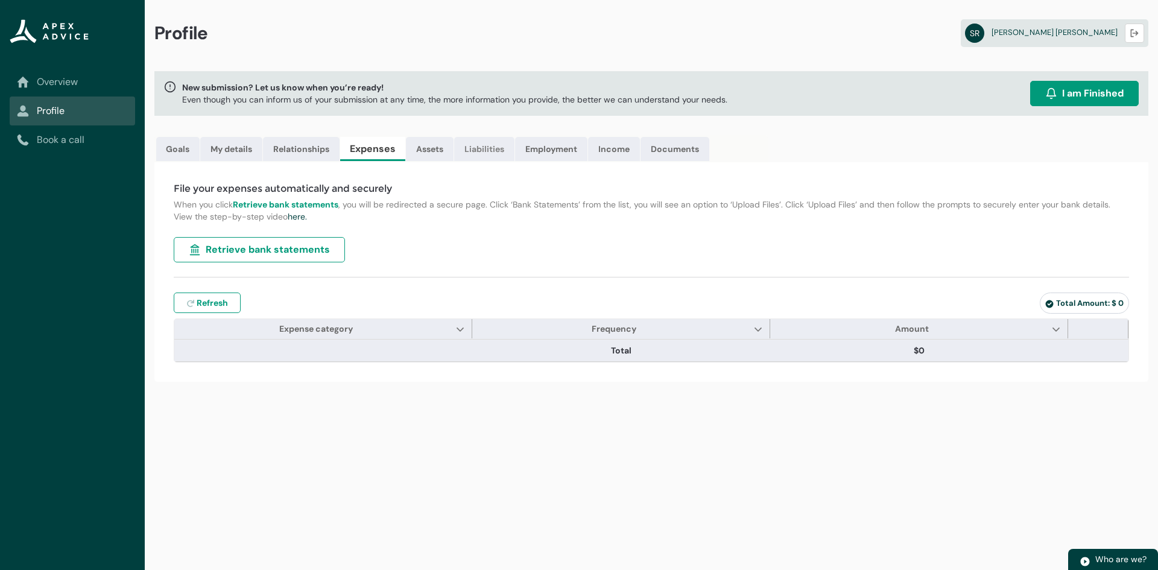
click at [475, 147] on link "Liabilities" at bounding box center [484, 149] width 60 height 24
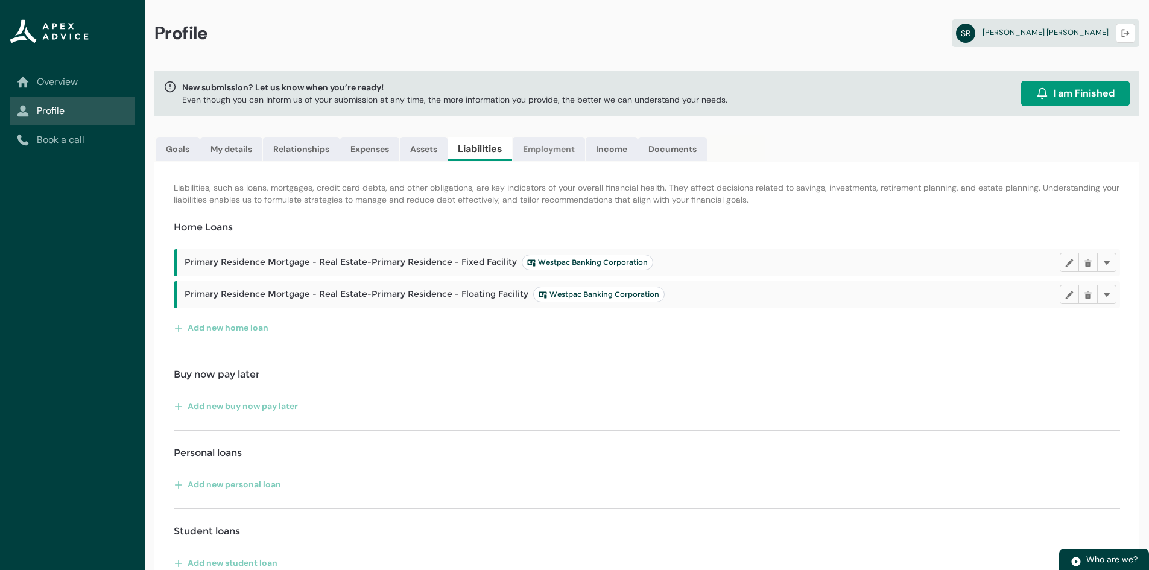
click at [553, 151] on link "Employment" at bounding box center [549, 149] width 72 height 24
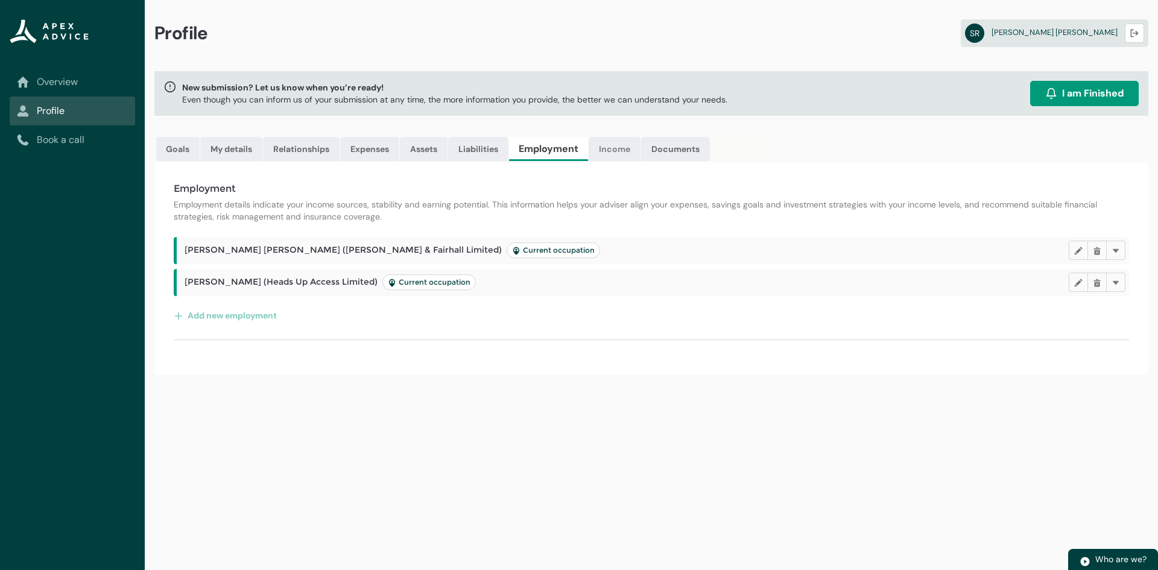
click at [612, 151] on link "Income" at bounding box center [615, 149] width 52 height 24
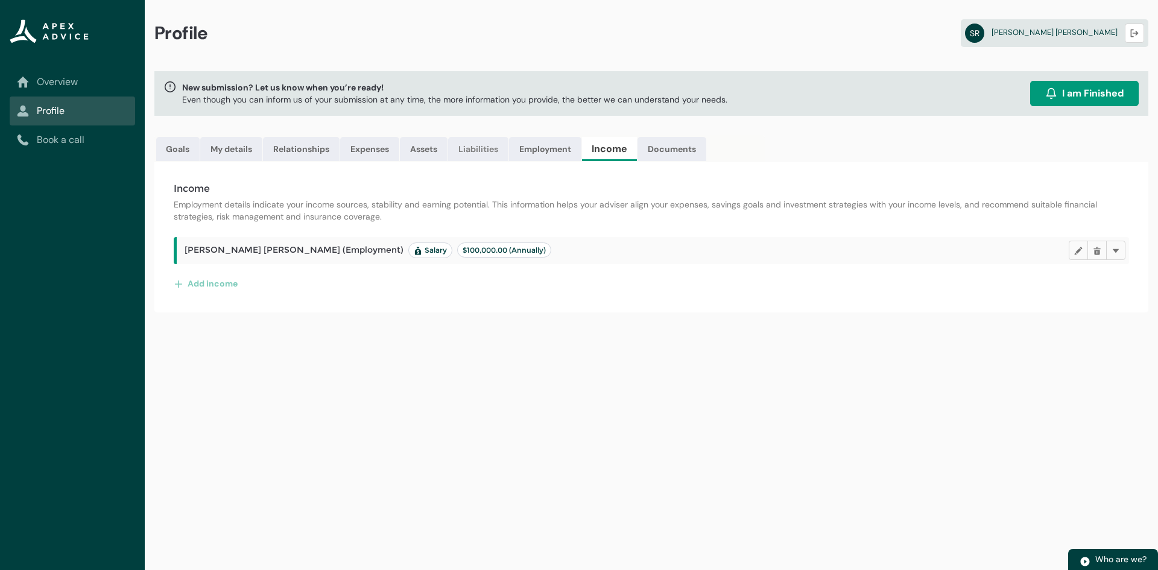
click at [479, 145] on link "Liabilities" at bounding box center [478, 149] width 60 height 24
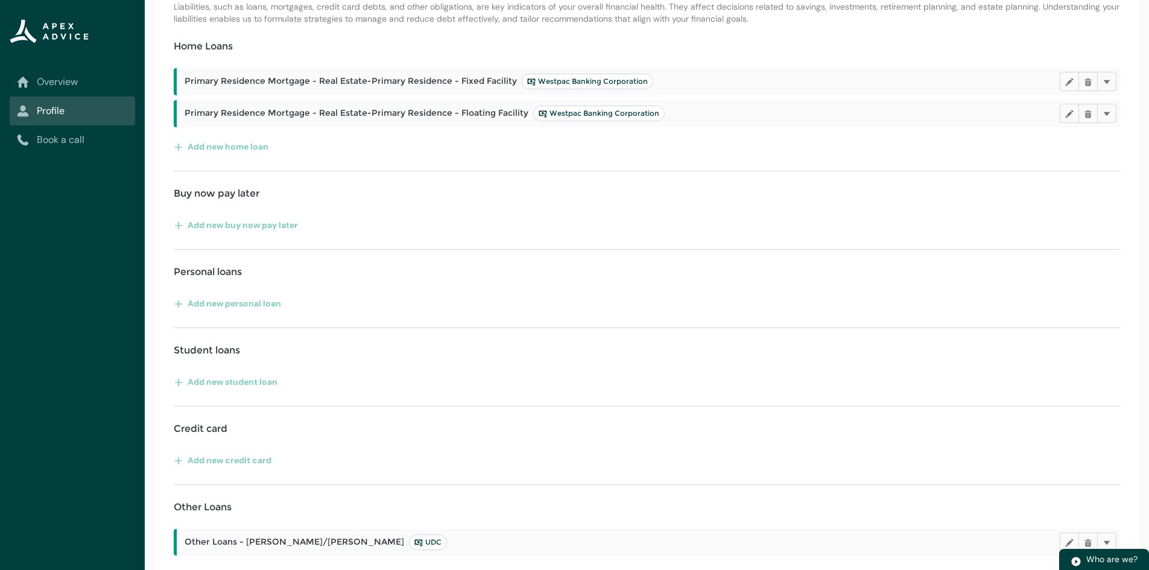
scroll to position [215, 0]
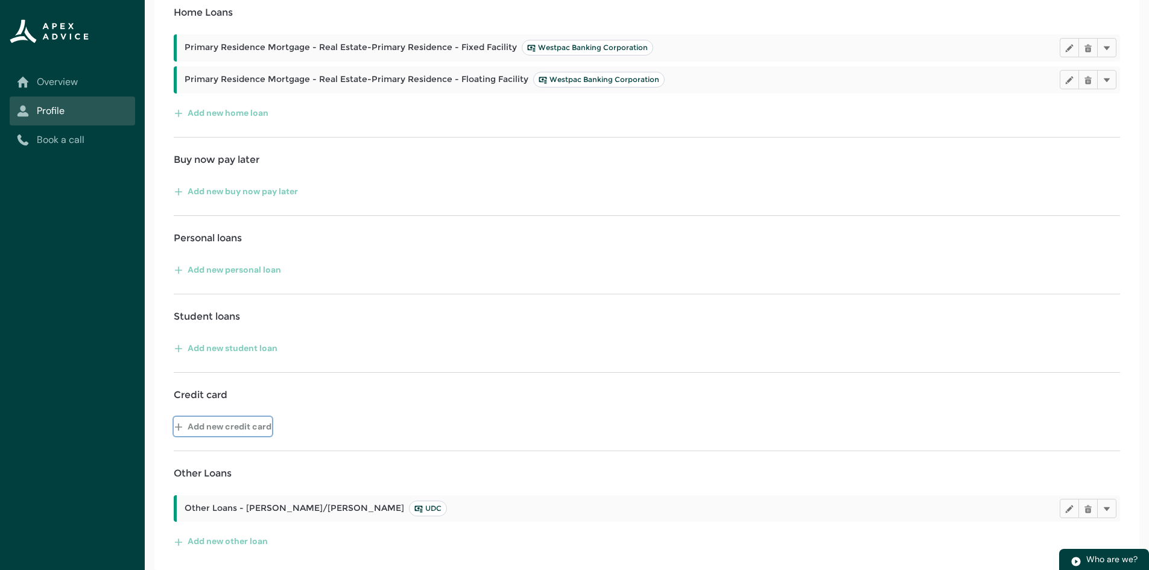
click at [245, 423] on button "Add new credit card" at bounding box center [223, 426] width 98 height 19
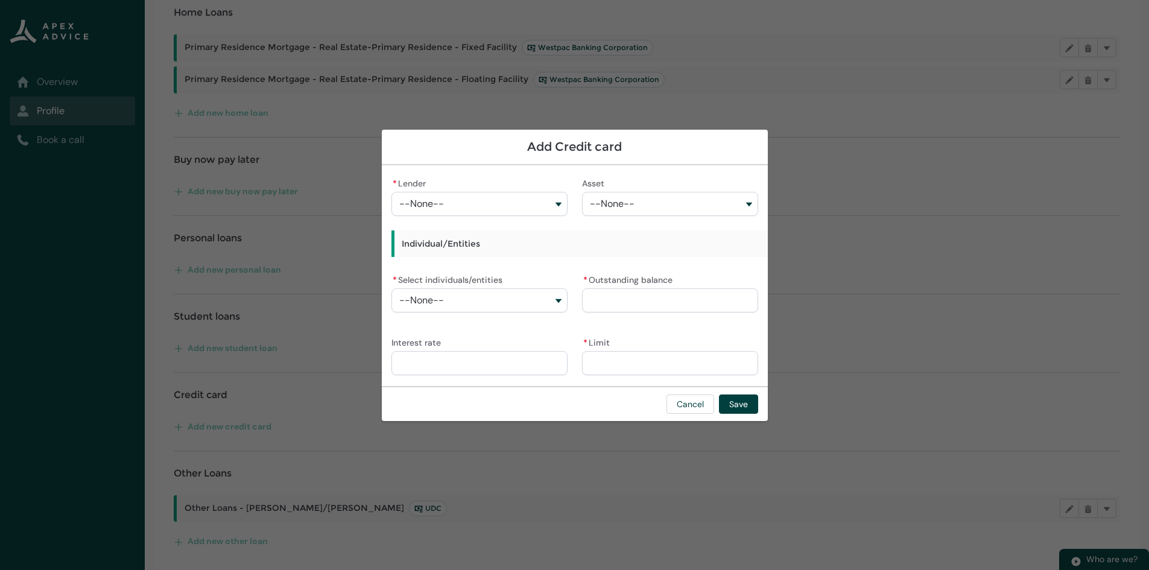
click at [507, 200] on button "--None--" at bounding box center [479, 204] width 176 height 24
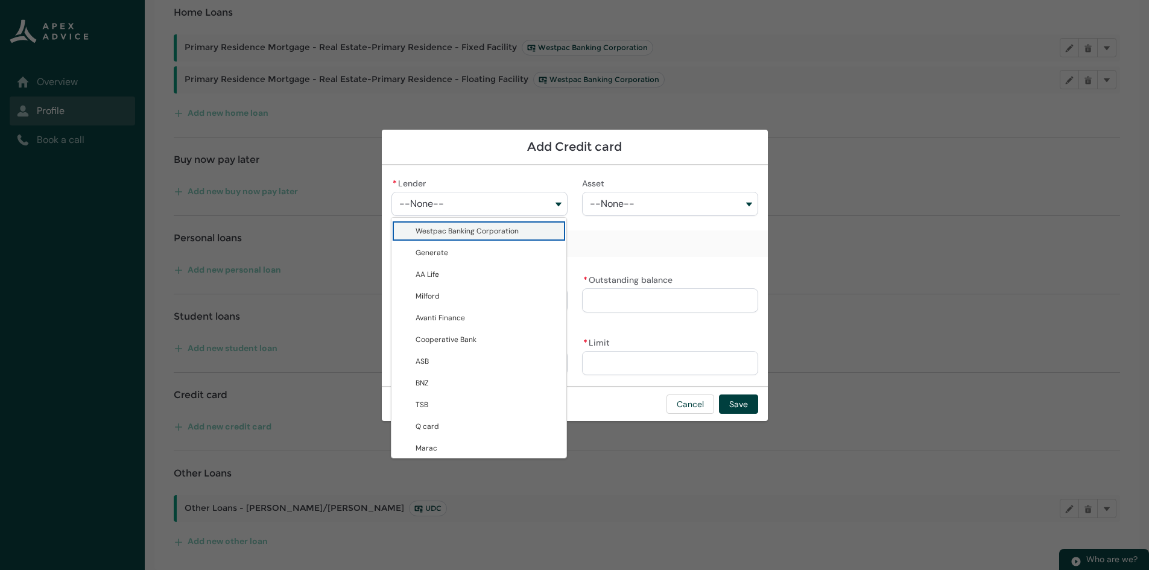
click at [469, 240] on lightning-base-combobox-item "Westpac Banking Corporation" at bounding box center [478, 231] width 175 height 22
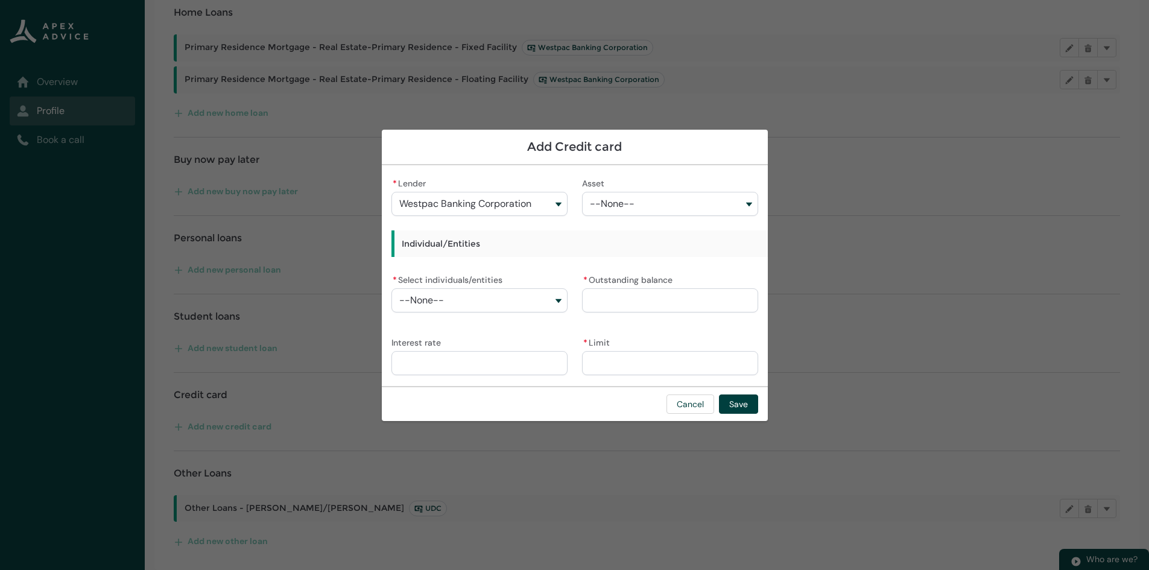
click at [641, 201] on button "--None--" at bounding box center [670, 204] width 176 height 24
click at [461, 247] on h3 "Individual/Entities" at bounding box center [719, 243] width 656 height 27
click at [470, 300] on button "--None--" at bounding box center [479, 300] width 176 height 24
click at [467, 329] on span "Troy Kevin Beaumont" at bounding box center [444, 328] width 57 height 10
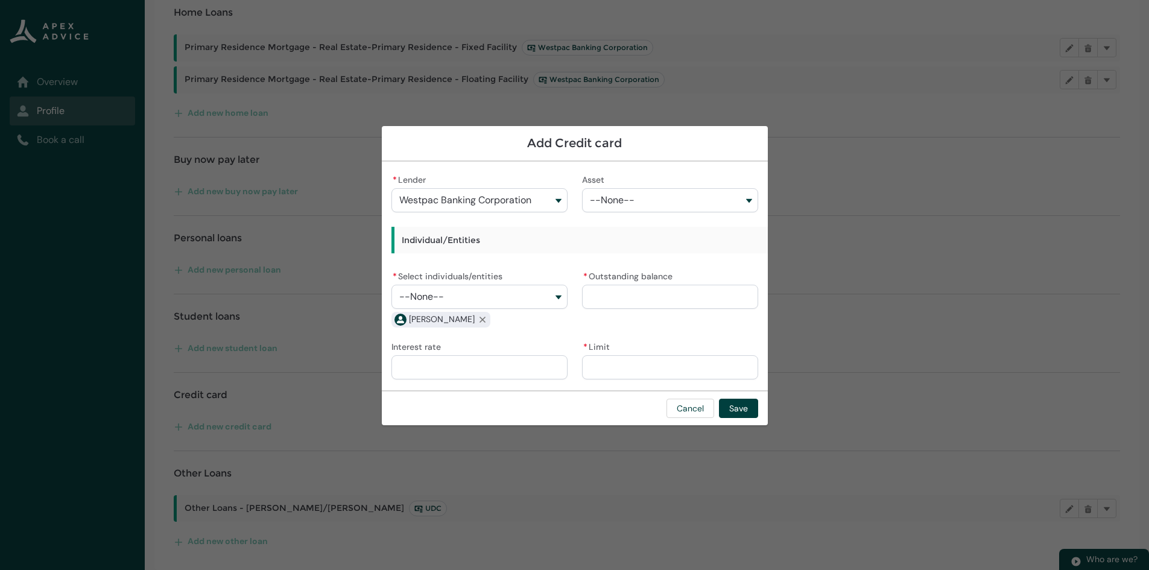
click at [475, 299] on button "--None--" at bounding box center [479, 297] width 176 height 24
click at [457, 337] on lightning-base-combobox-item "Shannon Molly Ronald" at bounding box center [478, 345] width 175 height 22
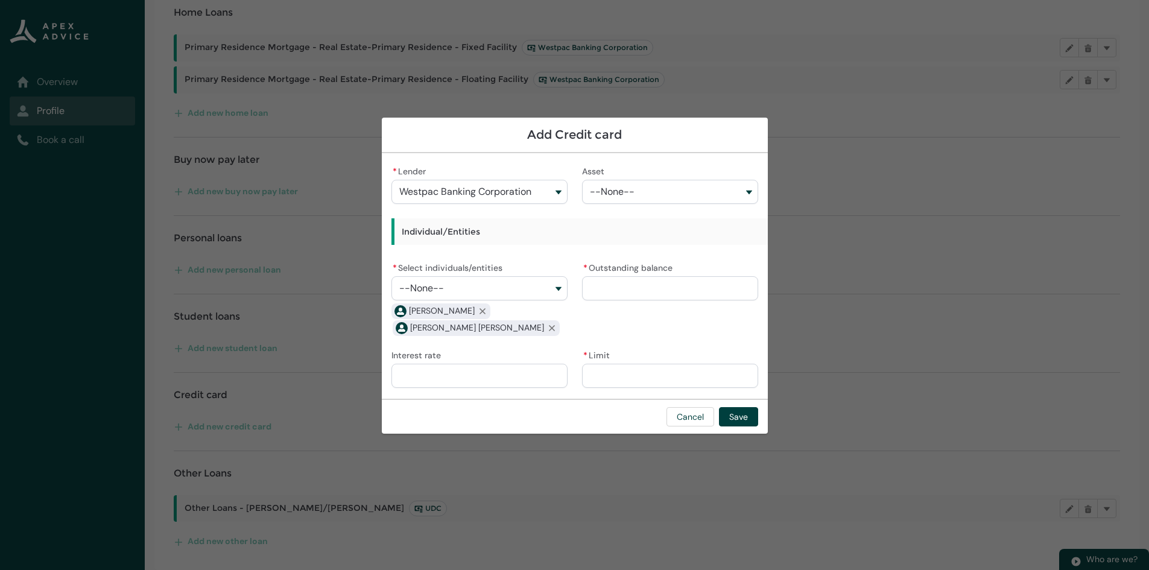
click at [618, 293] on input "* Outstanding balance" at bounding box center [670, 288] width 176 height 24
click at [645, 376] on input "* Limit" at bounding box center [670, 376] width 176 height 24
click at [626, 277] on input "* Outstanding balance" at bounding box center [670, 288] width 176 height 24
click at [631, 286] on input "* Outstanding balance" at bounding box center [670, 288] width 176 height 24
click at [565, 346] on div "* Lender Westpac Banking Corporation Westpac Banking Corporation Generate AA Li…" at bounding box center [574, 276] width 367 height 226
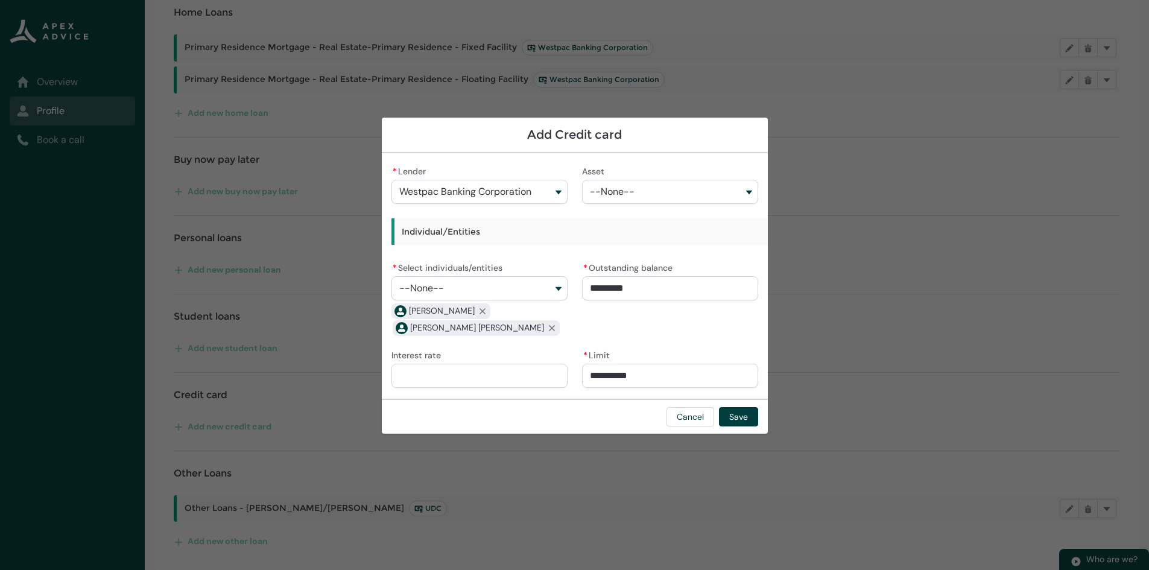
click at [462, 378] on input "Interest rate" at bounding box center [479, 376] width 176 height 24
click at [741, 413] on button "Save" at bounding box center [738, 416] width 39 height 19
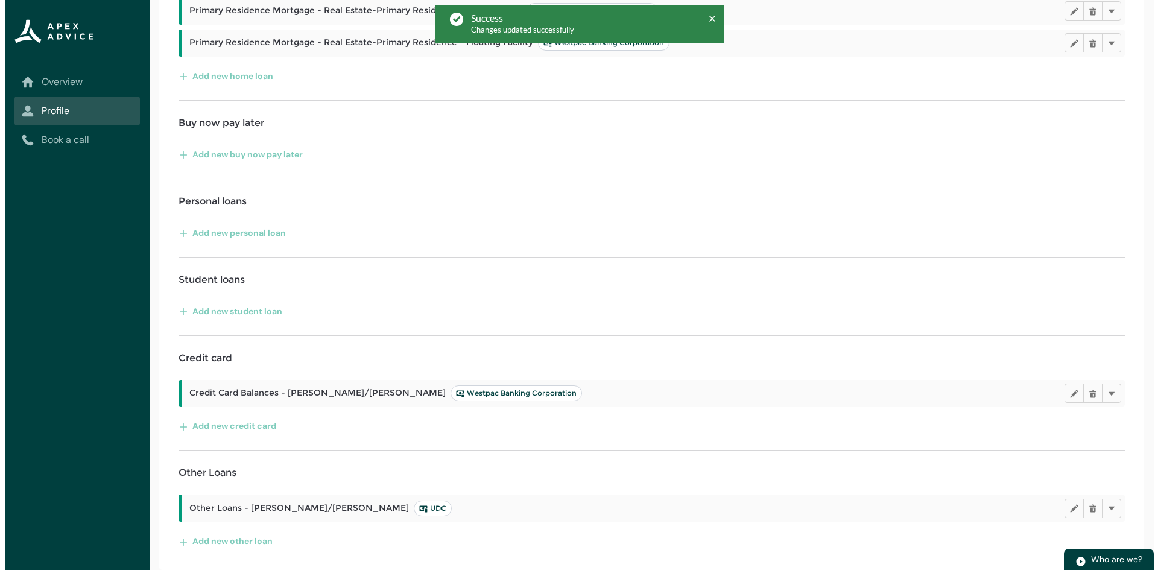
scroll to position [0, 0]
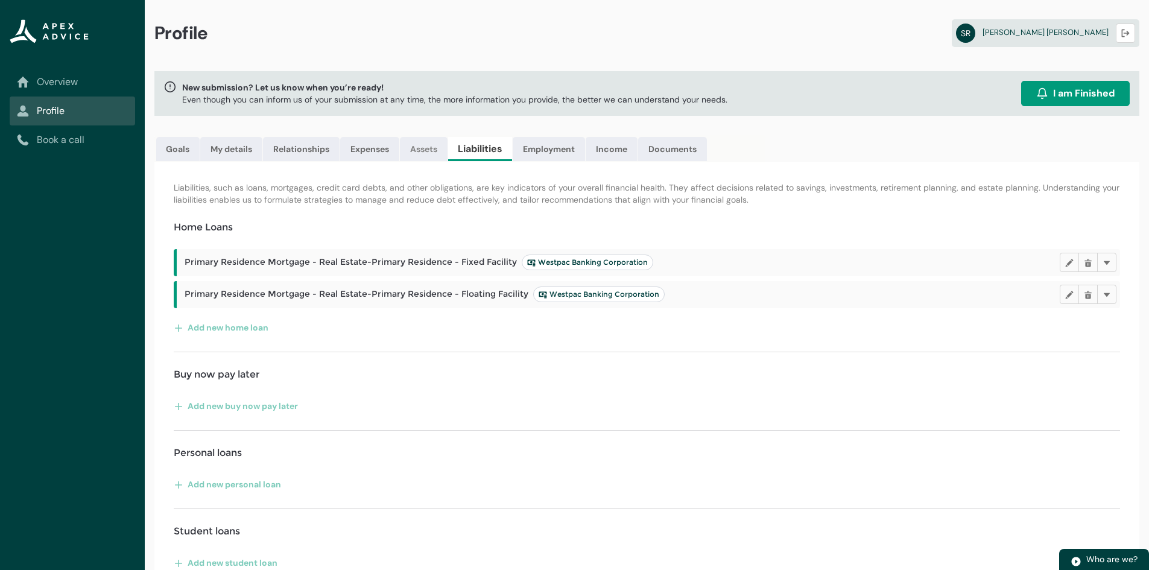
click at [431, 149] on link "Assets" at bounding box center [424, 149] width 48 height 24
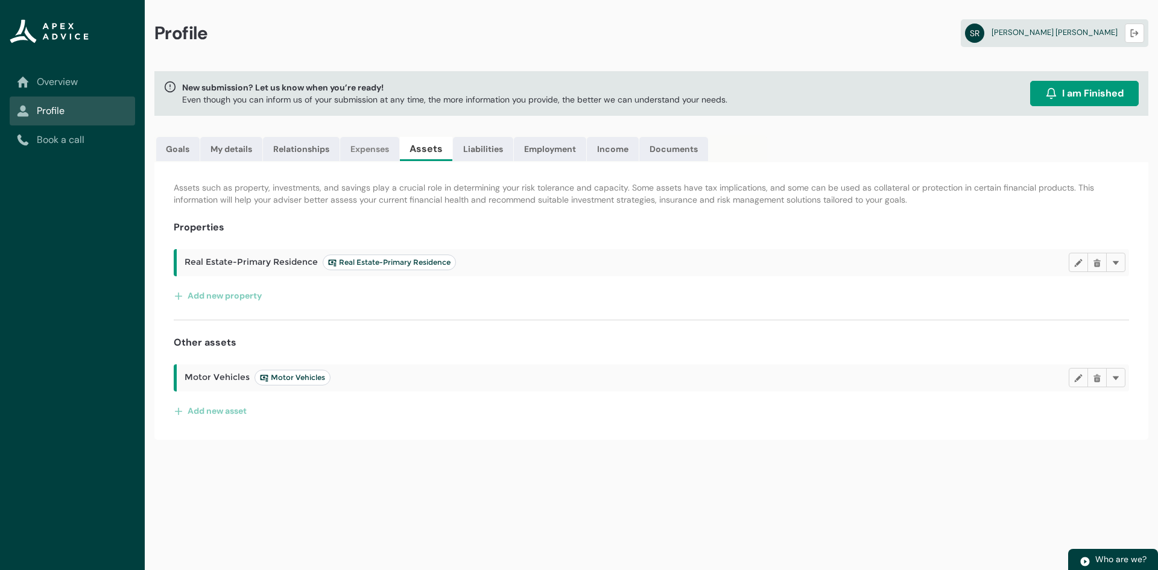
click at [391, 148] on link "Expenses" at bounding box center [369, 149] width 59 height 24
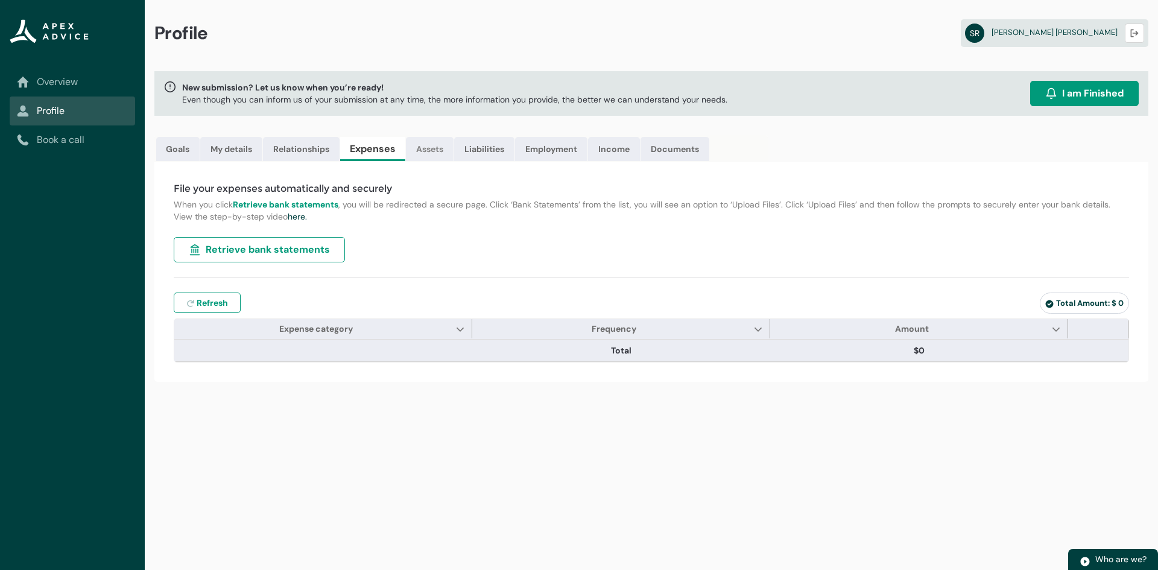
click at [417, 151] on link "Assets" at bounding box center [430, 149] width 48 height 24
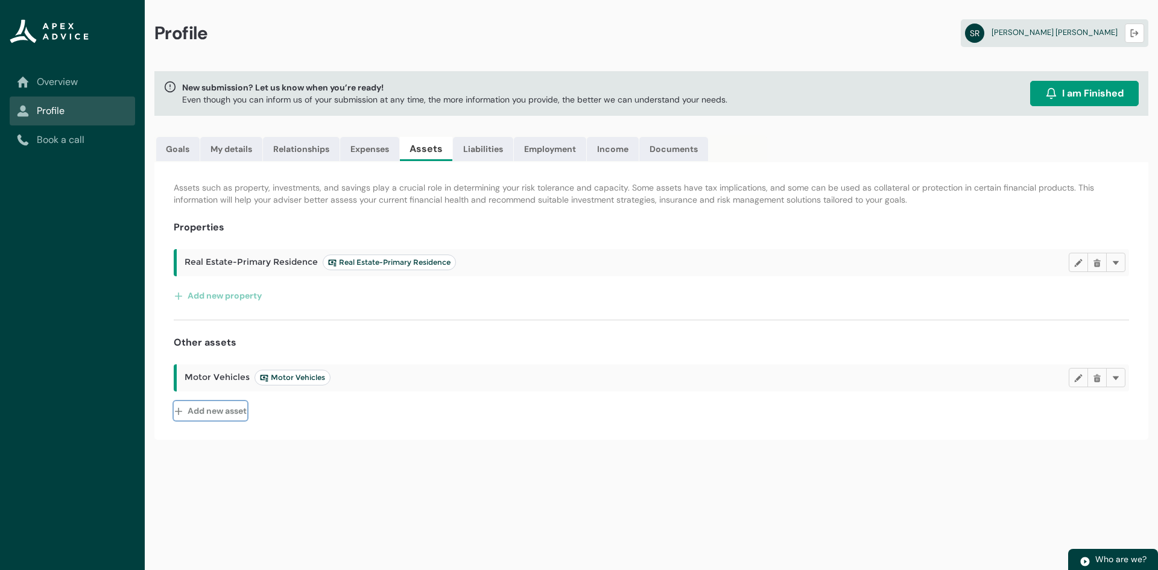
click at [210, 410] on button "Add new asset" at bounding box center [211, 410] width 74 height 19
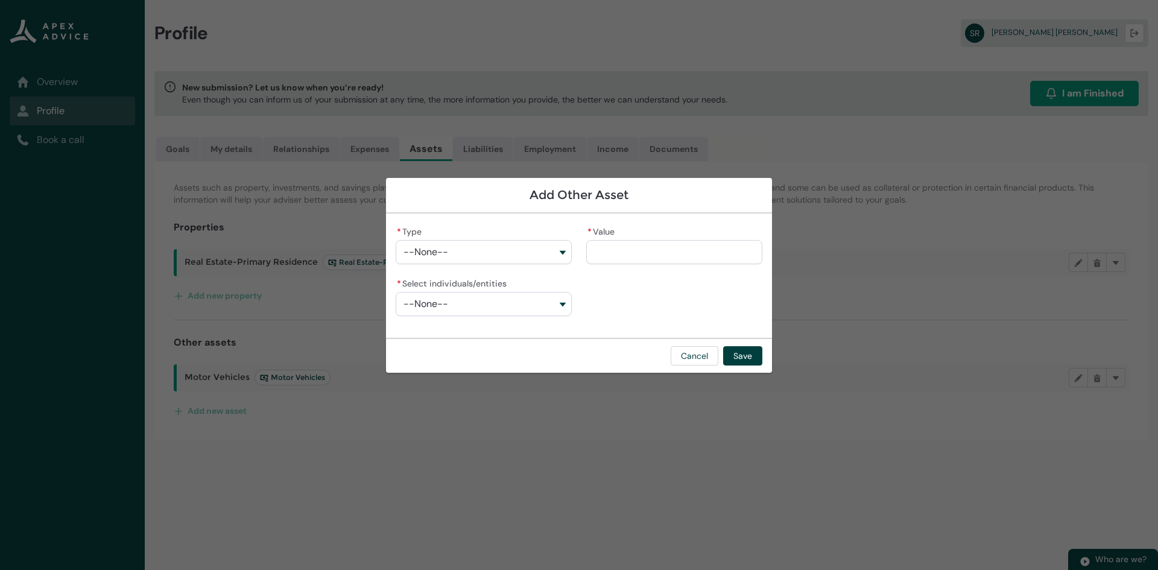
click at [539, 234] on div "* Type --None--" at bounding box center [484, 243] width 176 height 41
click at [534, 247] on button "--None--" at bounding box center [484, 252] width 176 height 24
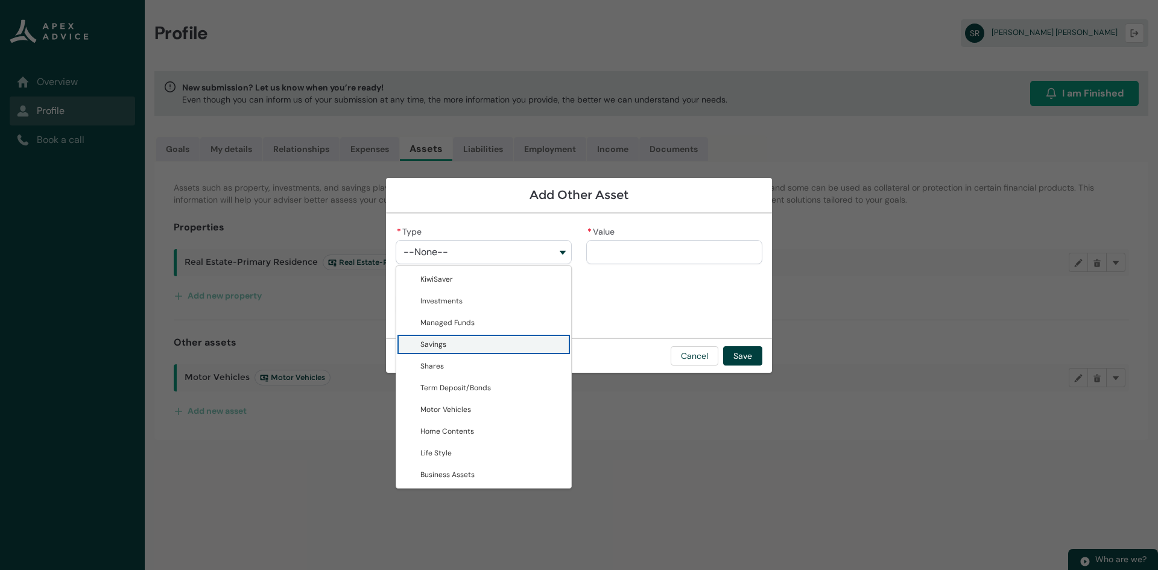
click at [485, 350] on span "Savings" at bounding box center [492, 344] width 144 height 12
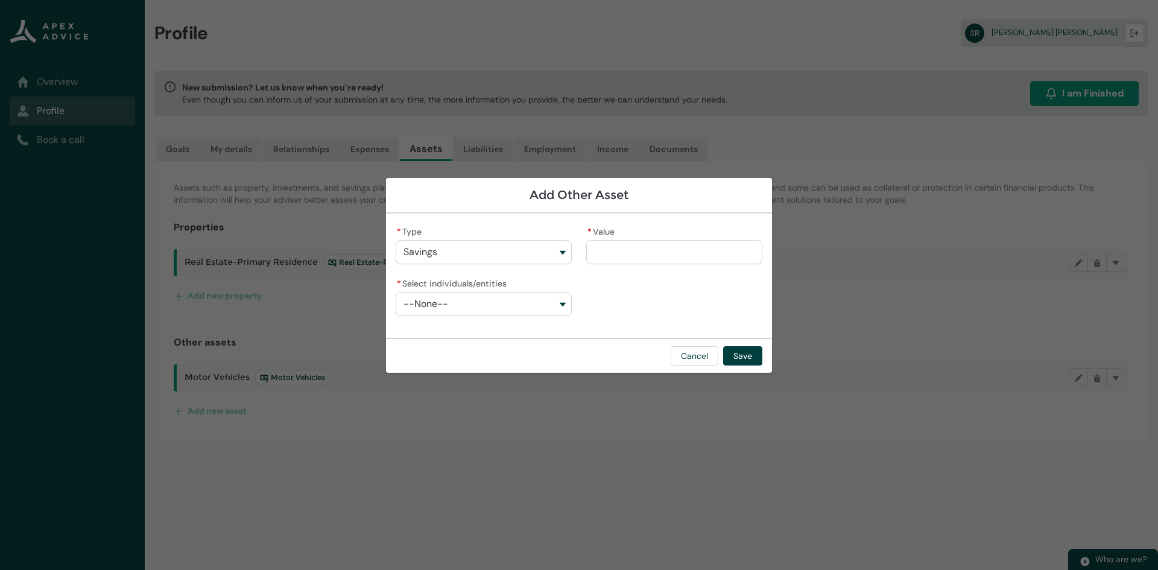
click at [615, 264] on lightning-input "* Value" at bounding box center [674, 244] width 176 height 42
click at [615, 252] on input "* Value" at bounding box center [674, 252] width 176 height 24
click at [636, 311] on div "**********" at bounding box center [579, 275] width 367 height 105
click at [519, 318] on div "* Select individuals/entities --None--" at bounding box center [484, 301] width 176 height 53
click at [510, 303] on button "--None--" at bounding box center [484, 304] width 176 height 24
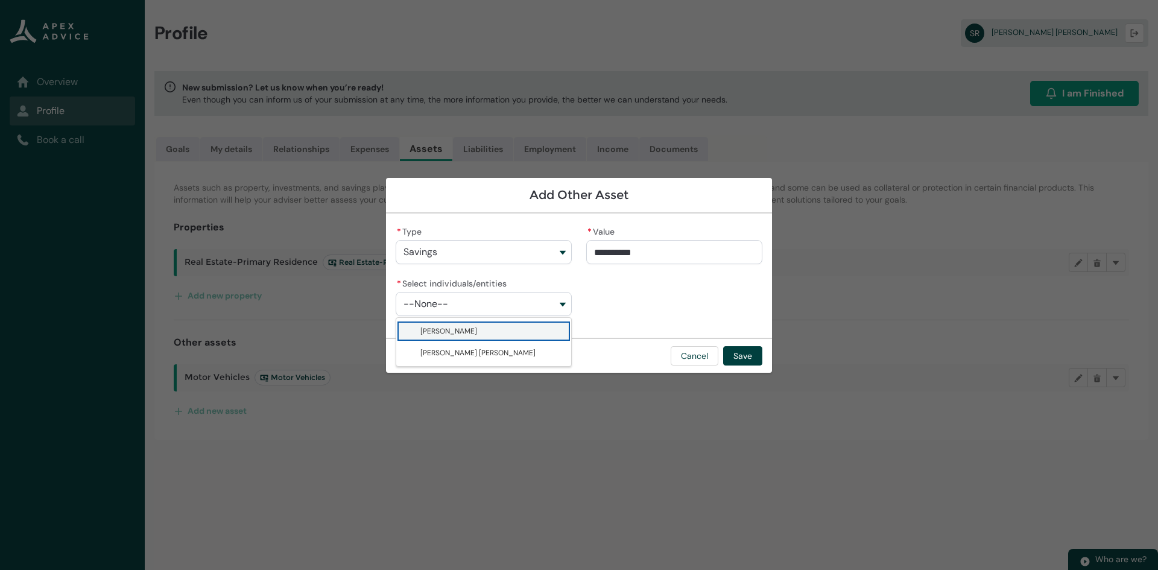
click at [453, 328] on span "Troy Kevin Beaumont" at bounding box center [448, 331] width 57 height 10
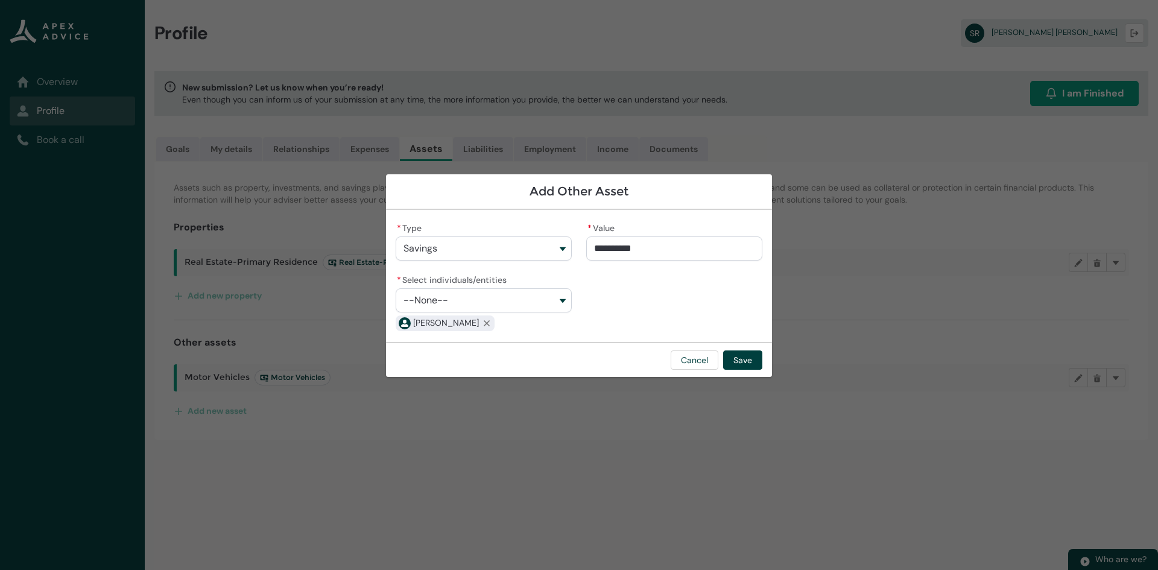
click at [461, 299] on button "--None--" at bounding box center [484, 300] width 176 height 24
click at [457, 341] on lightning-base-combobox-item "Shannon Molly Ronald" at bounding box center [483, 349] width 175 height 22
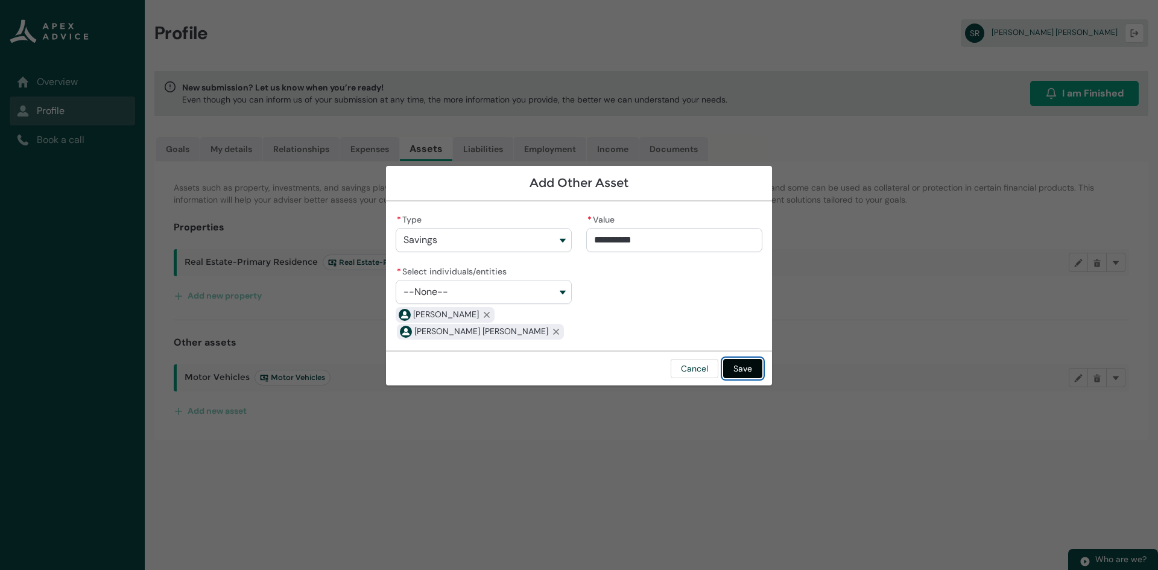
click at [752, 367] on button "Save" at bounding box center [742, 368] width 39 height 19
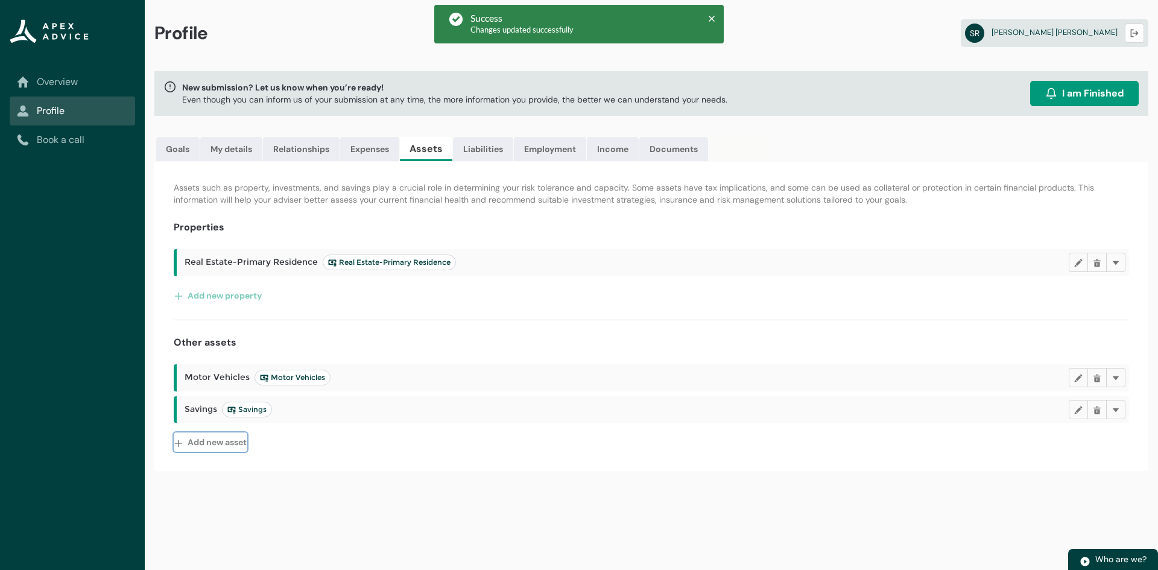
click at [216, 448] on button "Add new asset" at bounding box center [211, 441] width 74 height 19
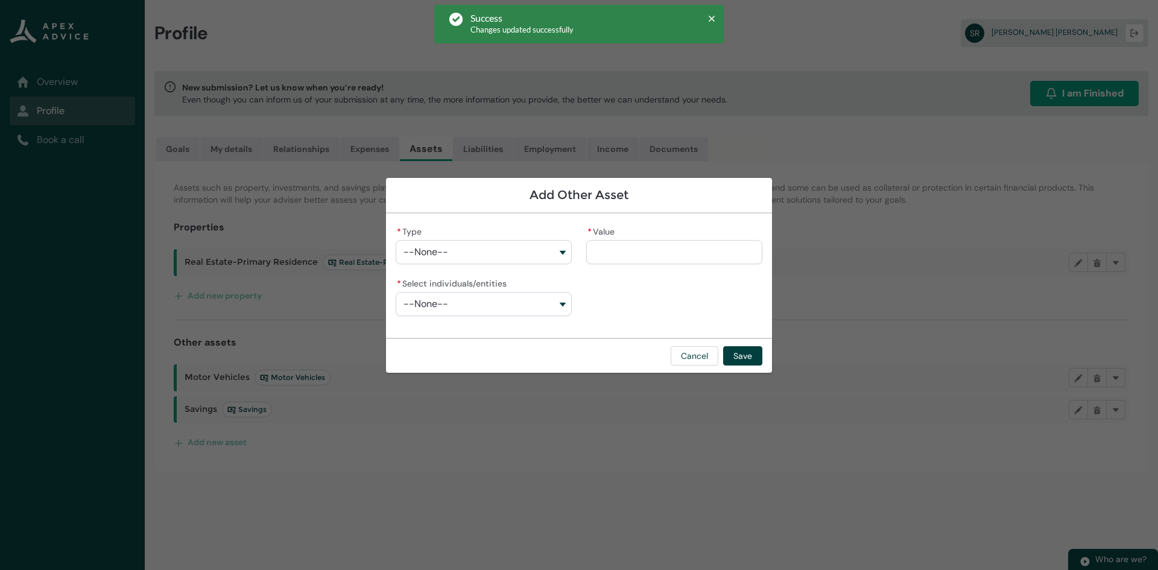
click at [458, 258] on button "--None--" at bounding box center [484, 252] width 176 height 24
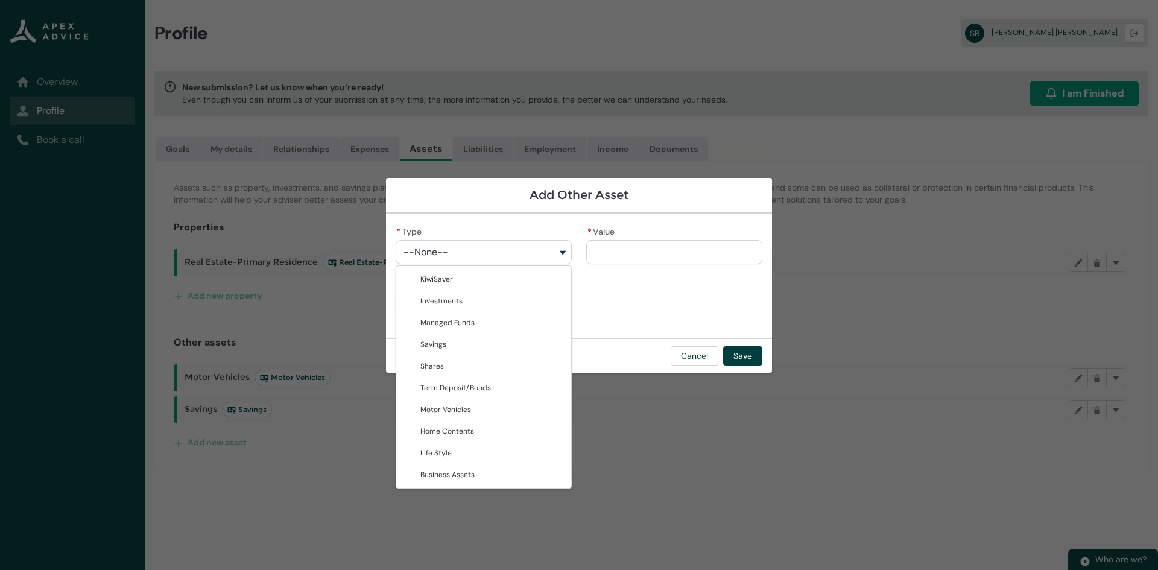
click at [502, 227] on div "* Type --None-- KiwiSaver Investments Managed Funds Savings Shares Term Deposit…" at bounding box center [484, 243] width 176 height 41
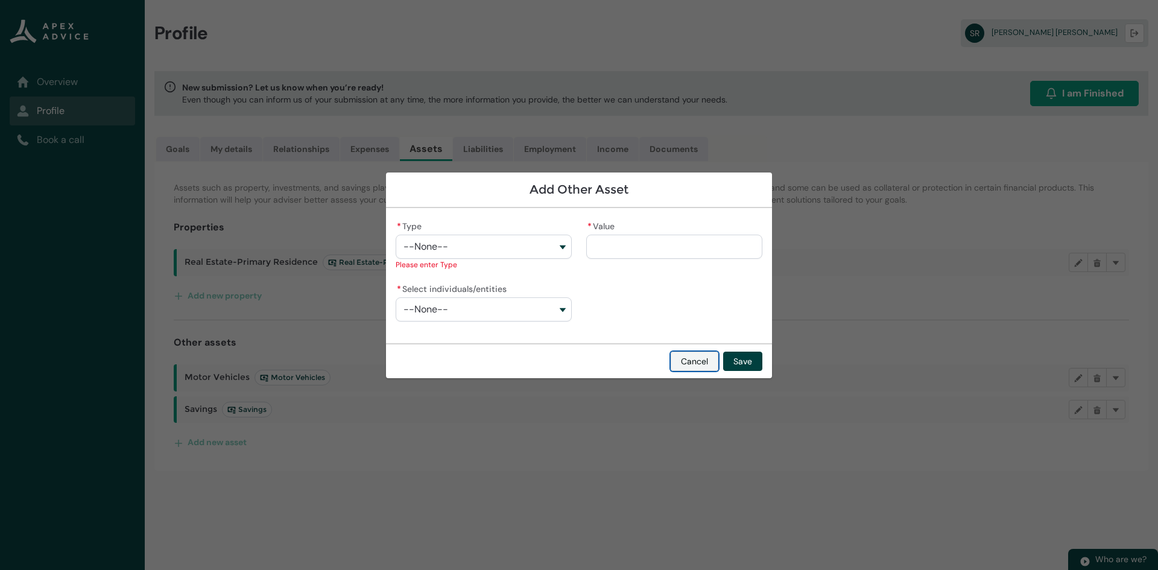
click at [691, 361] on button "Cancel" at bounding box center [695, 361] width 48 height 19
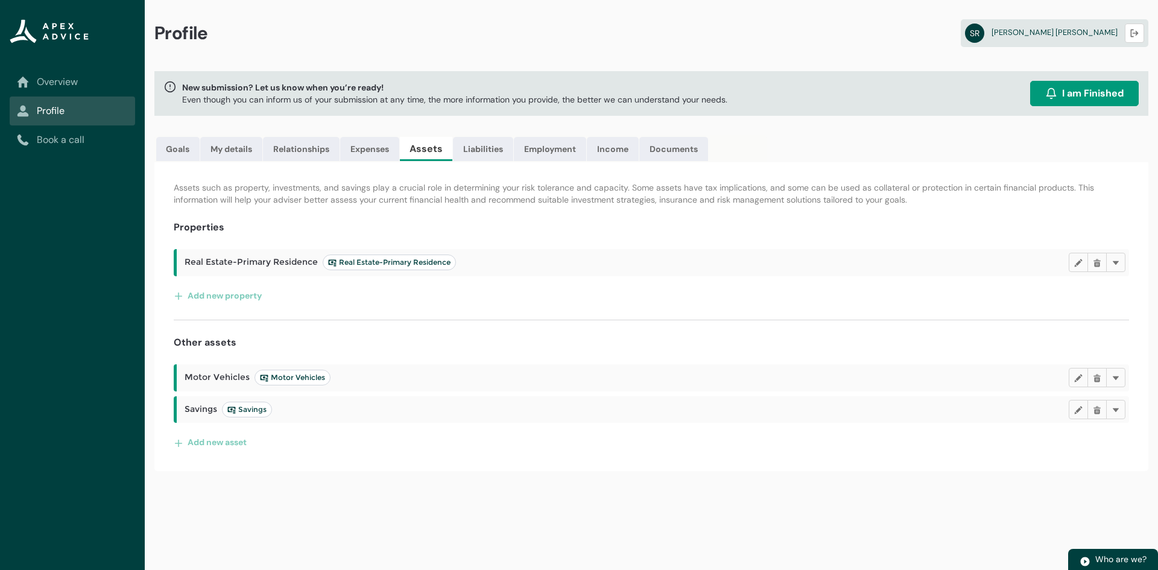
click at [560, 270] on h2 "Real Estate-Primary Residence Real Estate-Primary Residence" at bounding box center [627, 263] width 884 height 16
click at [373, 156] on link "Expenses" at bounding box center [369, 149] width 59 height 24
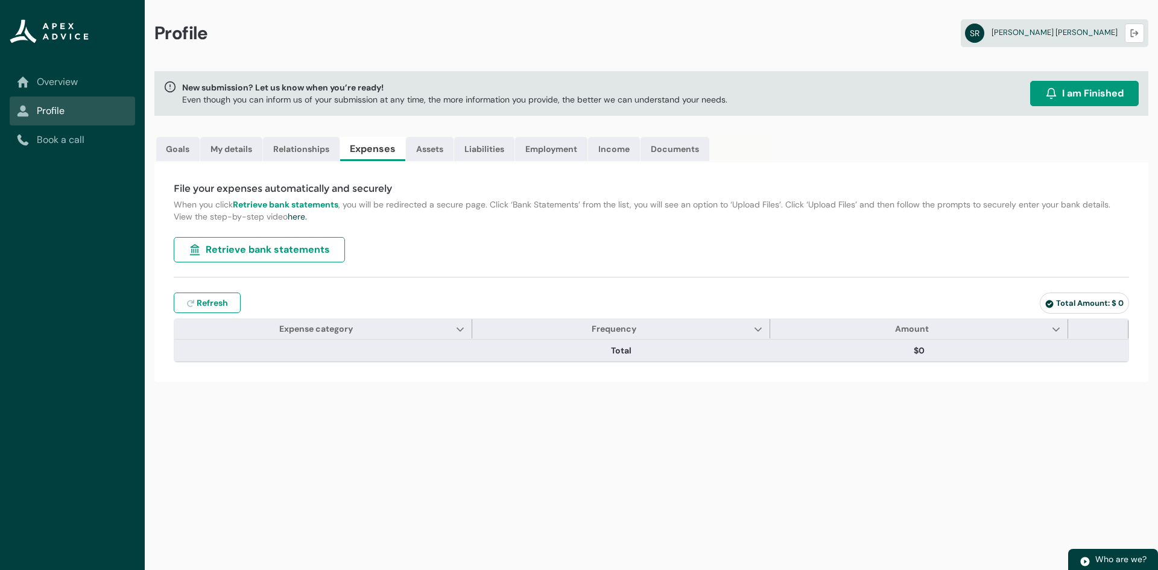
click at [264, 248] on span "Retrieve bank statements" at bounding box center [268, 249] width 124 height 14
click at [211, 249] on span "Retrieve bank statements" at bounding box center [268, 249] width 124 height 14
click at [259, 204] on strong "Retrieve bank statements" at bounding box center [286, 204] width 106 height 11
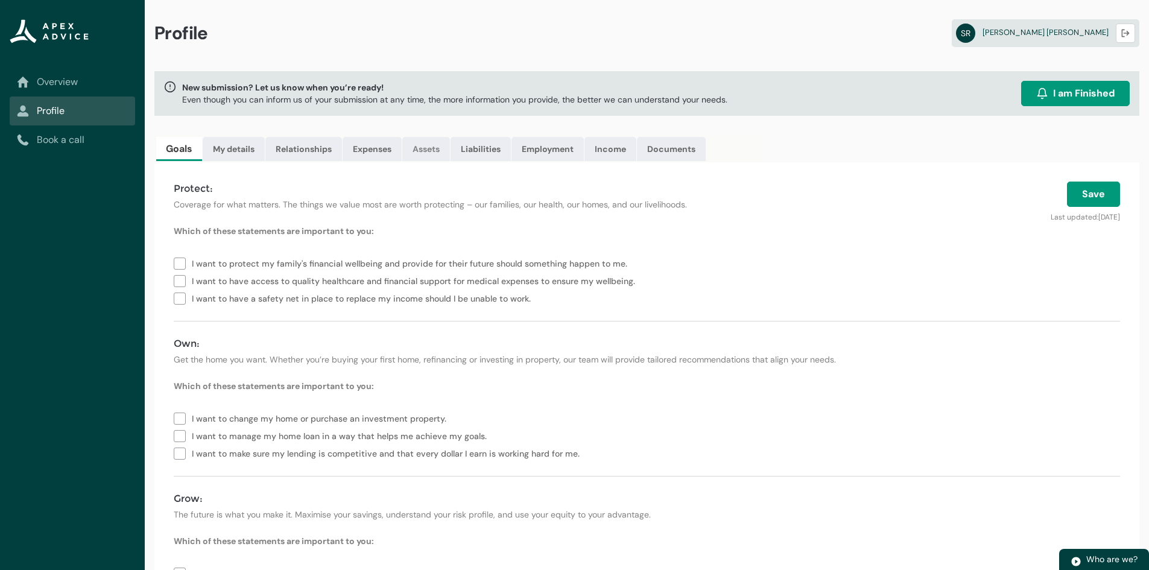
click at [417, 141] on link "Assets" at bounding box center [426, 149] width 48 height 24
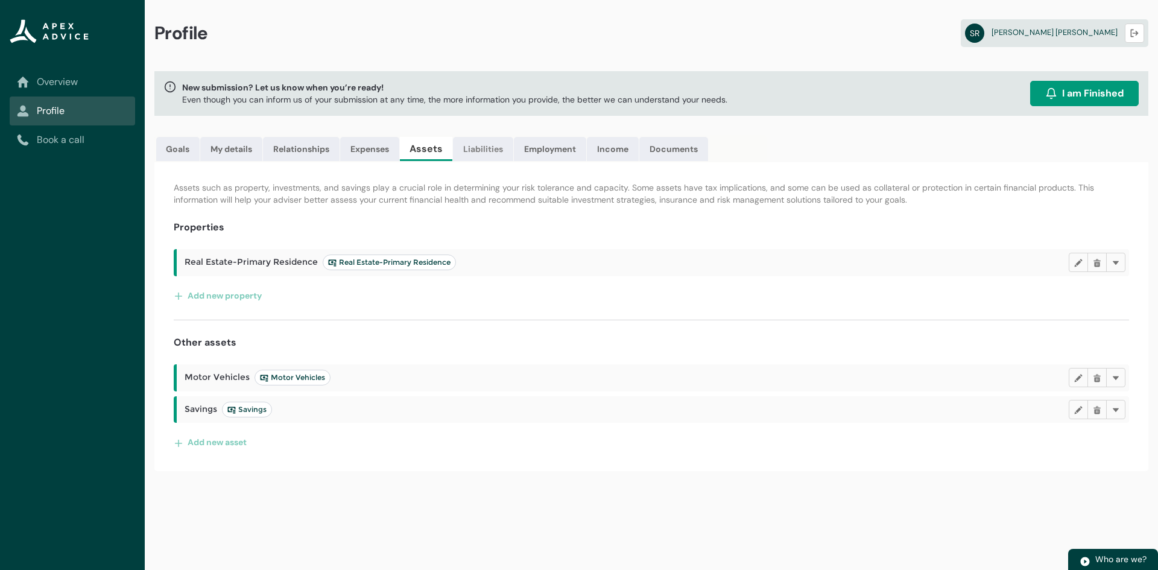
click at [486, 148] on link "Liabilities" at bounding box center [483, 149] width 60 height 24
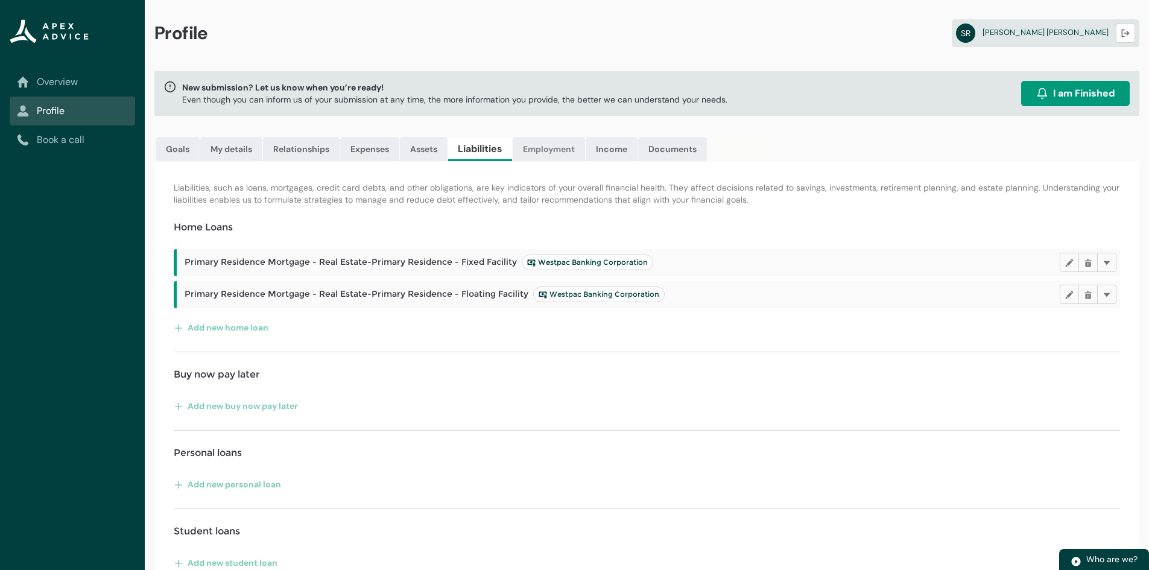
click at [542, 148] on link "Employment" at bounding box center [549, 149] width 72 height 24
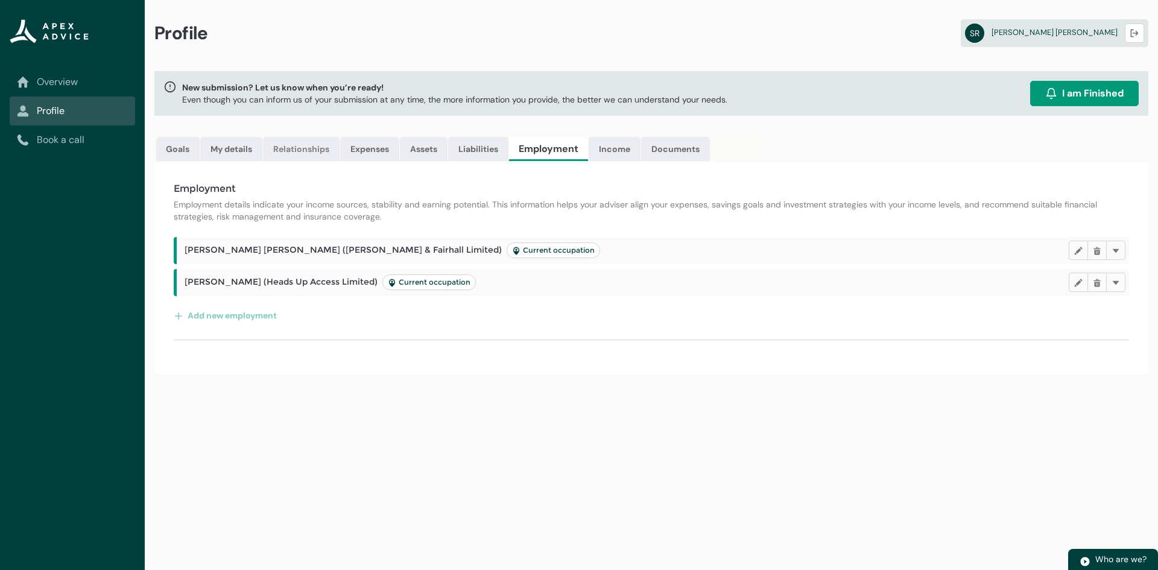
click at [337, 151] on link "Relationships" at bounding box center [301, 149] width 77 height 24
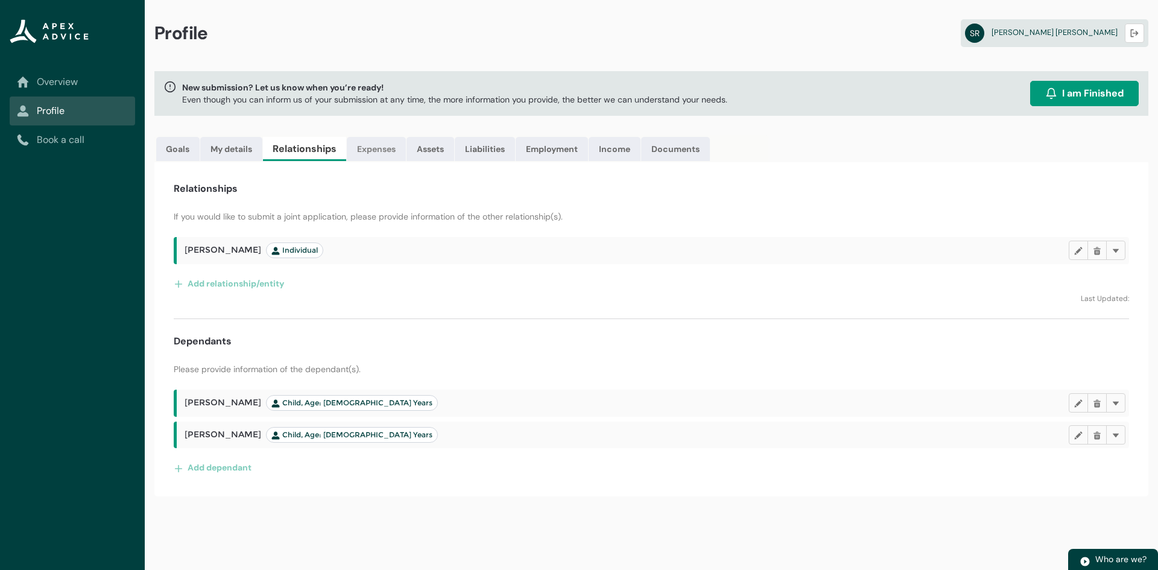
click at [366, 150] on link "Expenses" at bounding box center [376, 149] width 59 height 24
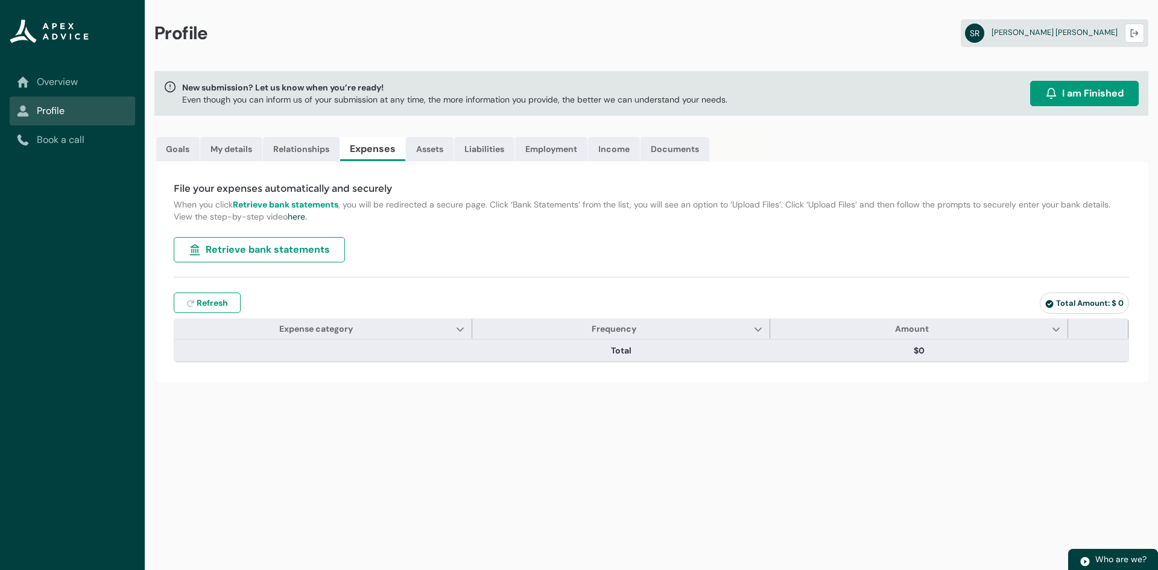
click at [282, 250] on span "Retrieve bank statements" at bounding box center [268, 249] width 124 height 14
click at [269, 248] on span "Retrieve bank statements" at bounding box center [268, 249] width 124 height 14
click at [278, 250] on span "Retrieve bank statements" at bounding box center [268, 249] width 124 height 14
drag, startPoint x: 278, startPoint y: 250, endPoint x: 200, endPoint y: 243, distance: 78.7
click at [200, 243] on button "Retrieve bank statements" at bounding box center [259, 249] width 171 height 25
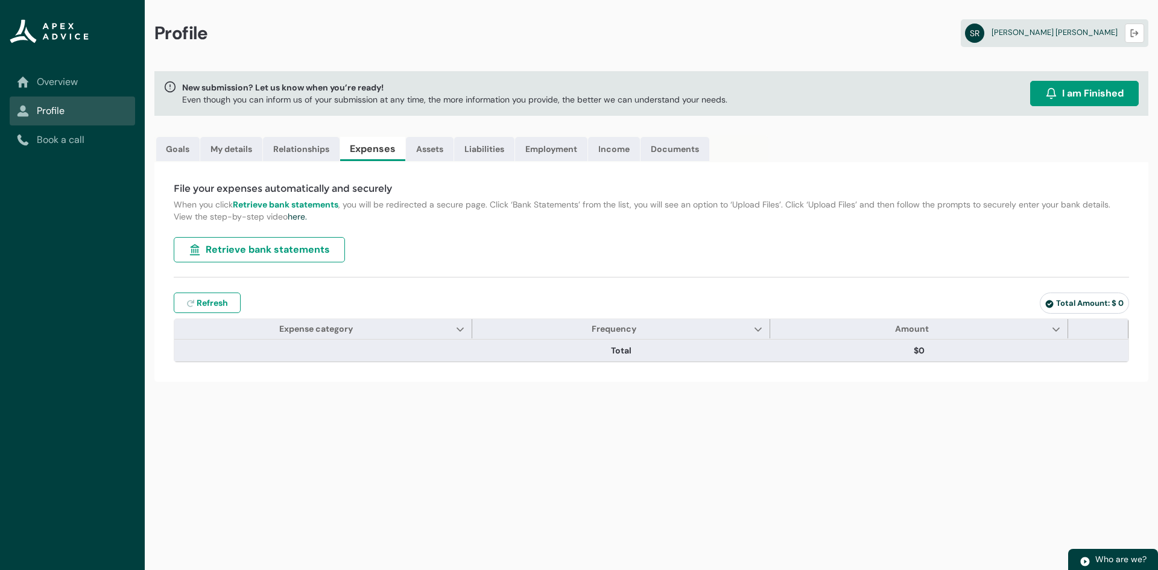
click at [187, 249] on button "Retrieve bank statements" at bounding box center [259, 249] width 171 height 25
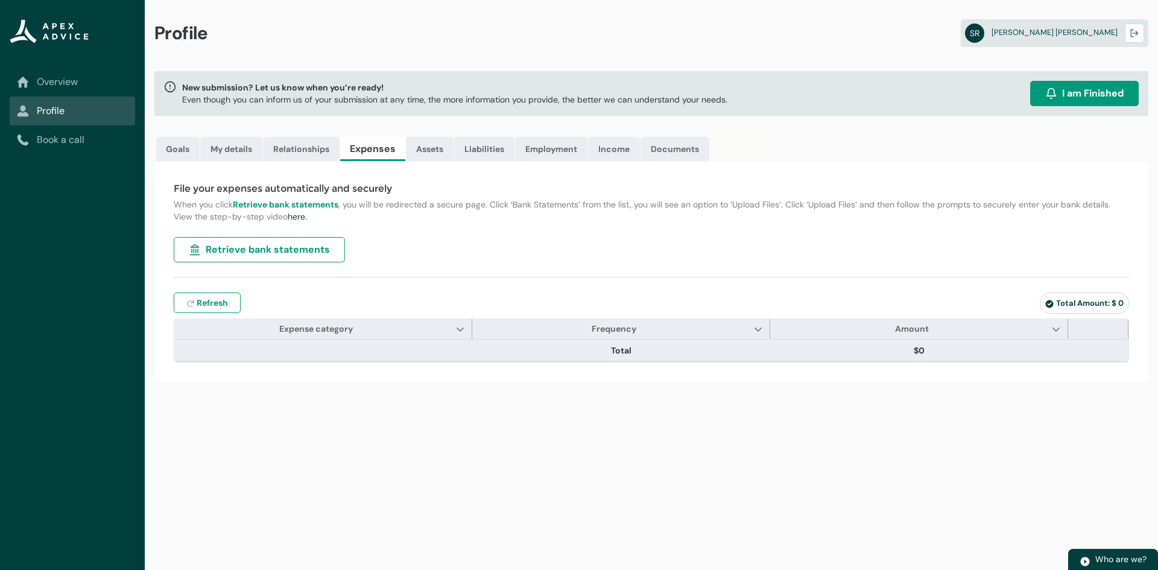
click at [419, 234] on div "File your expenses automatically and securely When you click Retrieve bank stat…" at bounding box center [651, 272] width 994 height 220
click at [1108, 36] on span "Shannon Ronald" at bounding box center [1055, 32] width 126 height 10
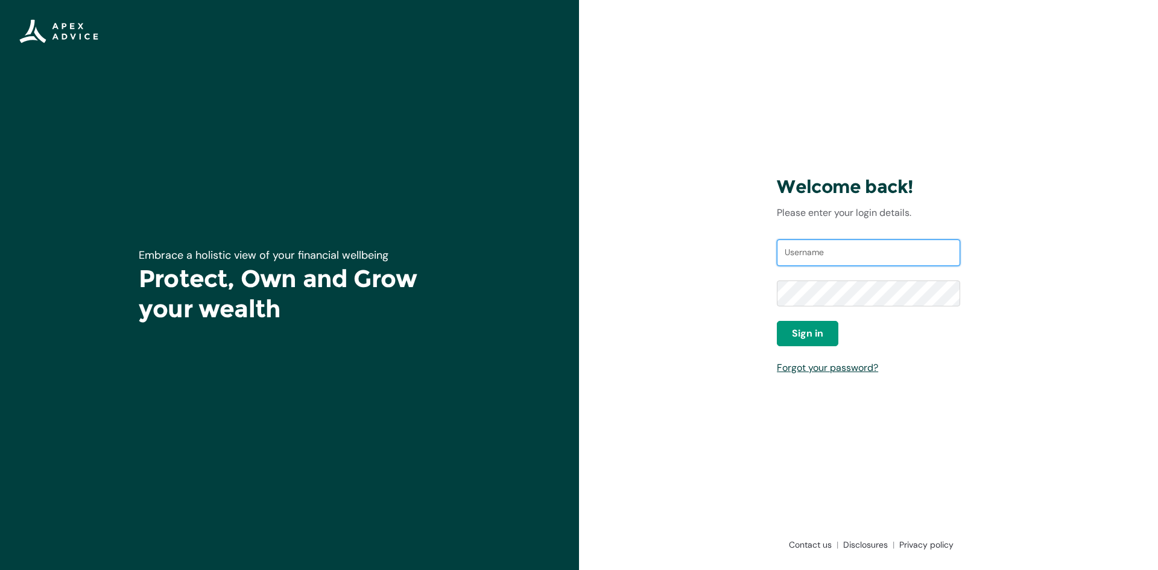
click at [811, 255] on input "Username" at bounding box center [868, 252] width 183 height 27
type input "shannon_ronald@Hotmail.com"
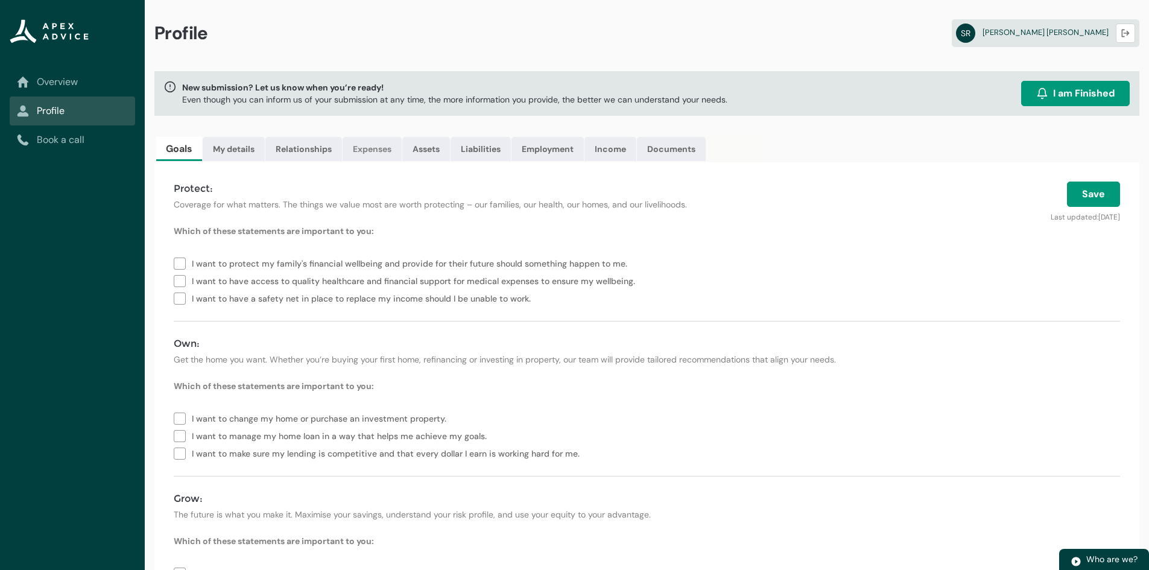
click at [364, 153] on link "Expenses" at bounding box center [372, 149] width 59 height 24
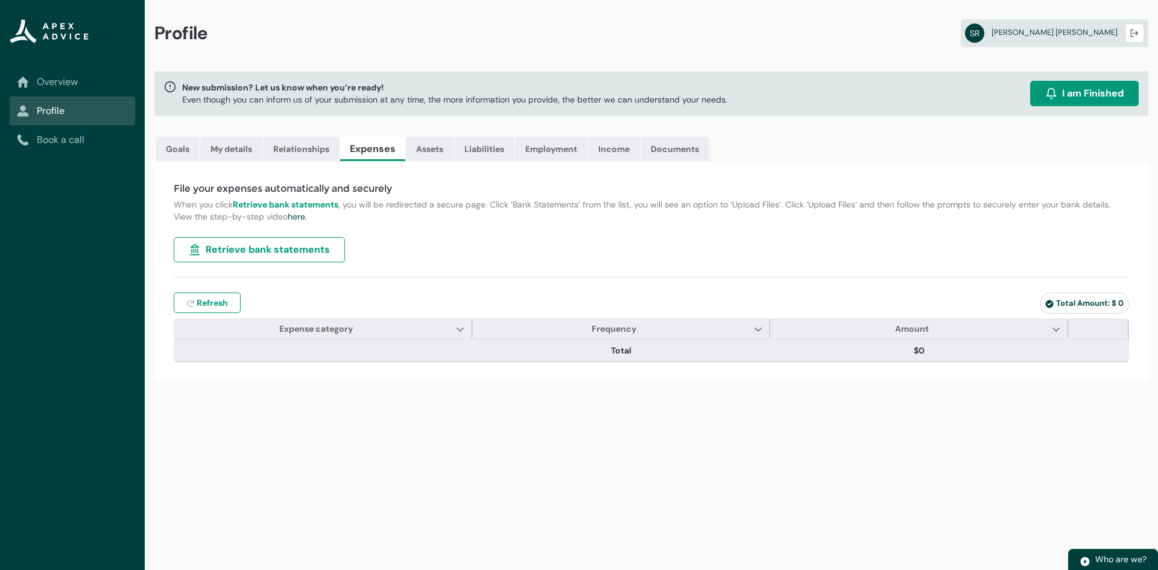
click at [274, 243] on span "Retrieve bank statements" at bounding box center [268, 249] width 124 height 14
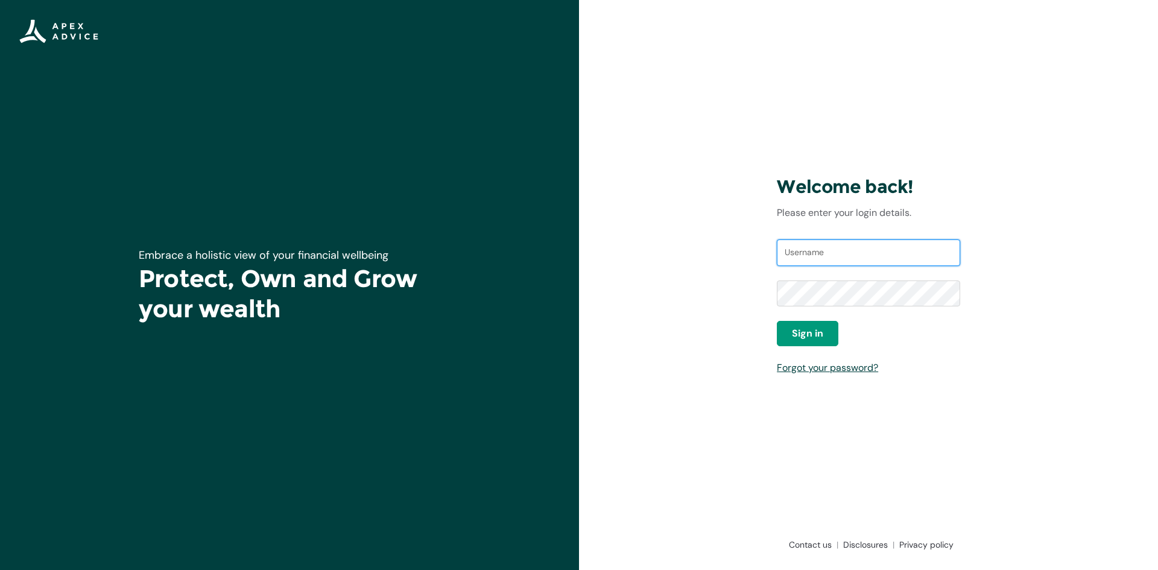
click at [842, 254] on input "Username" at bounding box center [868, 252] width 183 height 27
type input "[EMAIL_ADDRESS][DOMAIN_NAME]"
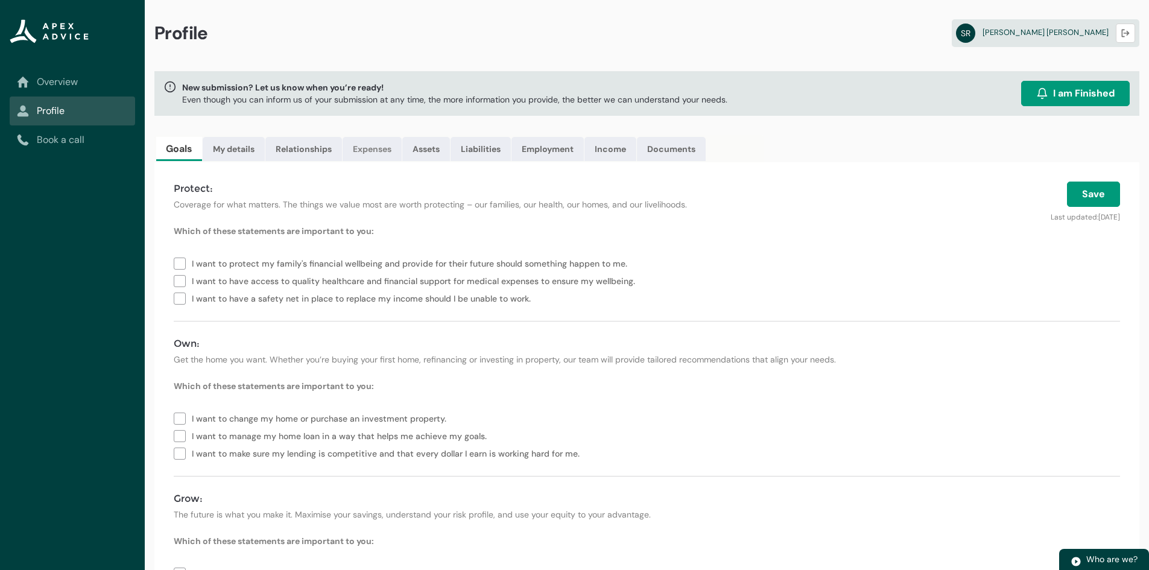
click at [377, 145] on link "Expenses" at bounding box center [372, 149] width 59 height 24
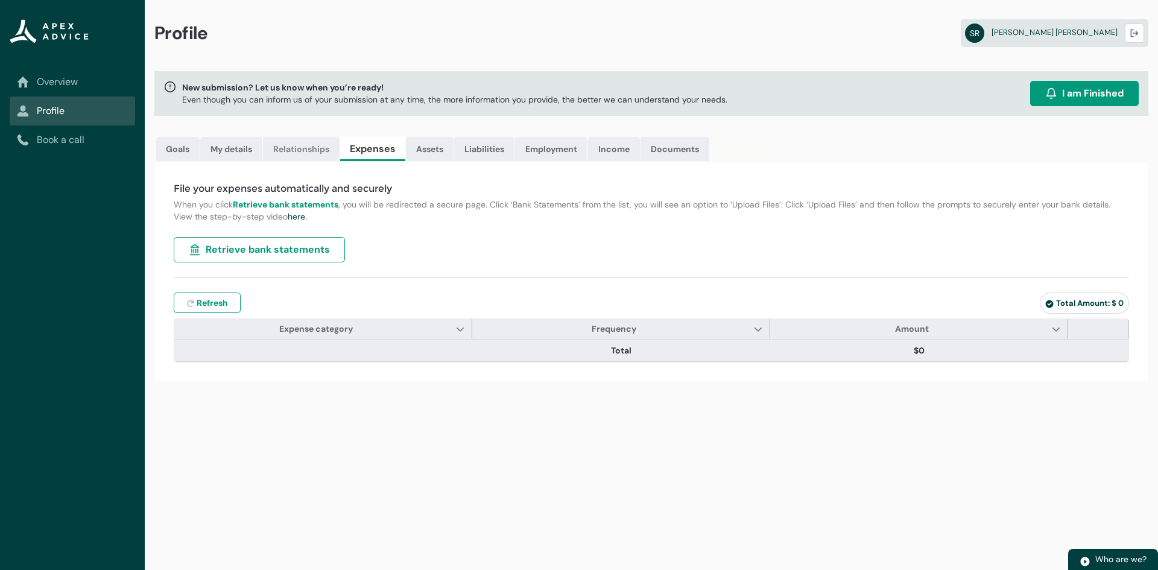
click at [316, 145] on link "Relationships" at bounding box center [301, 149] width 77 height 24
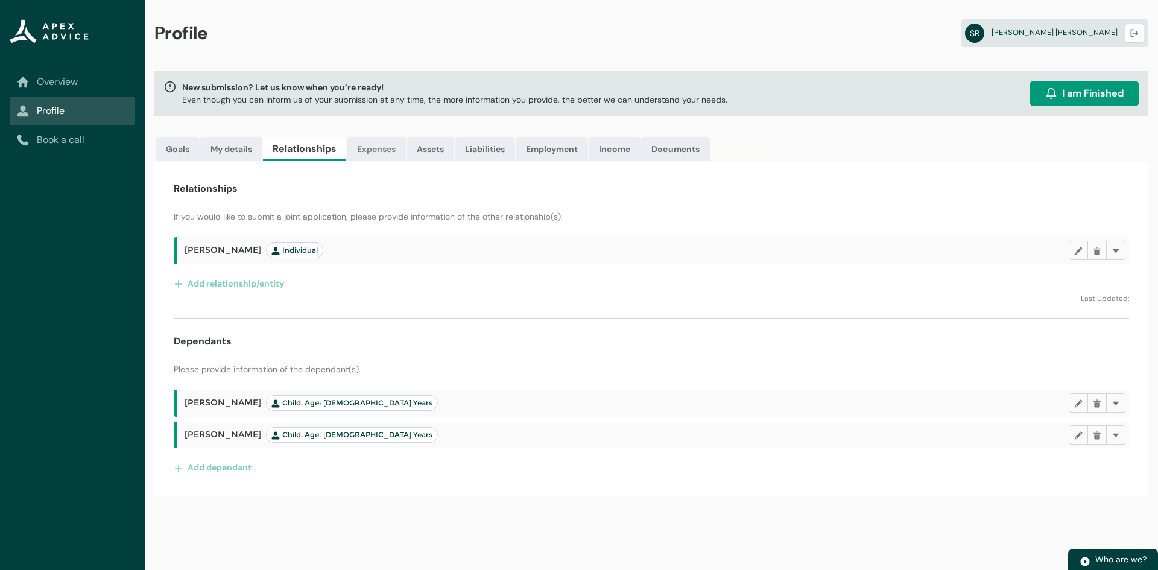
click at [388, 141] on link "Expenses" at bounding box center [376, 149] width 59 height 24
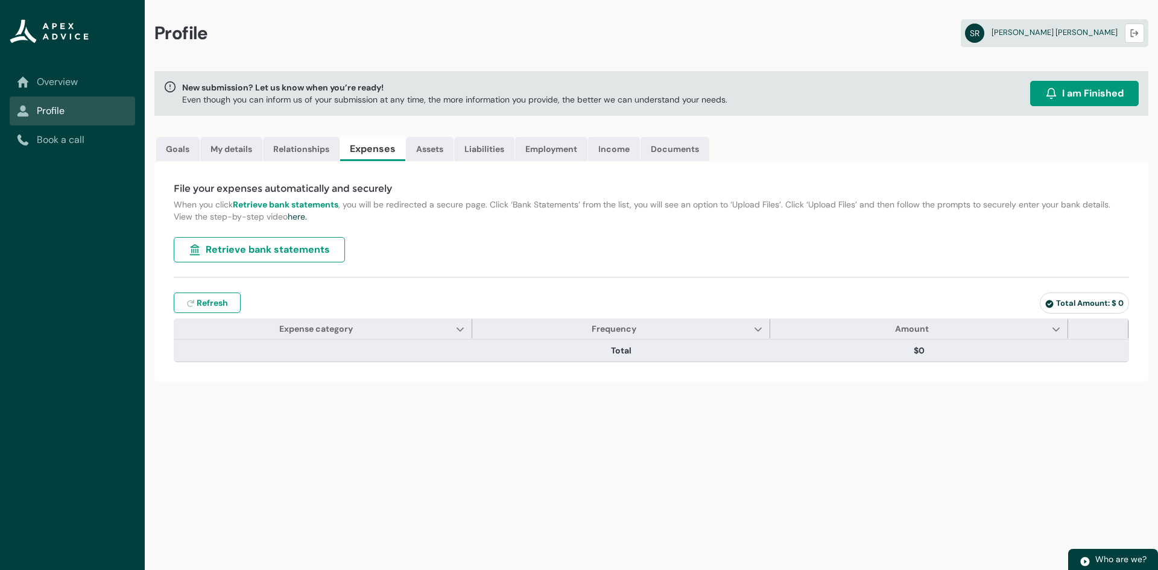
click at [302, 244] on span "Retrieve bank statements" at bounding box center [268, 249] width 124 height 14
click at [439, 152] on link "Assets" at bounding box center [430, 149] width 48 height 24
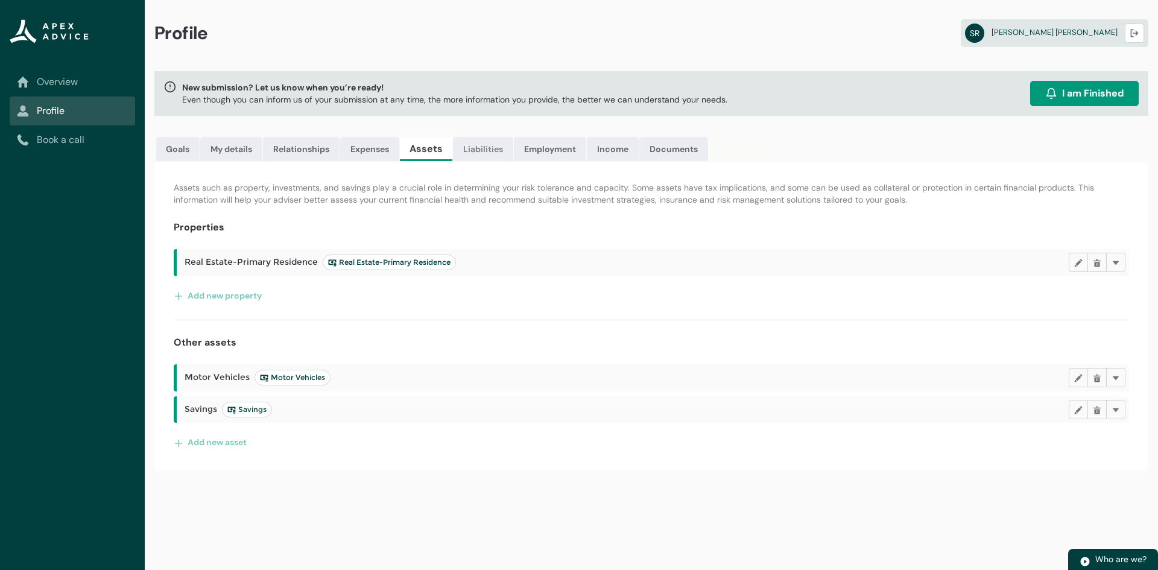
click at [481, 148] on link "Liabilities" at bounding box center [483, 149] width 60 height 24
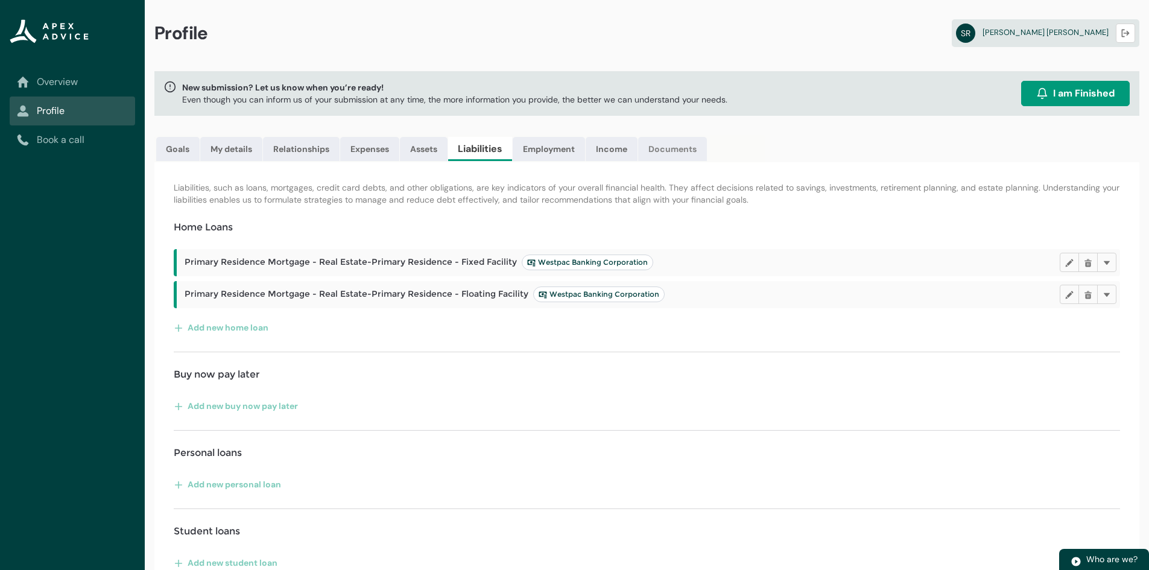
click at [669, 157] on link "Documents" at bounding box center [672, 149] width 69 height 24
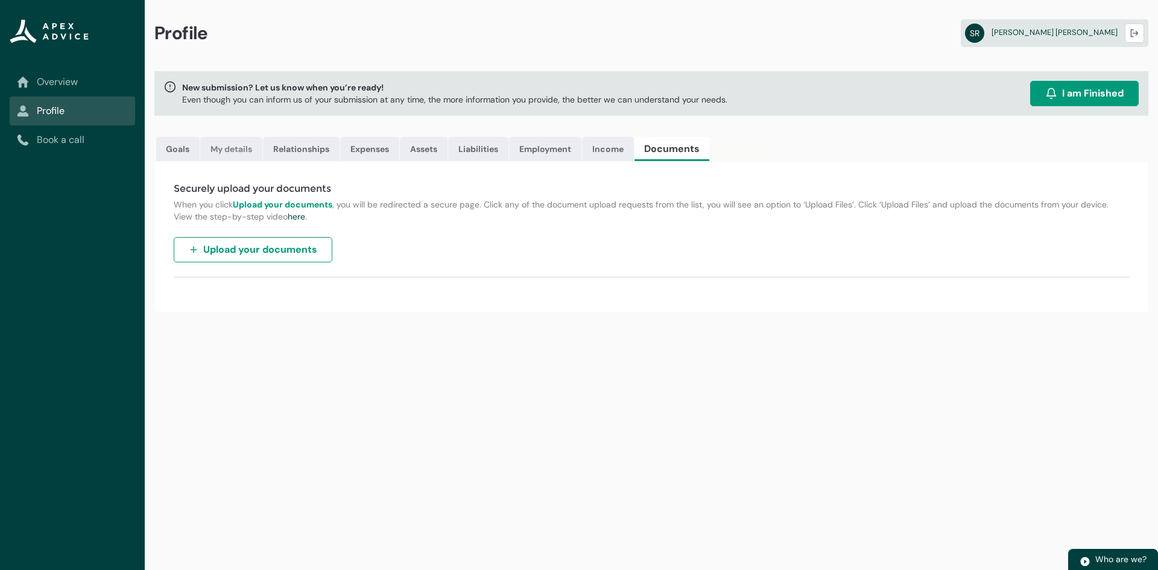
click at [235, 155] on link "My details" at bounding box center [231, 149] width 62 height 24
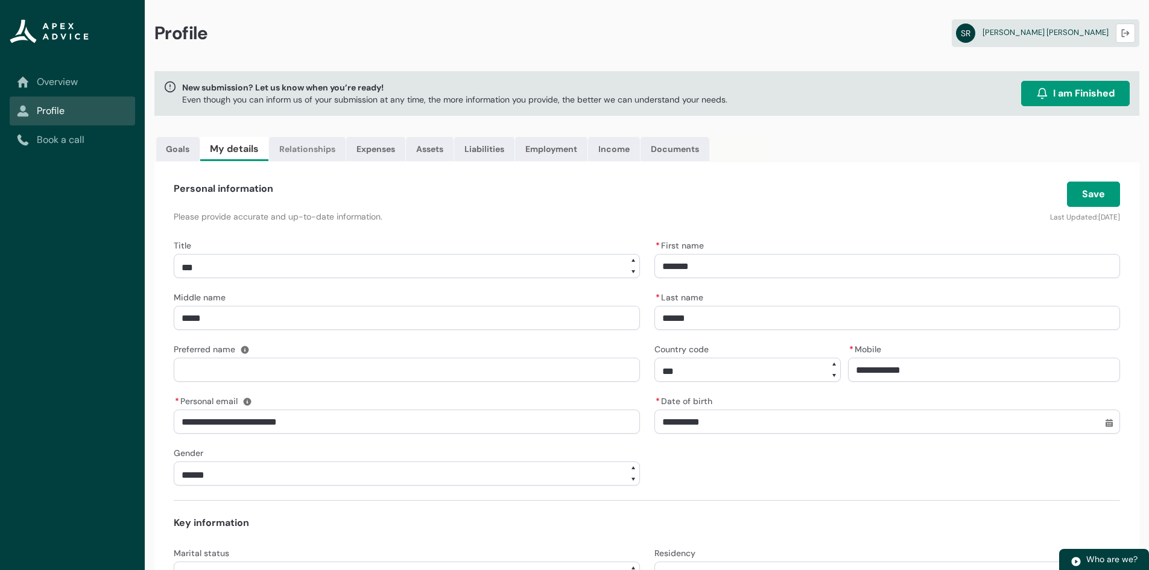
click at [300, 150] on link "Relationships" at bounding box center [307, 149] width 77 height 24
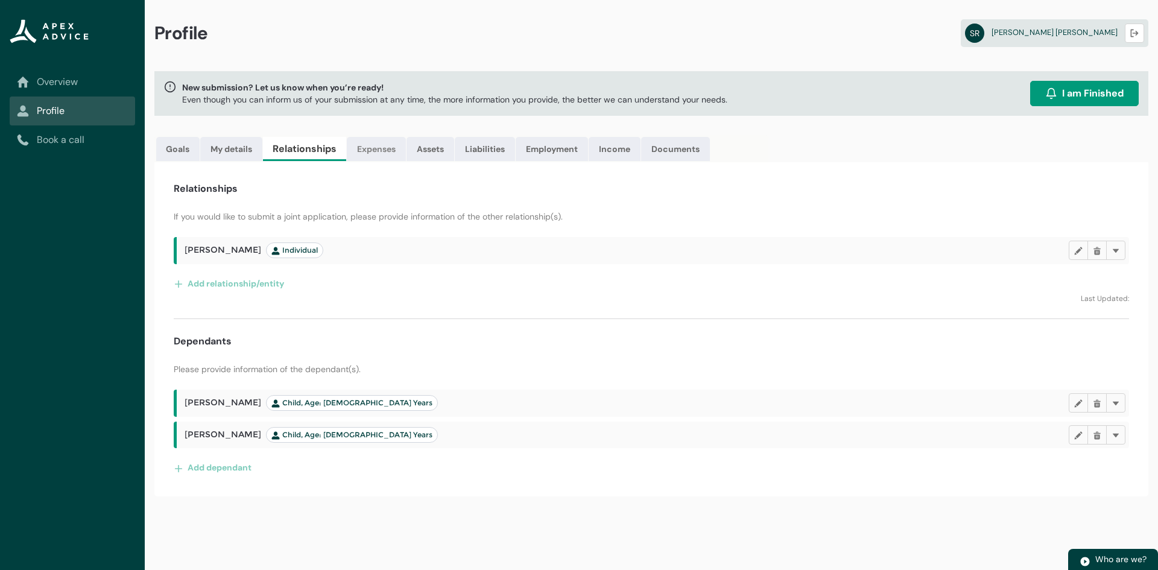
click at [370, 148] on link "Expenses" at bounding box center [376, 149] width 59 height 24
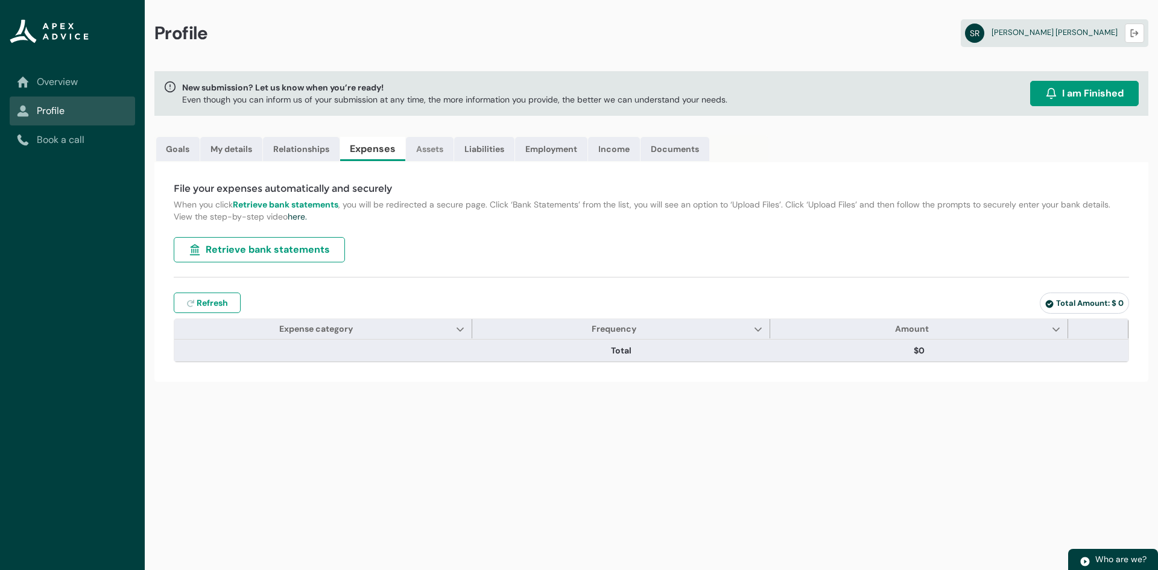
click at [422, 150] on link "Assets" at bounding box center [430, 149] width 48 height 24
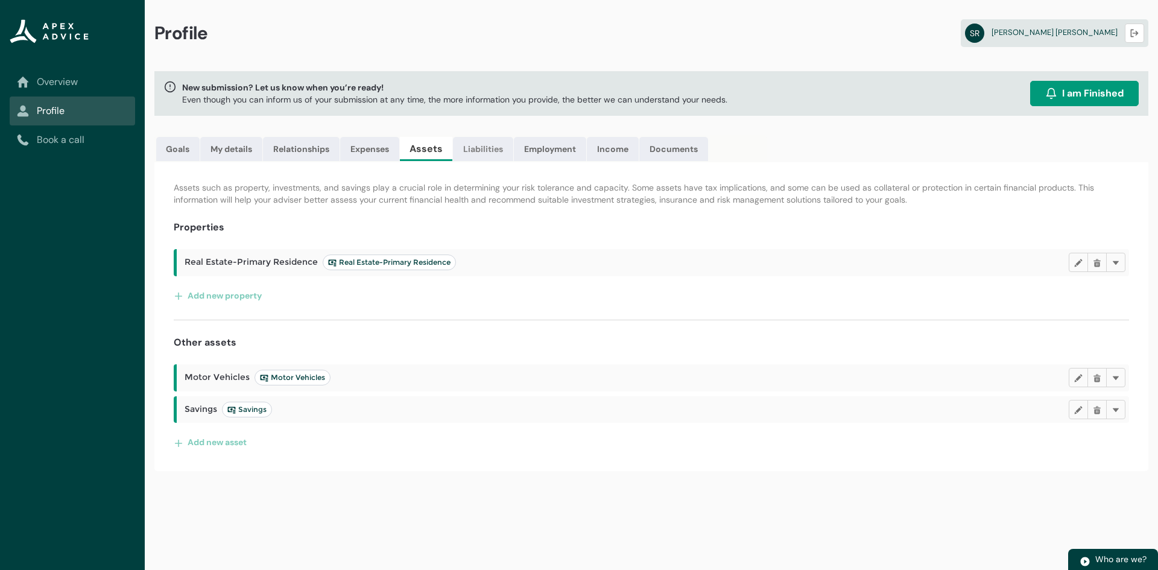
click at [468, 147] on link "Liabilities" at bounding box center [483, 149] width 60 height 24
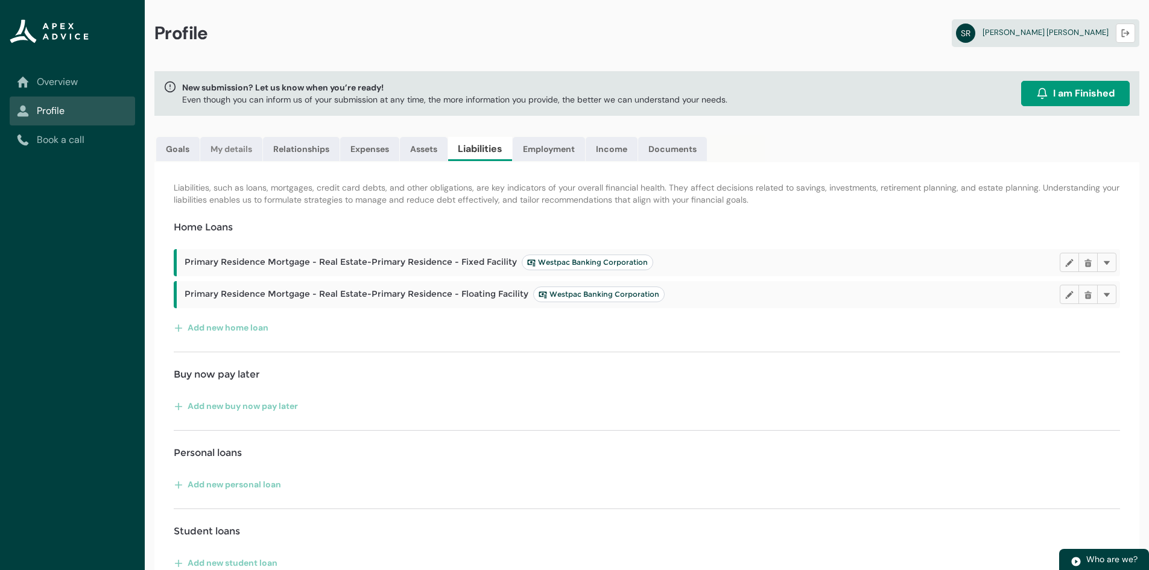
click at [229, 153] on link "My details" at bounding box center [231, 149] width 62 height 24
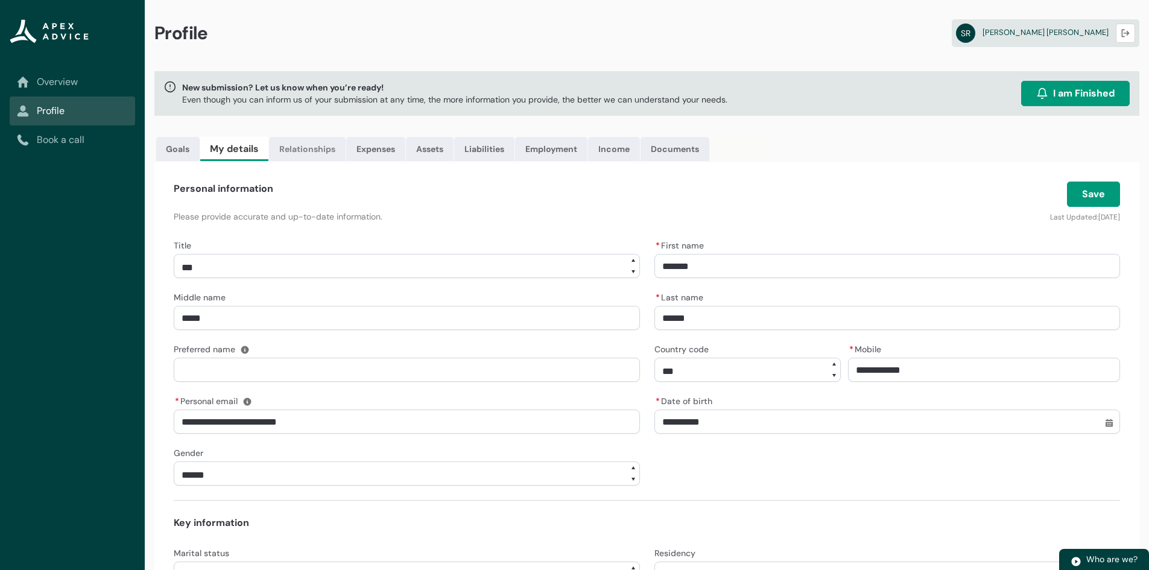
click at [325, 153] on link "Relationships" at bounding box center [307, 149] width 77 height 24
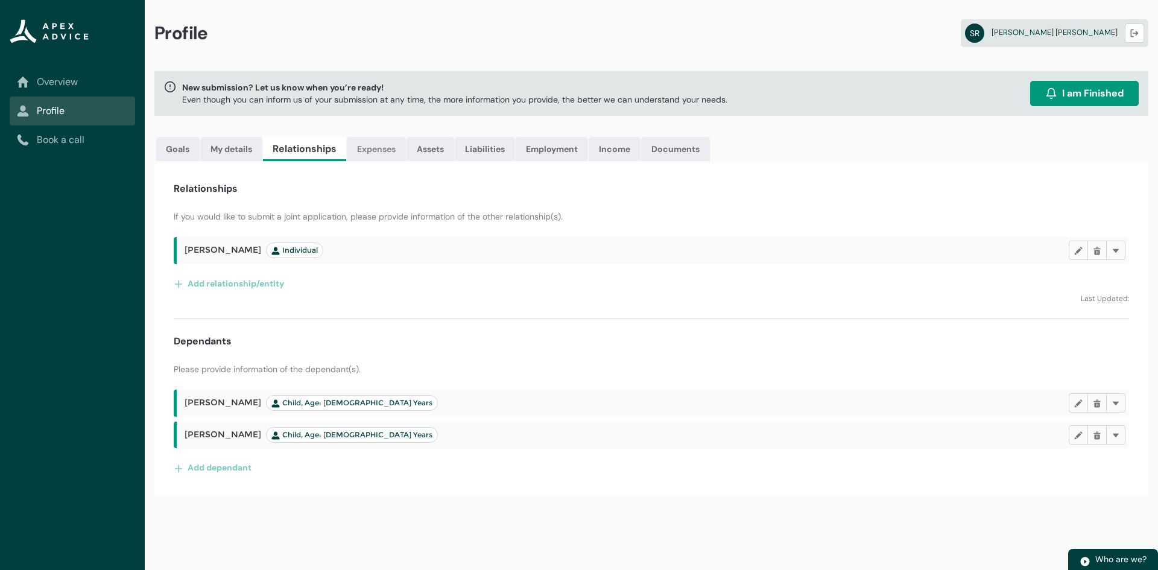
click at [384, 150] on link "Expenses" at bounding box center [376, 149] width 59 height 24
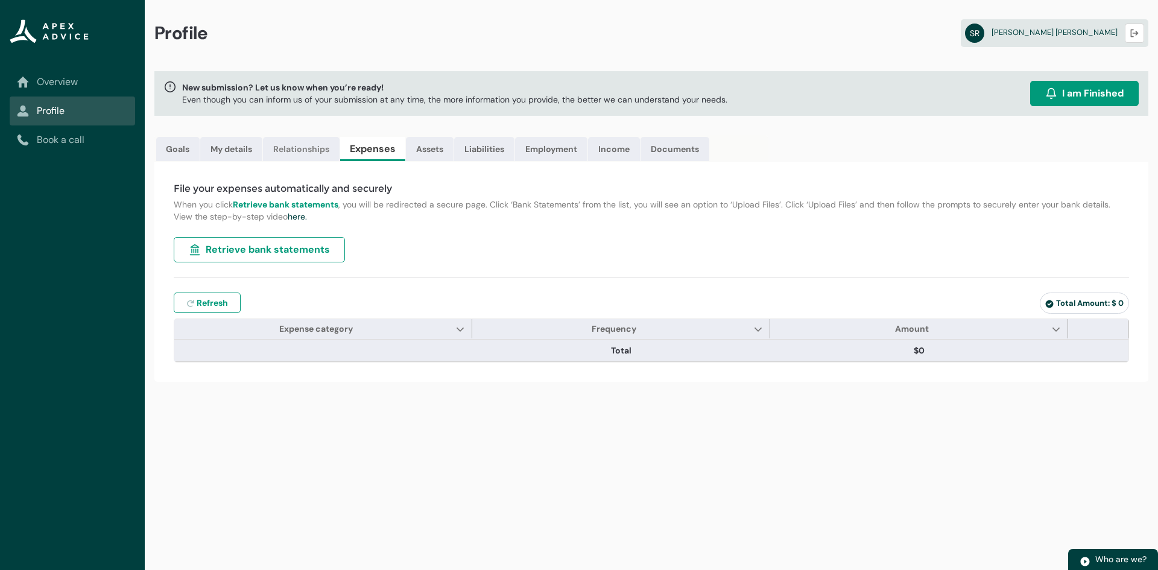
click at [285, 150] on link "Relationships" at bounding box center [301, 149] width 77 height 24
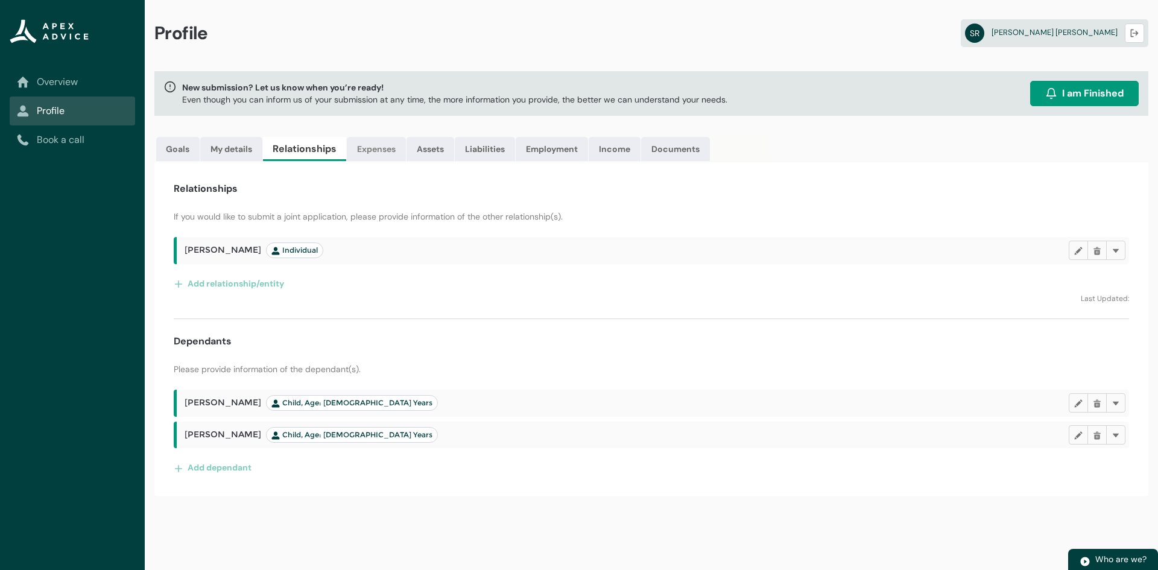
click at [369, 149] on link "Expenses" at bounding box center [376, 149] width 59 height 24
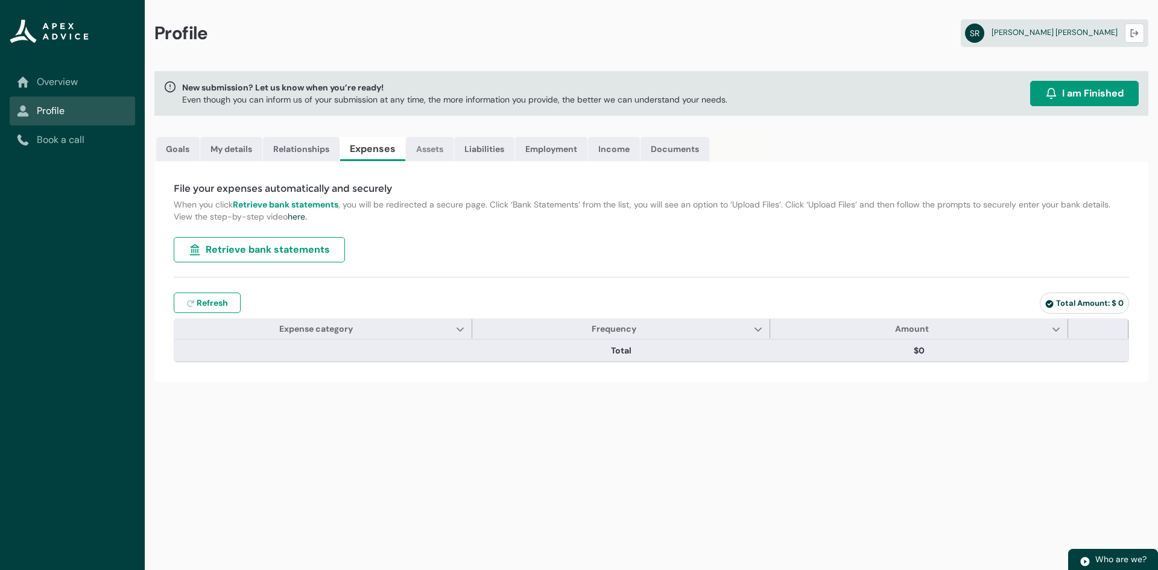
click at [418, 156] on link "Assets" at bounding box center [430, 149] width 48 height 24
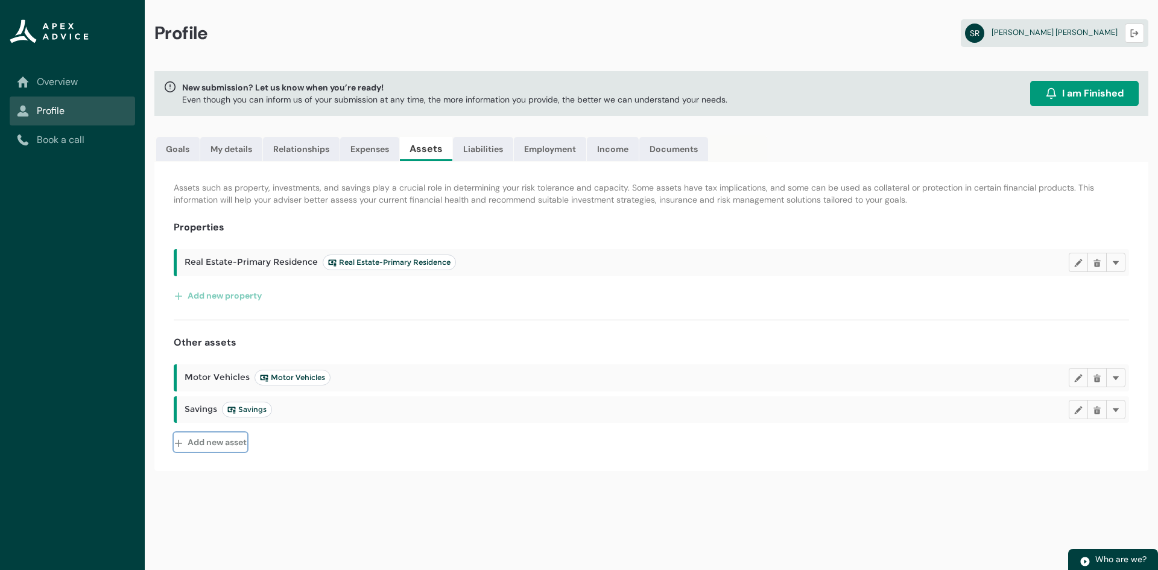
click at [201, 446] on button "Add new asset" at bounding box center [211, 441] width 74 height 19
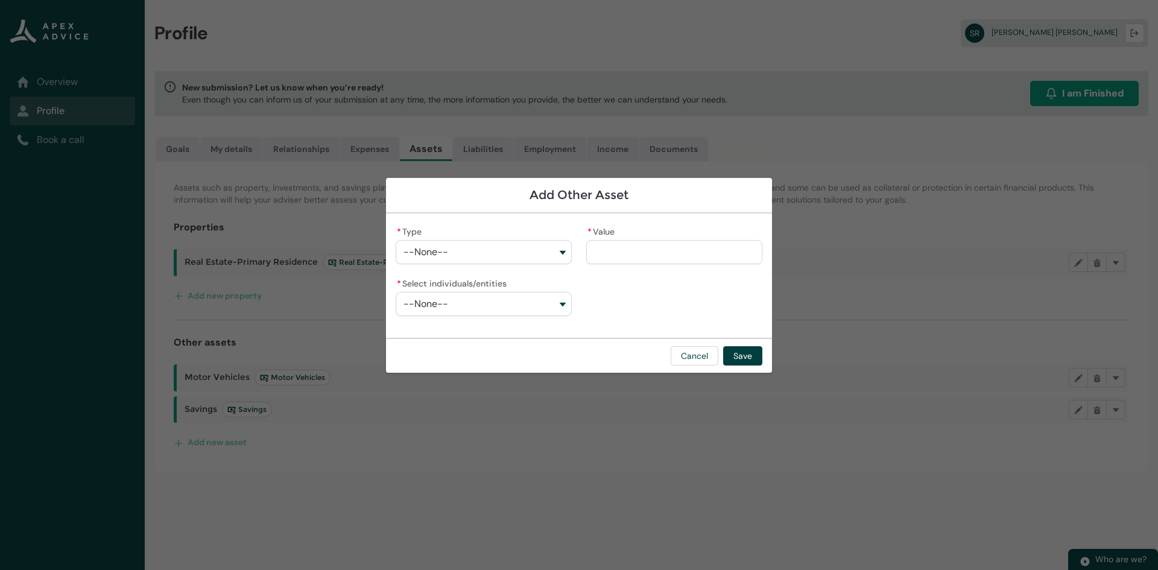
click at [481, 248] on button "--None--" at bounding box center [484, 252] width 176 height 24
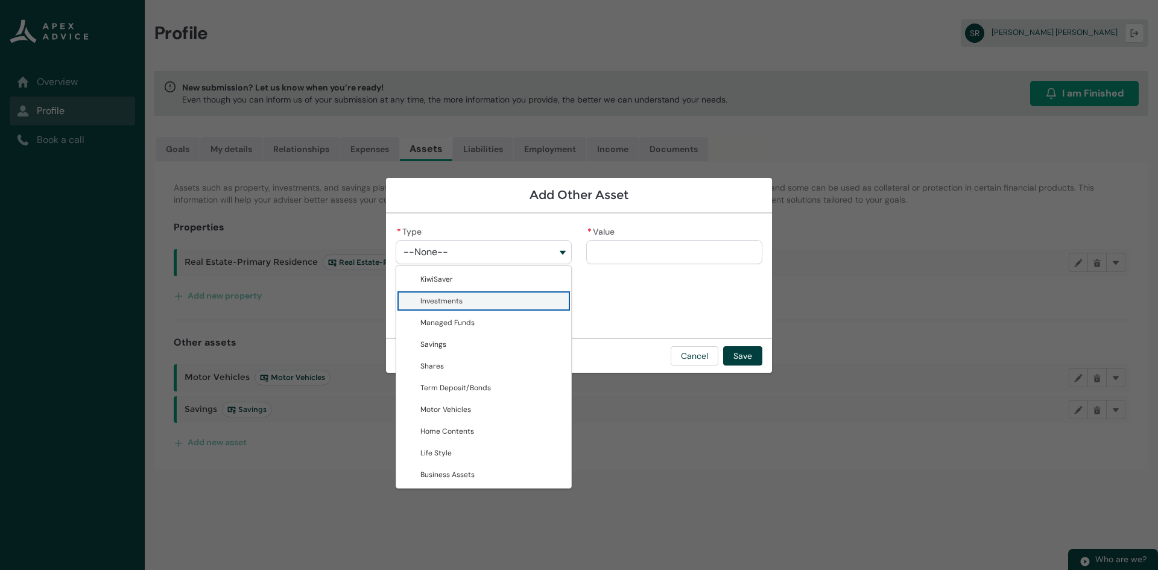
click at [463, 299] on span "Investments" at bounding box center [492, 301] width 144 height 12
type lightning-combobox "Investments"
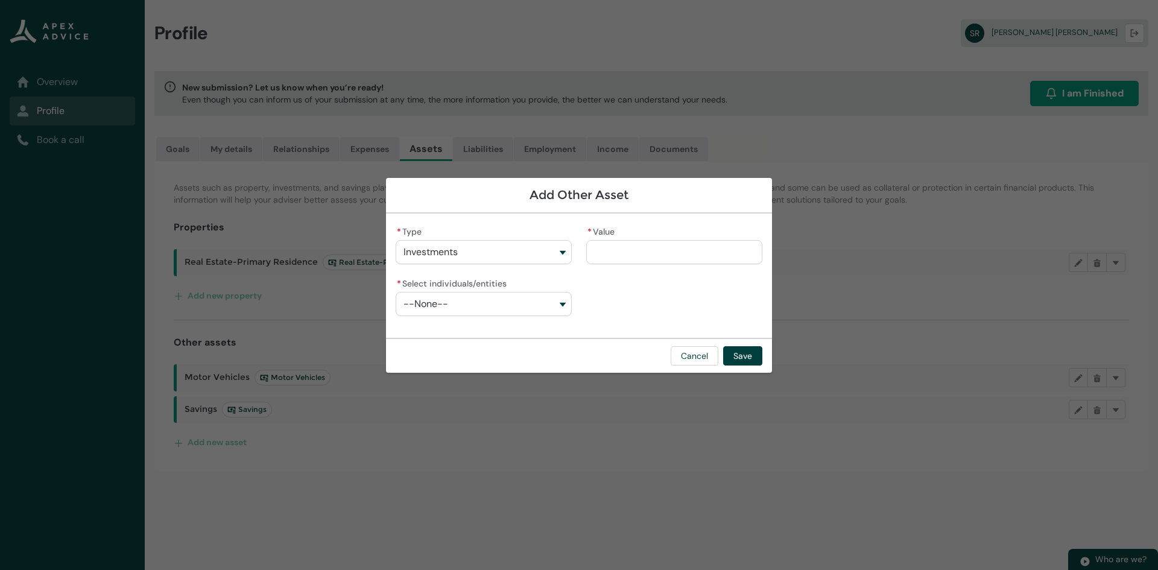
click at [609, 258] on input "* Value" at bounding box center [674, 252] width 176 height 24
type lightning-primitive-input-simple "2"
type input "*"
type lightning-primitive-input-simple "26"
type input "**"
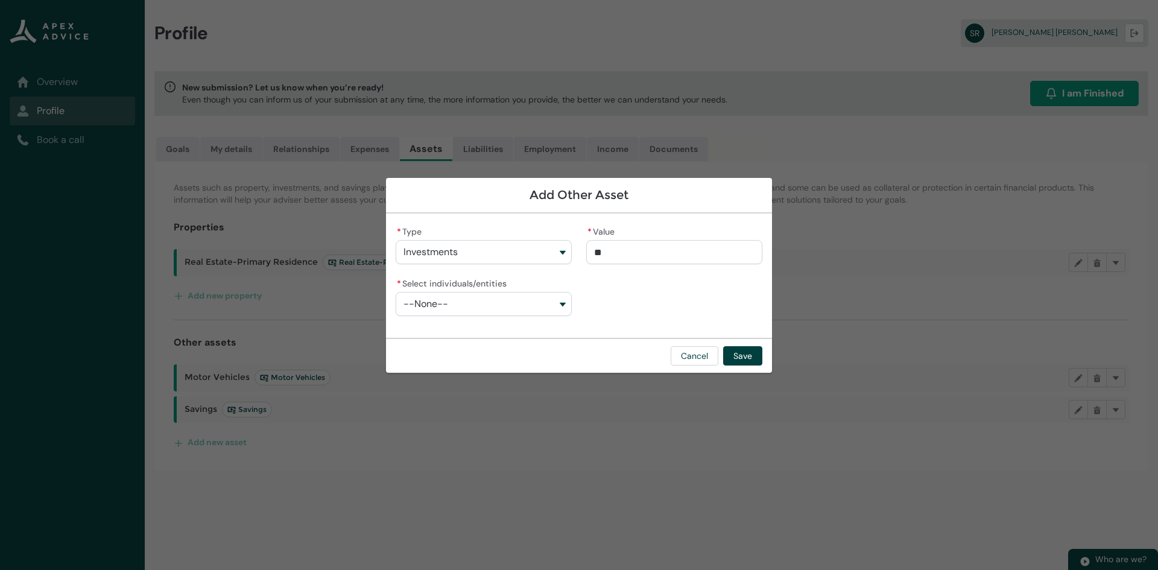
type lightning-primitive-input-simple "260"
type input "***"
type lightning-primitive-input-simple "2600"
type input "****"
type lightning-primitive-input-simple "26000"
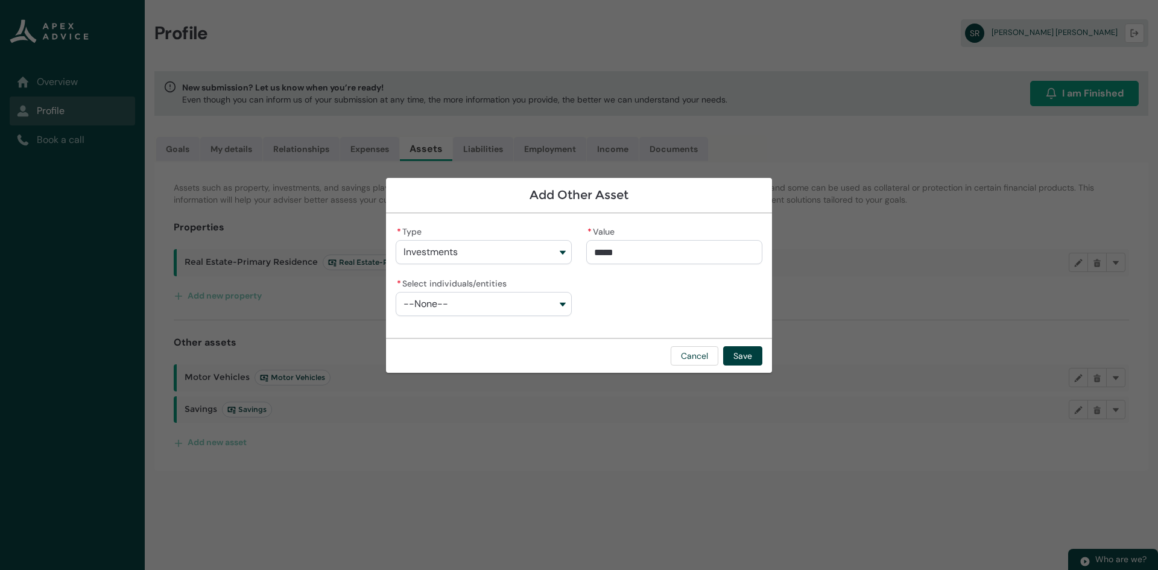
type input "**********"
click at [506, 293] on button "--None--" at bounding box center [484, 304] width 176 height 24
click at [444, 337] on span "Troy Kevin Beaumont" at bounding box center [492, 331] width 144 height 12
type lightning-combobox "001Q9000014EzX3IAK"
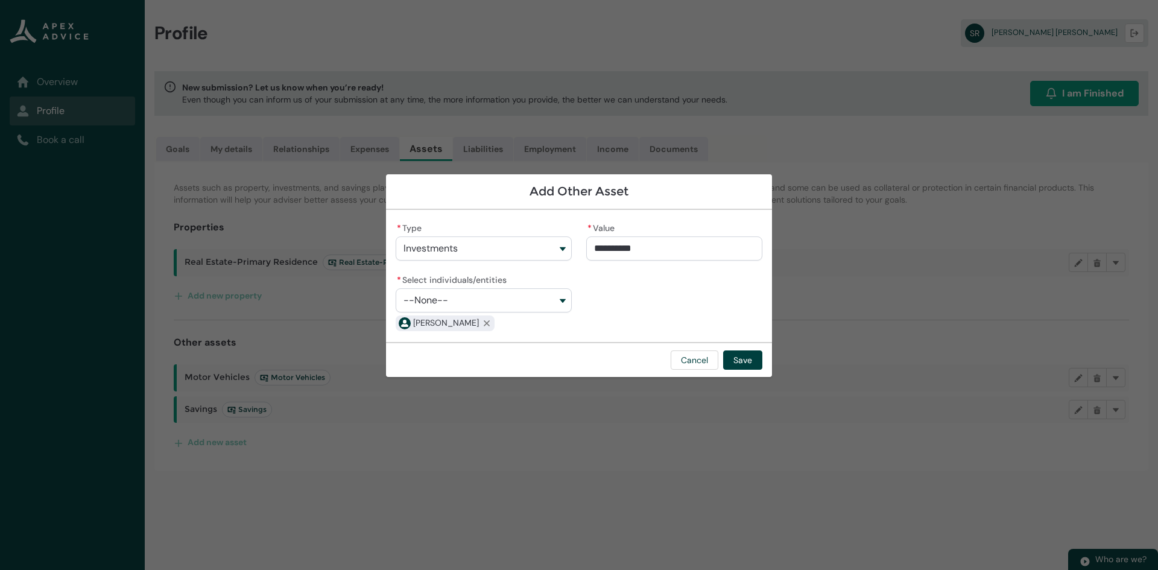
click at [604, 305] on div "**********" at bounding box center [579, 276] width 367 height 113
click at [484, 244] on button "Investments" at bounding box center [484, 248] width 176 height 24
click at [481, 258] on button "Investments" at bounding box center [484, 248] width 176 height 24
click at [479, 250] on button "Investments" at bounding box center [484, 248] width 176 height 24
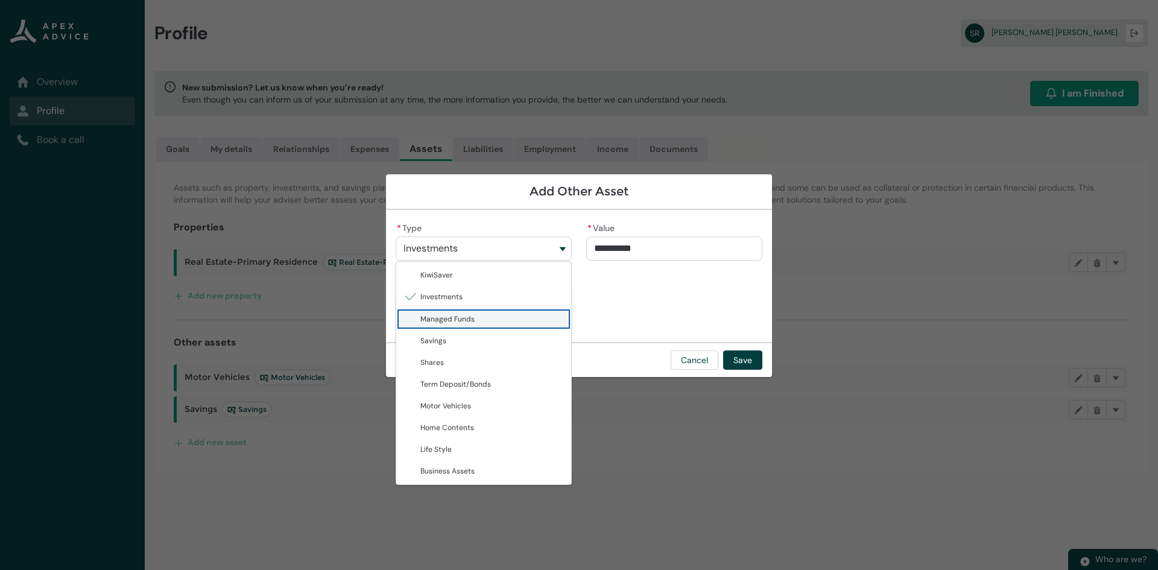
click at [441, 318] on span "Managed Funds" at bounding box center [447, 319] width 54 height 10
type lightning-combobox "Managed Funds"
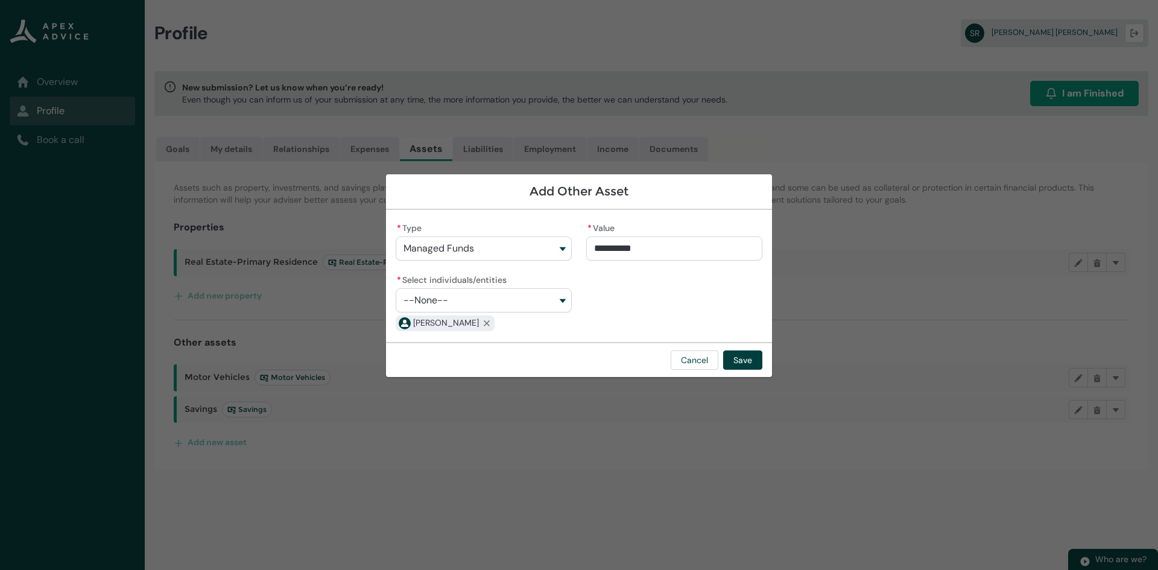
click at [610, 313] on div "**********" at bounding box center [579, 276] width 367 height 113
click at [737, 359] on button "Save" at bounding box center [742, 359] width 39 height 19
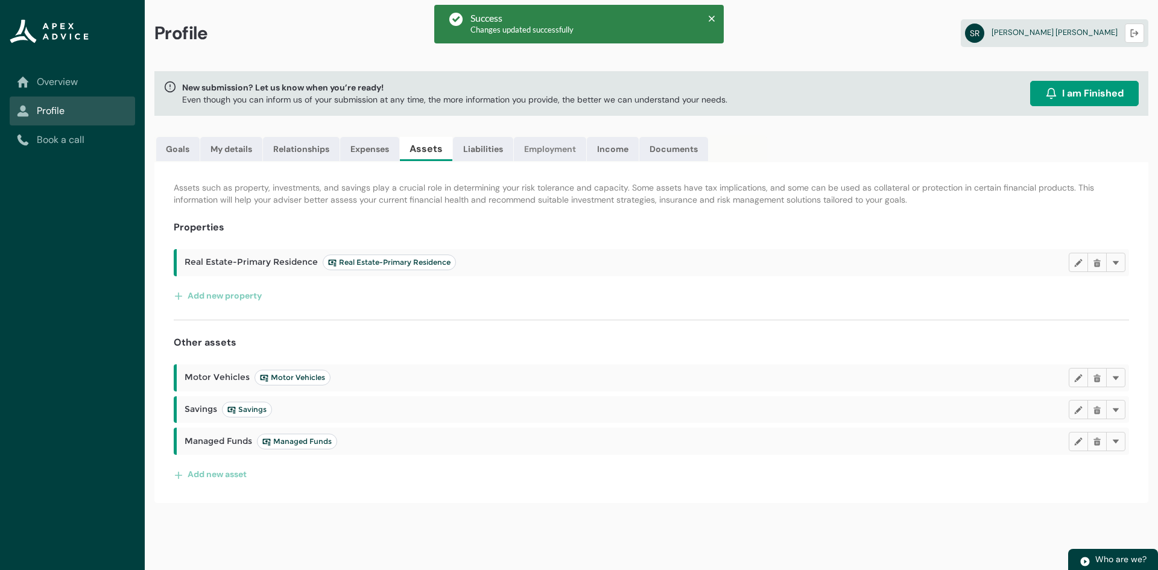
click at [539, 146] on link "Employment" at bounding box center [550, 149] width 72 height 24
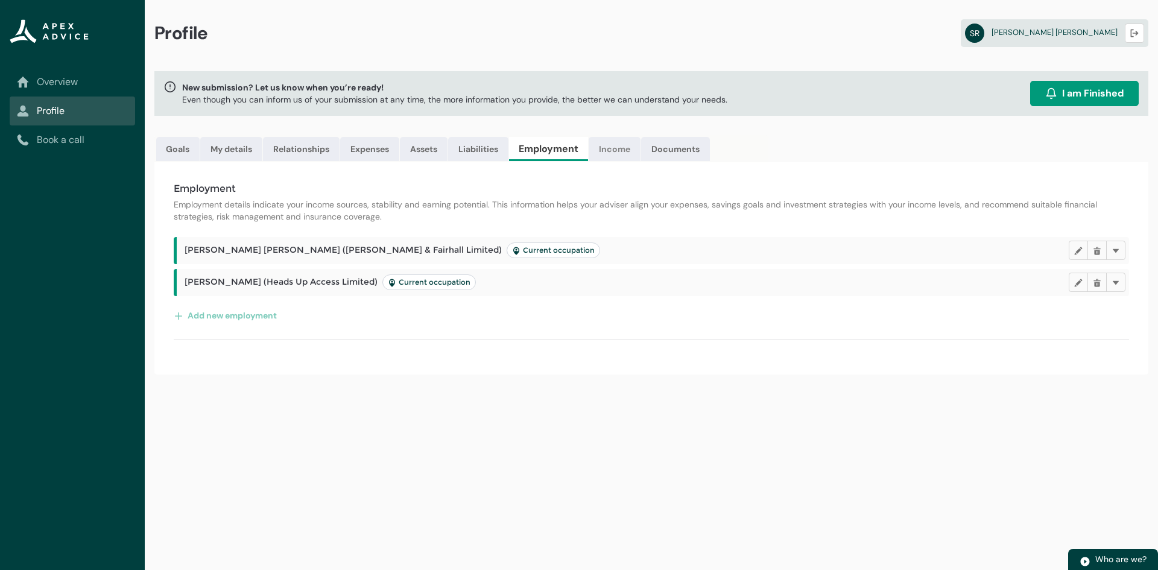
click at [604, 148] on link "Income" at bounding box center [615, 149] width 52 height 24
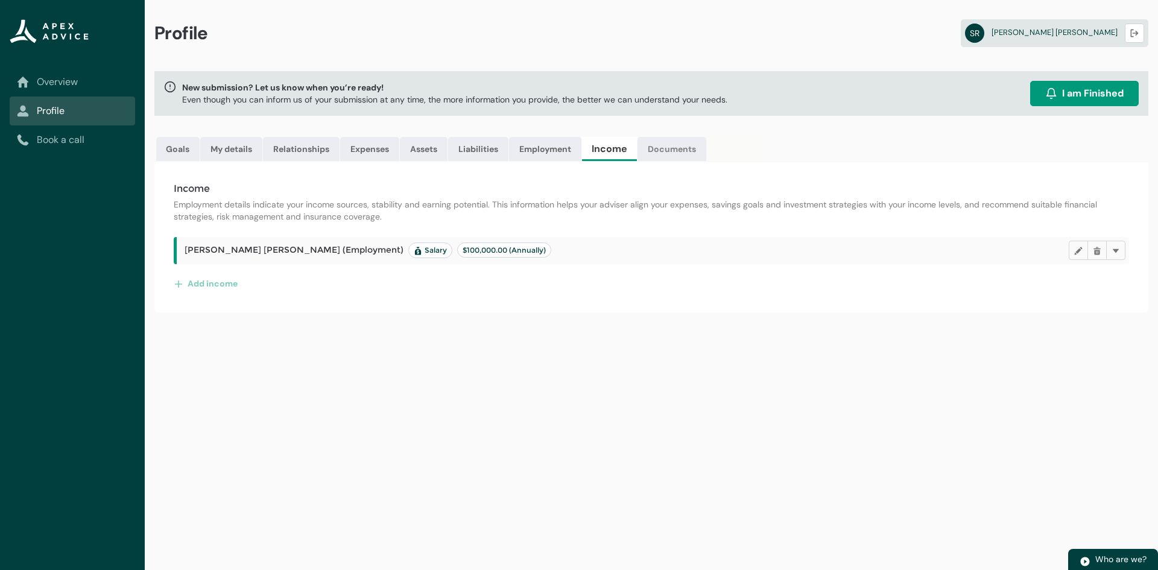
click at [665, 151] on link "Documents" at bounding box center [672, 149] width 69 height 24
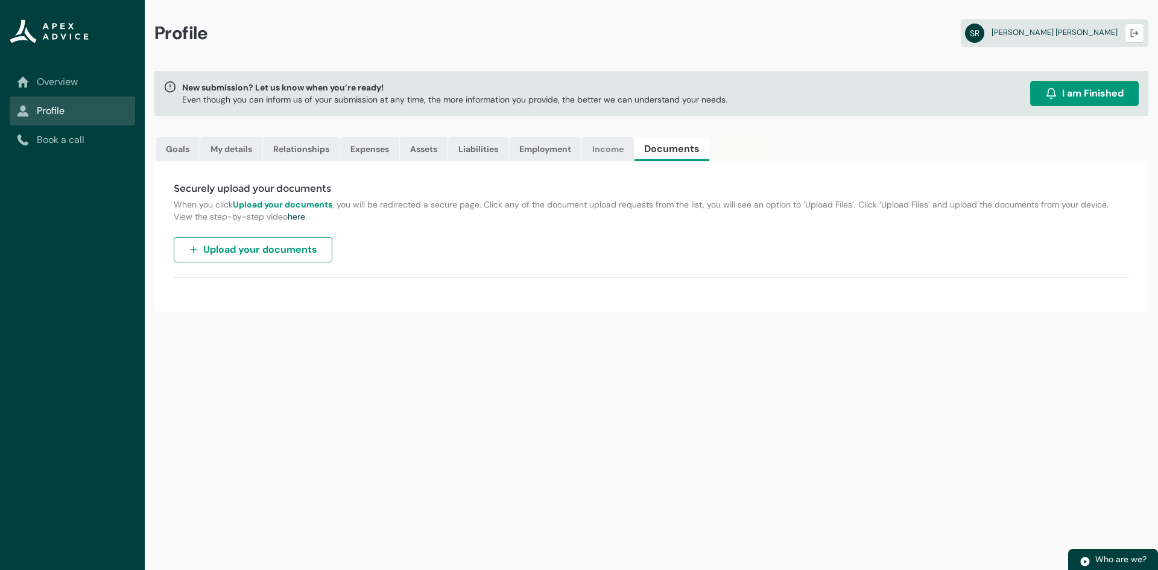
click at [604, 154] on link "Income" at bounding box center [608, 149] width 52 height 24
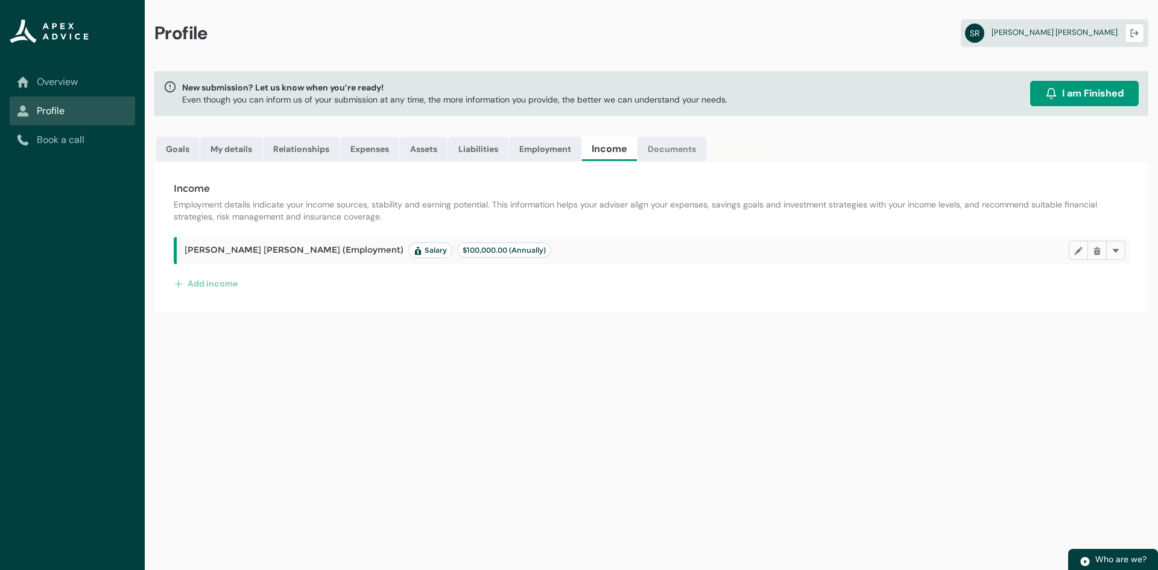
click at [674, 150] on link "Documents" at bounding box center [672, 149] width 69 height 24
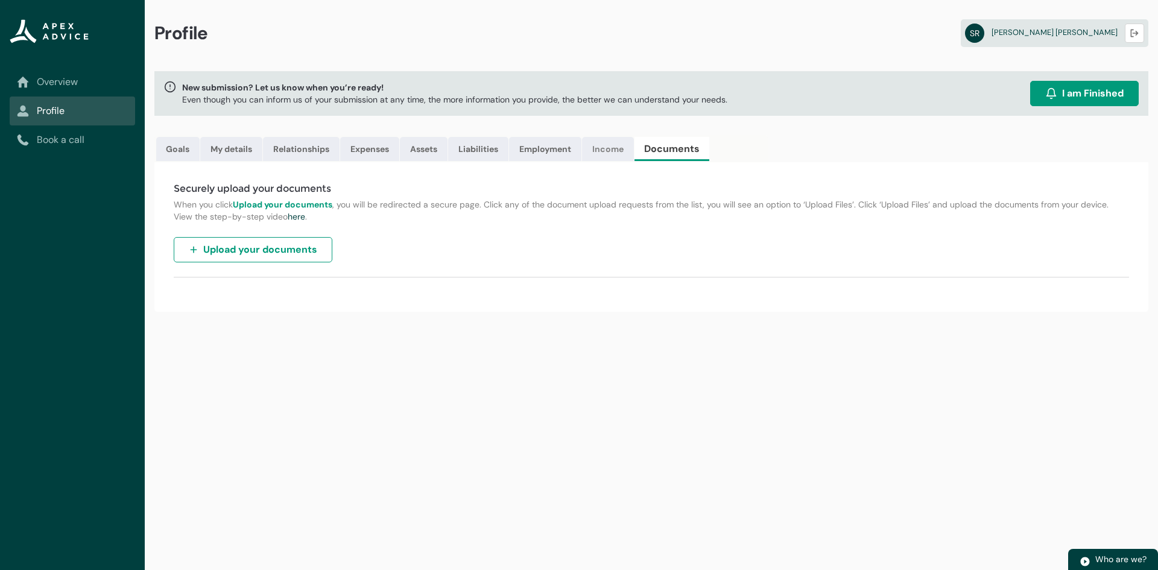
click at [622, 154] on link "Income" at bounding box center [608, 149] width 52 height 24
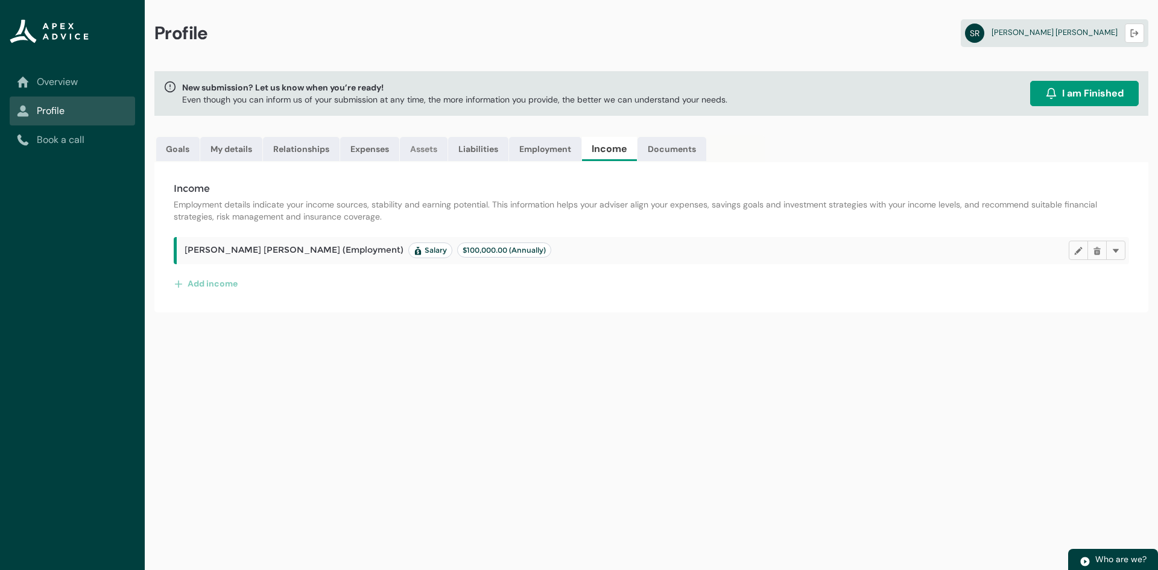
click at [415, 148] on link "Assets" at bounding box center [424, 149] width 48 height 24
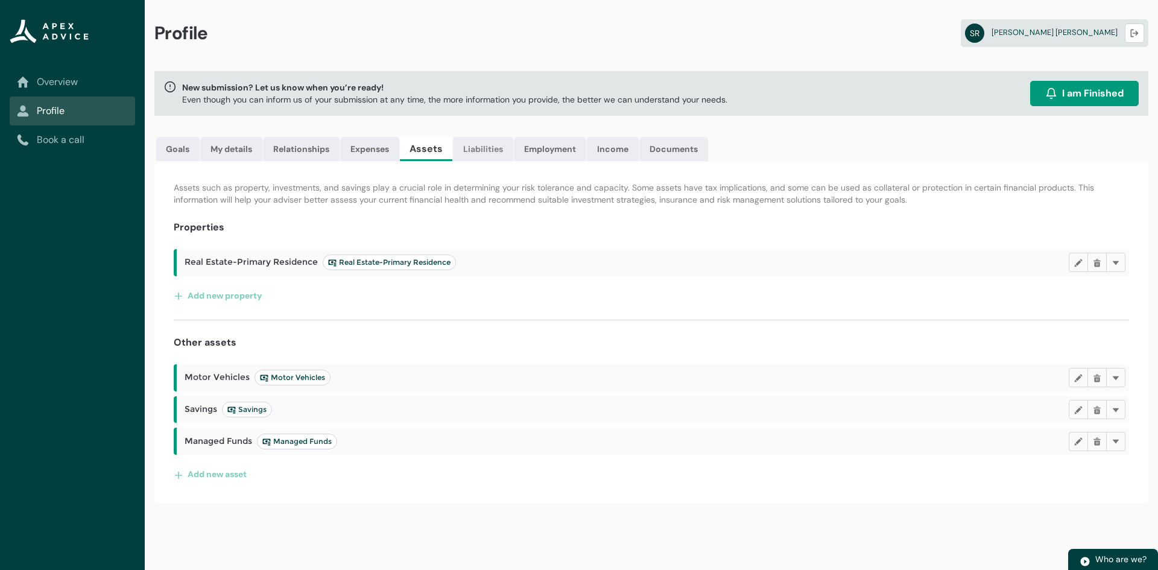
click at [476, 145] on link "Liabilities" at bounding box center [483, 149] width 60 height 24
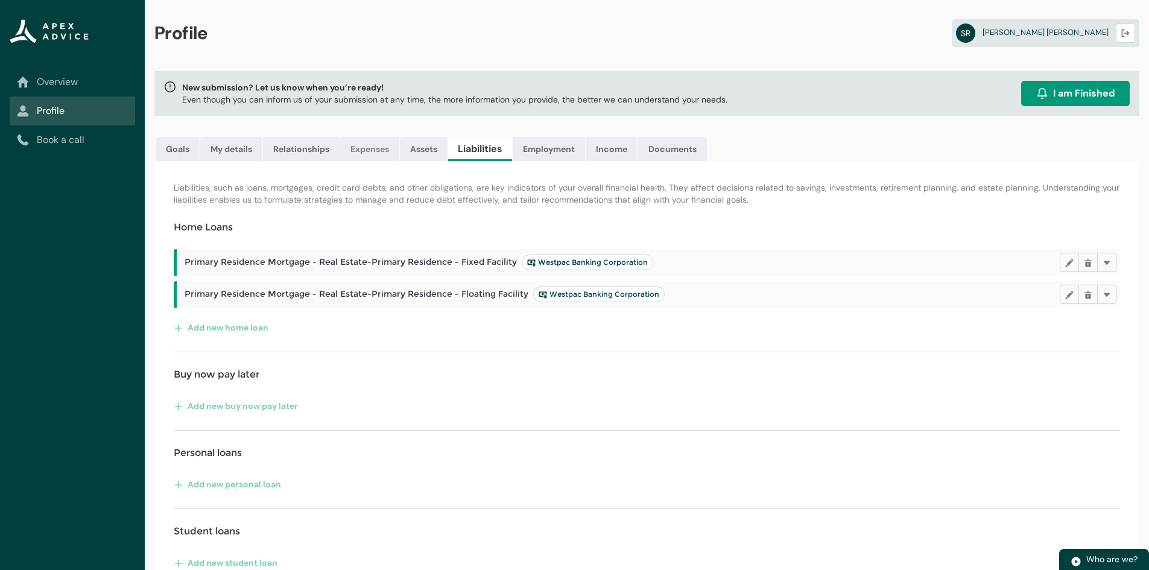
click at [370, 142] on link "Expenses" at bounding box center [369, 149] width 59 height 24
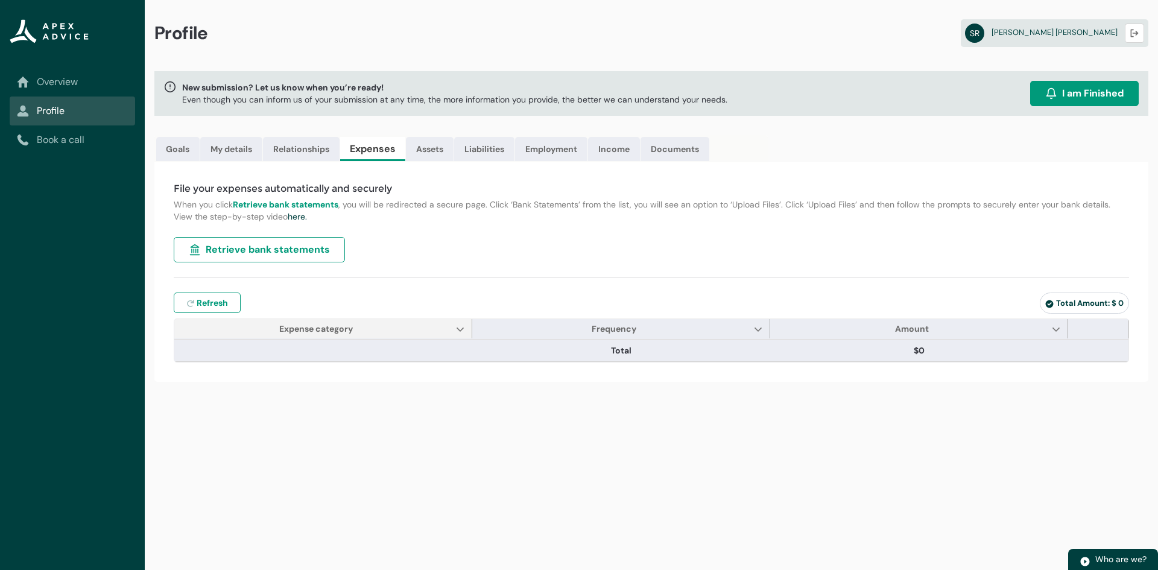
click at [454, 333] on span "Expense category Show Expense category column actions" at bounding box center [323, 328] width 298 height 19
click at [457, 329] on lightning-primitive-icon "Expense category" at bounding box center [460, 328] width 8 height 9
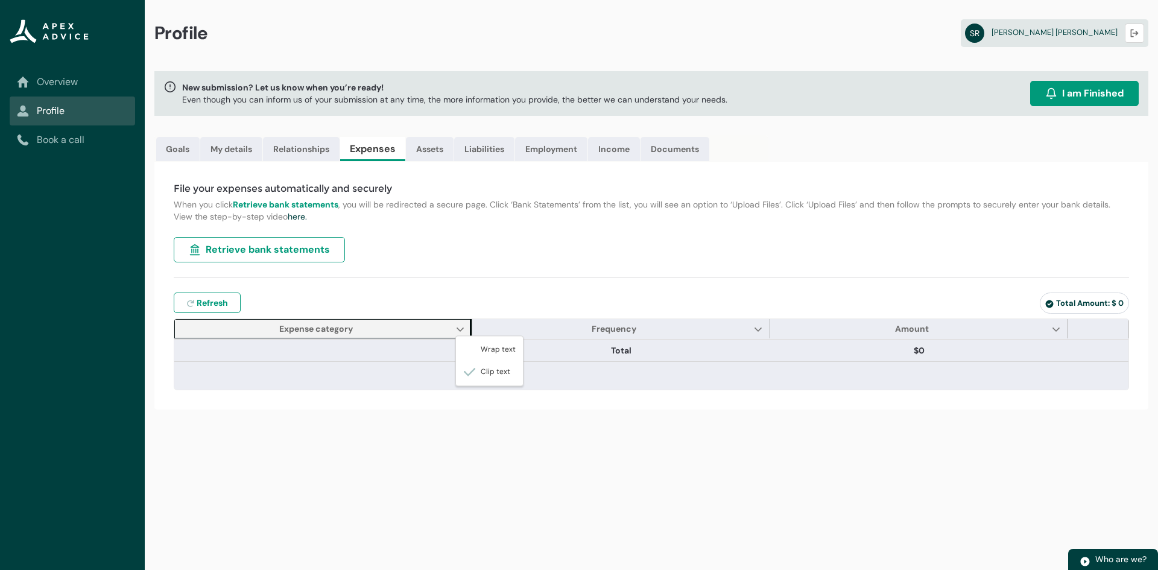
click at [484, 277] on hr at bounding box center [651, 277] width 955 height 1
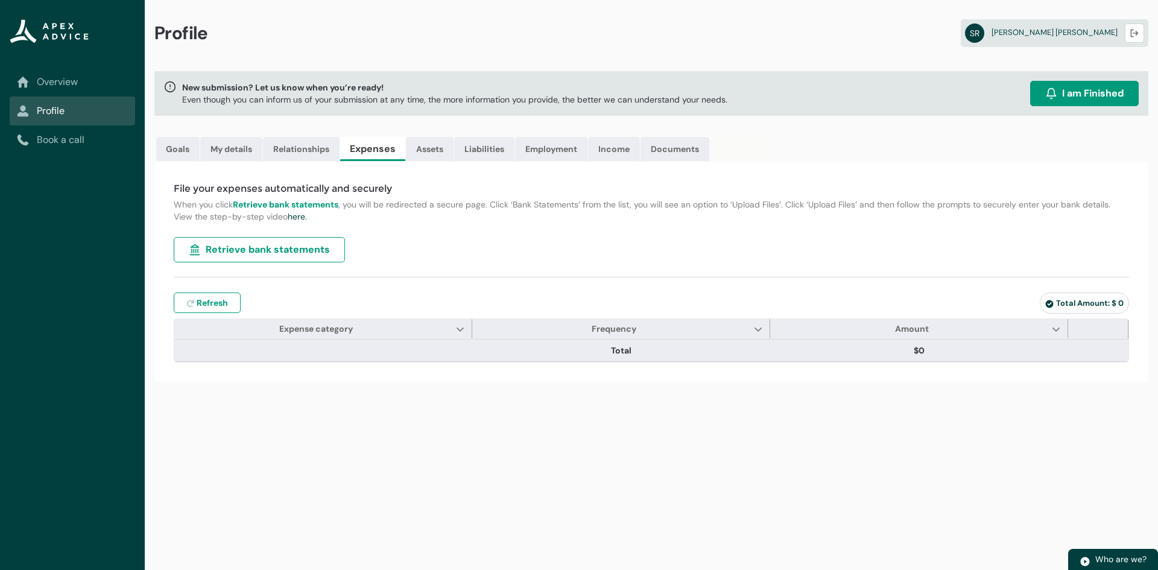
click at [342, 362] on table "Expense category Show Expense category column actions Wrap text Clip text Frequ…" at bounding box center [651, 351] width 954 height 22
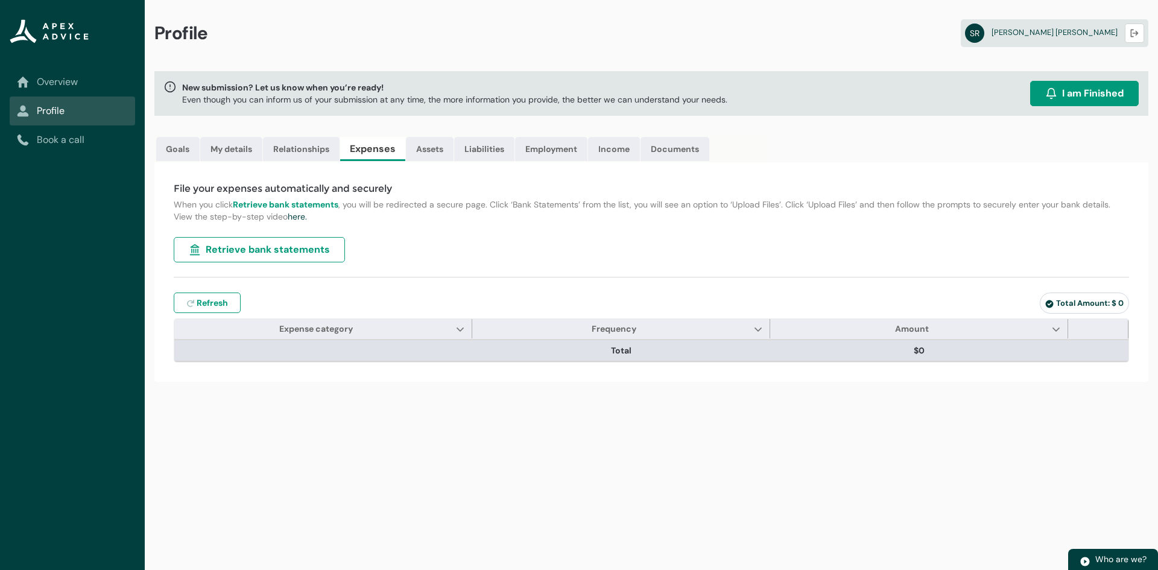
click at [321, 353] on th at bounding box center [323, 351] width 298 height 22
click at [261, 353] on th at bounding box center [323, 351] width 298 height 22
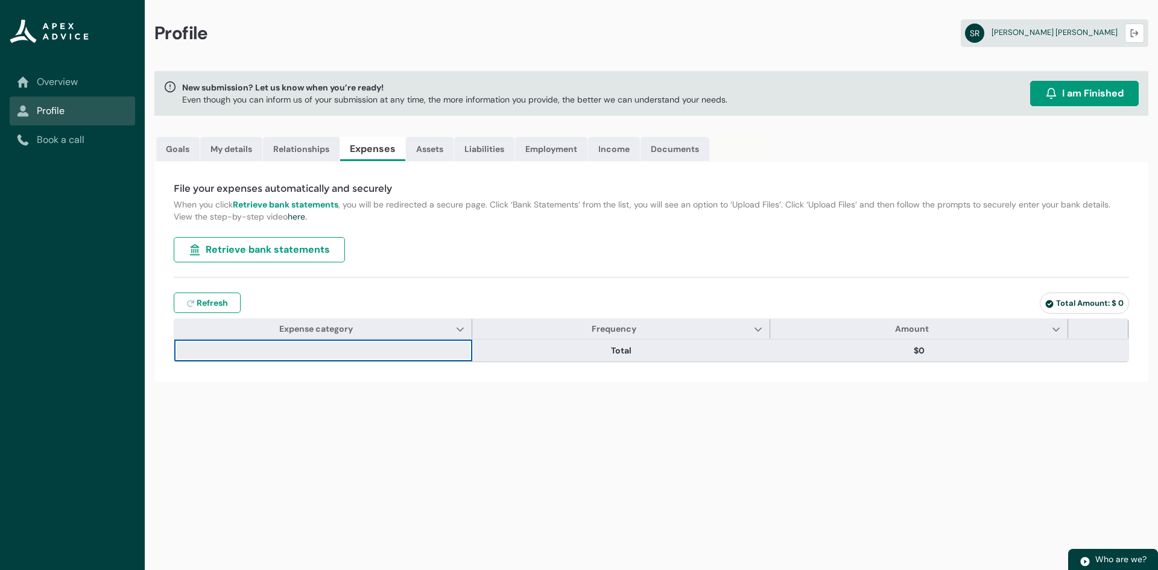
click at [466, 270] on div "File your expenses automatically and securely When you click Retrieve bank stat…" at bounding box center [651, 272] width 994 height 220
click at [536, 150] on link "Employment" at bounding box center [551, 149] width 72 height 24
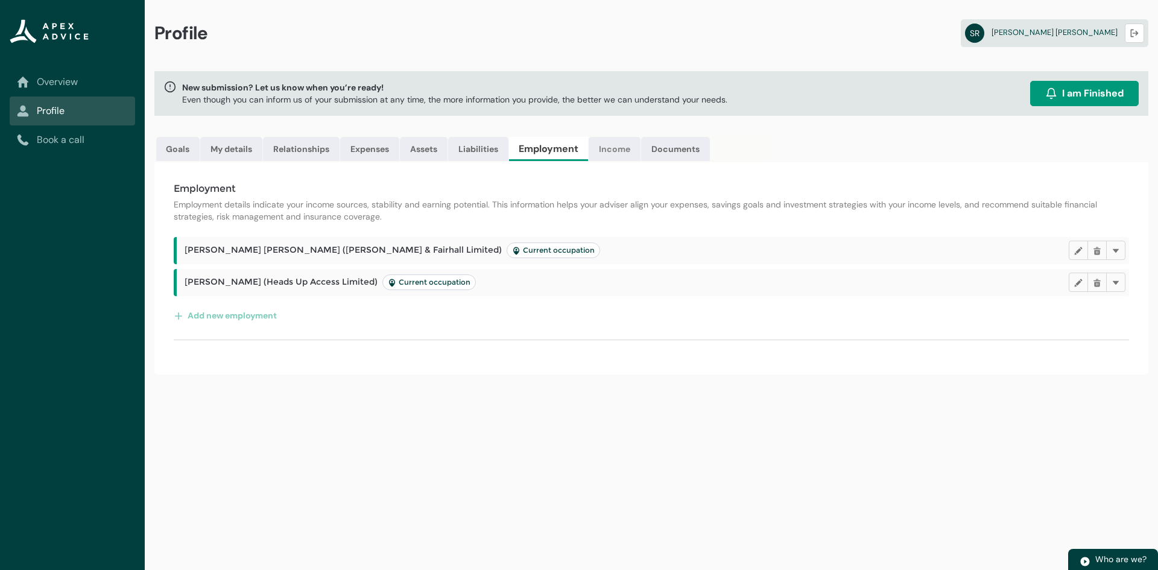
click at [622, 141] on link "Income" at bounding box center [615, 149] width 52 height 24
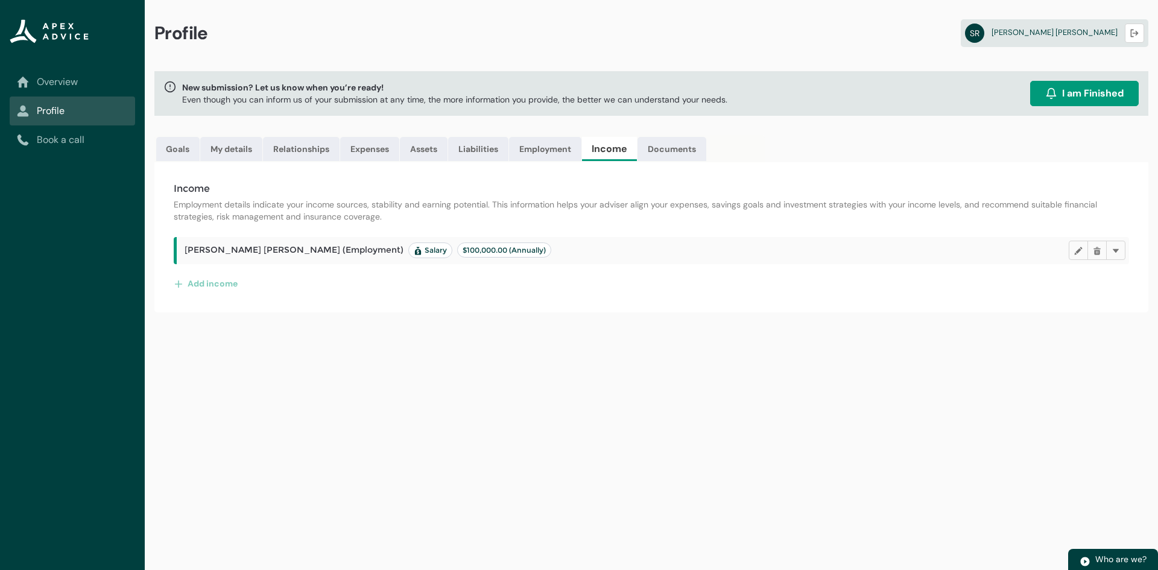
click at [242, 283] on div "Add income" at bounding box center [651, 283] width 955 height 19
click at [220, 285] on button "Add income" at bounding box center [206, 283] width 65 height 19
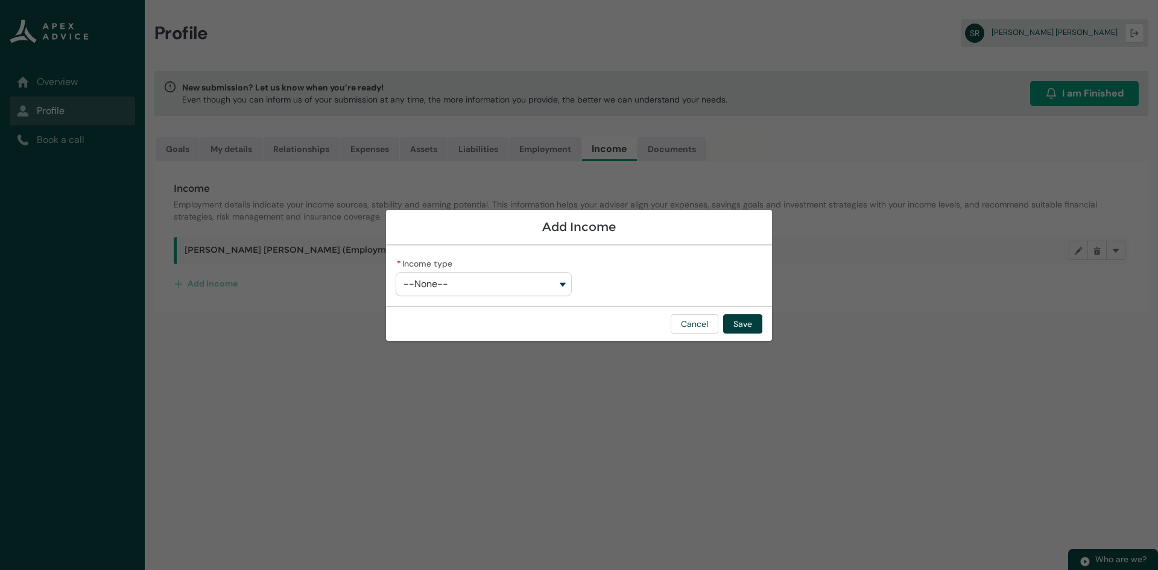
click at [478, 280] on button "--None--" at bounding box center [484, 284] width 176 height 24
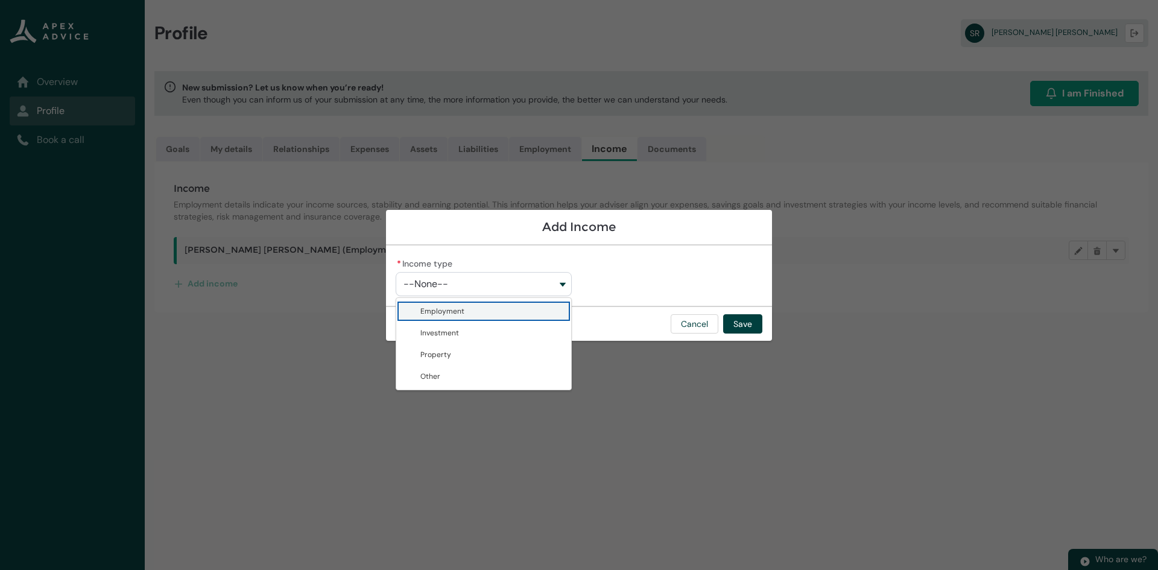
click at [458, 307] on span "Employment" at bounding box center [442, 311] width 44 height 10
type lightning-combobox "Employment"
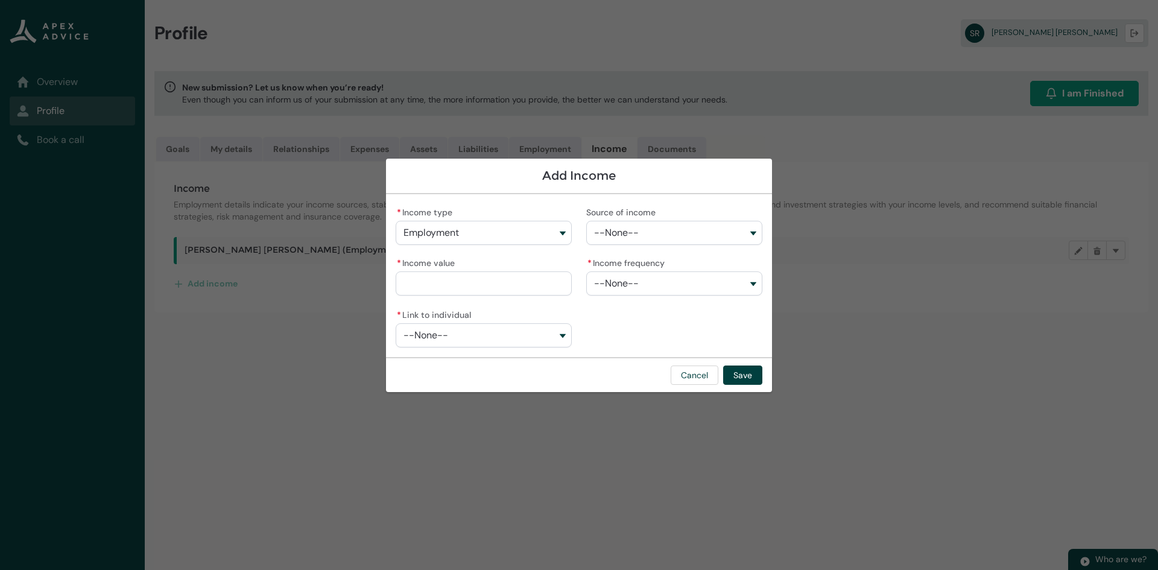
click at [636, 236] on span "--None--" at bounding box center [616, 232] width 45 height 11
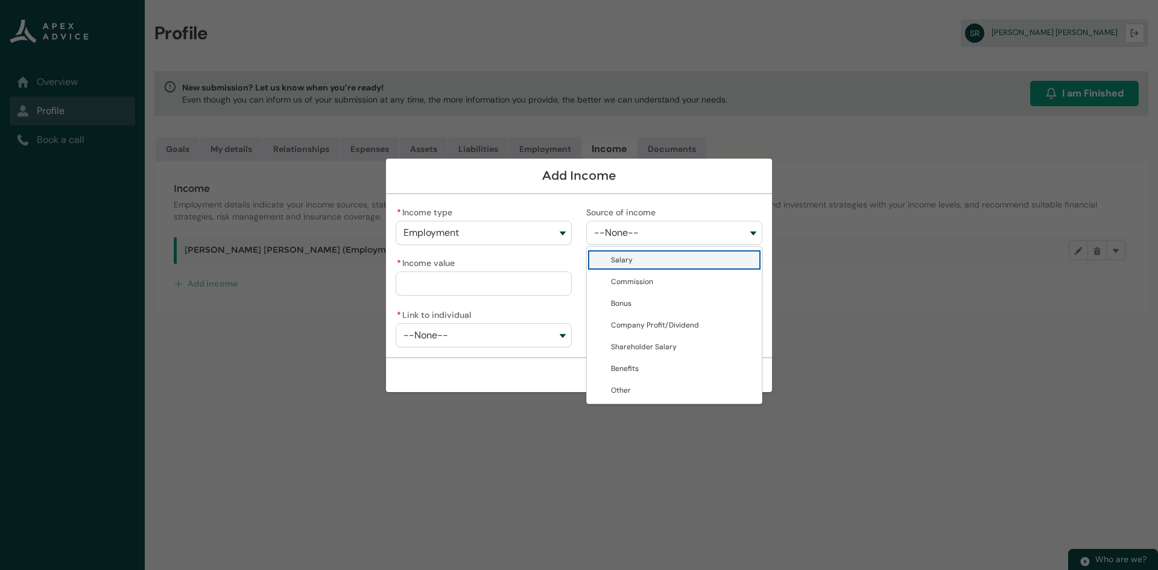
click at [634, 264] on span "Salary" at bounding box center [683, 260] width 144 height 12
type lightning-combobox "Salary"
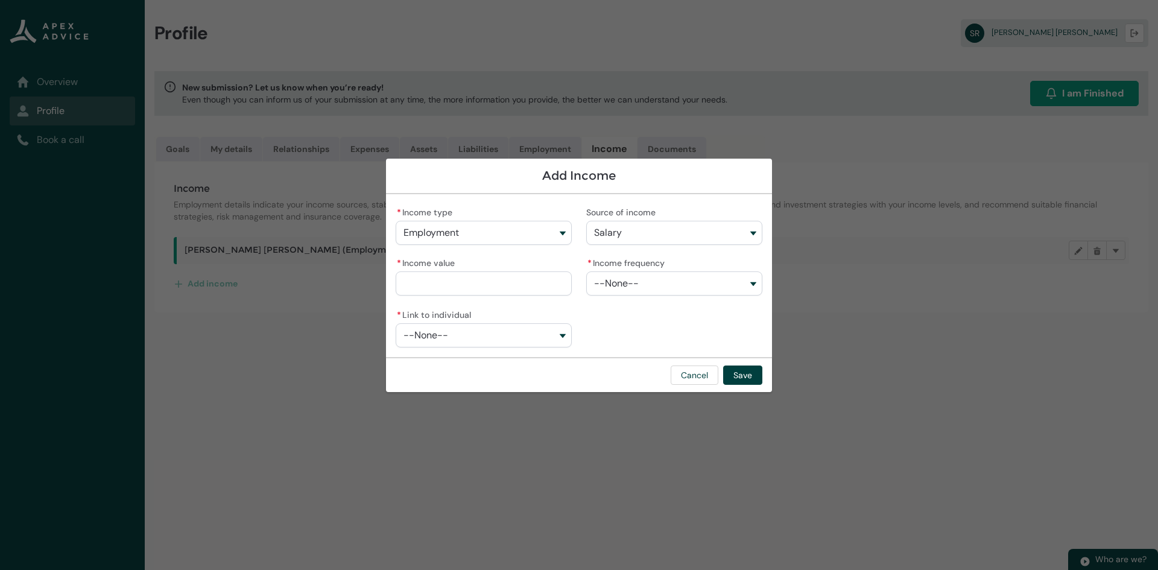
click at [486, 288] on input "* Income value" at bounding box center [484, 283] width 176 height 24
type lightning-primitive-input-simple "100000"
type input "**********"
click at [644, 291] on button "--None--" at bounding box center [674, 283] width 176 height 24
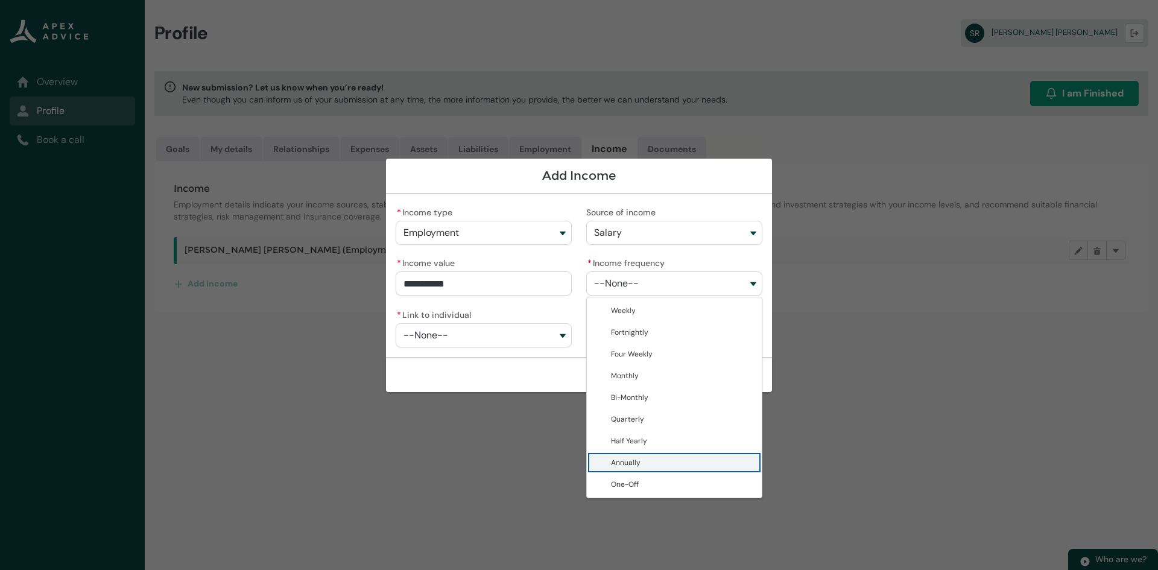
click at [647, 463] on span "Annually" at bounding box center [683, 463] width 144 height 12
type lightning-combobox "Annually"
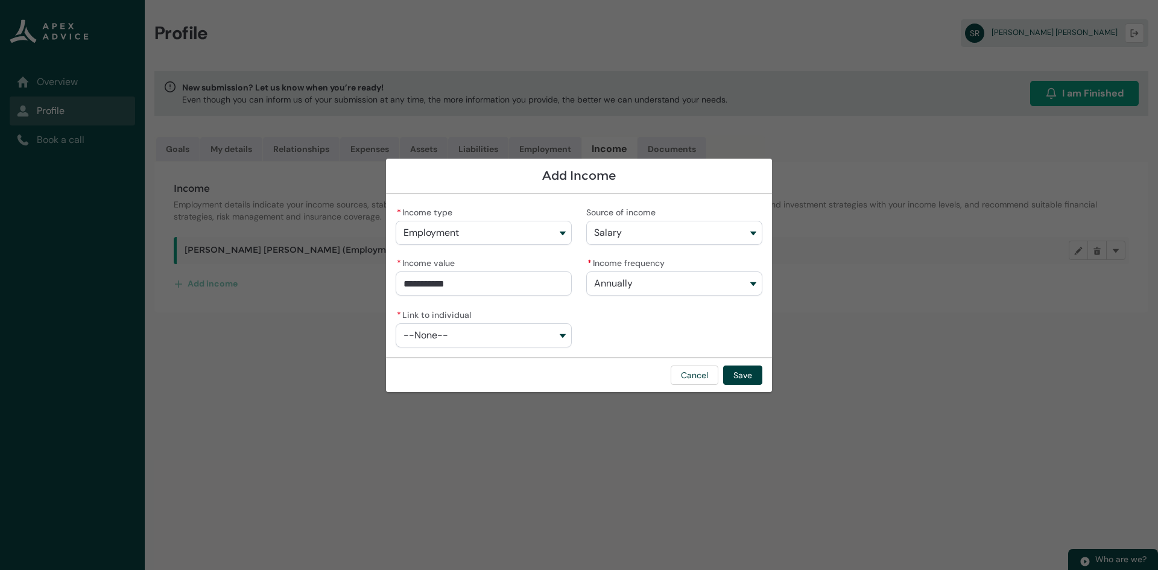
click at [482, 320] on div "* Link to individual --None--" at bounding box center [484, 326] width 176 height 41
click at [467, 338] on button "--None--" at bounding box center [484, 335] width 176 height 24
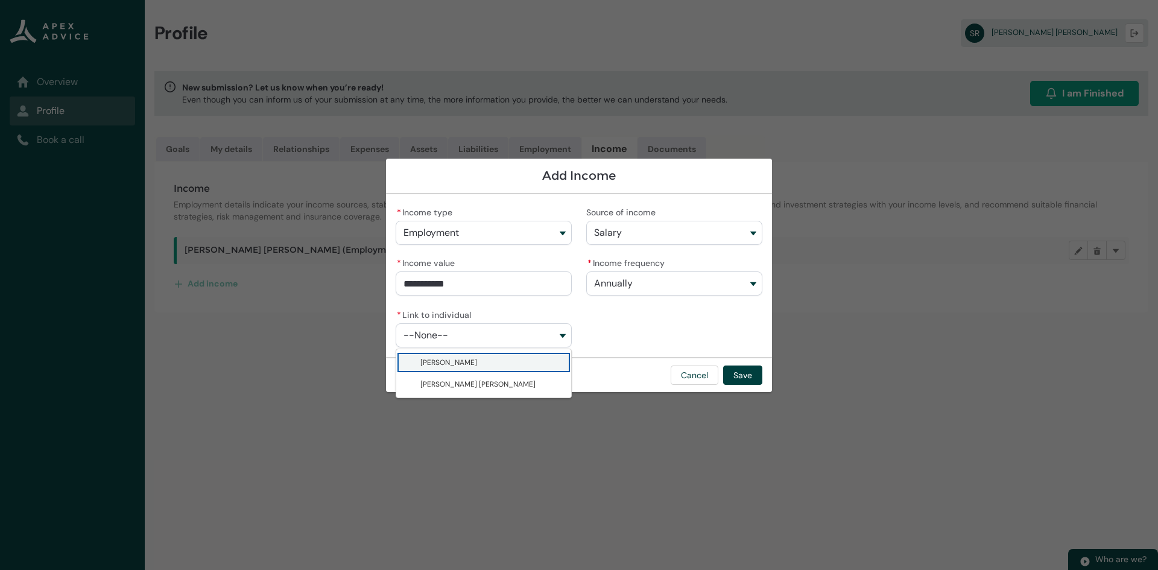
click at [443, 366] on span "Troy Kevin Beaumont" at bounding box center [448, 363] width 57 height 10
type lightning-combobox "001Q9000014EzX3IAK"
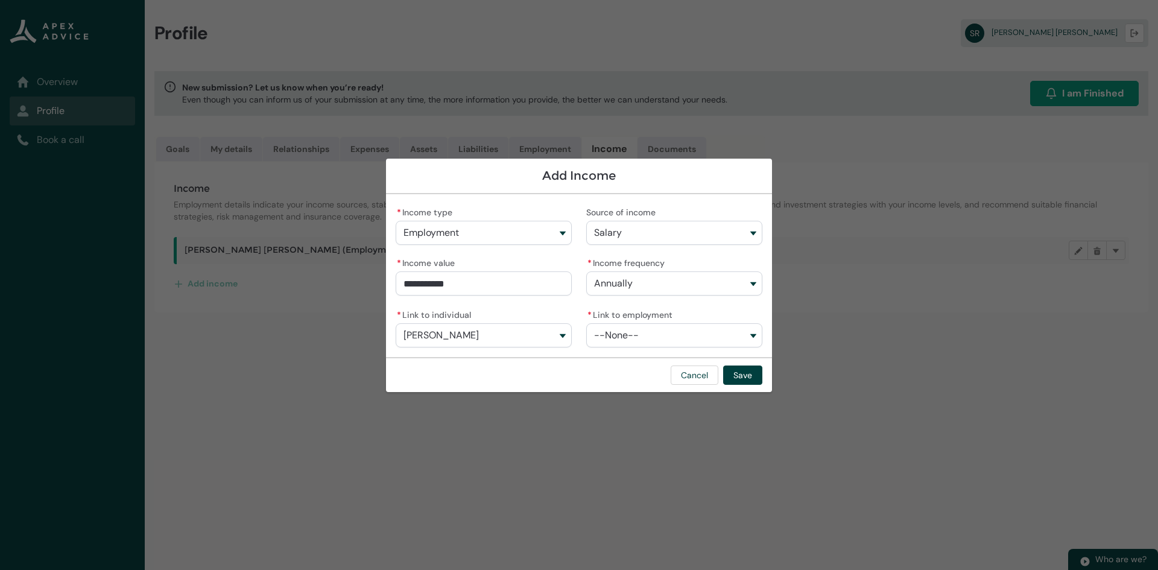
click at [698, 338] on button "--None--" at bounding box center [674, 335] width 176 height 24
click at [666, 355] on lightning-base-combobox-item "Heads Up Access Limited" at bounding box center [674, 363] width 175 height 22
type lightning-combobox "a0fQ900000BGKm1IAH"
click at [746, 378] on button "Save" at bounding box center [742, 375] width 39 height 19
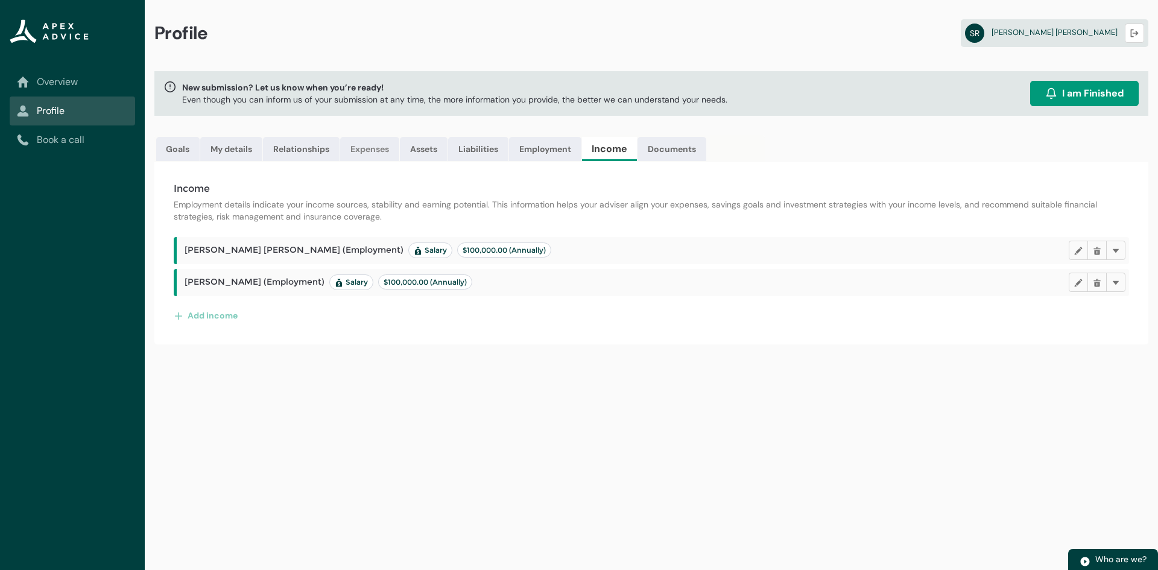
click at [378, 143] on link "Expenses" at bounding box center [369, 149] width 59 height 24
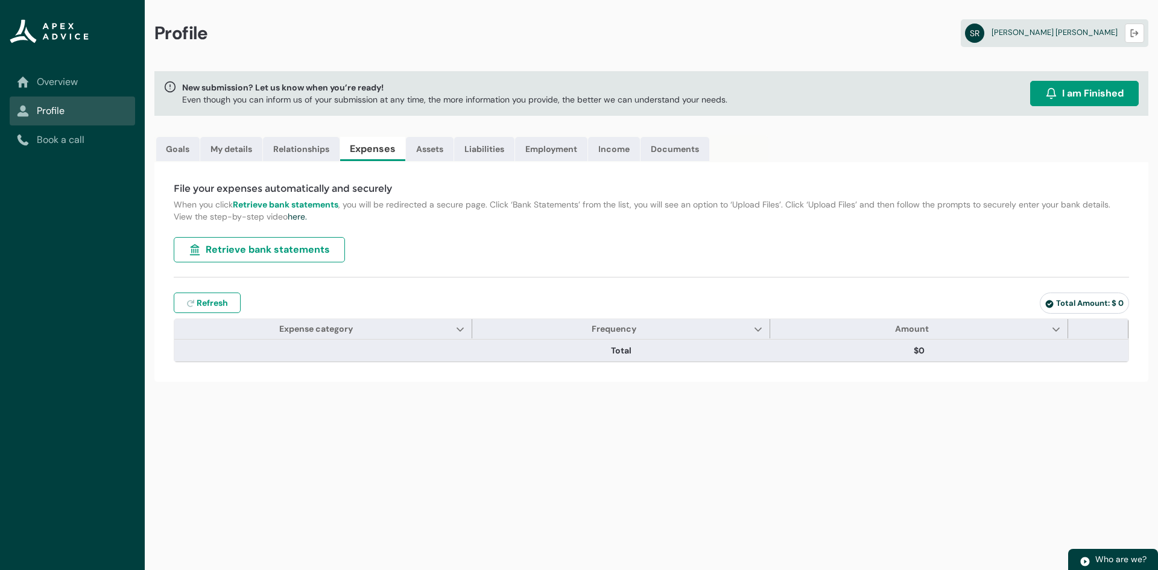
click at [419, 235] on div "File your expenses automatically and securely When you click Retrieve bank stat…" at bounding box center [651, 272] width 994 height 220
click at [422, 148] on link "Assets" at bounding box center [430, 149] width 48 height 24
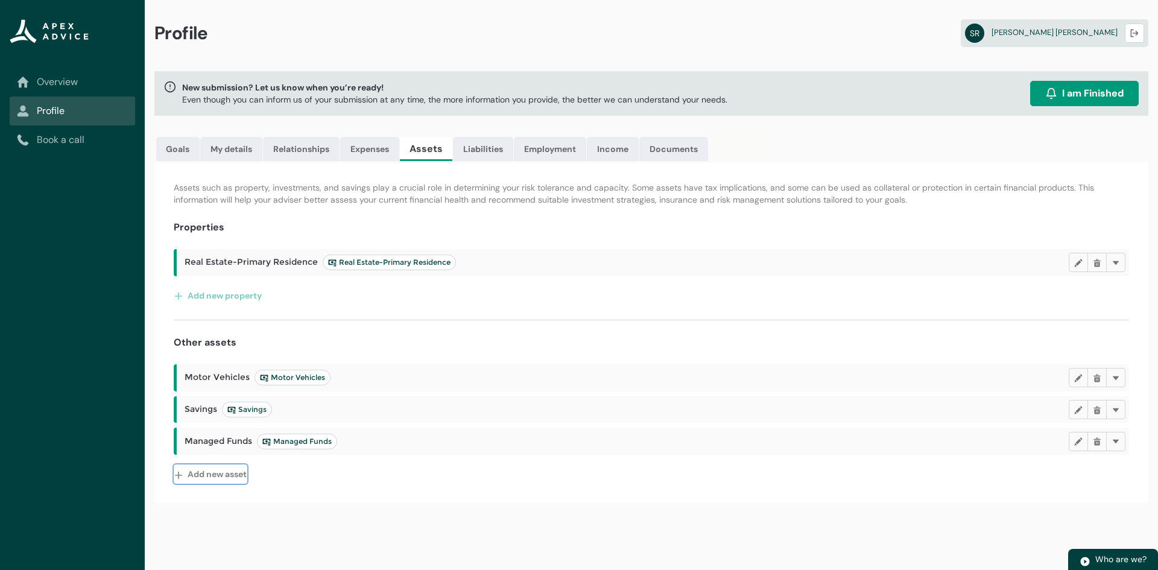
click at [212, 477] on button "Add new asset" at bounding box center [211, 473] width 74 height 19
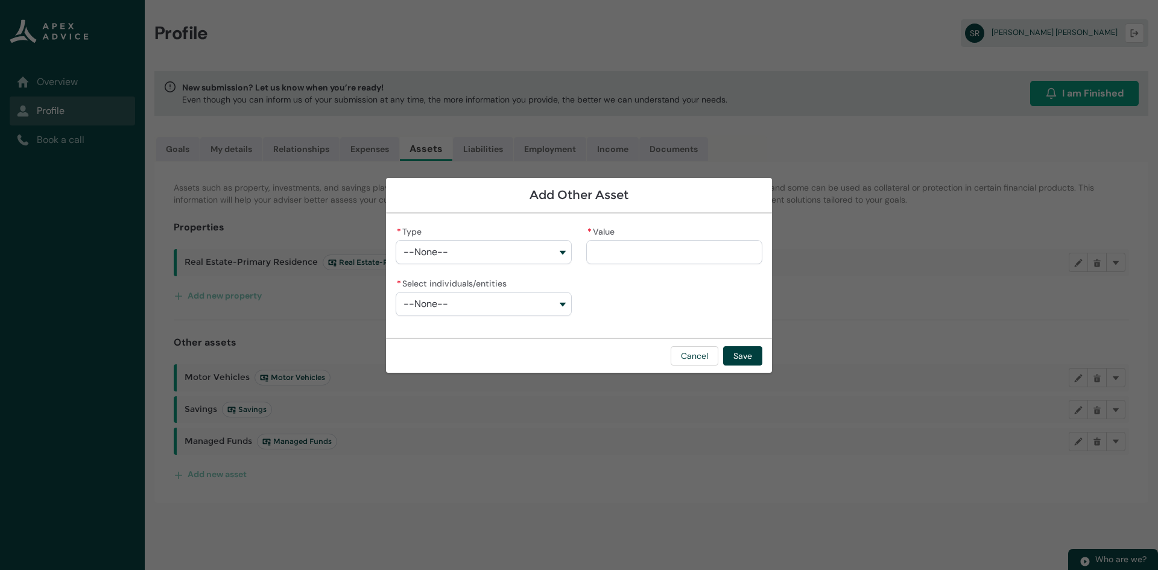
click at [495, 267] on div "* Type --None-- * Value * Select individuals/entities --None--" at bounding box center [579, 275] width 367 height 105
click at [461, 259] on button "--None--" at bounding box center [484, 252] width 176 height 24
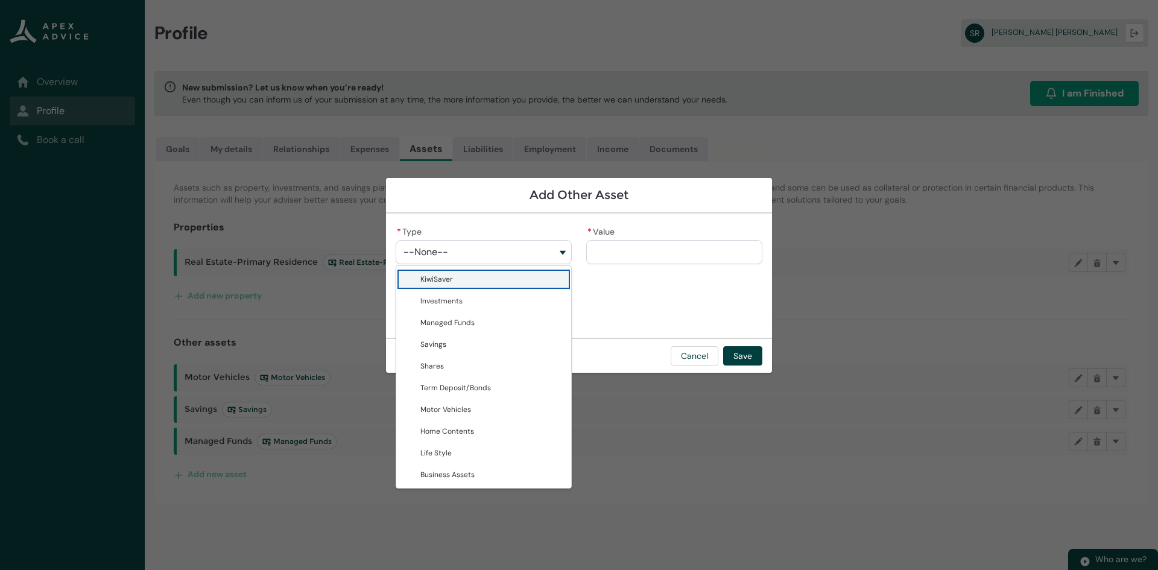
click at [443, 280] on span "KiwiSaver" at bounding box center [436, 279] width 33 height 10
type lightning-combobox "KiwiSaver"
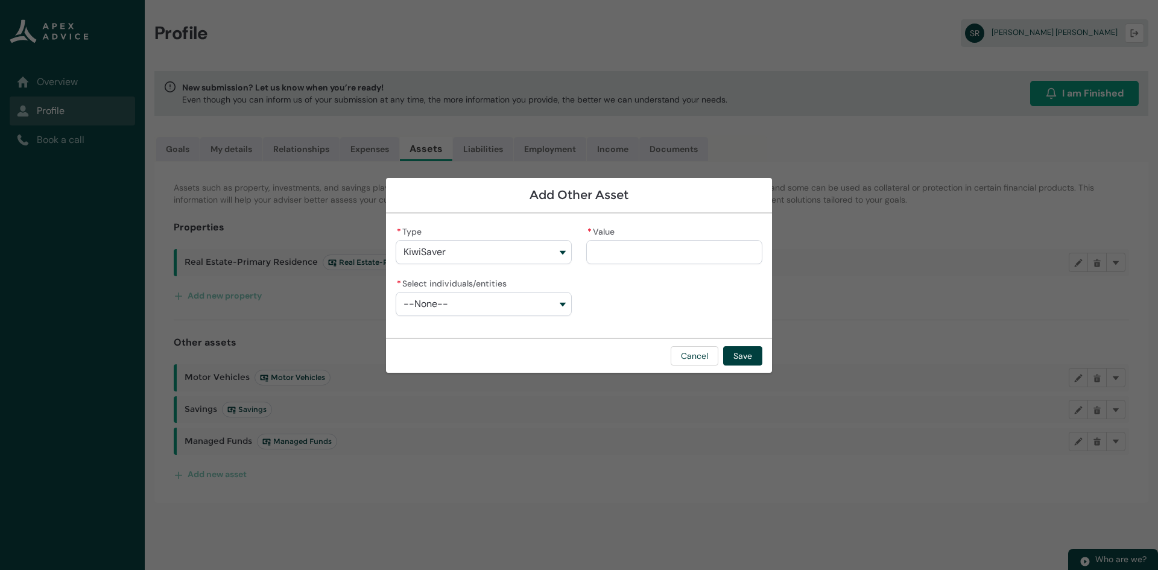
click at [609, 247] on input "* Value" at bounding box center [674, 252] width 176 height 24
type lightning-primitive-input-simple "7"
type input "*"
type lightning-primitive-input-simple "73"
type input "**"
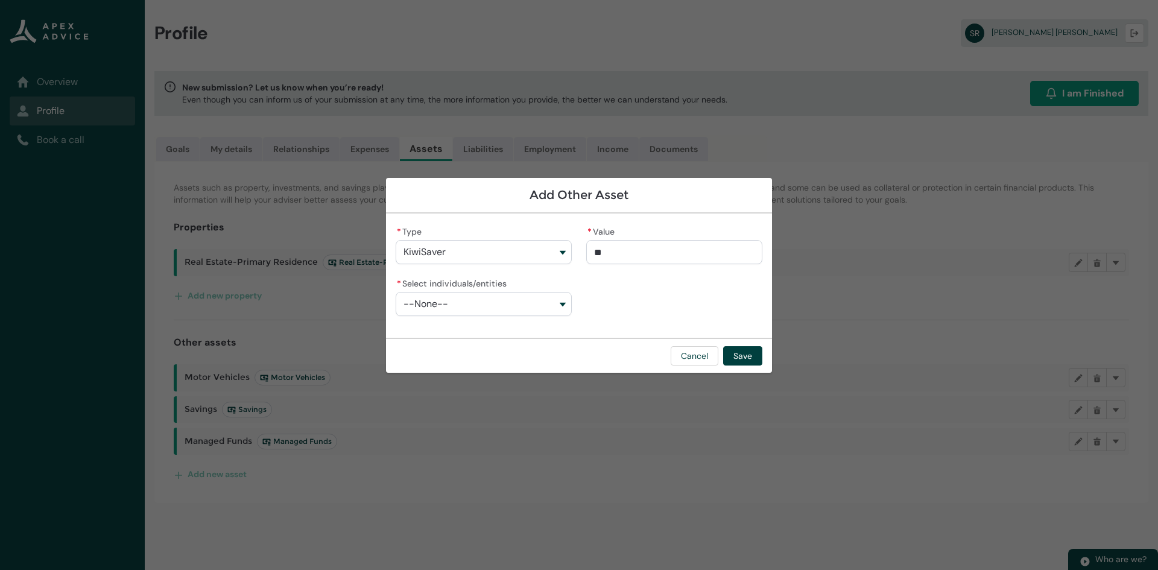
type lightning-primitive-input-simple "731"
type input "***"
type lightning-primitive-input-simple "7318"
type input "****"
type lightning-primitive-input-simple "73180"
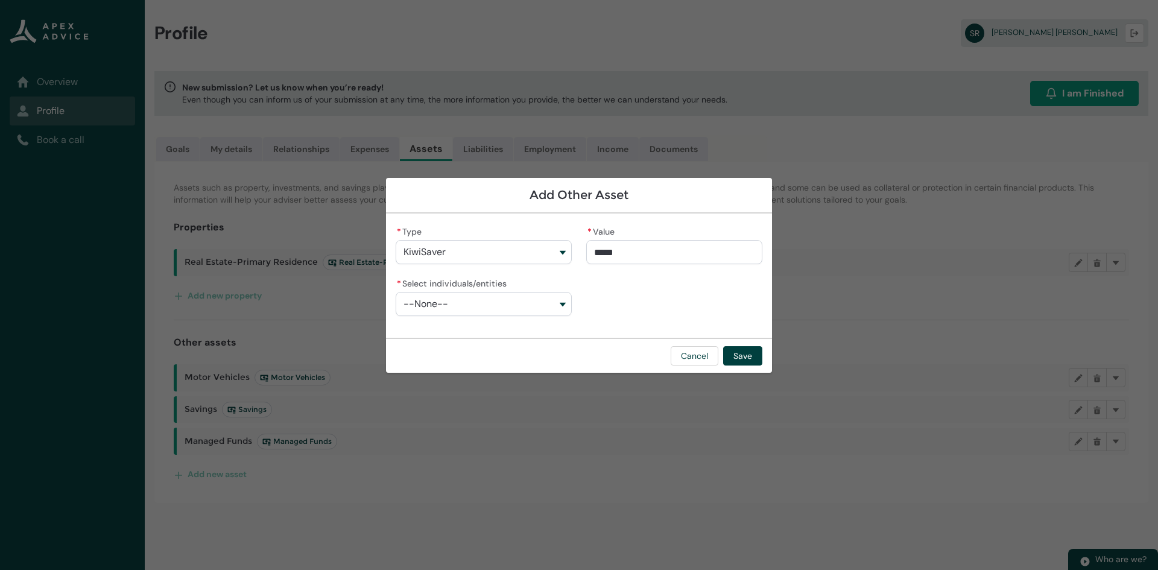
type input "**********"
click at [484, 314] on button "--None--" at bounding box center [484, 304] width 176 height 24
click at [448, 338] on lightning-base-combobox-item "Troy Kevin Beaumont" at bounding box center [483, 331] width 175 height 22
type lightning-combobox "001Q9000014EzX3IAK"
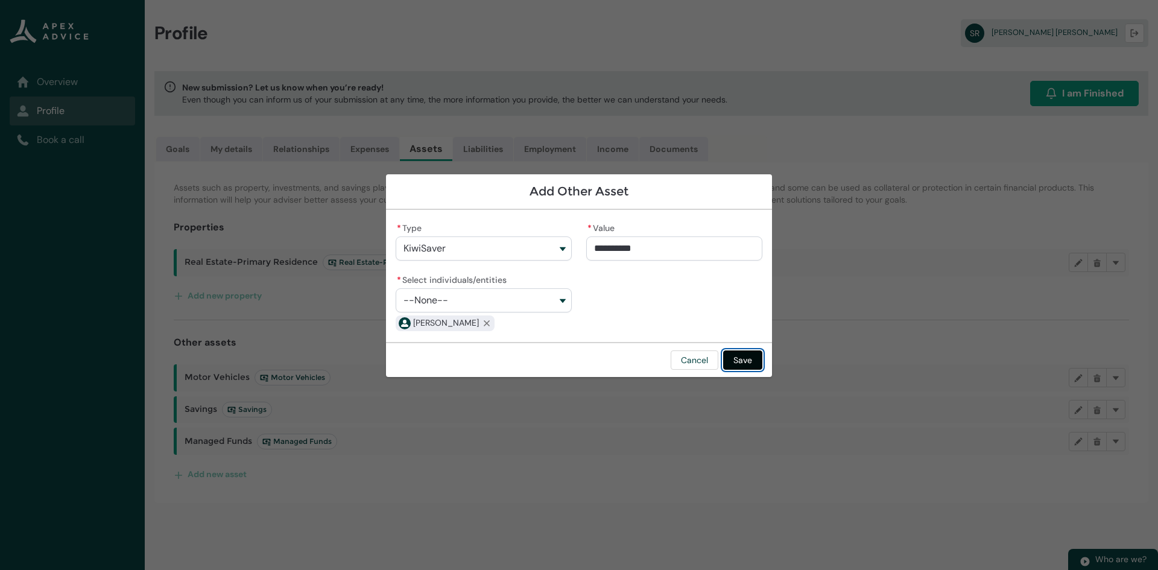
click at [750, 360] on button "Save" at bounding box center [742, 359] width 39 height 19
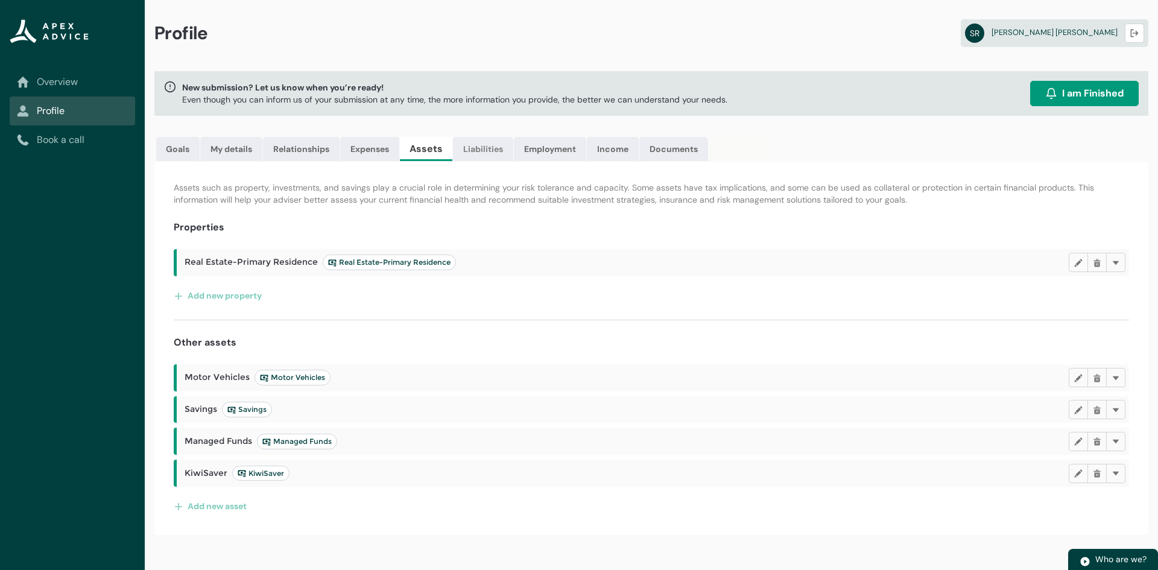
click at [478, 150] on link "Liabilities" at bounding box center [483, 149] width 60 height 24
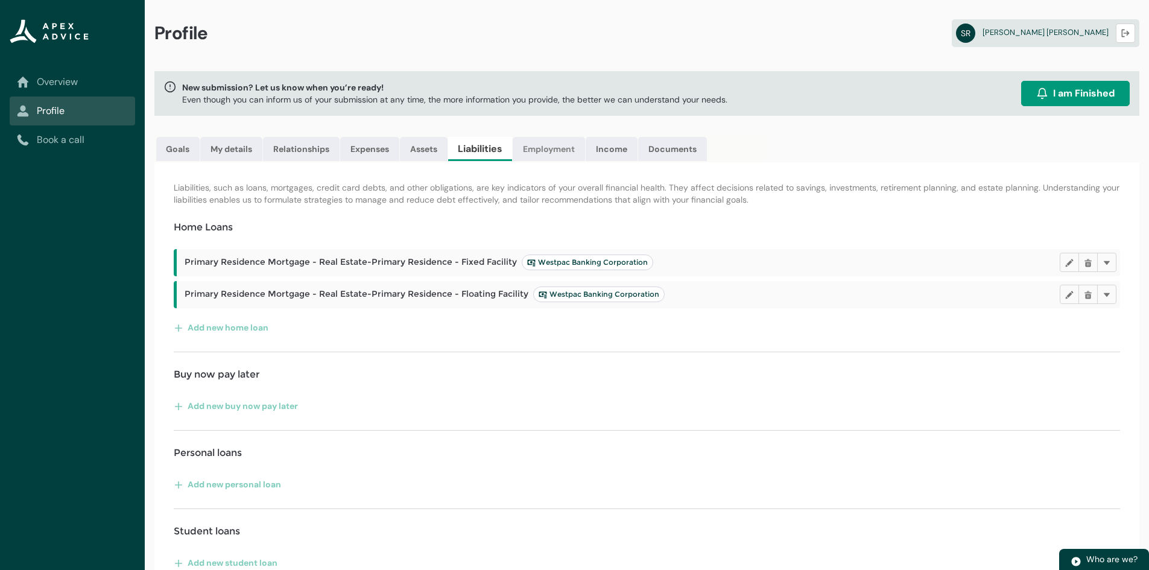
click at [539, 148] on link "Employment" at bounding box center [549, 149] width 72 height 24
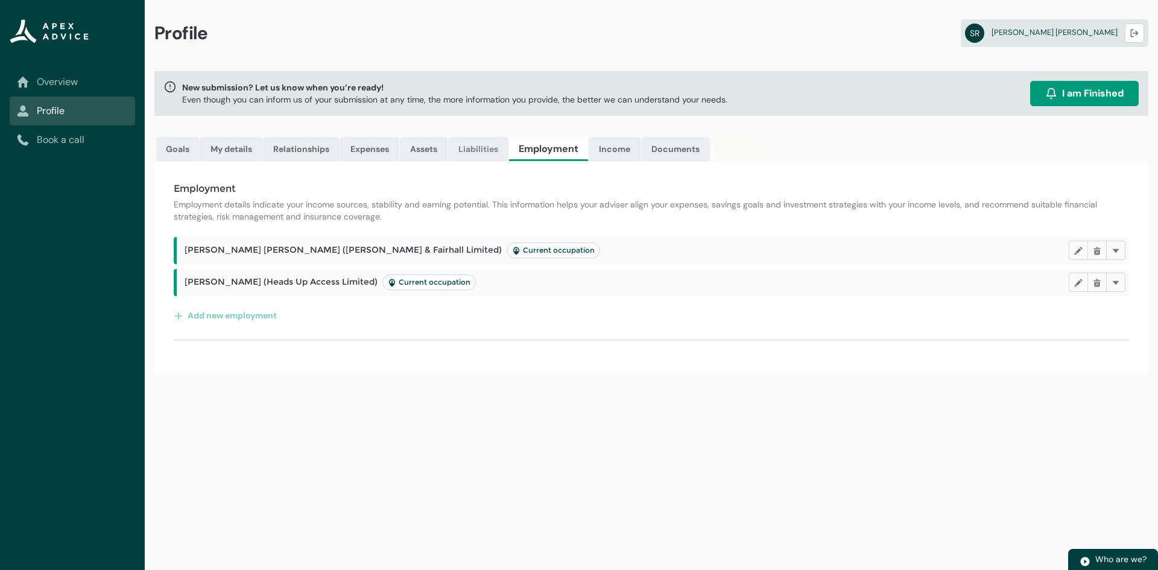
click at [483, 147] on link "Liabilities" at bounding box center [478, 149] width 60 height 24
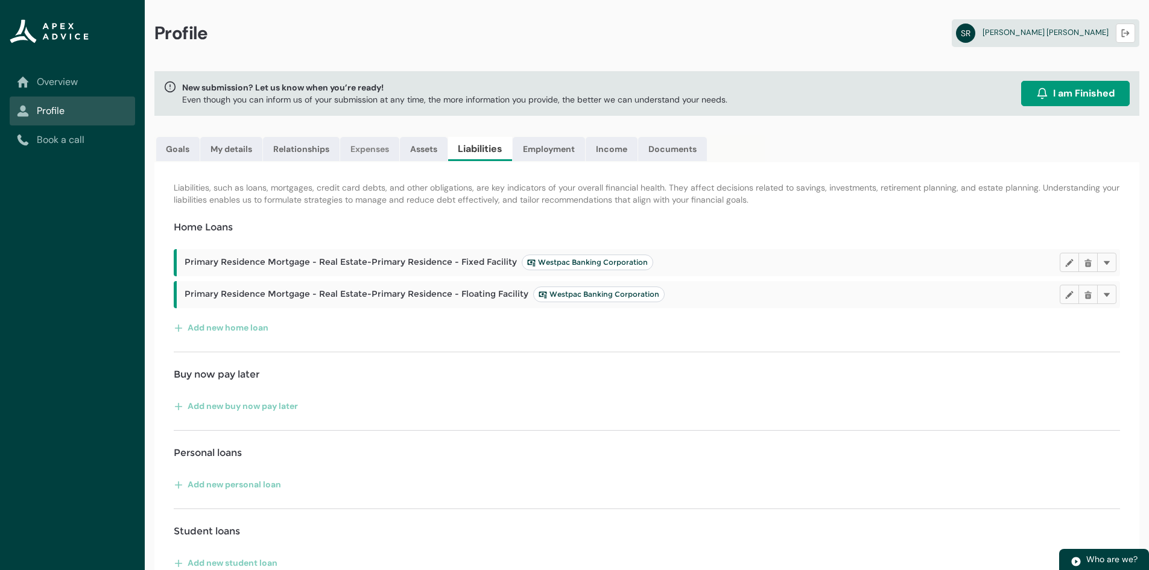
click at [369, 145] on link "Expenses" at bounding box center [369, 149] width 59 height 24
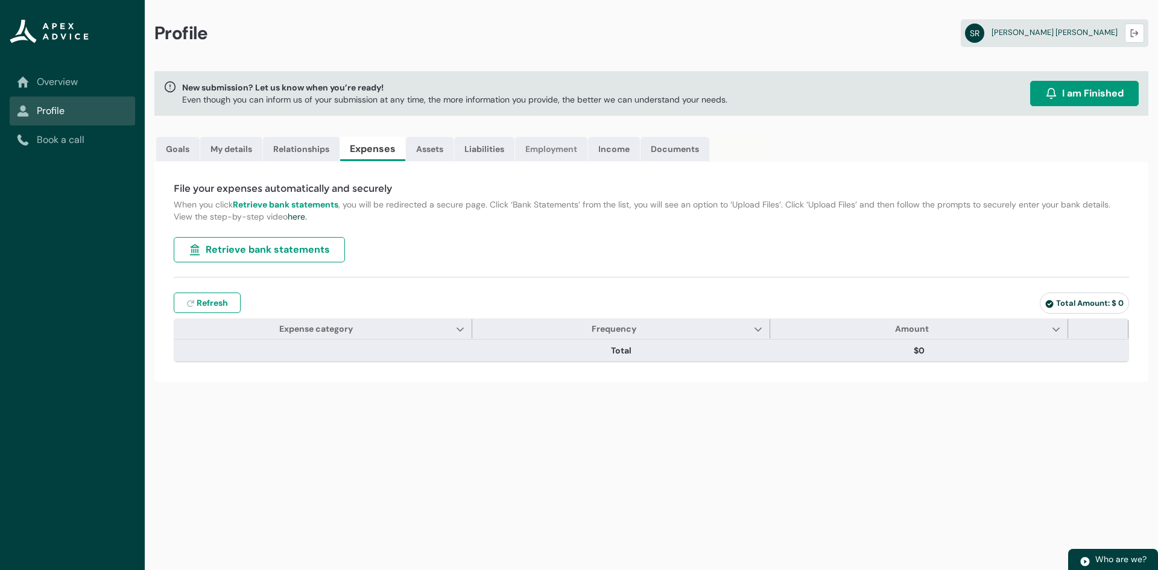
click at [556, 149] on link "Employment" at bounding box center [551, 149] width 72 height 24
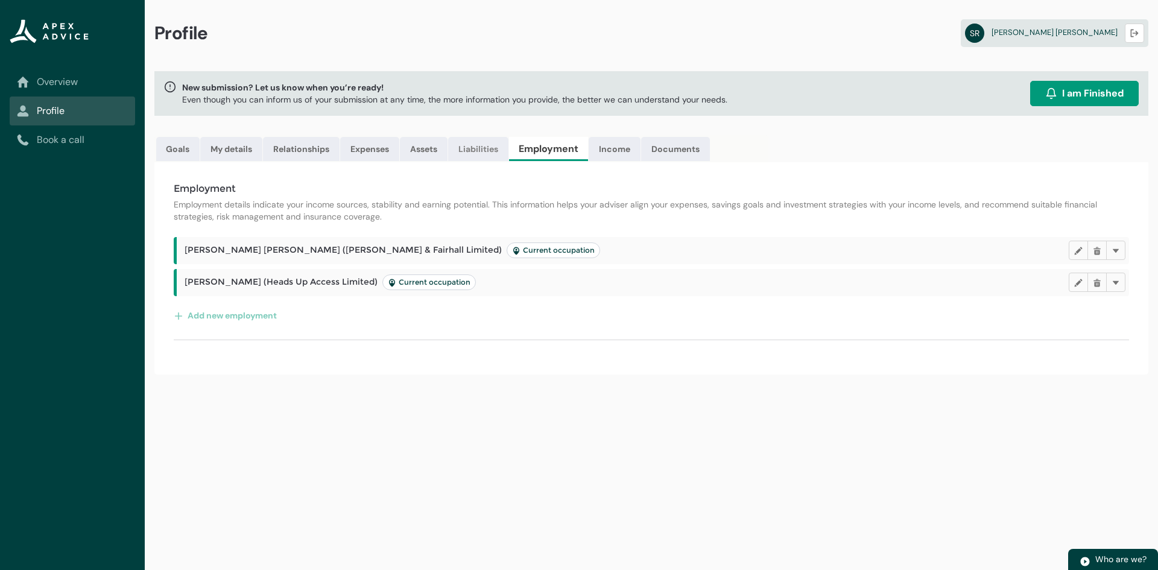
click at [461, 148] on link "Liabilities" at bounding box center [478, 149] width 60 height 24
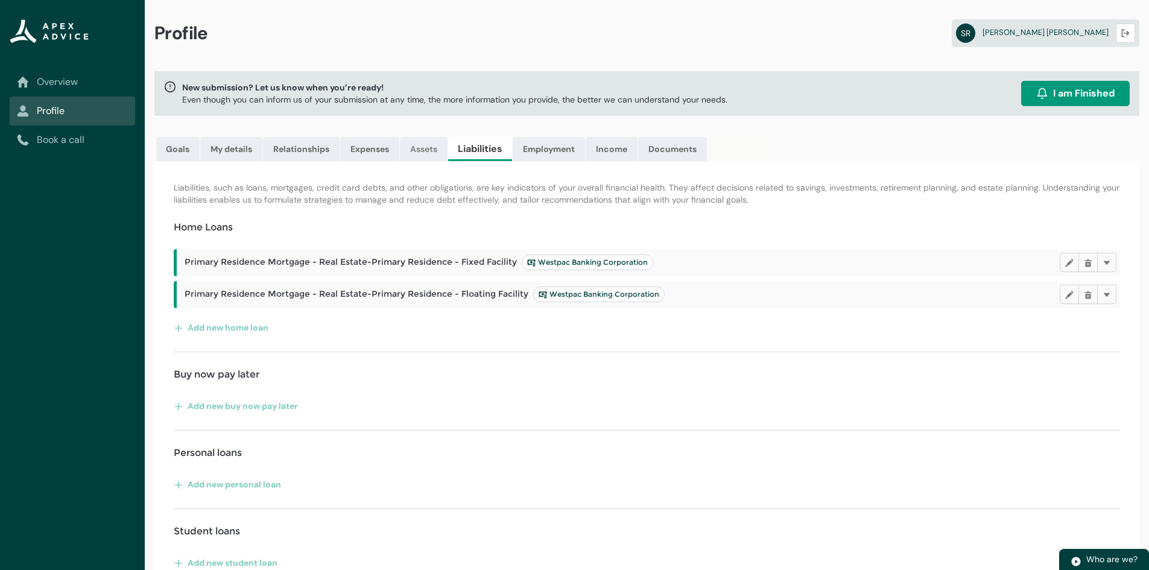
click at [423, 150] on link "Assets" at bounding box center [424, 149] width 48 height 24
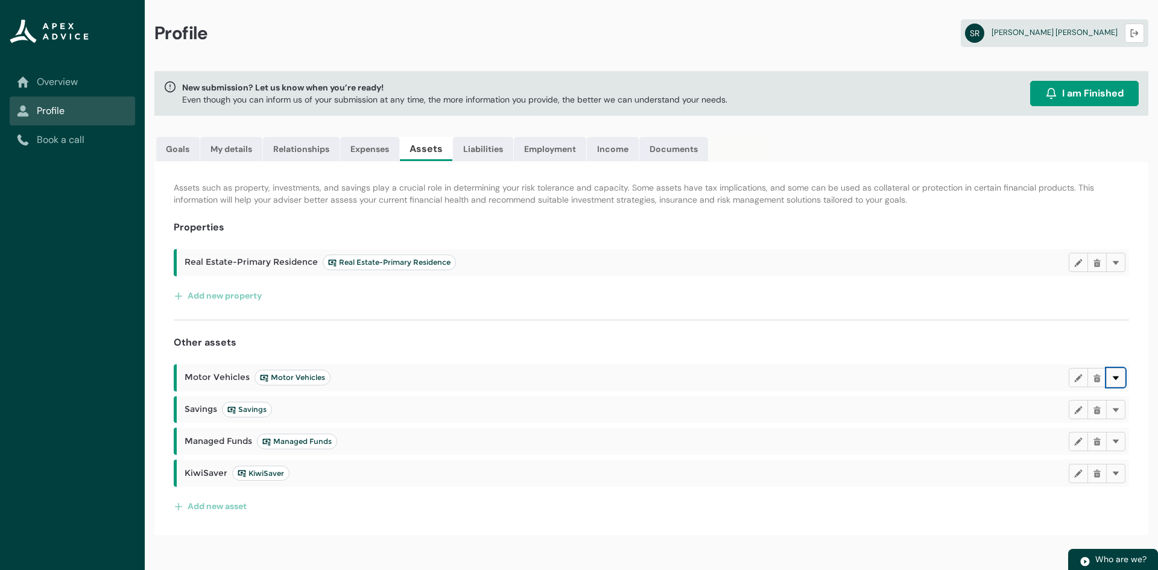
click at [1118, 384] on button "Delete" at bounding box center [1115, 377] width 19 height 19
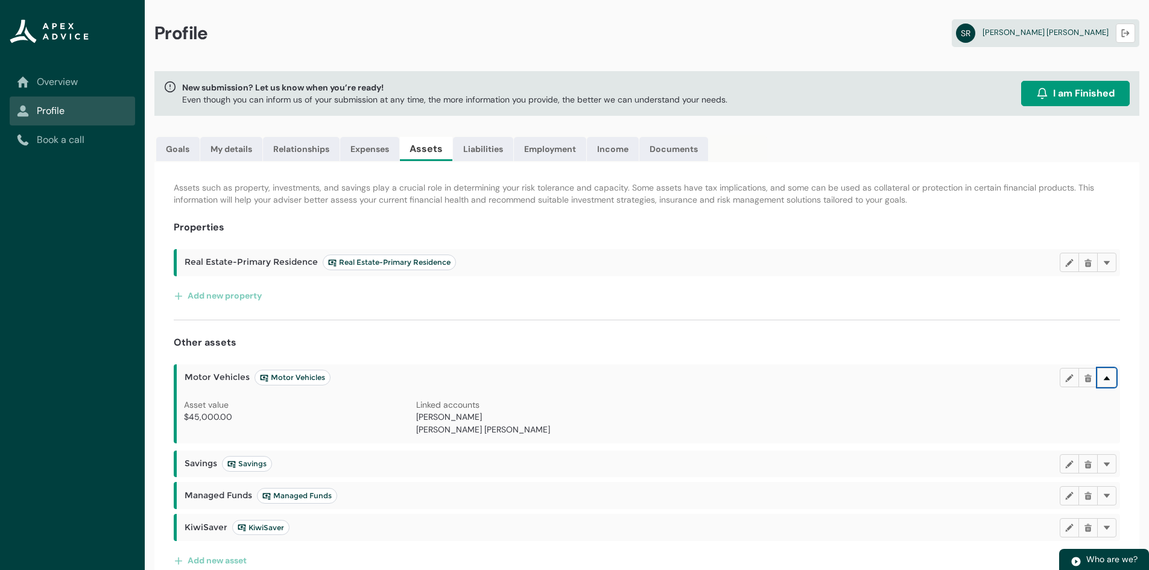
click at [1111, 381] on button "Delete" at bounding box center [1106, 377] width 19 height 19
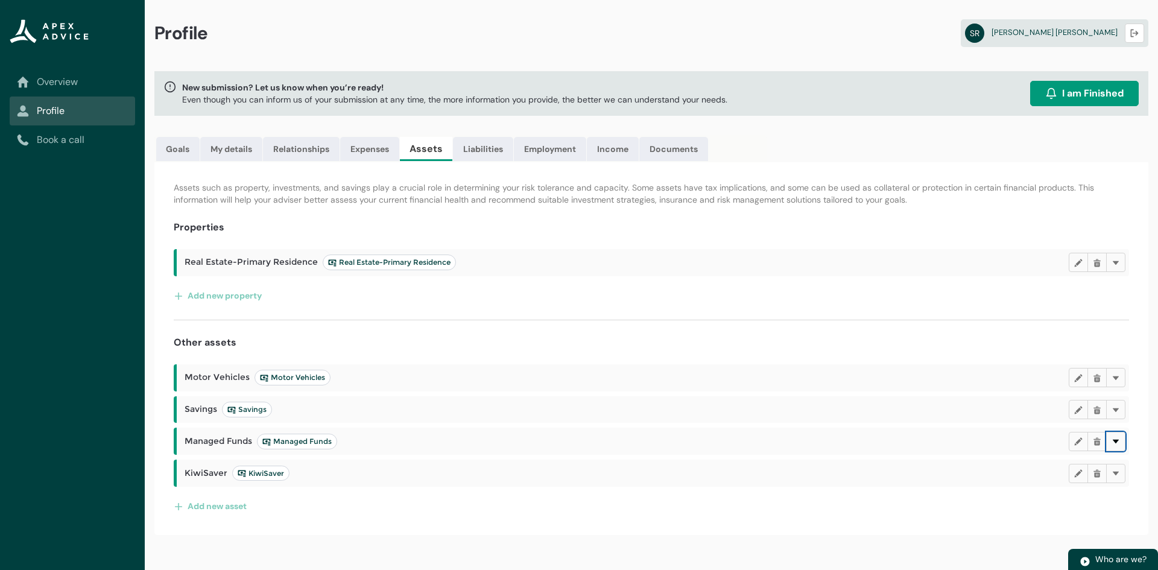
click at [1116, 436] on button "Delete" at bounding box center [1115, 441] width 19 height 19
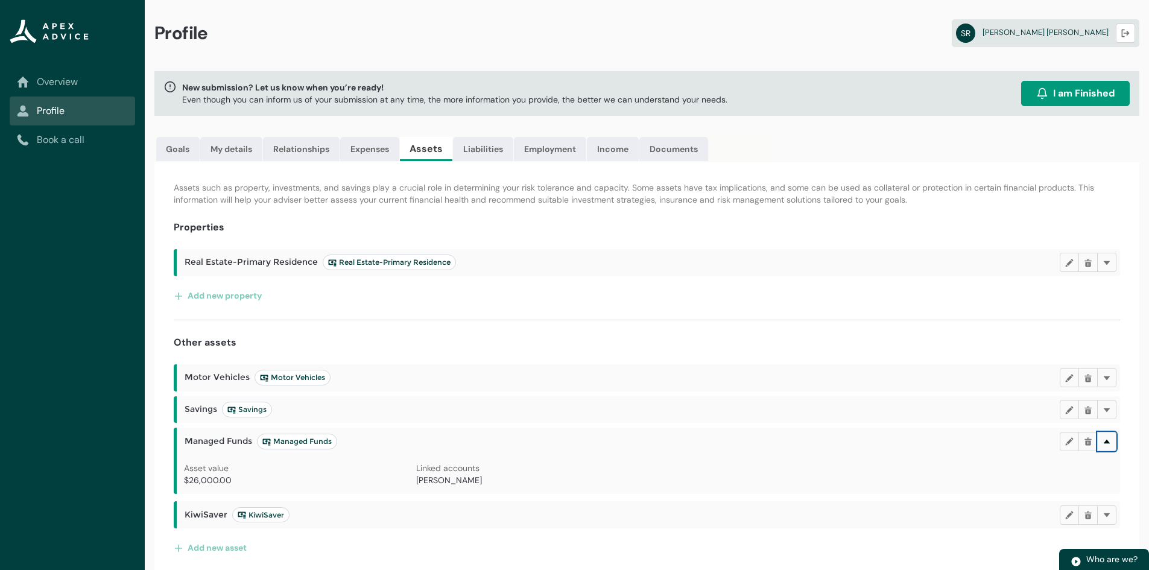
click at [1115, 440] on button "Delete" at bounding box center [1106, 441] width 19 height 19
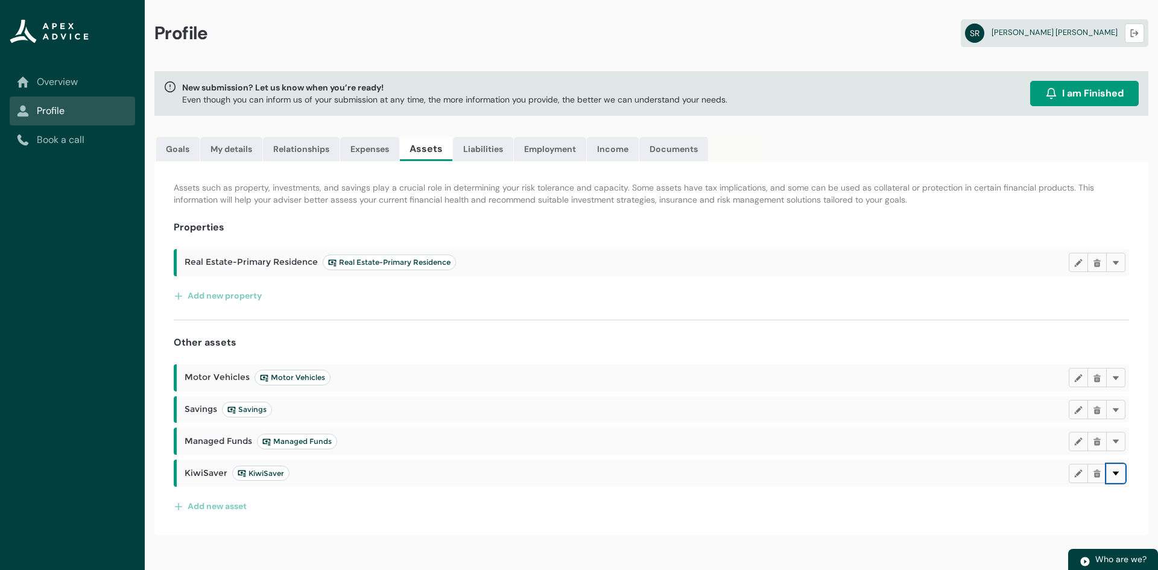
click at [1118, 470] on lightning-primitive-icon "button" at bounding box center [1116, 473] width 8 height 9
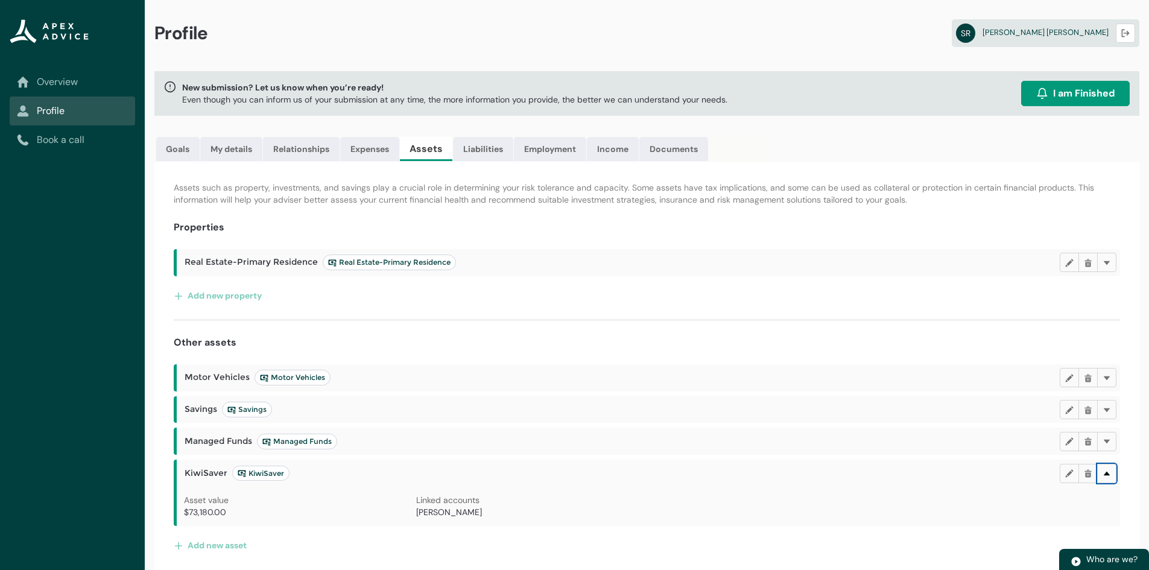
click at [1113, 472] on button "Delete" at bounding box center [1106, 473] width 19 height 19
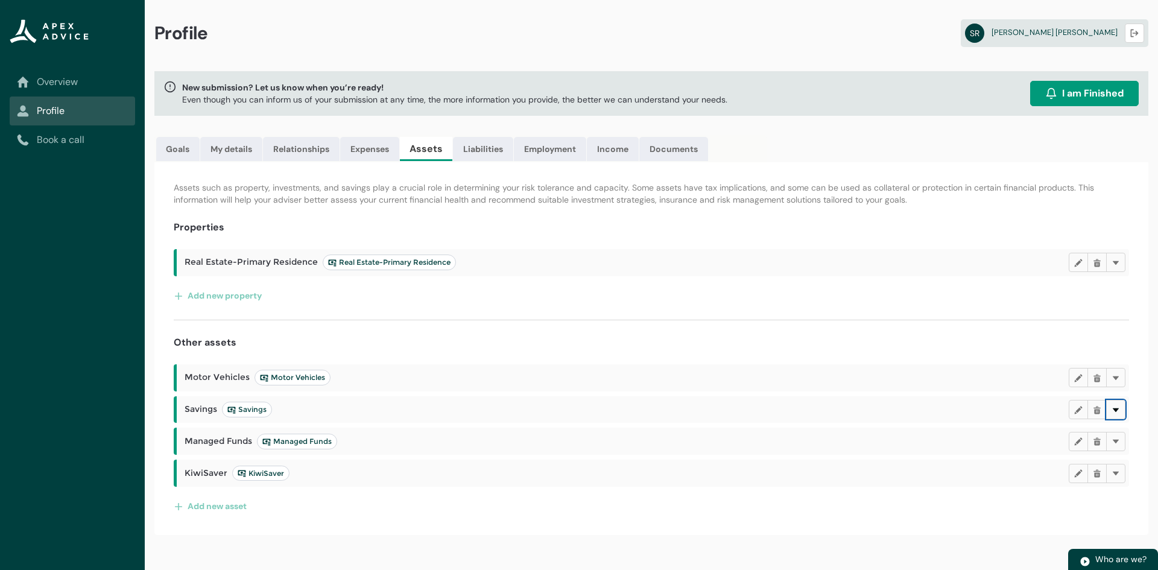
click at [1115, 414] on lightning-primitive-icon "button" at bounding box center [1116, 409] width 8 height 9
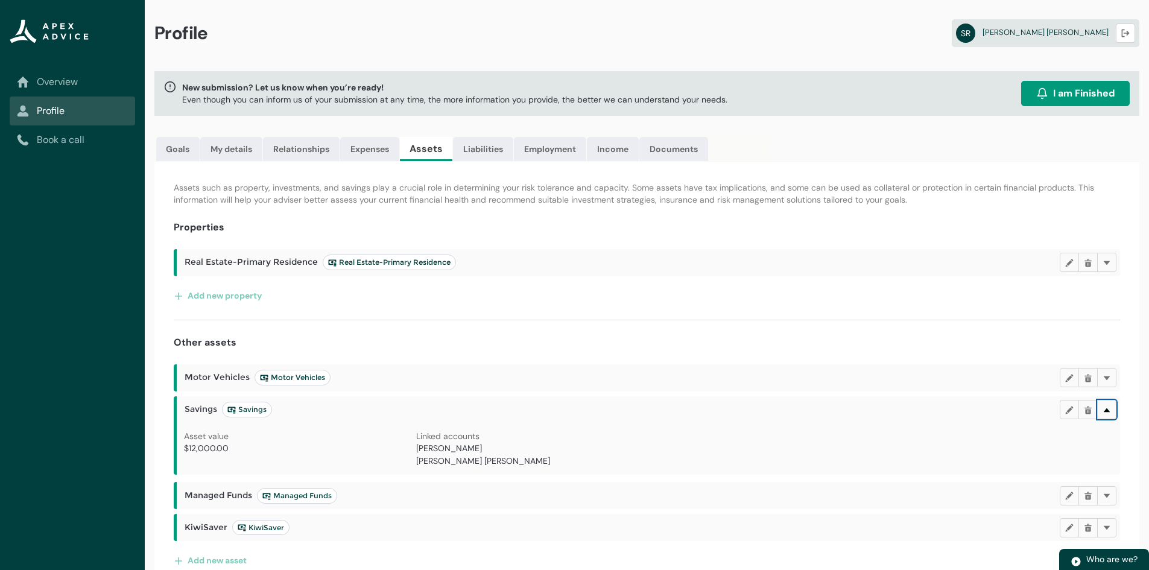
click at [1115, 414] on button "Delete" at bounding box center [1106, 409] width 19 height 19
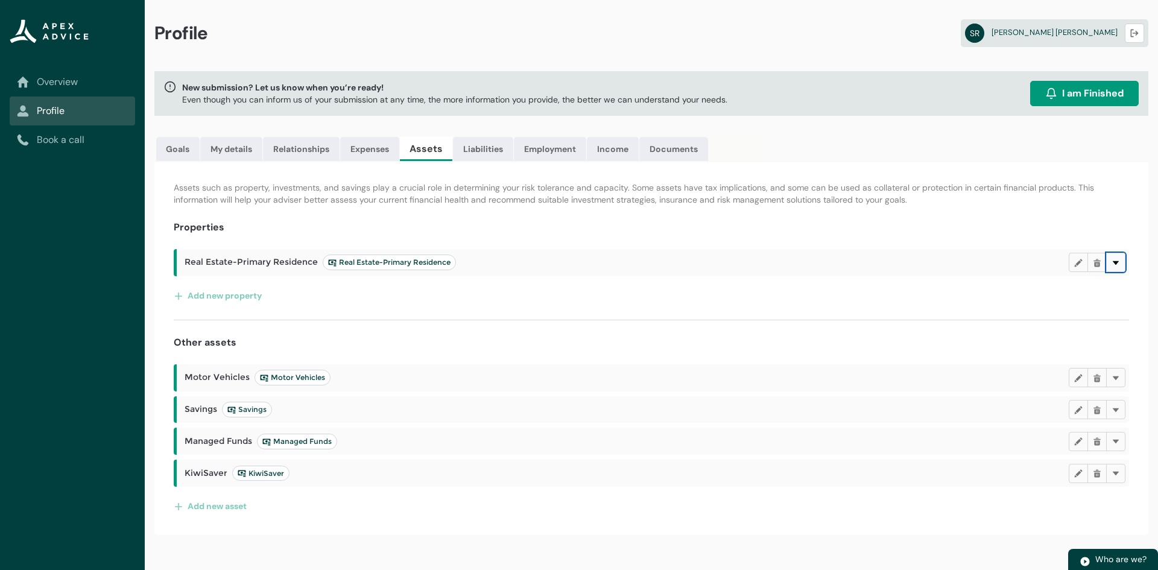
click at [1116, 267] on lightning-primitive-icon "button" at bounding box center [1116, 262] width 8 height 9
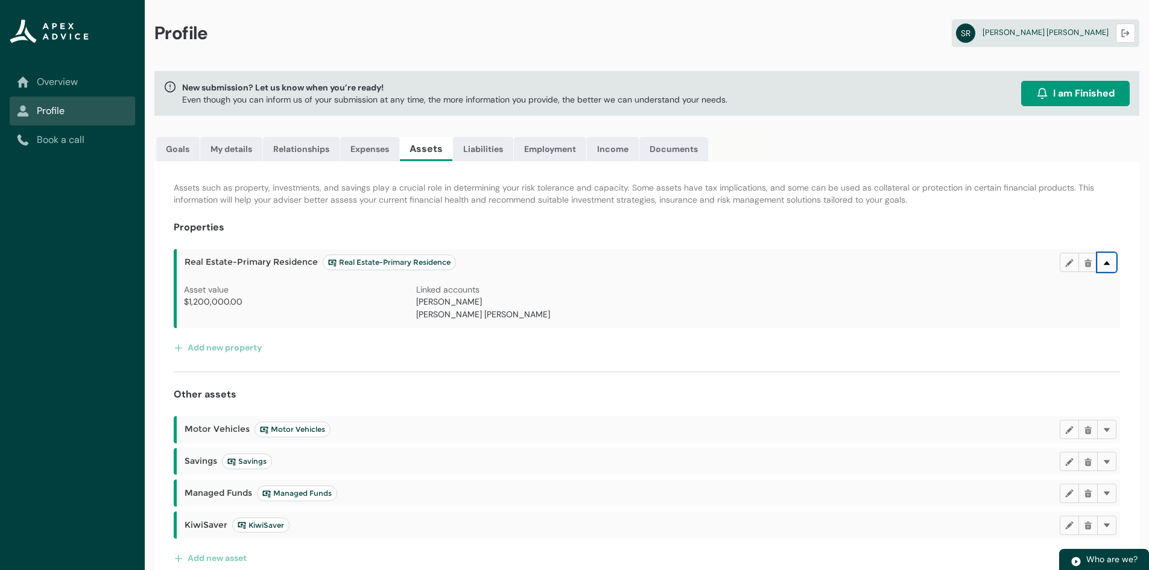
click at [1113, 261] on button "Delete" at bounding box center [1106, 262] width 19 height 19
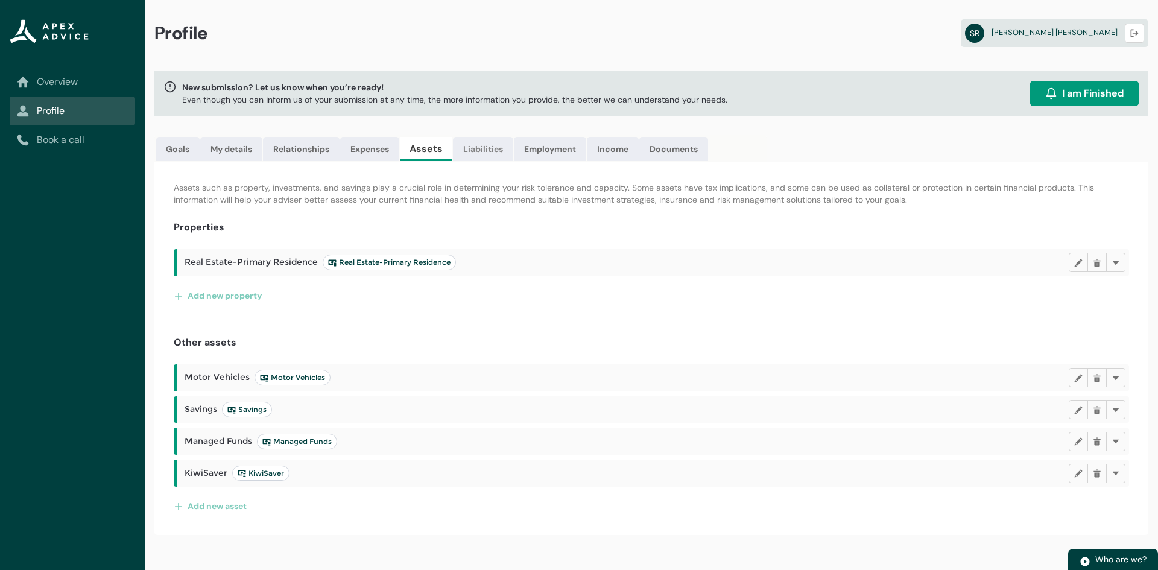
click at [473, 150] on link "Liabilities" at bounding box center [483, 149] width 60 height 24
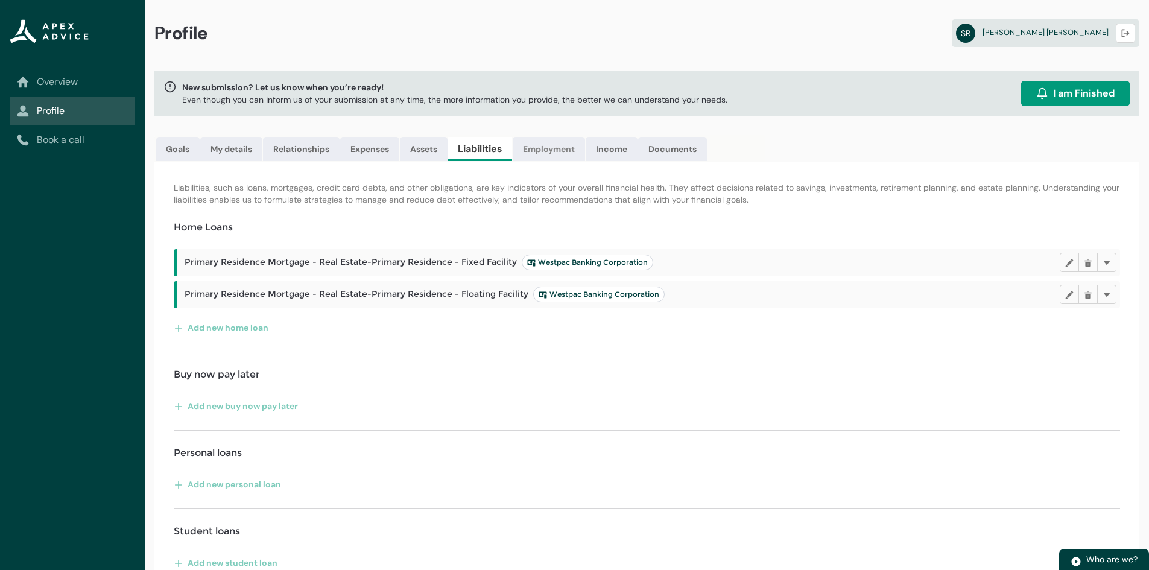
click at [563, 153] on link "Employment" at bounding box center [549, 149] width 72 height 24
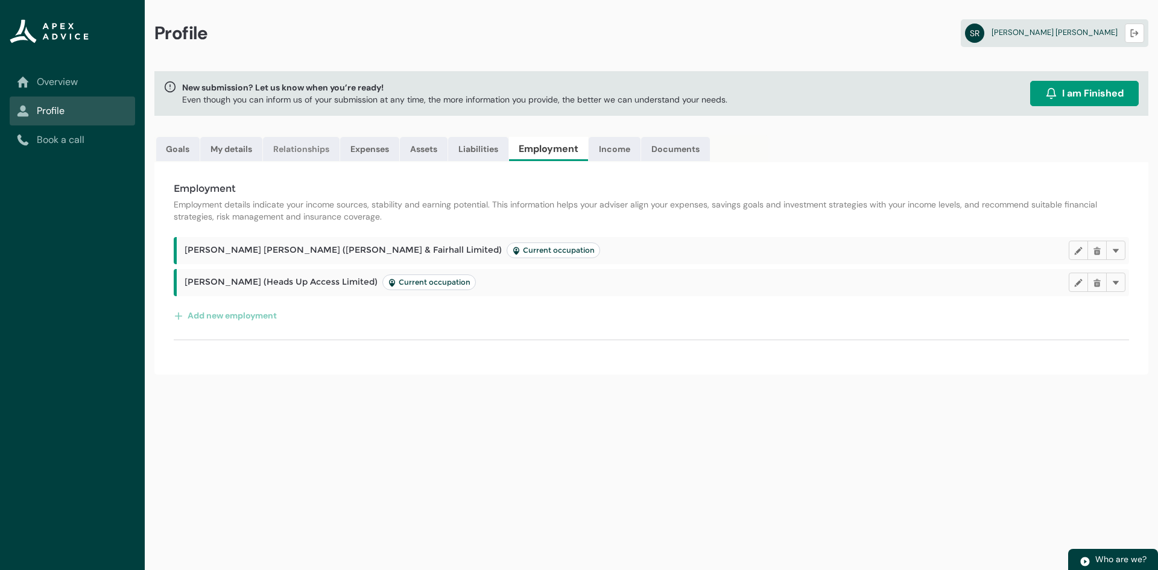
click at [299, 154] on link "Relationships" at bounding box center [301, 149] width 77 height 24
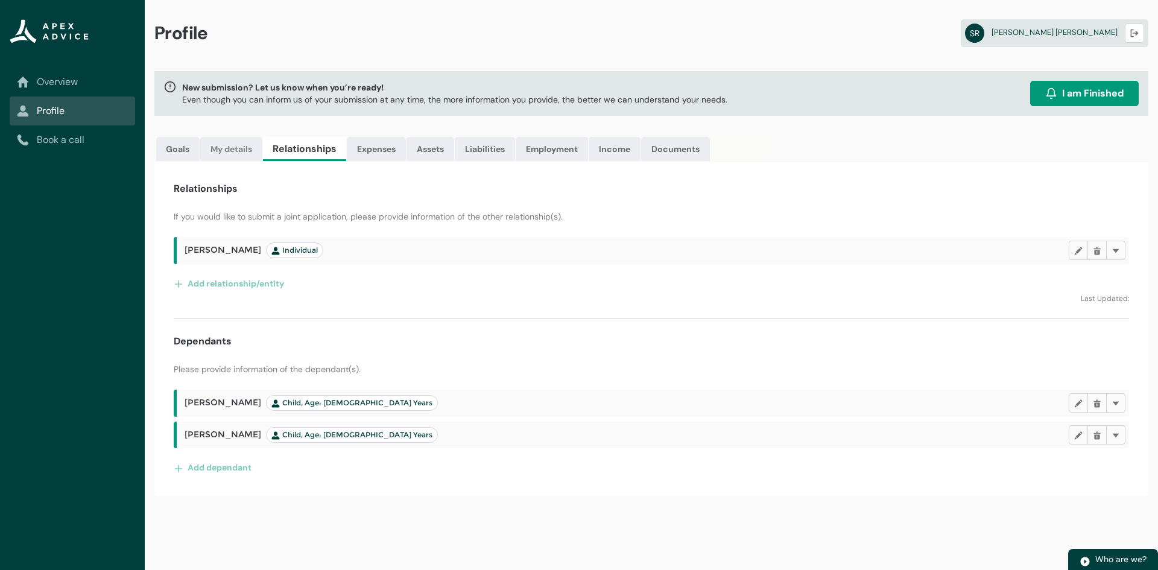
click at [234, 153] on link "My details" at bounding box center [231, 149] width 62 height 24
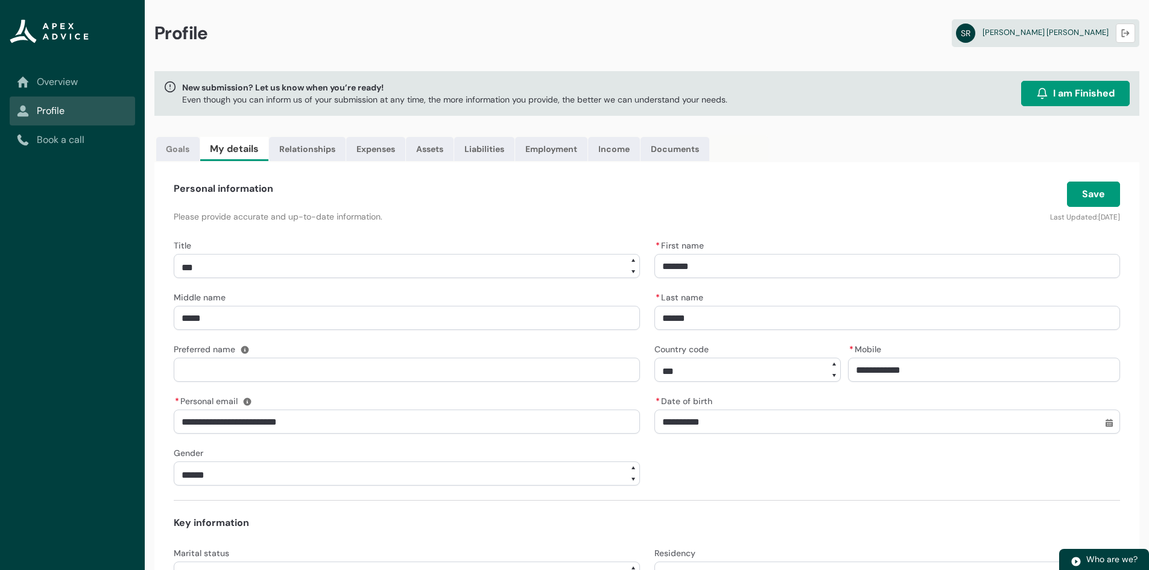
click at [174, 150] on link "Goals" at bounding box center [177, 149] width 43 height 24
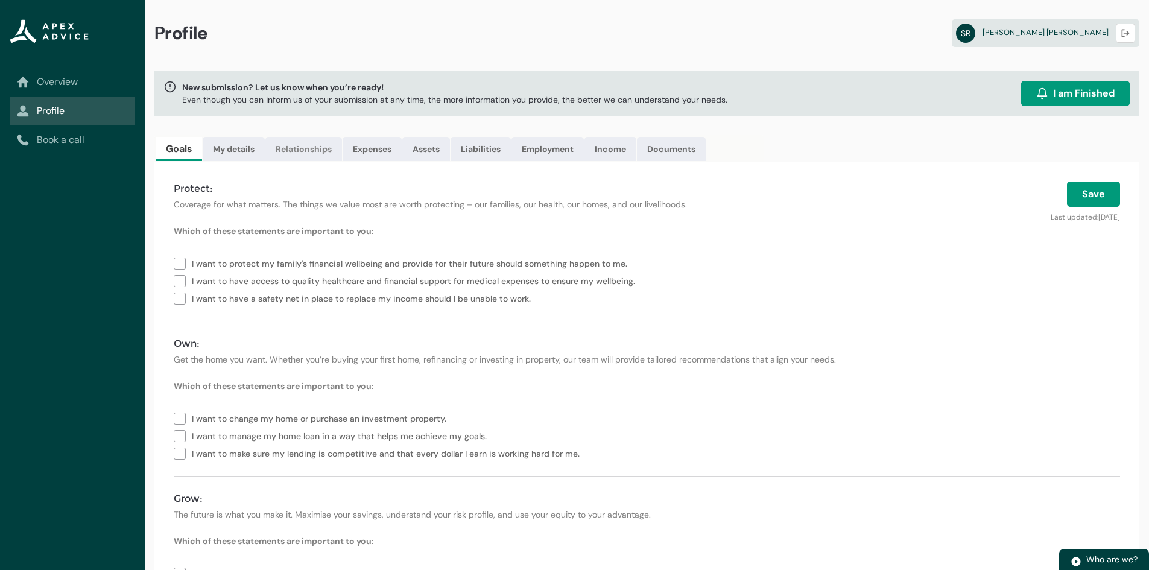
click at [293, 150] on link "Relationships" at bounding box center [303, 149] width 77 height 24
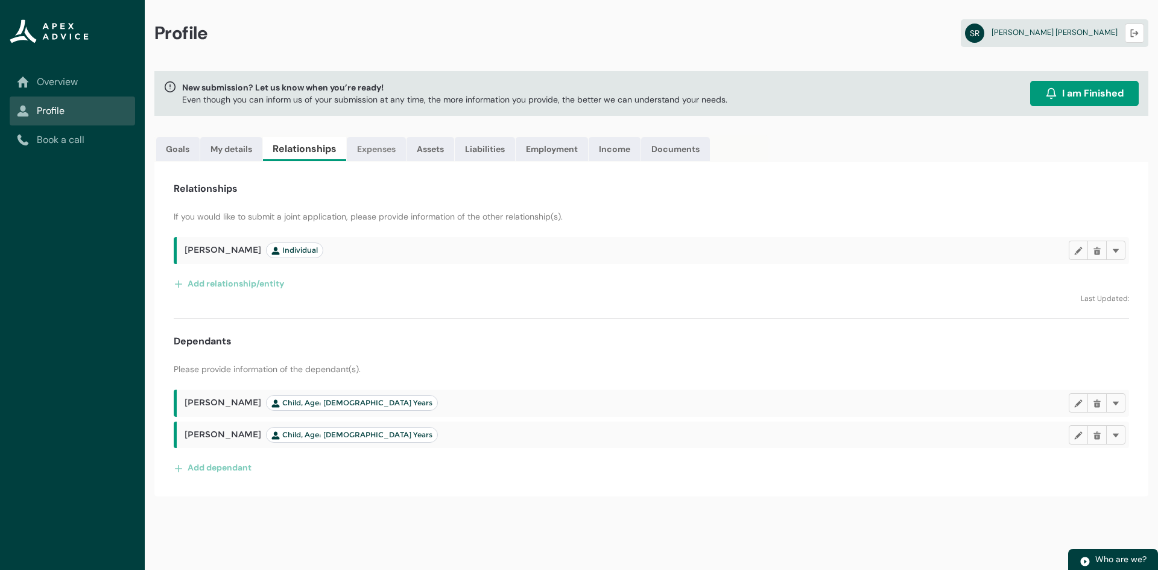
click at [381, 147] on link "Expenses" at bounding box center [376, 149] width 59 height 24
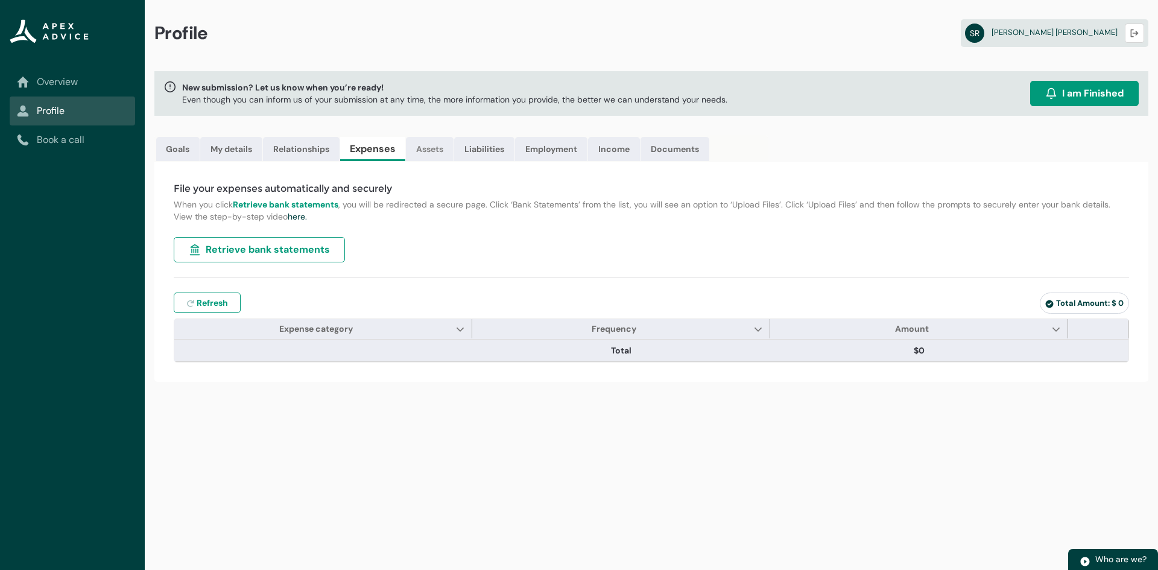
click at [428, 146] on link "Assets" at bounding box center [430, 149] width 48 height 24
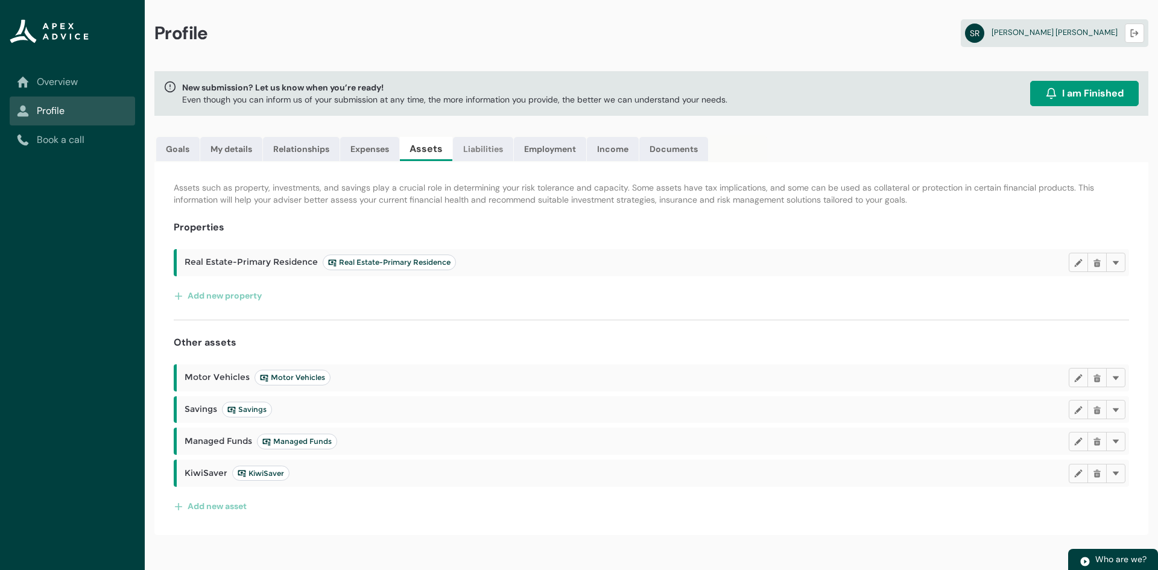
click at [484, 147] on link "Liabilities" at bounding box center [483, 149] width 60 height 24
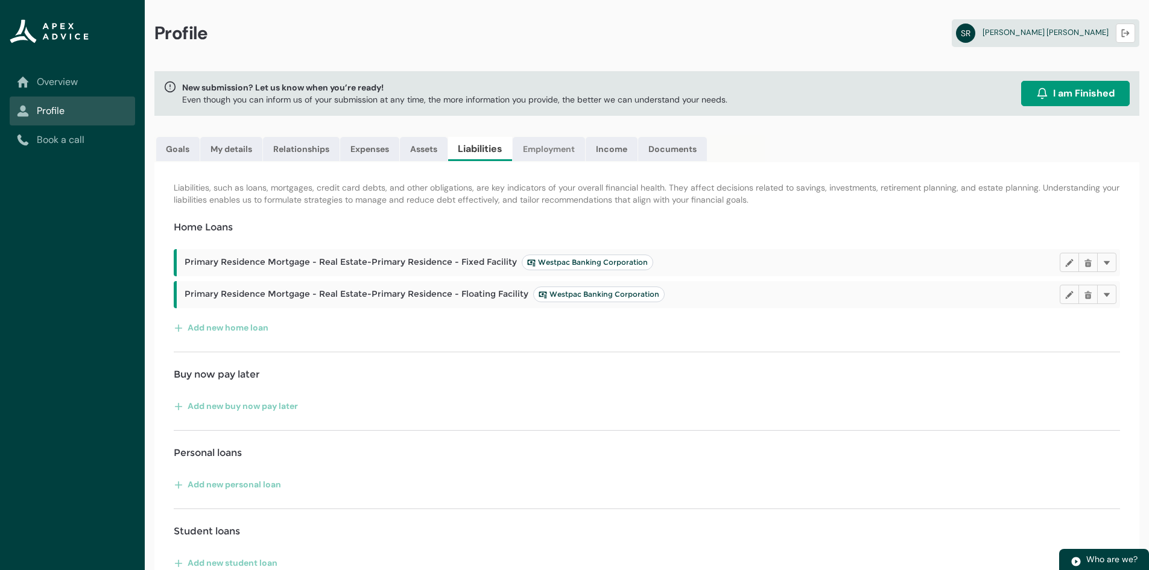
click at [560, 147] on link "Employment" at bounding box center [549, 149] width 72 height 24
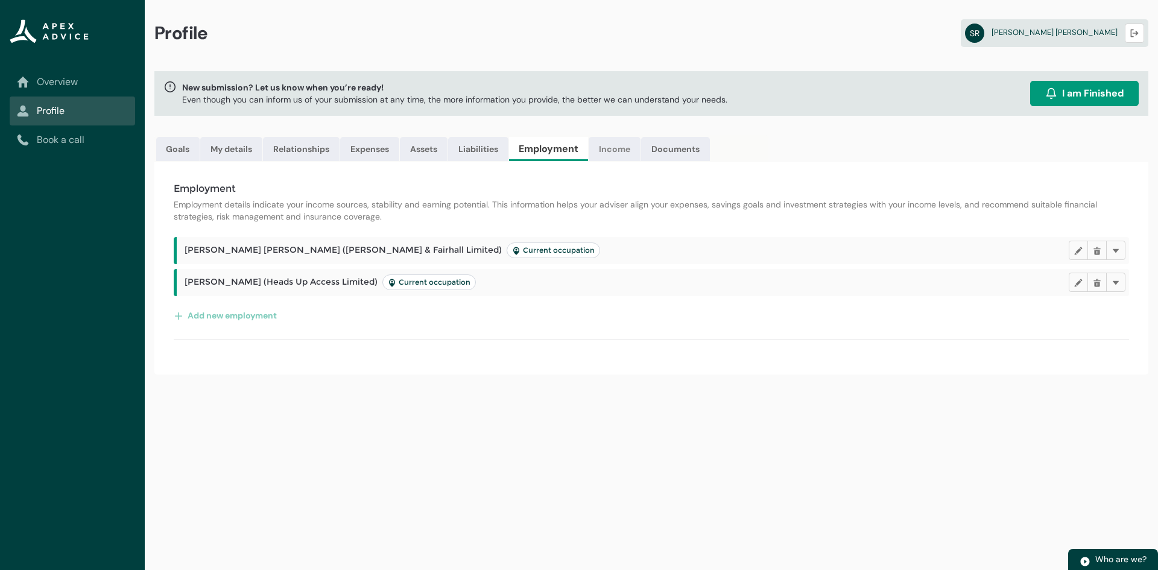
click at [610, 146] on link "Income" at bounding box center [615, 149] width 52 height 24
click at [711, 147] on ul "Goals My details Relationships Expenses Assets Liabilities Employment Income Do…" at bounding box center [459, 148] width 610 height 27
click at [676, 148] on link "Documents" at bounding box center [672, 149] width 69 height 24
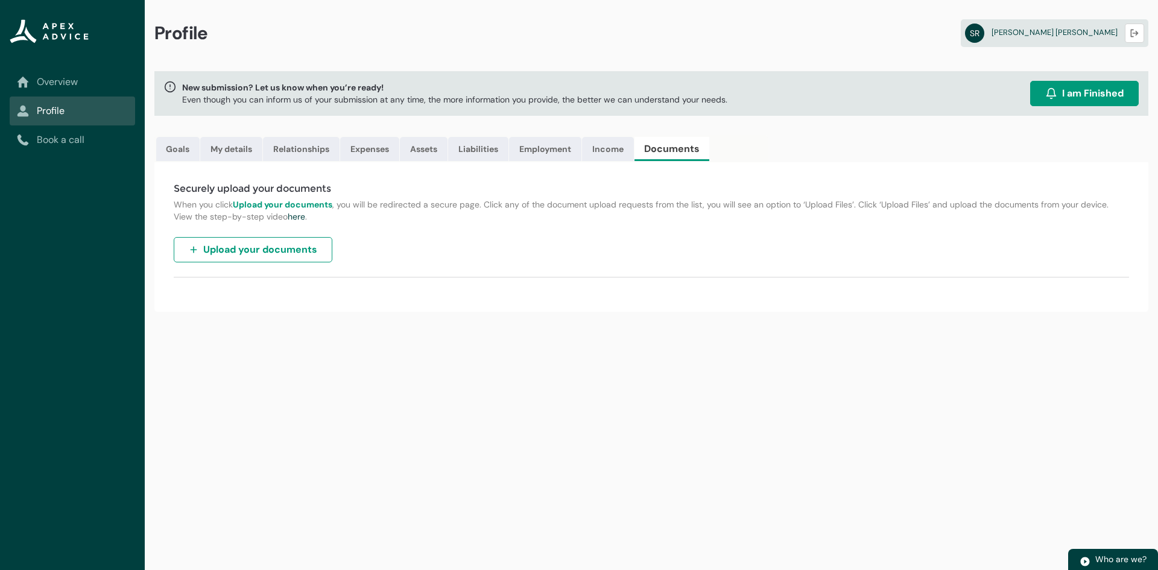
click at [225, 250] on span "Upload your documents" at bounding box center [260, 249] width 114 height 14
click at [221, 248] on span "Upload your documents" at bounding box center [260, 249] width 114 height 14
click at [233, 243] on span "Upload your documents" at bounding box center [260, 249] width 114 height 14
click at [293, 248] on span "Upload your documents" at bounding box center [260, 249] width 114 height 14
click at [195, 251] on img "button" at bounding box center [194, 250] width 10 height 10
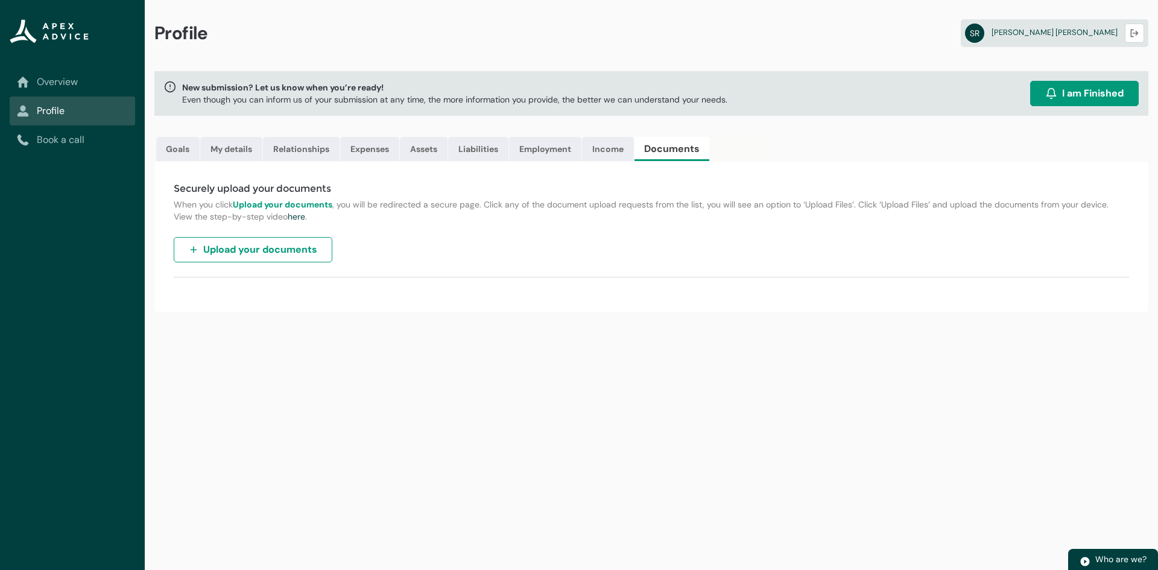
click at [391, 227] on div "Securely upload your documents When you click Upload your documents , you will …" at bounding box center [651, 237] width 994 height 150
click at [235, 254] on span "Upload your documents" at bounding box center [260, 249] width 114 height 14
click at [570, 258] on div "Securely upload your documents When you click Upload your documents , you will …" at bounding box center [651, 237] width 994 height 150
click at [286, 255] on span "Upload your documents" at bounding box center [260, 249] width 114 height 14
click at [532, 223] on div "Securely upload your documents When you click Upload your documents , you will …" at bounding box center [651, 237] width 994 height 150
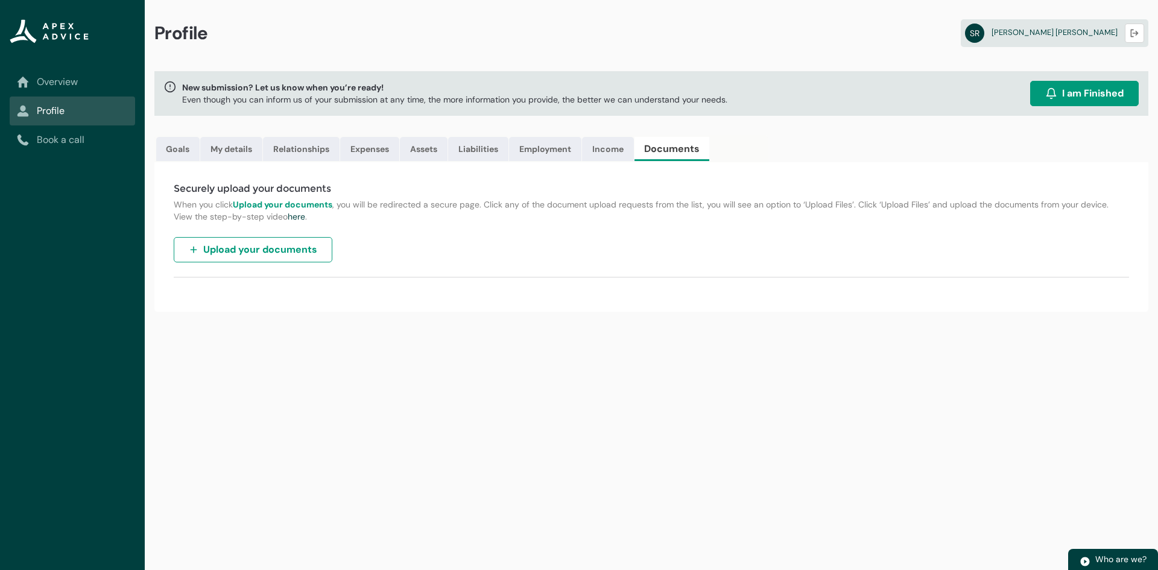
click at [81, 87] on link "Overview" at bounding box center [72, 82] width 111 height 14
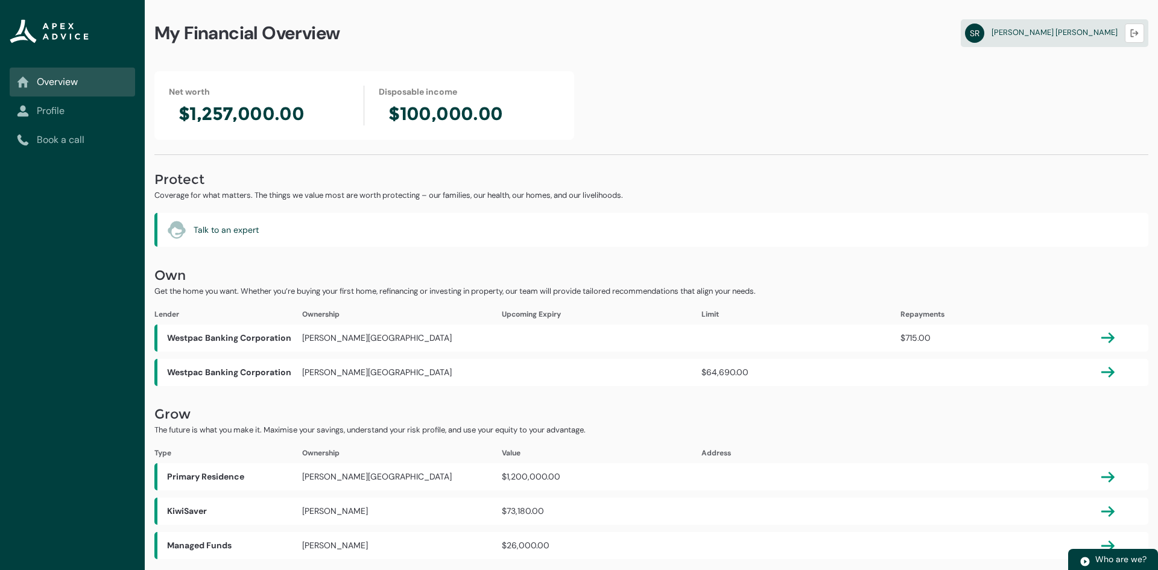
click at [967, 429] on p "The future is what you make it. Maximise your savings, understand your risk pro…" at bounding box center [651, 430] width 994 height 12
click at [1155, 266] on div "Net worth $1,257,000.00 Disposable income $100,000.00 Protect Coverage for what…" at bounding box center [651, 315] width 1013 height 488
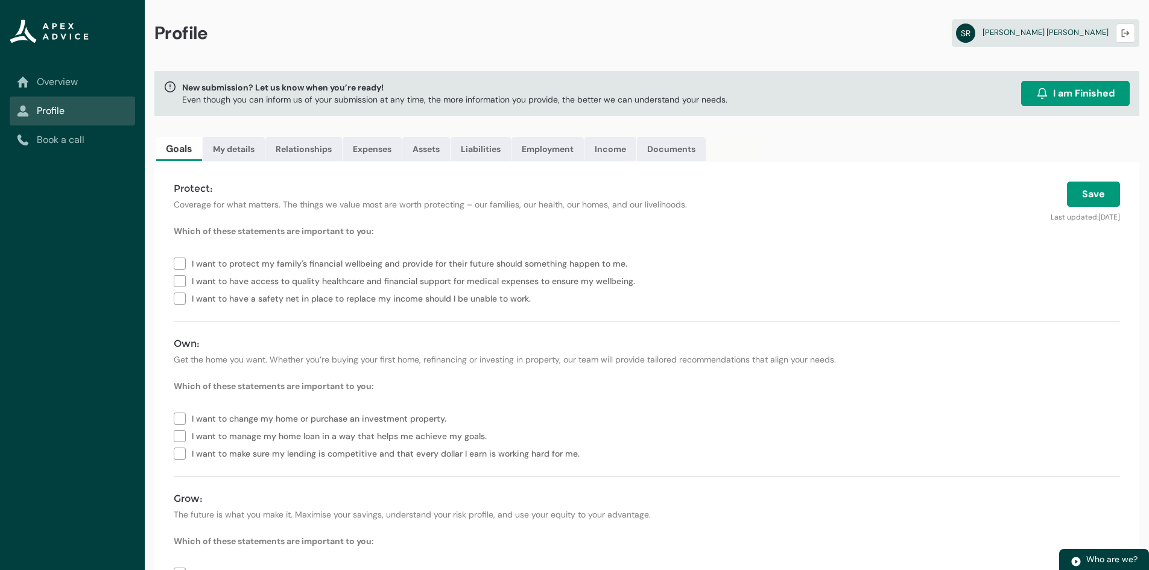
click at [62, 77] on link "Overview" at bounding box center [72, 82] width 111 height 14
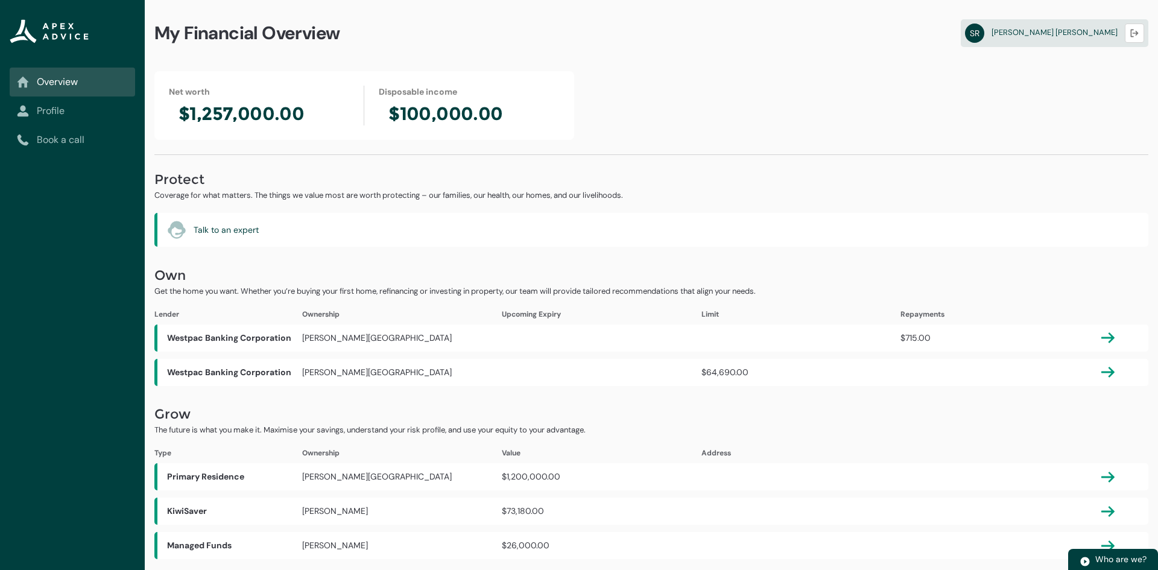
click at [23, 115] on icon "Sub page" at bounding box center [22, 110] width 11 height 11
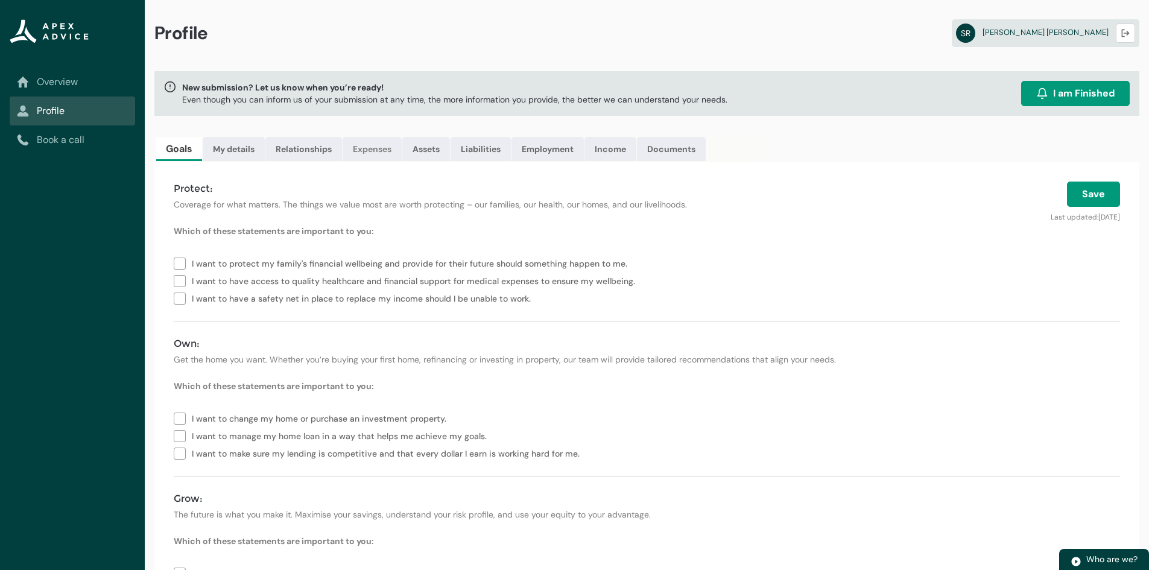
click at [345, 139] on link "Expenses" at bounding box center [372, 149] width 59 height 24
click at [365, 152] on link "Expenses" at bounding box center [372, 149] width 59 height 24
